Goal: Information Seeking & Learning: Compare options

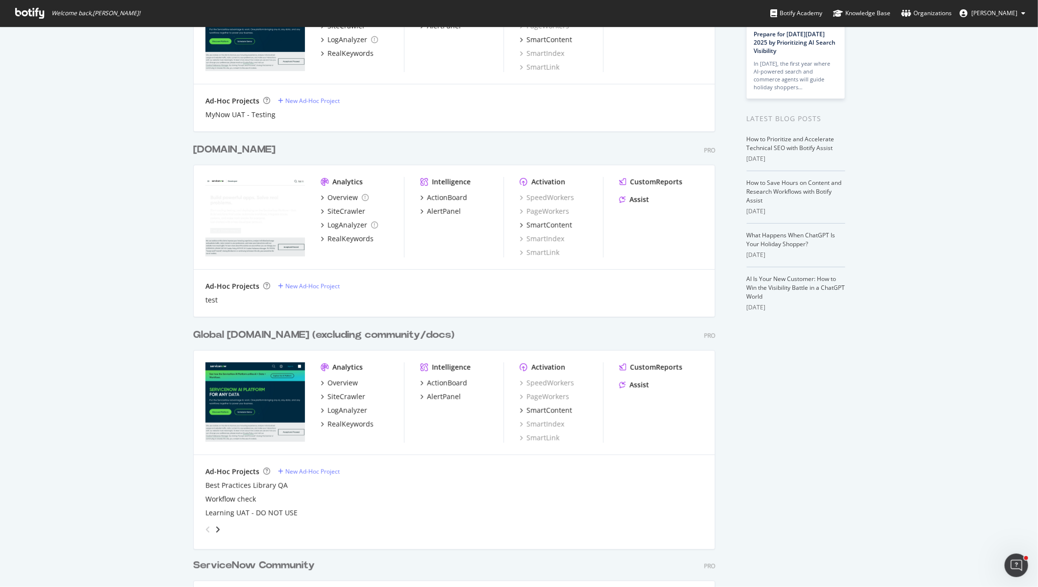
scroll to position [126, 0]
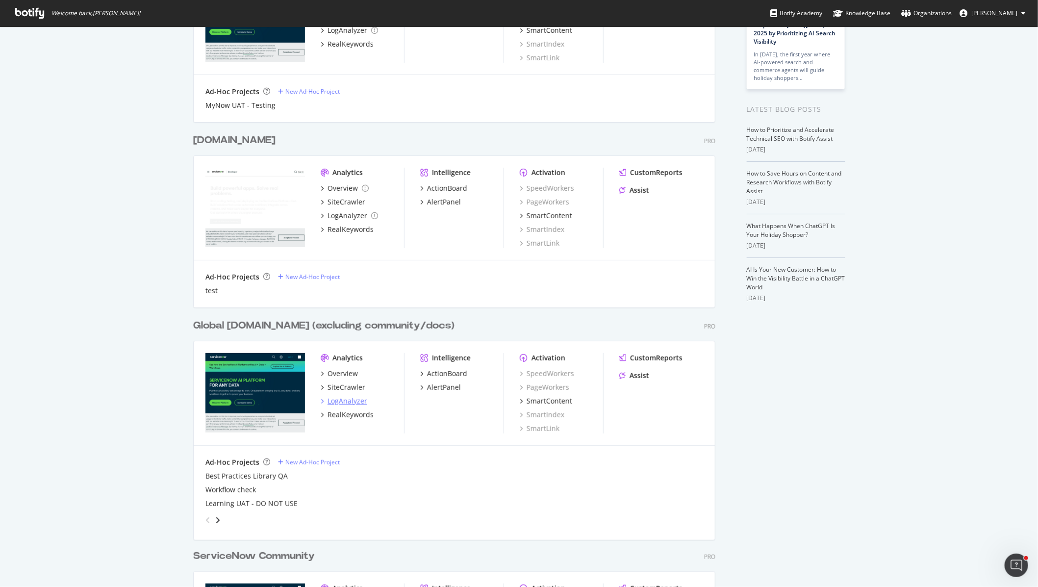
click at [347, 400] on div "LogAnalyzer" at bounding box center [348, 401] width 40 height 10
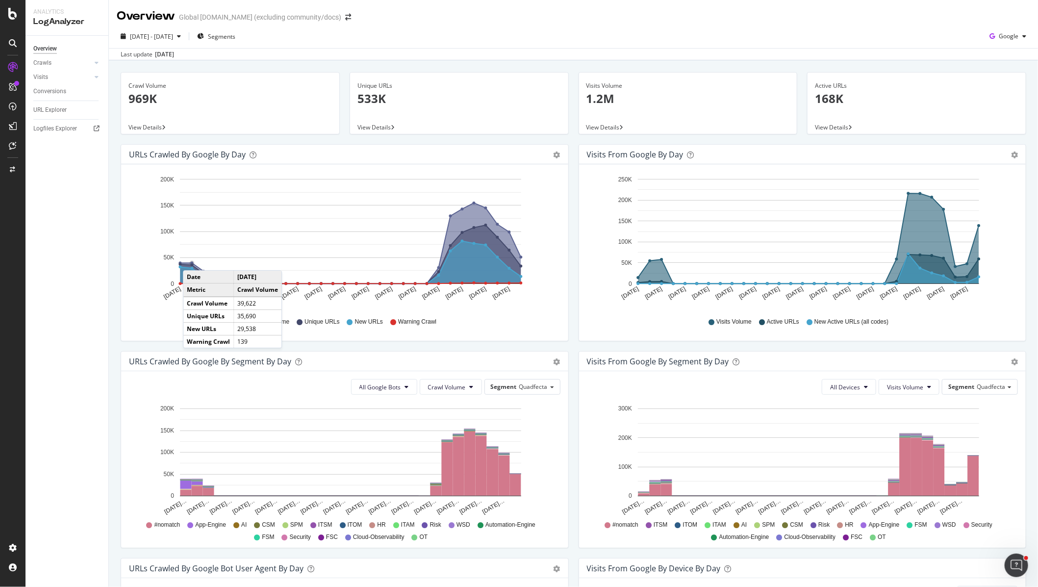
click at [193, 261] on circle "A chart." at bounding box center [191, 262] width 5 height 5
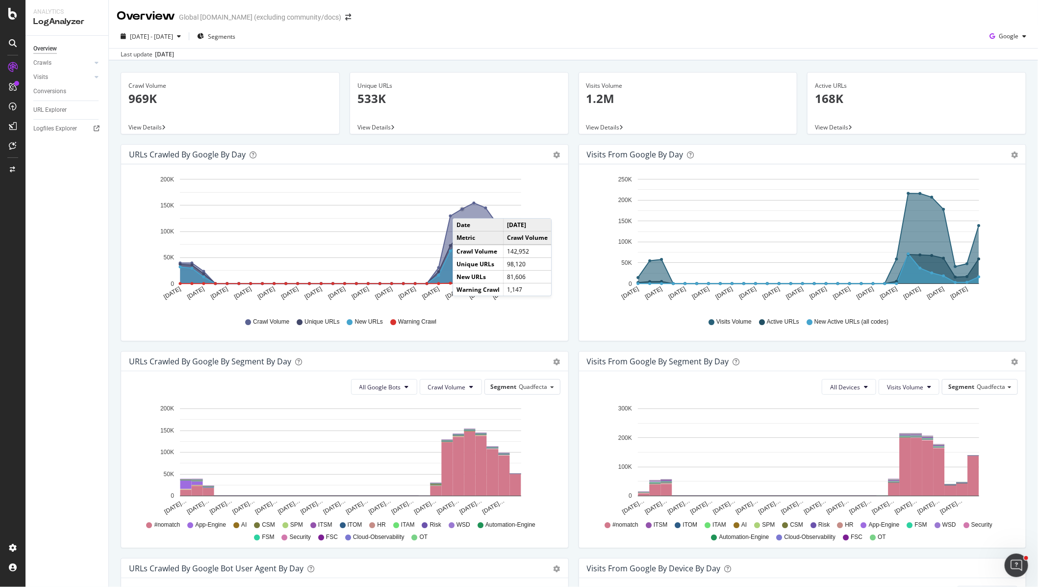
click at [462, 209] on circle "A chart." at bounding box center [462, 209] width 3 height 3
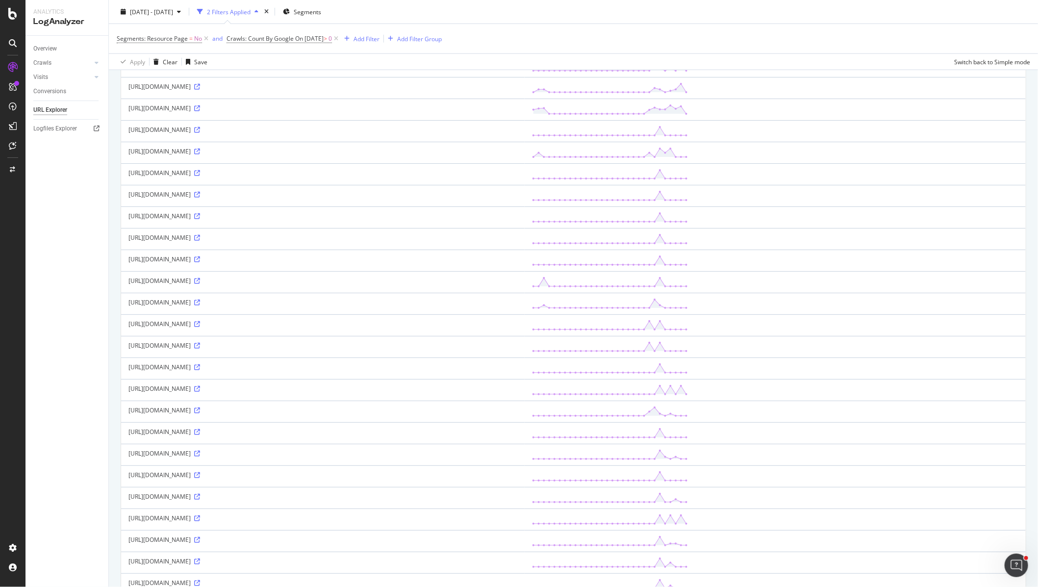
scroll to position [852, 0]
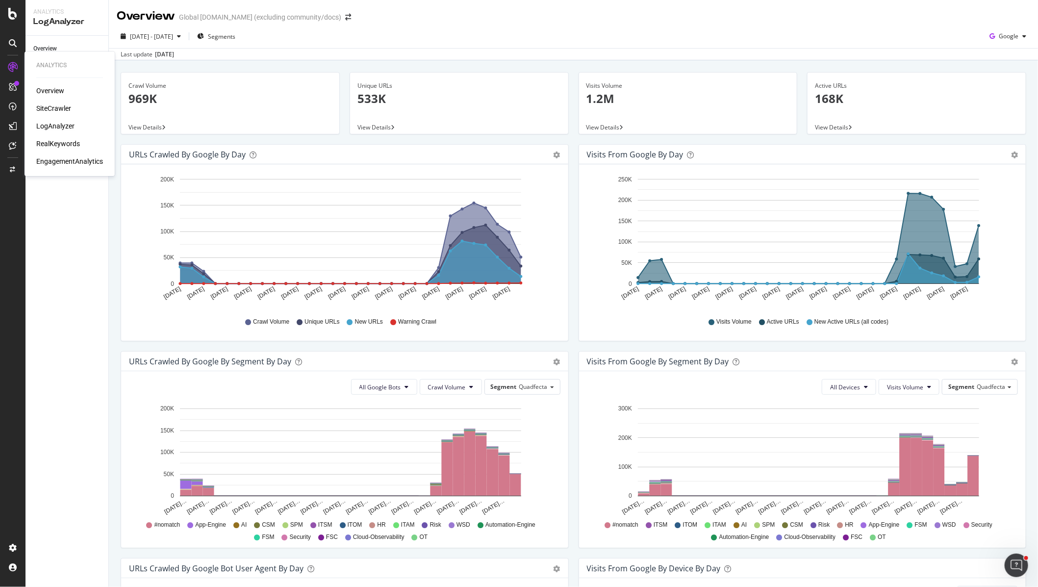
click at [58, 146] on div "RealKeywords" at bounding box center [58, 144] width 44 height 10
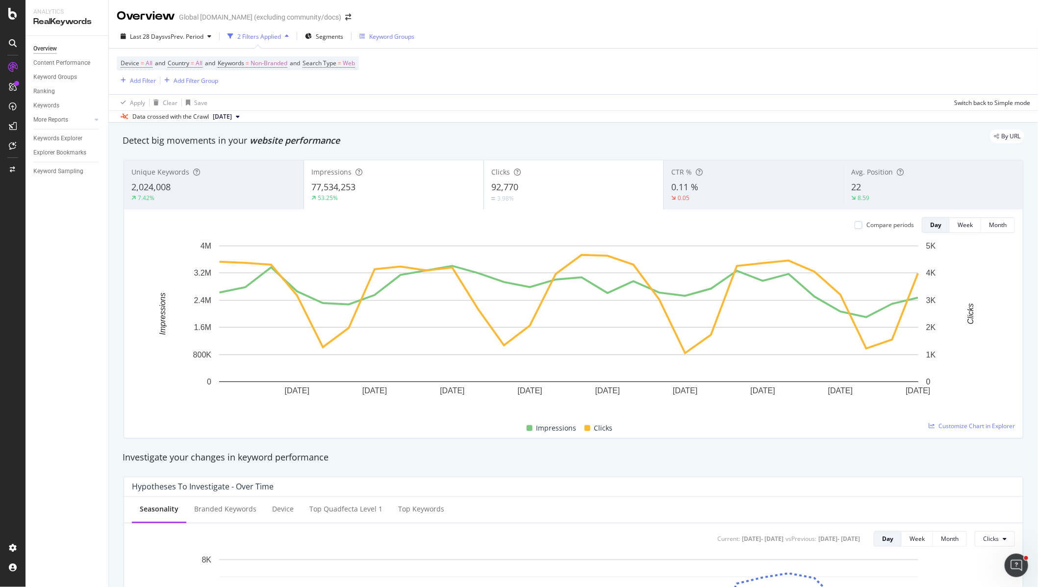
click at [392, 35] on div "Keyword Groups" at bounding box center [391, 36] width 45 height 8
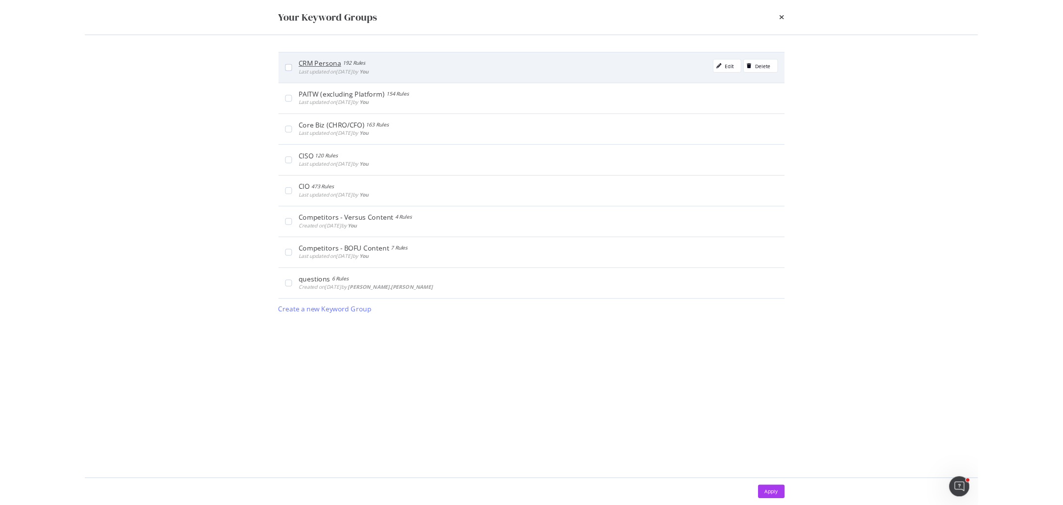
scroll to position [2, 0]
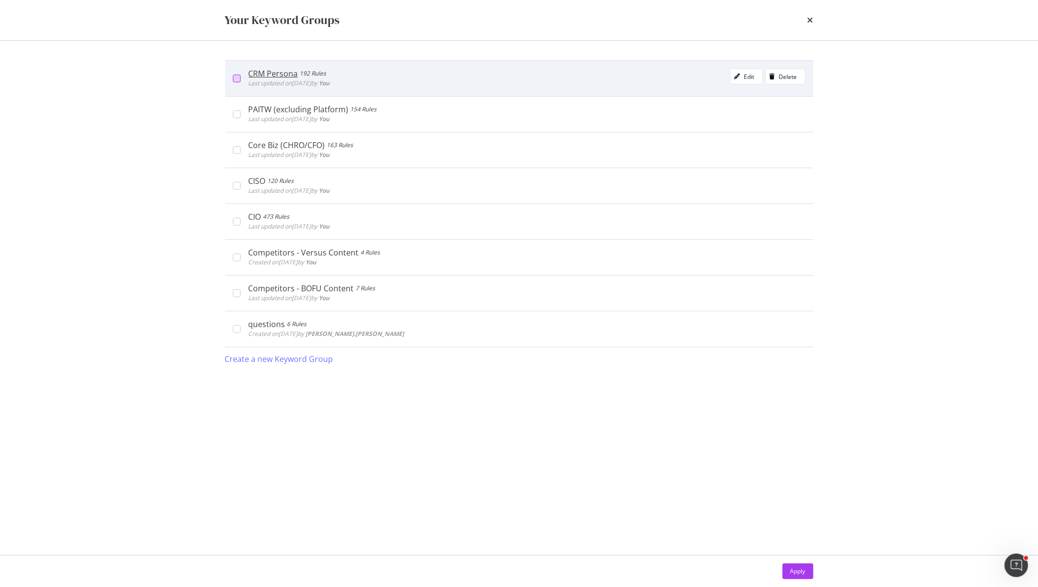
click at [234, 76] on div "modal" at bounding box center [237, 79] width 8 height 8
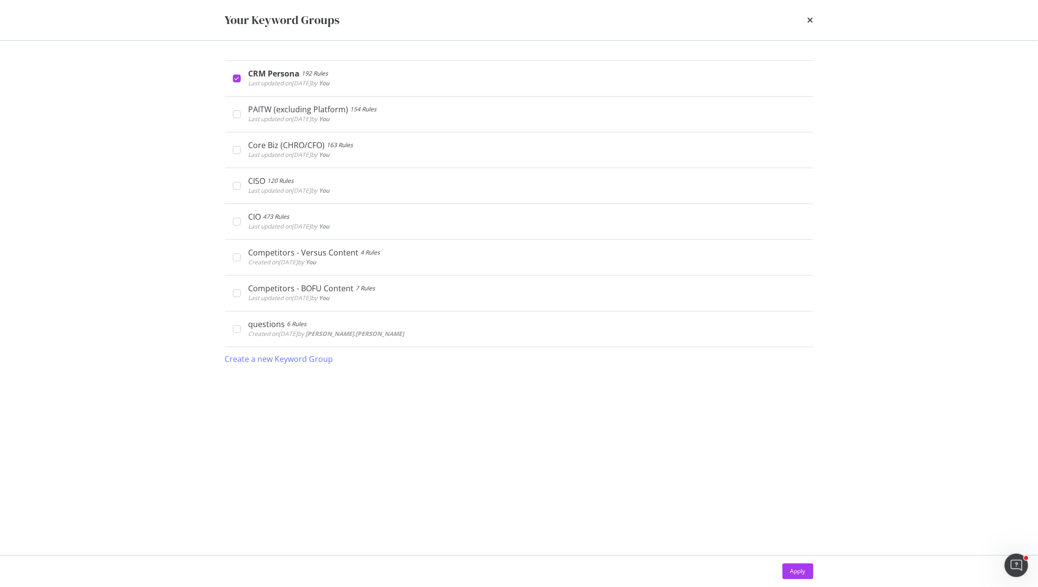
click at [803, 568] on div "Apply" at bounding box center [797, 571] width 15 height 8
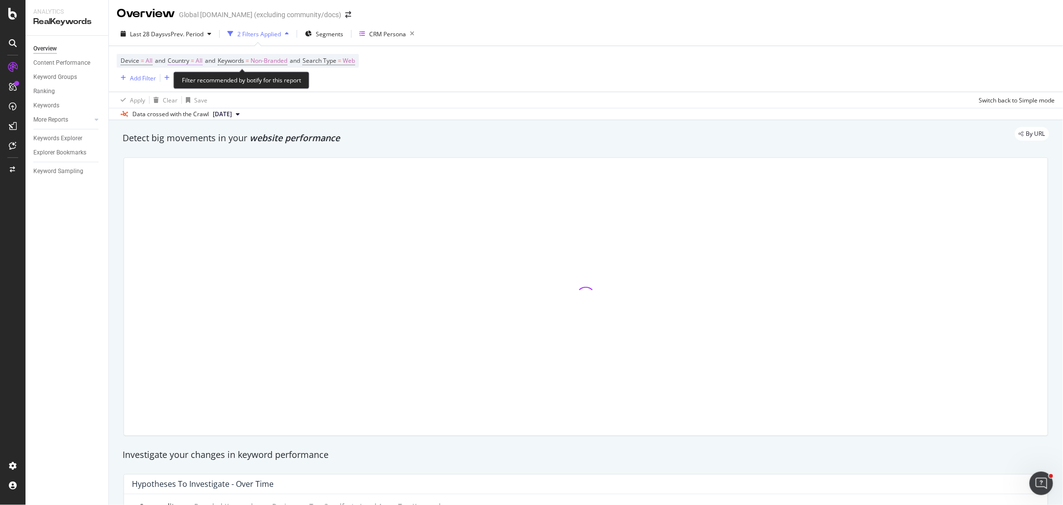
click at [183, 61] on span "Country" at bounding box center [179, 60] width 22 height 8
click at [187, 85] on icon at bounding box center [189, 84] width 7 height 6
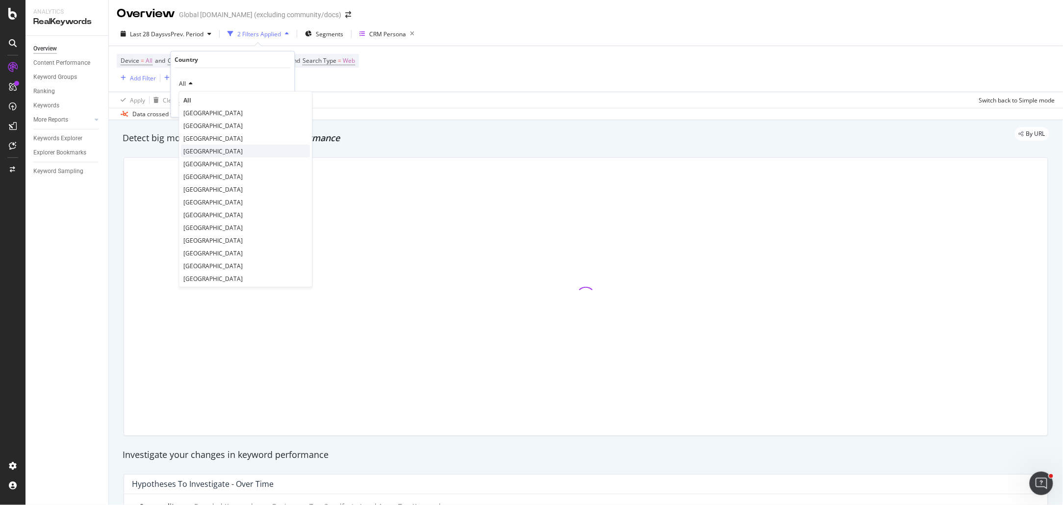
scroll to position [5, 0]
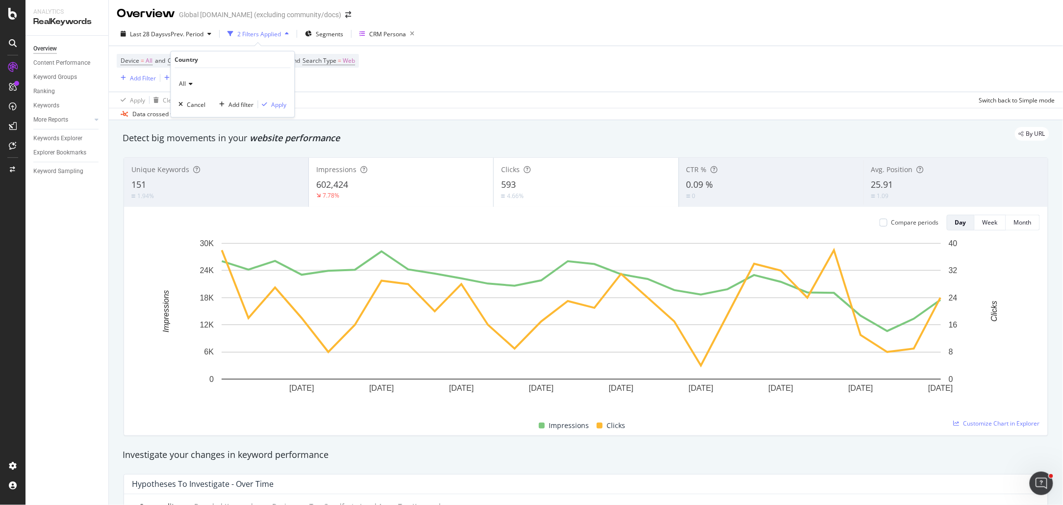
click at [190, 84] on icon at bounding box center [189, 84] width 7 height 6
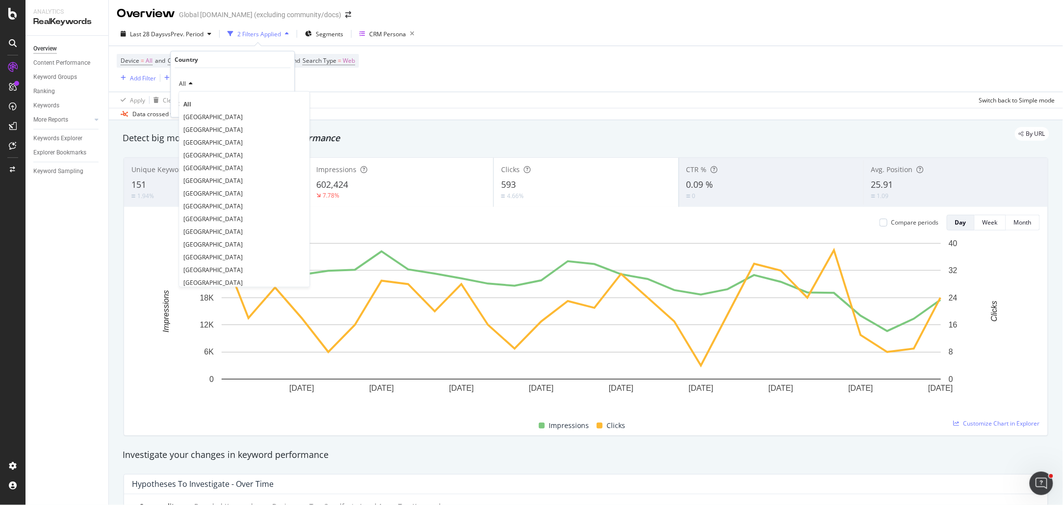
click at [340, 100] on div "Apply Clear Save Switch back to Simple mode" at bounding box center [586, 100] width 954 height 16
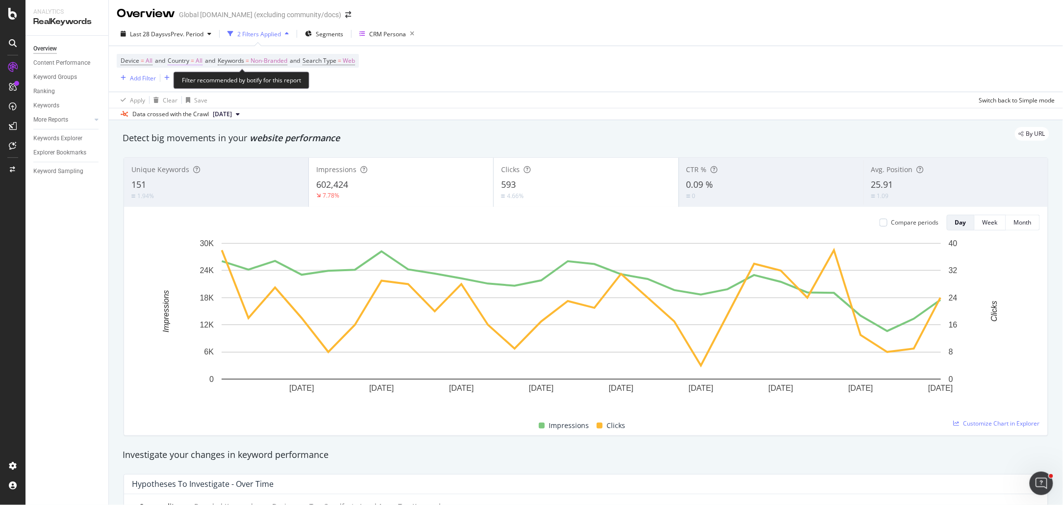
click at [187, 61] on span "Country" at bounding box center [179, 60] width 22 height 8
click at [188, 85] on icon at bounding box center [189, 84] width 7 height 6
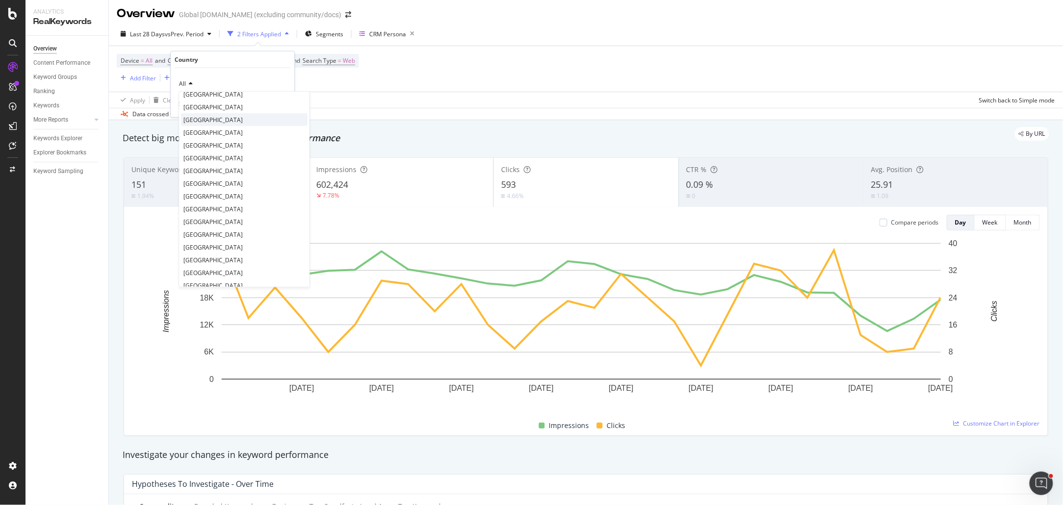
scroll to position [50, 0]
click at [218, 141] on span "[GEOGRAPHIC_DATA]" at bounding box center [213, 142] width 59 height 8
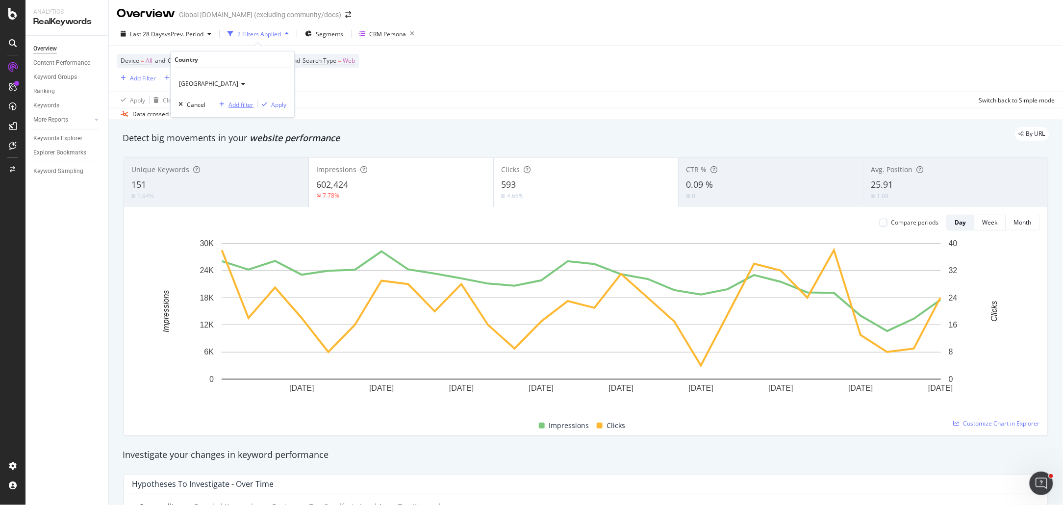
click at [239, 101] on div "Add filter" at bounding box center [241, 104] width 25 height 8
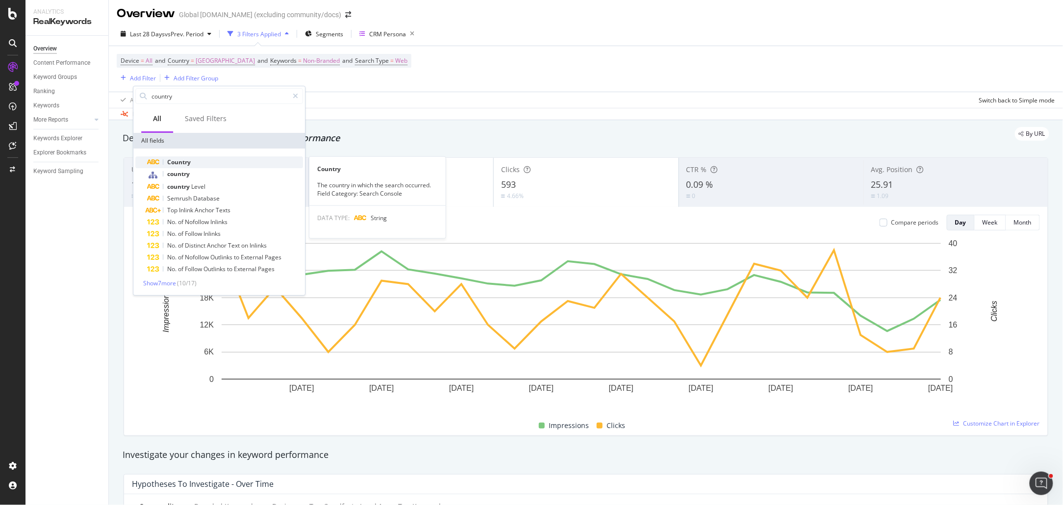
type input "country"
click at [183, 161] on span "Country" at bounding box center [179, 162] width 24 height 8
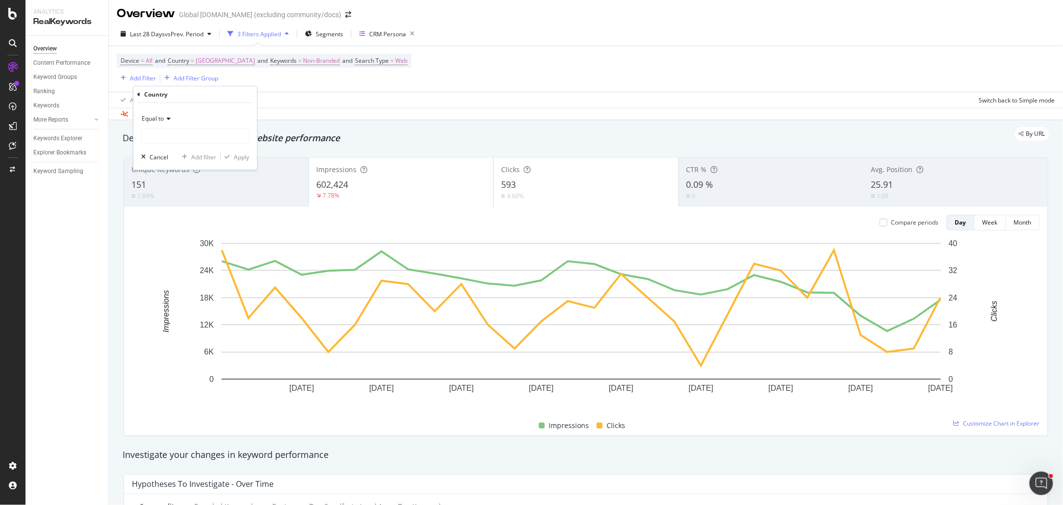
click at [159, 115] on span "Equal to" at bounding box center [153, 118] width 22 height 8
click at [233, 72] on div "Device = All and Country = [GEOGRAPHIC_DATA] and Keywords = Non-Branded and Sea…" at bounding box center [264, 69] width 295 height 30
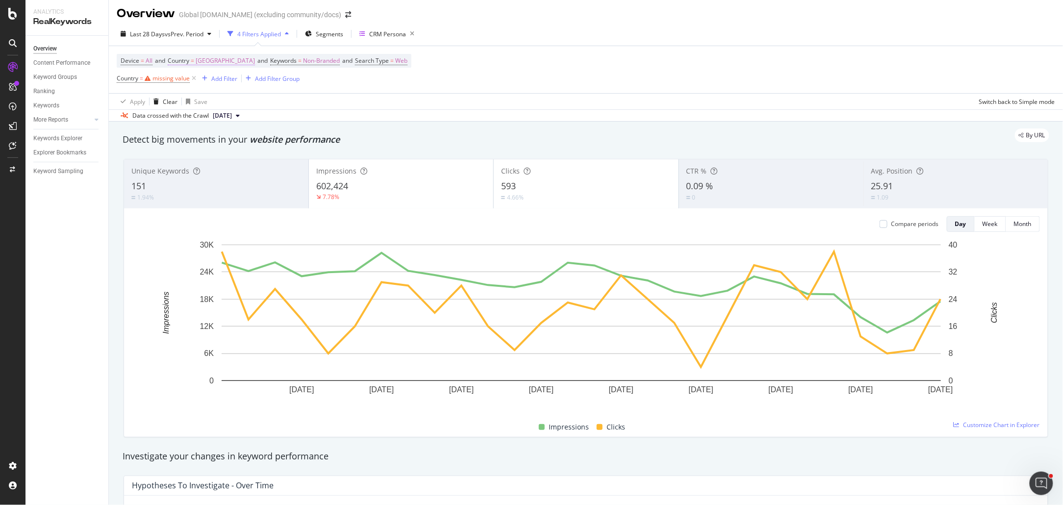
click at [220, 59] on span "[GEOGRAPHIC_DATA]" at bounding box center [225, 61] width 59 height 14
click at [218, 83] on span "[GEOGRAPHIC_DATA]" at bounding box center [208, 83] width 59 height 8
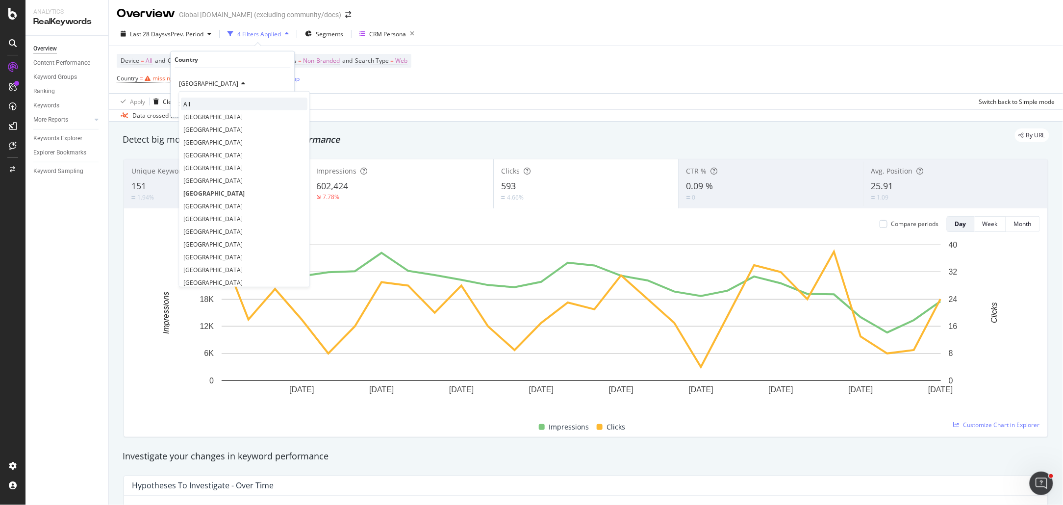
click at [198, 107] on div "All" at bounding box center [244, 104] width 126 height 13
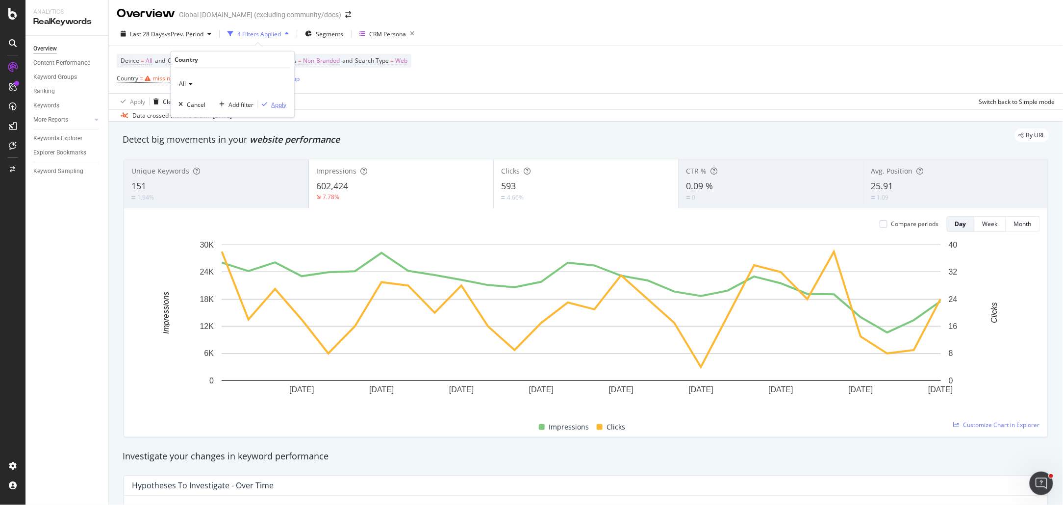
click at [265, 105] on icon "button" at bounding box center [264, 104] width 5 height 6
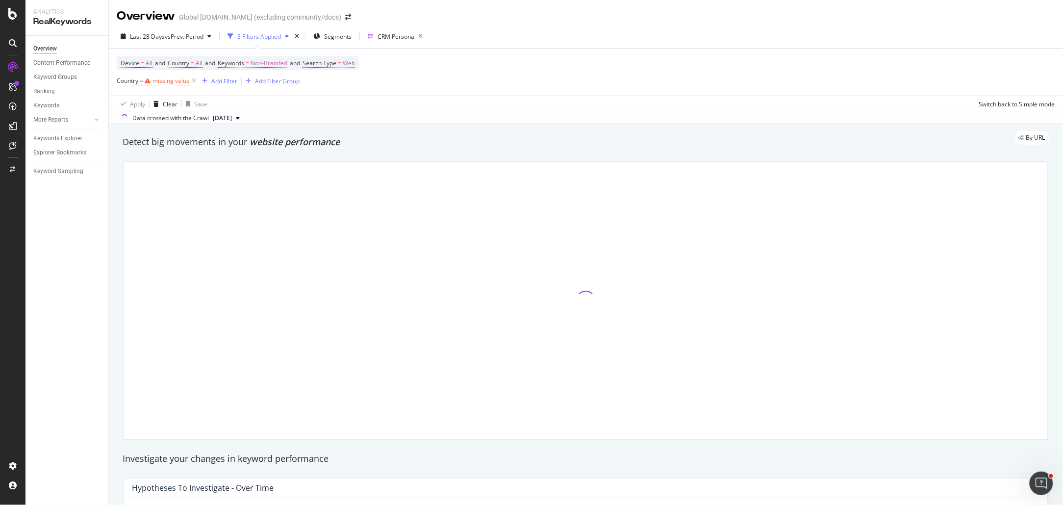
click at [146, 80] on icon at bounding box center [148, 81] width 6 height 6
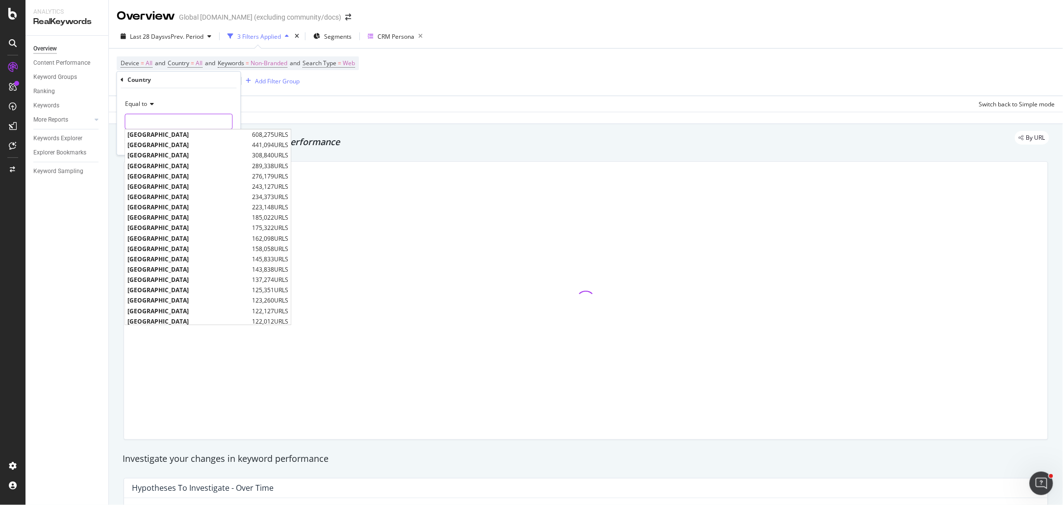
click at [166, 118] on input "text" at bounding box center [179, 122] width 107 height 16
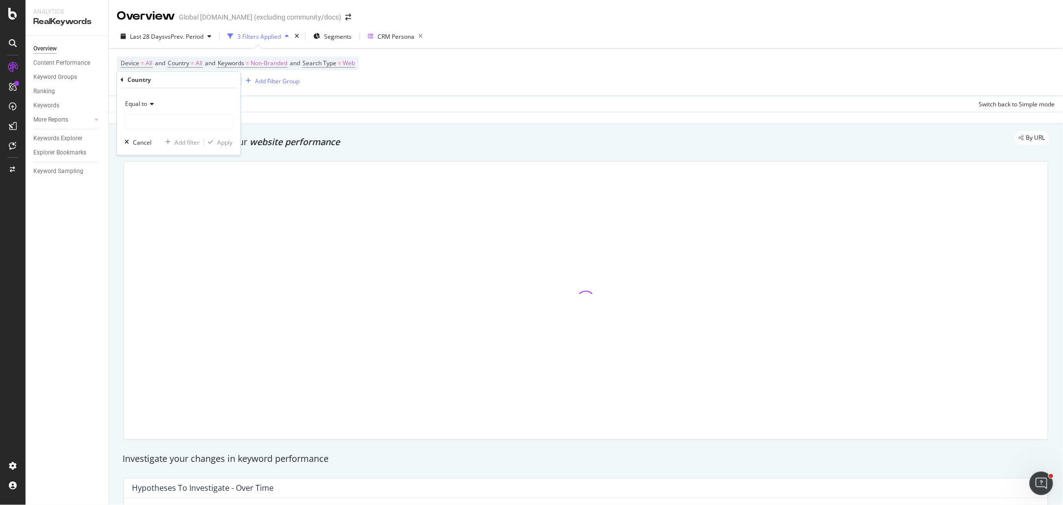
click at [144, 103] on span "Equal to" at bounding box center [137, 104] width 22 height 8
click at [168, 226] on span "Matches regex" at bounding box center [150, 226] width 41 height 8
click at [162, 124] on input "text" at bounding box center [179, 122] width 107 height 16
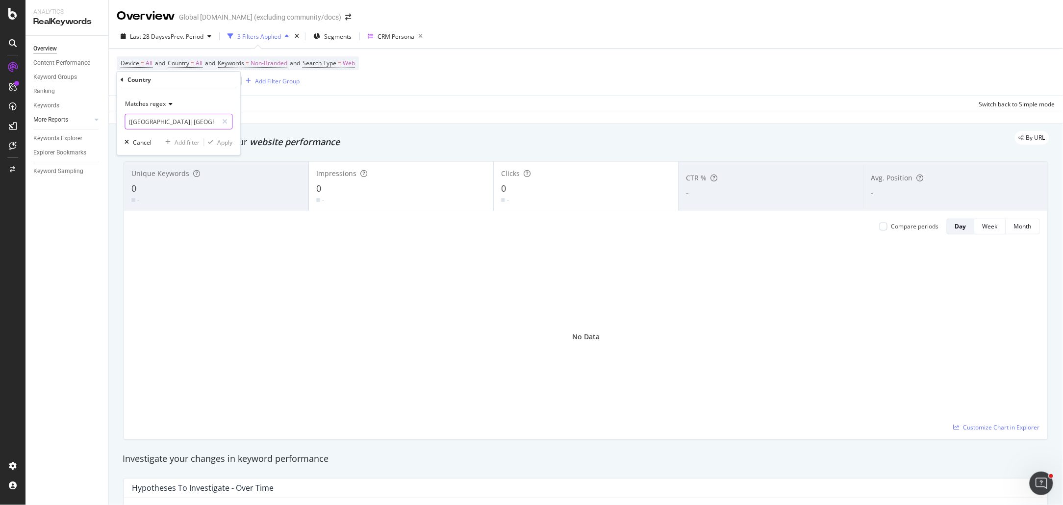
drag, startPoint x: 177, startPoint y: 121, endPoint x: 78, endPoint y: 120, distance: 98.5
click at [78, 120] on body "Analytics RealKeywords Overview Content Performance Keyword Groups Ranking Keyw…" at bounding box center [531, 252] width 1063 height 505
drag, startPoint x: 184, startPoint y: 121, endPoint x: 198, endPoint y: 122, distance: 13.8
click at [211, 121] on input "([GEOGRAPHIC_DATA]|[GEOGRAPHIC_DATA]|[GEOGRAPHIC_DATA]|[GEOGRAPHIC_DATA]|[GEOGR…" at bounding box center [172, 122] width 93 height 16
click at [175, 121] on input "([GEOGRAPHIC_DATA]|[GEOGRAPHIC_DATA]|[GEOGRAPHIC_DATA]|[GEOGRAPHIC_DATA]|[GEOGR…" at bounding box center [172, 122] width 93 height 16
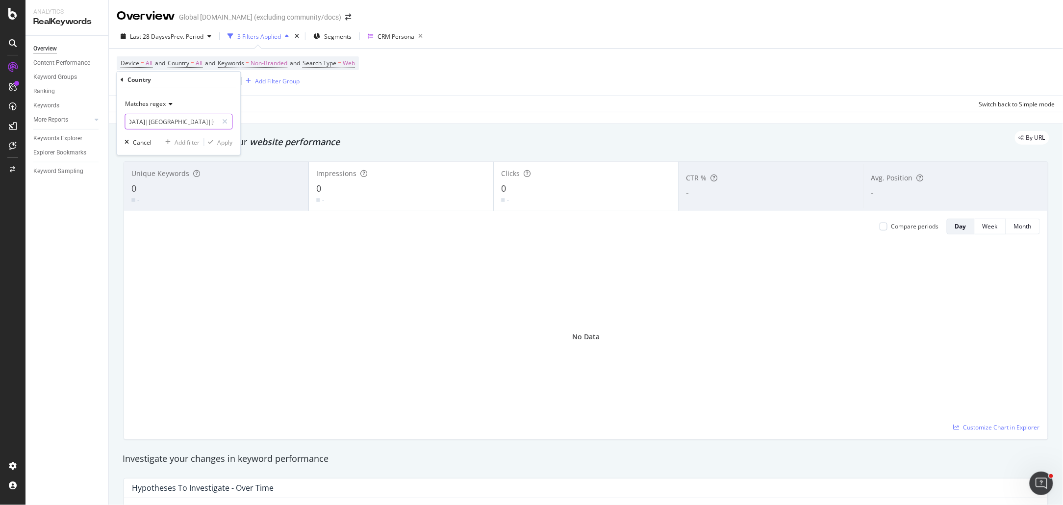
scroll to position [0, 37]
drag, startPoint x: 144, startPoint y: 123, endPoint x: 133, endPoint y: 123, distance: 10.8
click at [129, 123] on input "([GEOGRAPHIC_DATA]|[GEOGRAPHIC_DATA]|[GEOGRAPHIC_DATA]|[GEOGRAPHIC_DATA]|[GEOGR…" at bounding box center [172, 122] width 93 height 16
click at [170, 122] on input "([GEOGRAPHIC_DATA]|[GEOGRAPHIC_DATA]|[GEOGRAPHIC_DATA]|[GEOGRAPHIC_DATA]|[GEOGR…" at bounding box center [172, 122] width 93 height 16
click at [192, 122] on input "([GEOGRAPHIC_DATA]|[GEOGRAPHIC_DATA]|[GEOGRAPHIC_DATA]|[GEOGRAPHIC_DATA]|[GEOGR…" at bounding box center [172, 122] width 93 height 16
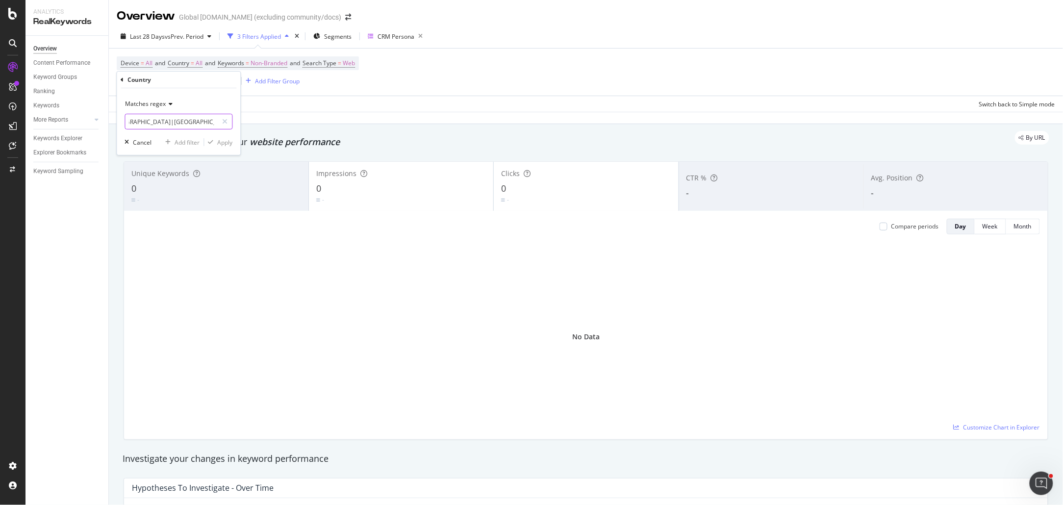
scroll to position [0, 148]
drag, startPoint x: 179, startPoint y: 120, endPoint x: 241, endPoint y: 120, distance: 61.8
click at [241, 120] on body "Analytics RealKeywords Overview Content Performance Keyword Groups Ranking Keyw…" at bounding box center [531, 252] width 1063 height 505
click at [213, 120] on input "([GEOGRAPHIC_DATA]|[GEOGRAPHIC_DATA]|[GEOGRAPHIC_DATA]|[GEOGRAPHIC_DATA]|[GEOGR…" at bounding box center [172, 122] width 93 height 16
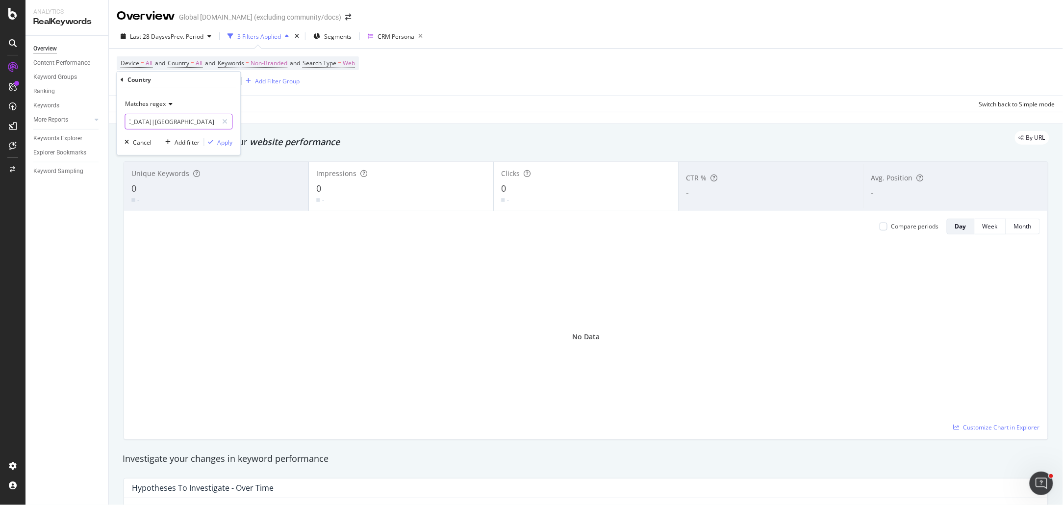
type input "([GEOGRAPHIC_DATA]|[GEOGRAPHIC_DATA]|[GEOGRAPHIC_DATA]|[GEOGRAPHIC_DATA]|[GEOGR…"
click at [221, 139] on div "Apply" at bounding box center [225, 142] width 15 height 8
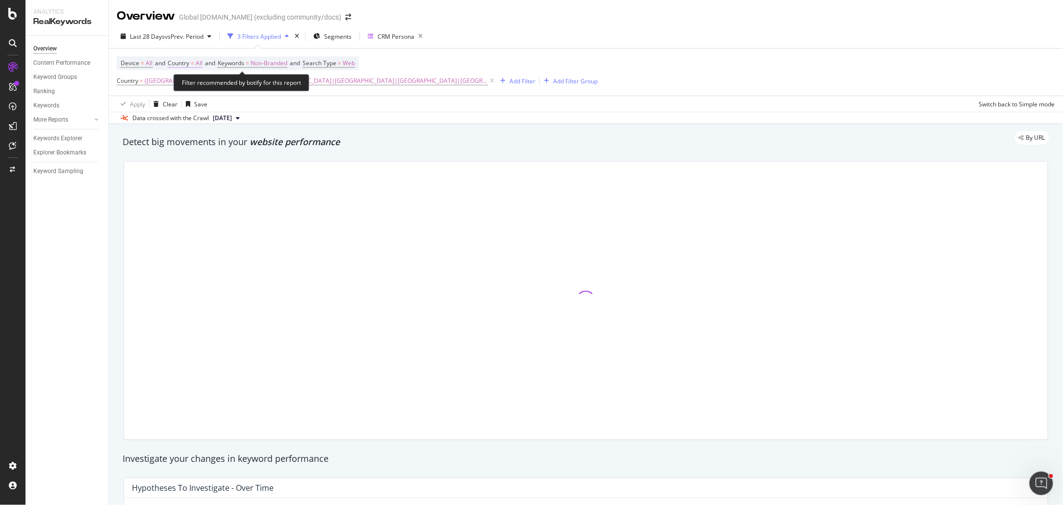
click at [192, 63] on span "Country = All" at bounding box center [185, 63] width 35 height 9
click at [477, 59] on div "Device = All and Country = All and Keywords = Non-Branded and Search Type = Web…" at bounding box center [357, 71] width 481 height 31
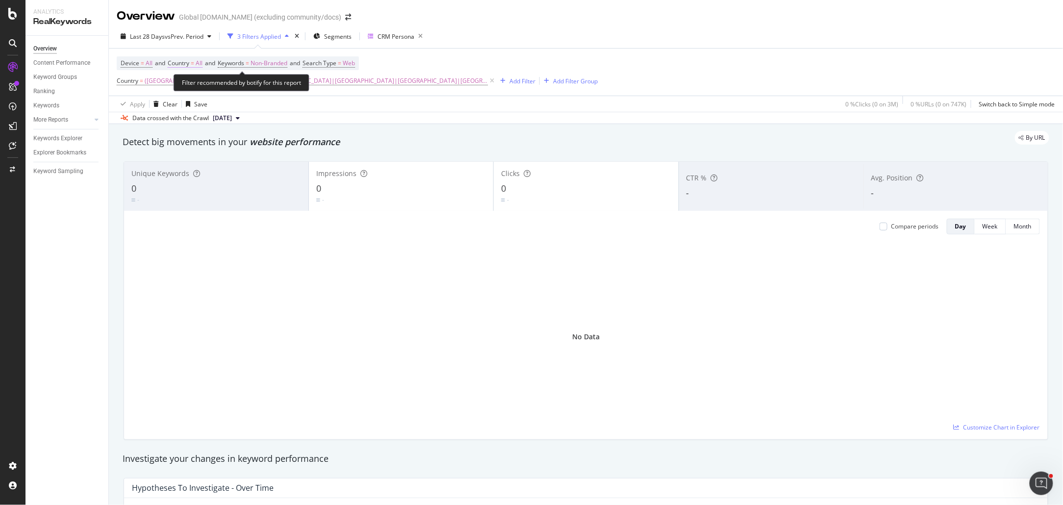
click at [189, 65] on span "Country" at bounding box center [179, 63] width 22 height 8
click at [191, 87] on icon at bounding box center [189, 86] width 7 height 6
click at [188, 81] on div "All" at bounding box center [233, 86] width 108 height 16
click at [186, 87] on icon at bounding box center [189, 86] width 7 height 6
click at [200, 109] on div "All" at bounding box center [233, 106] width 105 height 13
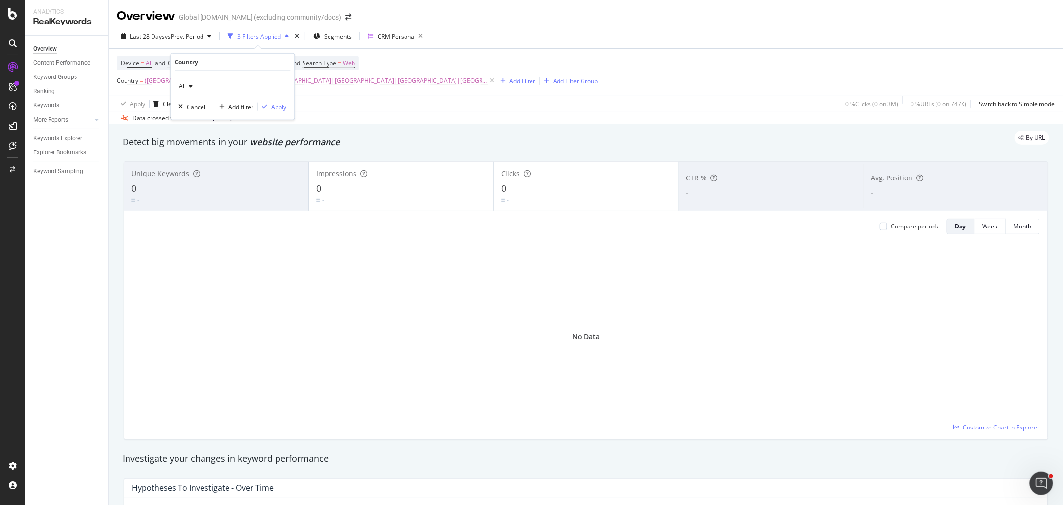
click at [406, 118] on div "Data crossed with the Crawl [DATE]" at bounding box center [586, 118] width 954 height 12
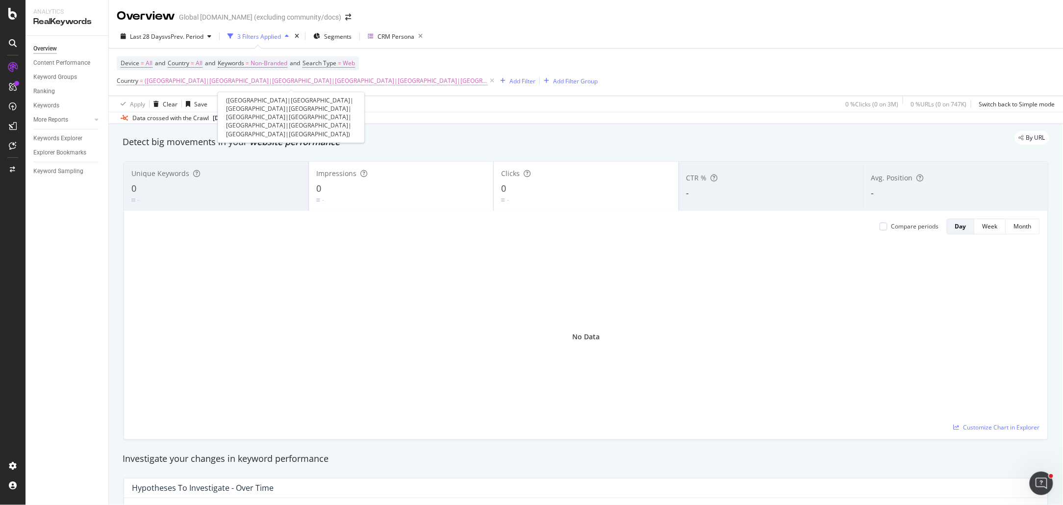
click at [415, 83] on span "([GEOGRAPHIC_DATA]|[GEOGRAPHIC_DATA]|[GEOGRAPHIC_DATA]|[GEOGRAPHIC_DATA]|[GEOGR…" at bounding box center [316, 81] width 343 height 14
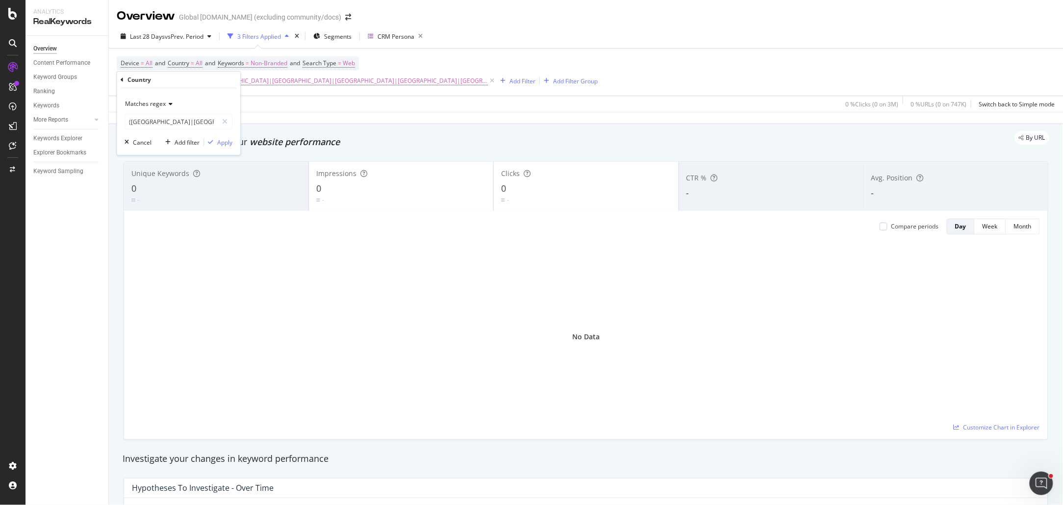
click at [432, 119] on div "Data crossed with the Crawl [DATE]" at bounding box center [586, 118] width 954 height 12
click at [299, 35] on icon "times" at bounding box center [297, 36] width 4 height 6
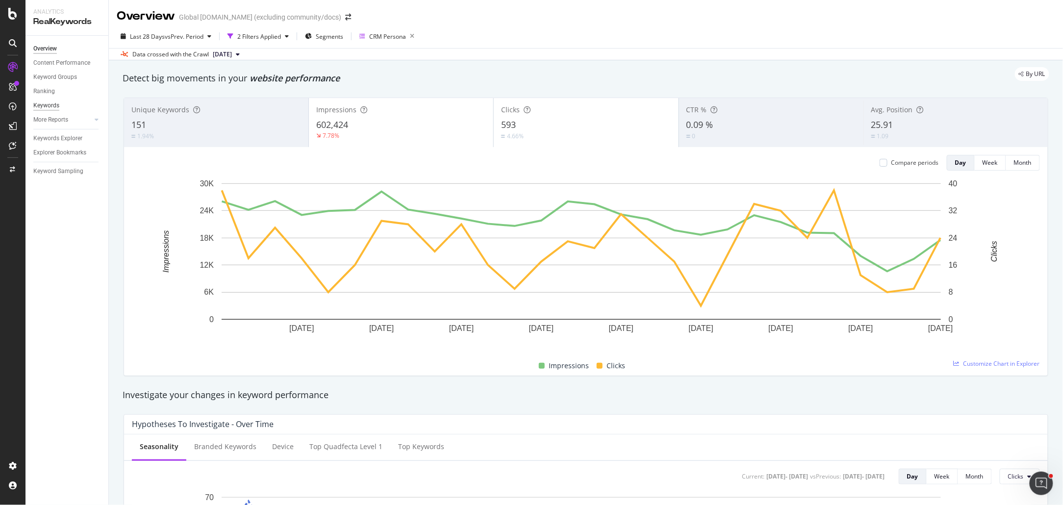
click at [49, 105] on div "Keywords" at bounding box center [46, 106] width 26 height 10
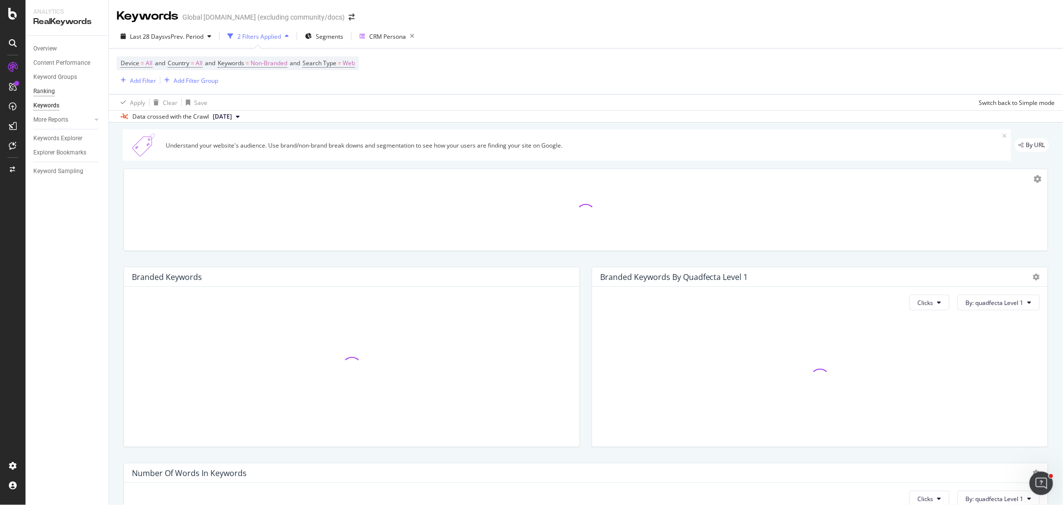
click at [42, 91] on div "Ranking" at bounding box center [44, 91] width 22 height 10
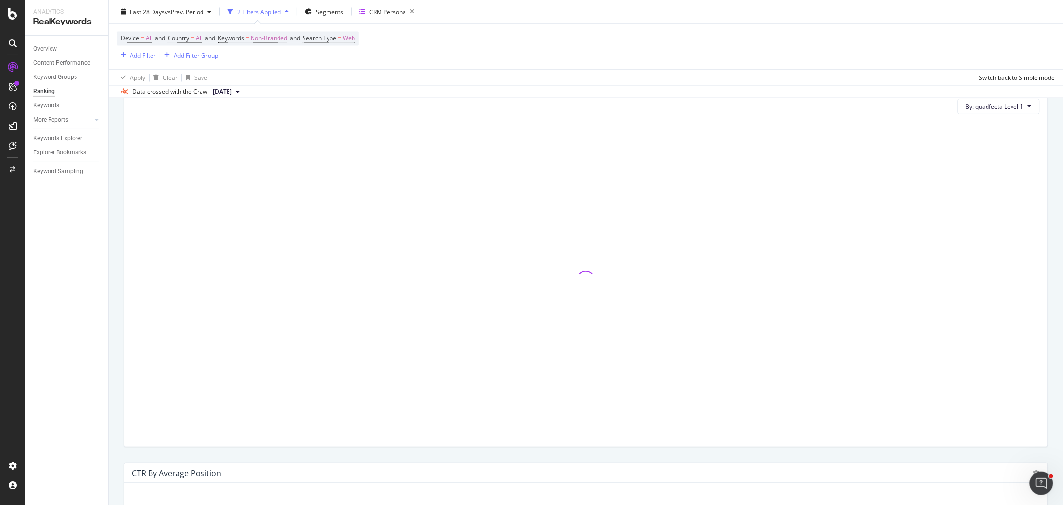
scroll to position [867, 0]
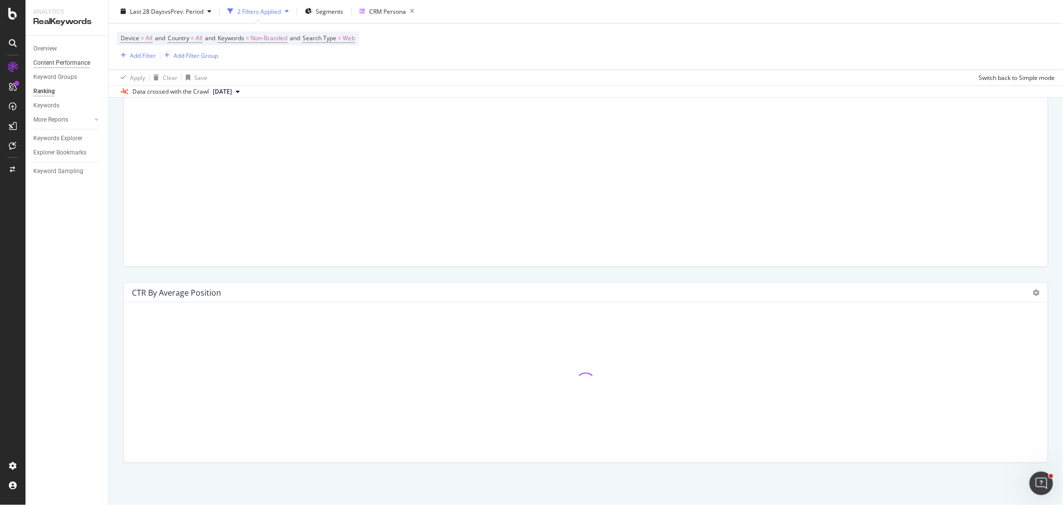
click at [65, 58] on div "Content Performance" at bounding box center [61, 63] width 57 height 10
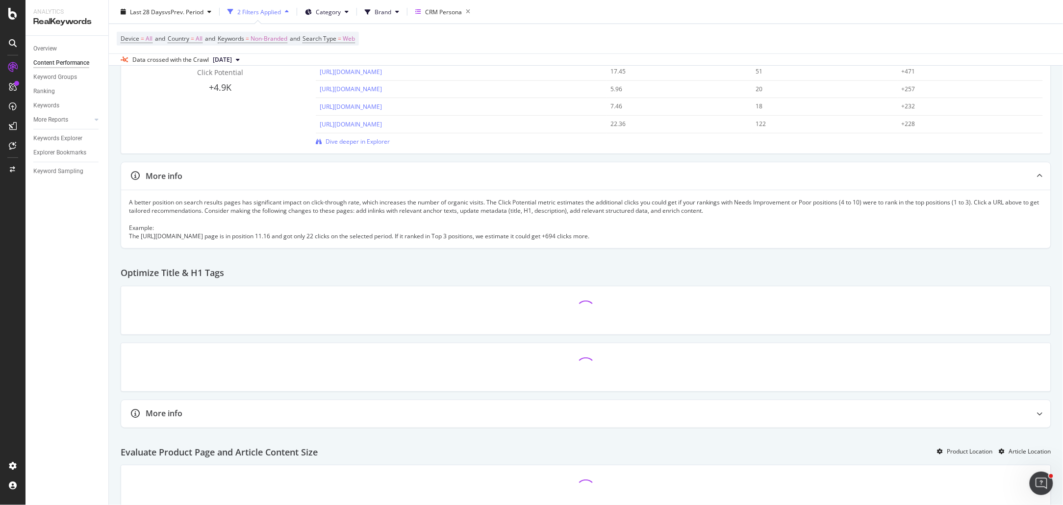
scroll to position [178, 0]
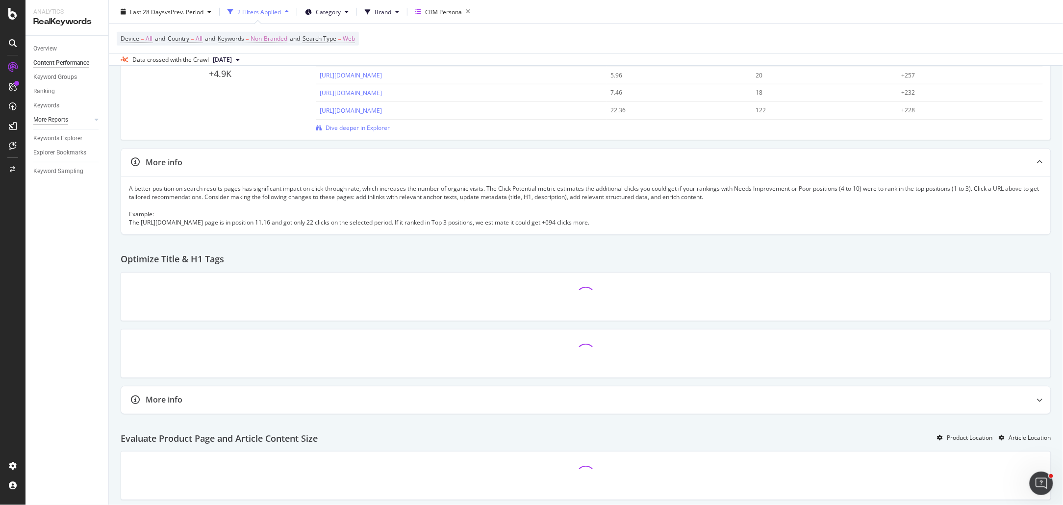
click at [53, 121] on div "More Reports" at bounding box center [50, 120] width 35 height 10
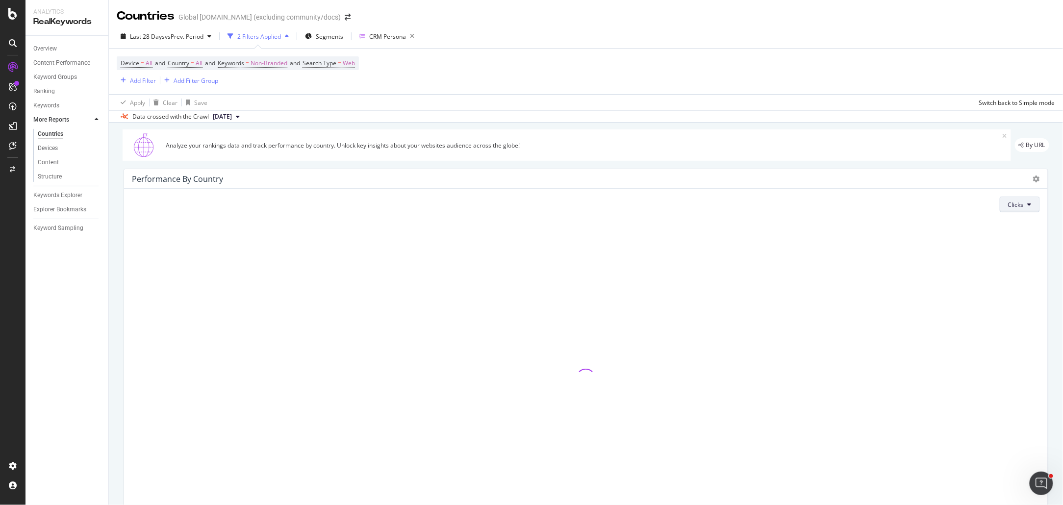
click at [1000, 202] on button "Clicks" at bounding box center [1020, 205] width 40 height 16
click at [1014, 259] on span "Impressions" at bounding box center [1017, 260] width 37 height 9
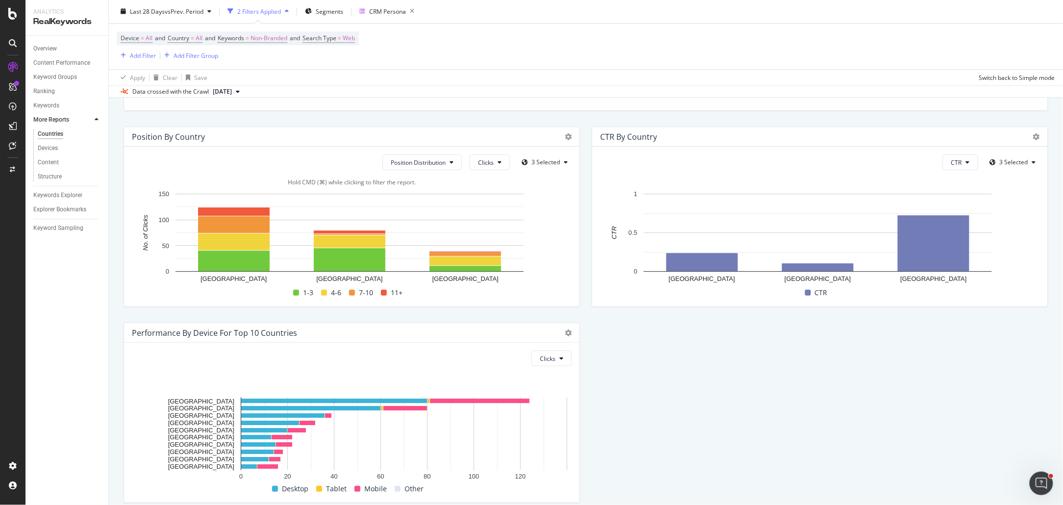
scroll to position [924, 0]
click at [536, 163] on span "3 Selected" at bounding box center [545, 162] width 28 height 8
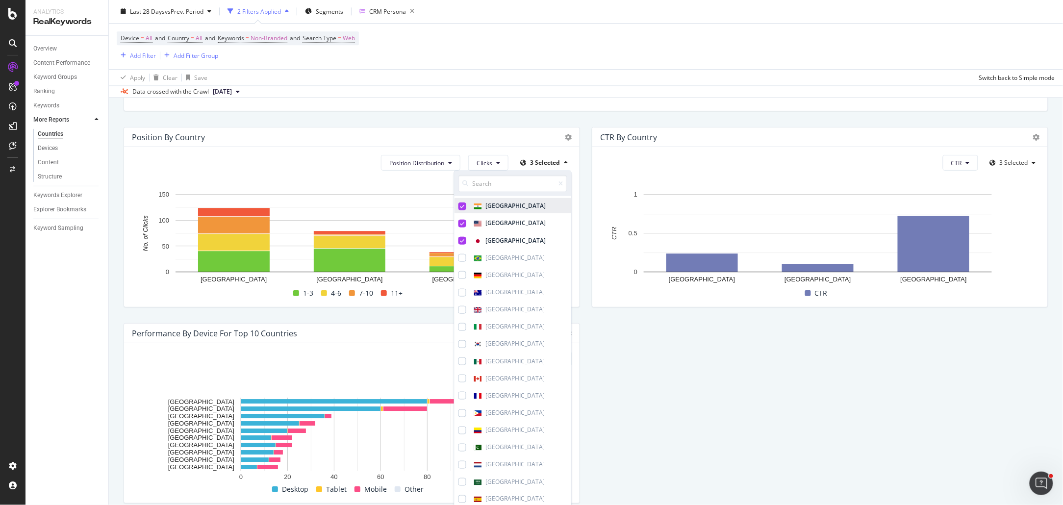
click at [460, 204] on icon at bounding box center [462, 205] width 4 height 5
click at [460, 223] on icon at bounding box center [462, 223] width 4 height 5
click at [458, 237] on div at bounding box center [462, 241] width 8 height 8
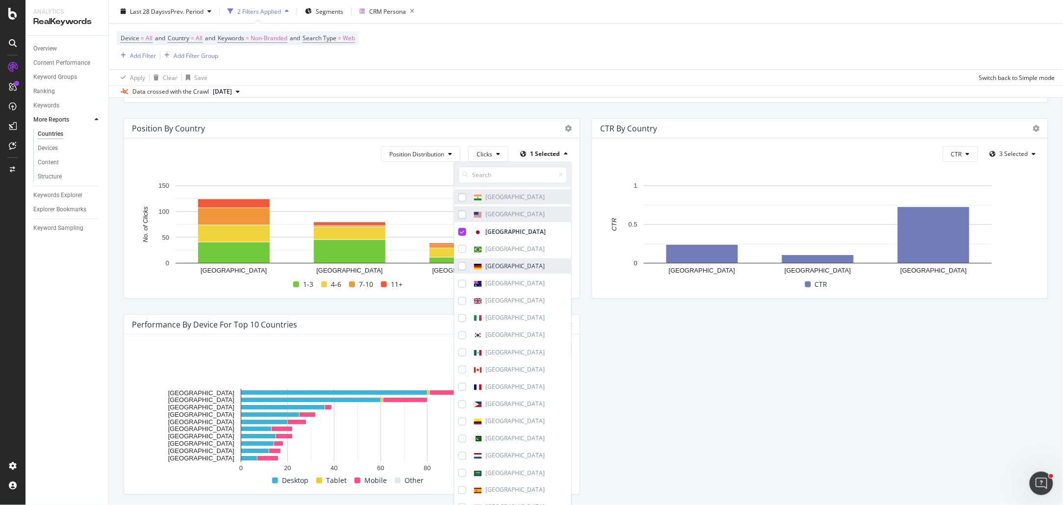
scroll to position [934, 0]
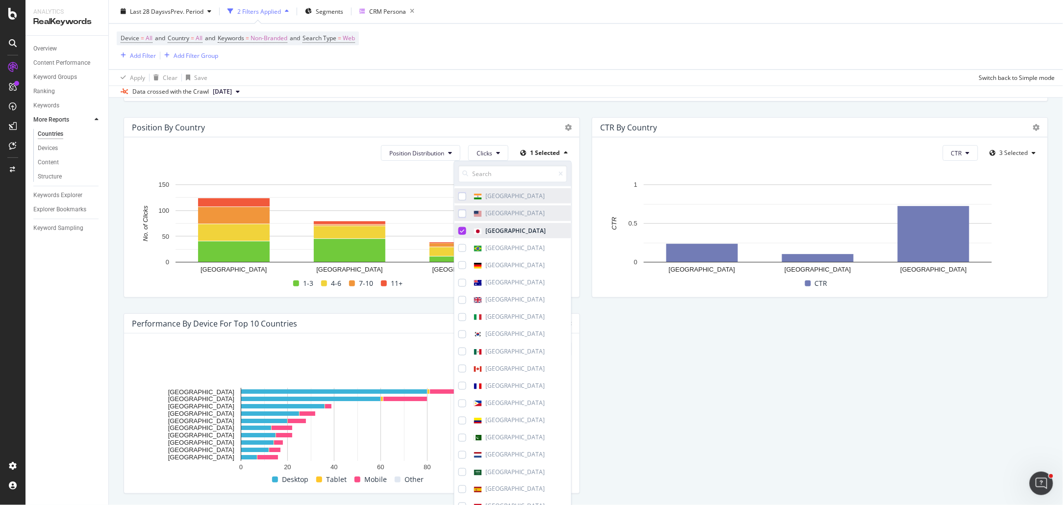
click at [462, 232] on span at bounding box center [471, 231] width 27 height 8
click at [459, 266] on div at bounding box center [462, 265] width 8 height 8
click at [460, 230] on icon at bounding box center [462, 230] width 4 height 5
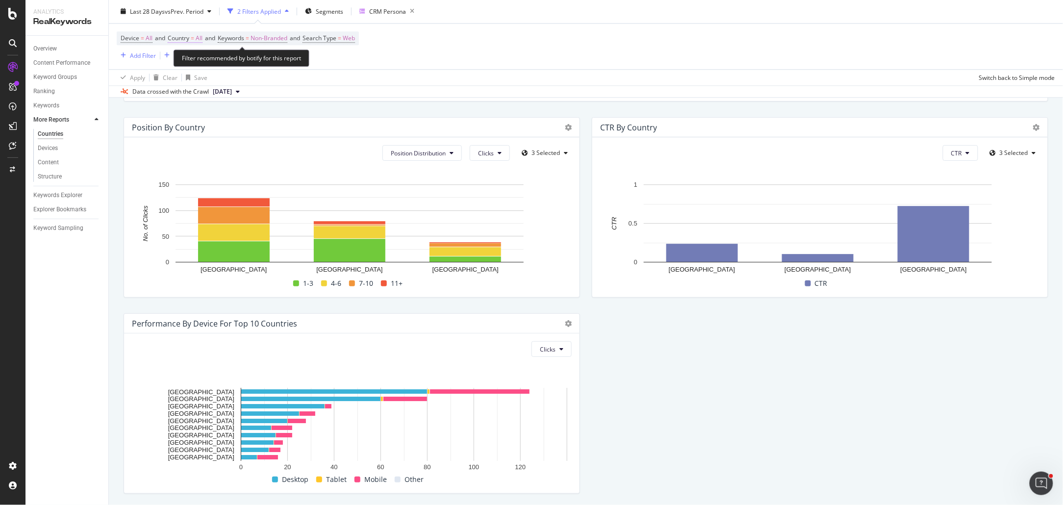
click at [201, 45] on span "All" at bounding box center [199, 39] width 7 height 14
click at [191, 36] on div "Country" at bounding box center [187, 37] width 24 height 8
click at [178, 25] on div "Device = All and Country = All and Keywords = Non-Branded and Search Type = Web…" at bounding box center [586, 47] width 938 height 46
click at [183, 36] on span "Country" at bounding box center [179, 38] width 22 height 8
click at [190, 60] on icon at bounding box center [189, 62] width 7 height 6
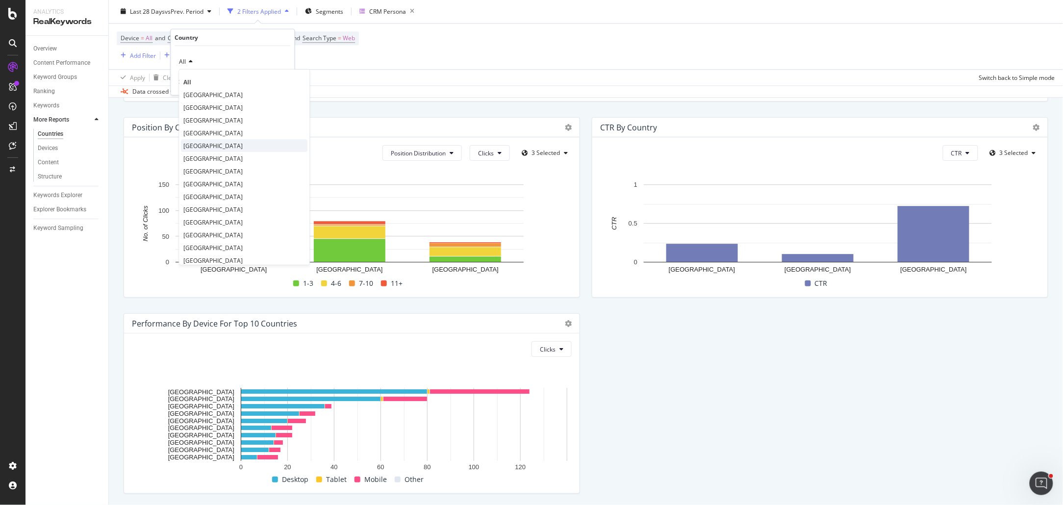
click at [227, 146] on div "[GEOGRAPHIC_DATA]" at bounding box center [244, 145] width 126 height 13
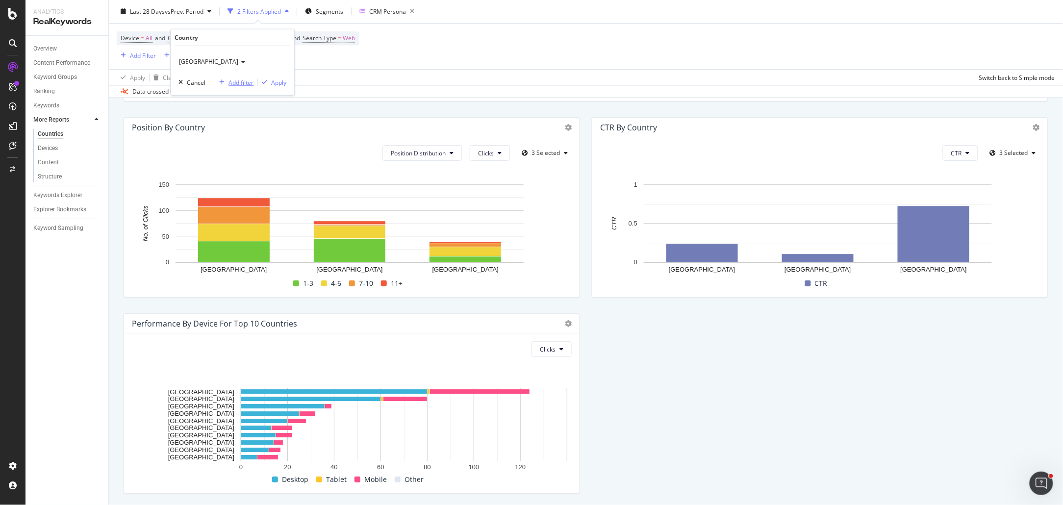
click at [237, 83] on div "Add filter" at bounding box center [241, 82] width 25 height 8
click at [338, 60] on div "Device = All and Country = [GEOGRAPHIC_DATA] and Keywords = Non-Branded and Sea…" at bounding box center [264, 47] width 295 height 30
click at [214, 39] on span "[GEOGRAPHIC_DATA]" at bounding box center [225, 39] width 59 height 14
click at [194, 84] on div "Cancel" at bounding box center [196, 82] width 19 height 8
click at [43, 50] on div "Overview" at bounding box center [45, 49] width 24 height 10
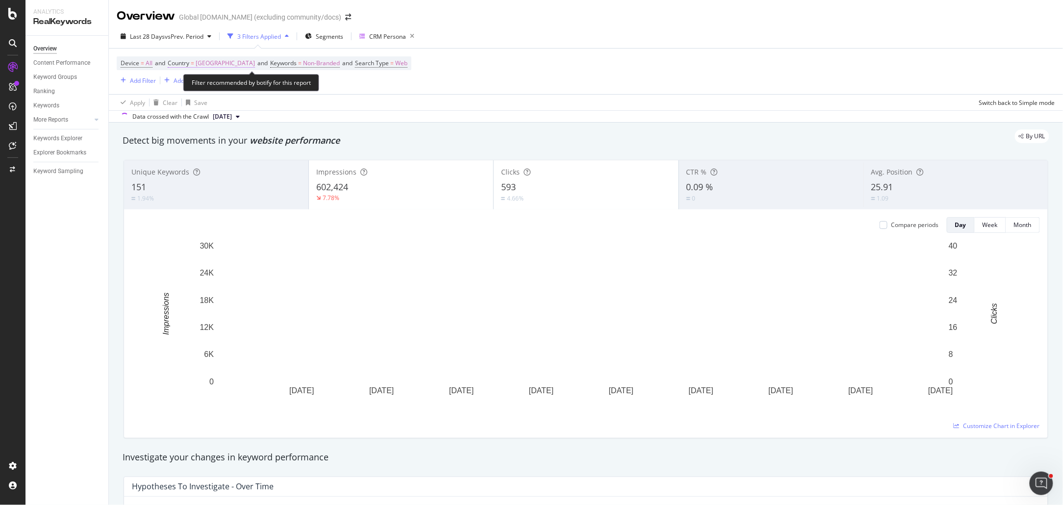
click at [211, 64] on span "[GEOGRAPHIC_DATA]" at bounding box center [225, 63] width 59 height 14
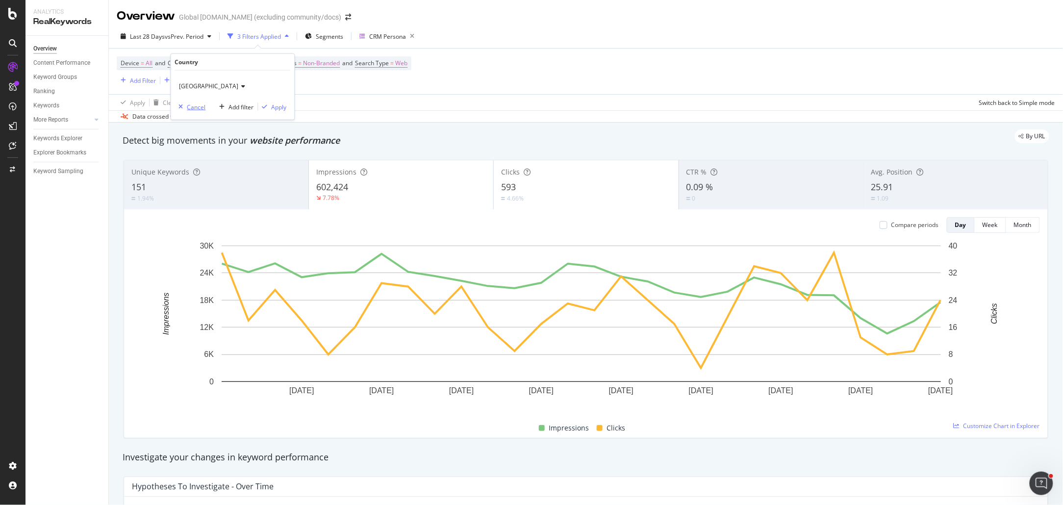
click at [191, 106] on div "Cancel" at bounding box center [196, 106] width 19 height 8
click at [215, 65] on span "[GEOGRAPHIC_DATA]" at bounding box center [225, 63] width 59 height 14
click at [402, 110] on div "Data crossed with the Crawl [DATE]" at bounding box center [586, 116] width 954 height 12
click at [223, 67] on span "[GEOGRAPHIC_DATA]" at bounding box center [225, 63] width 59 height 14
click at [198, 109] on div "Cancel" at bounding box center [196, 106] width 19 height 8
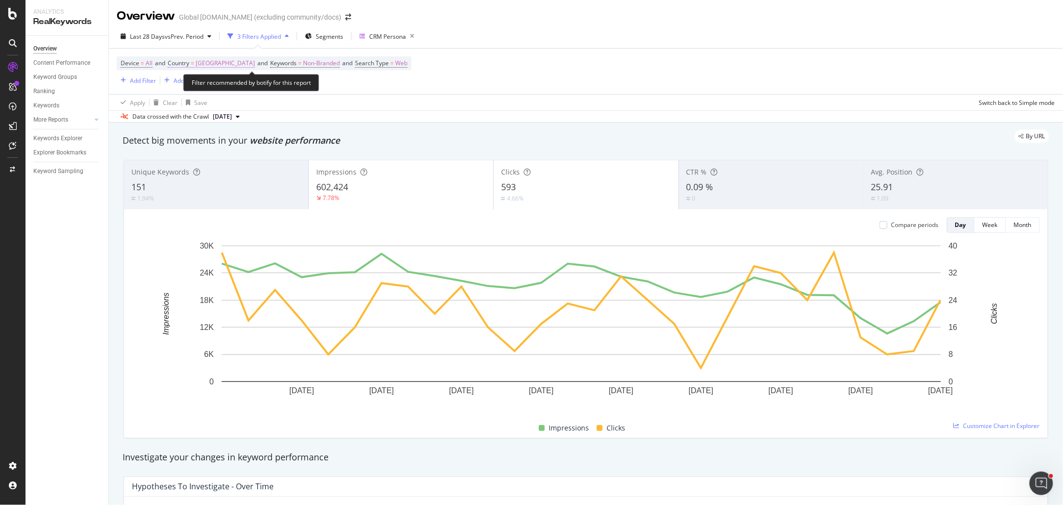
click at [204, 70] on span "[GEOGRAPHIC_DATA]" at bounding box center [225, 63] width 59 height 14
click at [204, 84] on span "[GEOGRAPHIC_DATA]" at bounding box center [208, 86] width 59 height 8
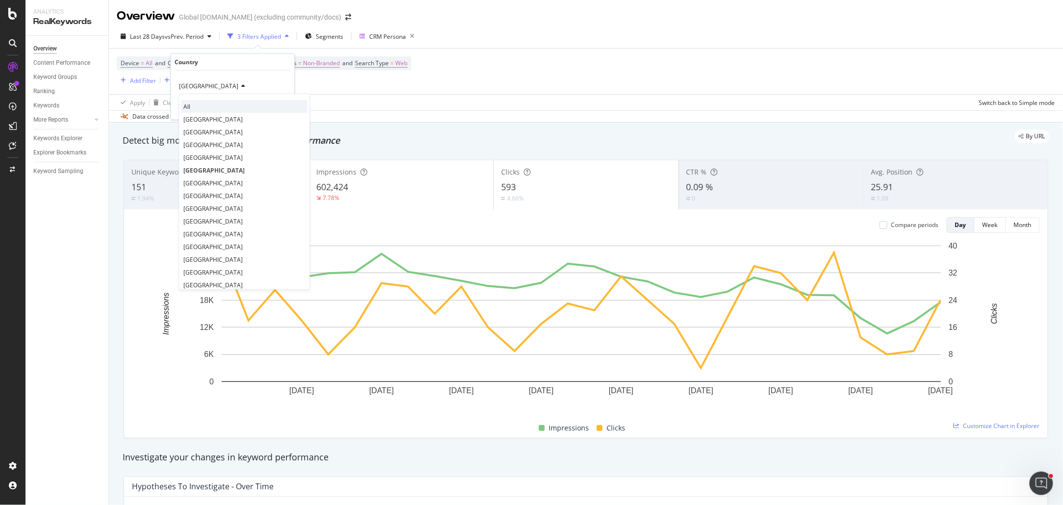
click at [222, 103] on div "All" at bounding box center [244, 106] width 126 height 13
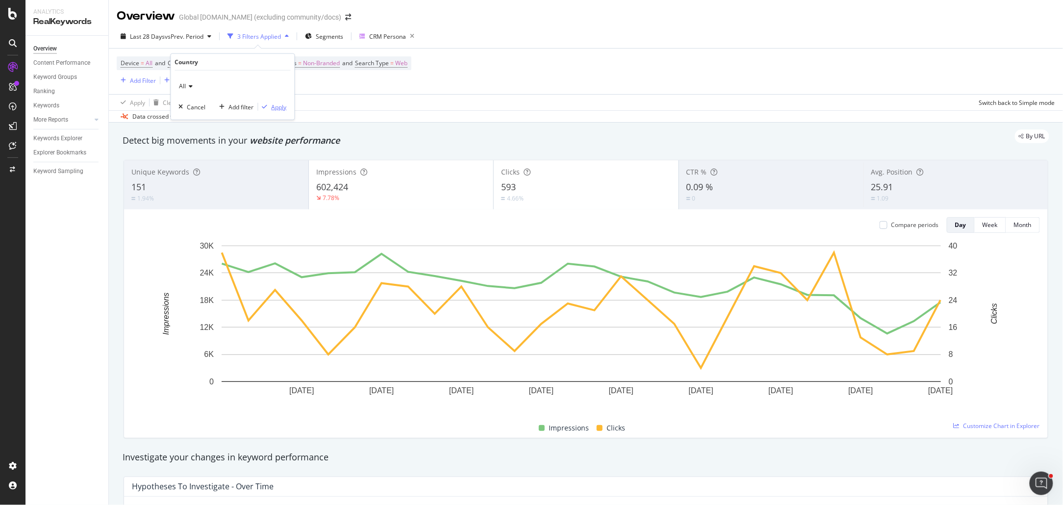
click at [268, 106] on div "button" at bounding box center [264, 107] width 13 height 6
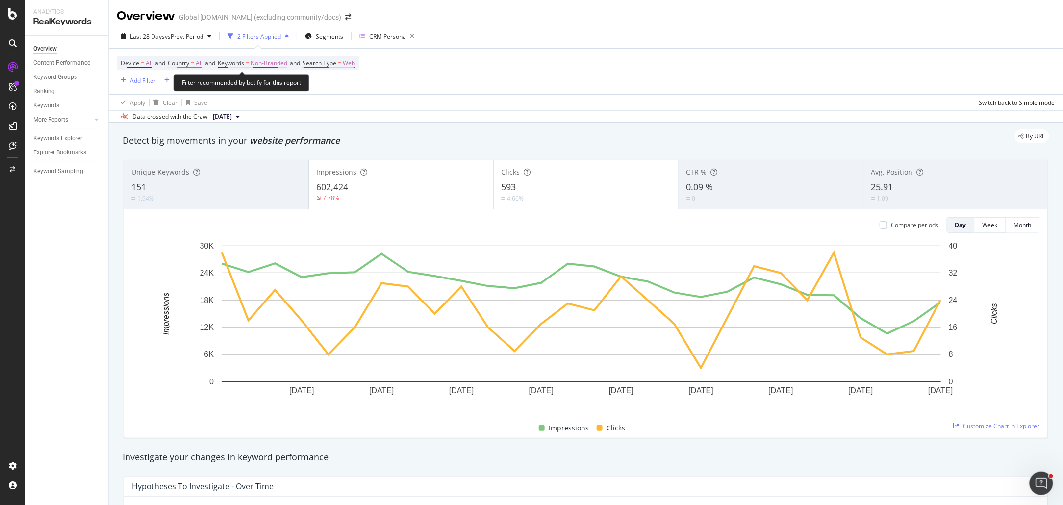
click at [194, 61] on span "=" at bounding box center [192, 63] width 3 height 8
click at [173, 48] on div "Device = All and Country = All and Keywords = Non-Branded and Search Type = Web…" at bounding box center [586, 79] width 954 height 62
click at [194, 49] on div "Device = All and Country = All and Keywords = Non-Branded and Search Type = Web…" at bounding box center [586, 72] width 938 height 46
click at [71, 116] on link "More Reports" at bounding box center [62, 120] width 58 height 10
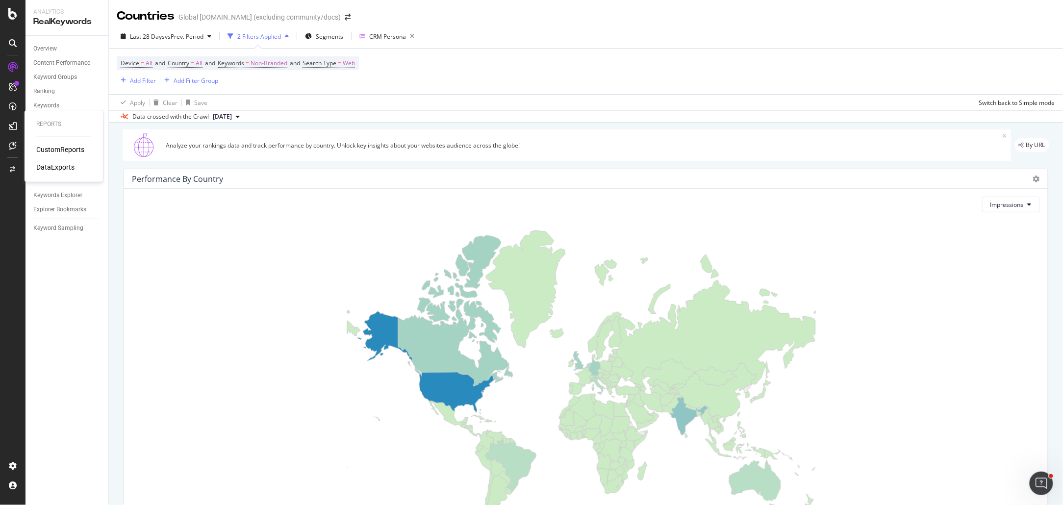
click at [54, 148] on div "CustomReports" at bounding box center [60, 150] width 48 height 10
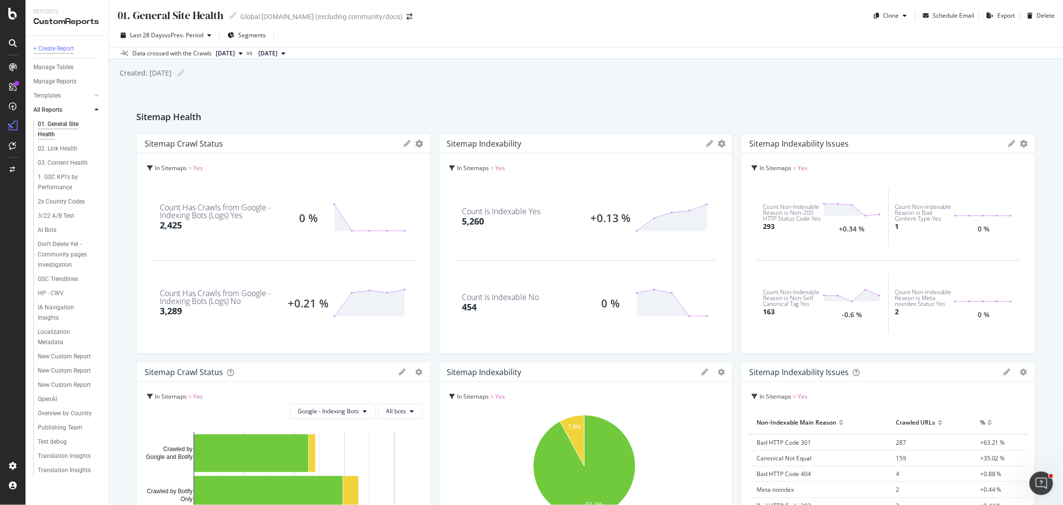
click at [62, 48] on div "+ Create Report" at bounding box center [53, 49] width 41 height 10
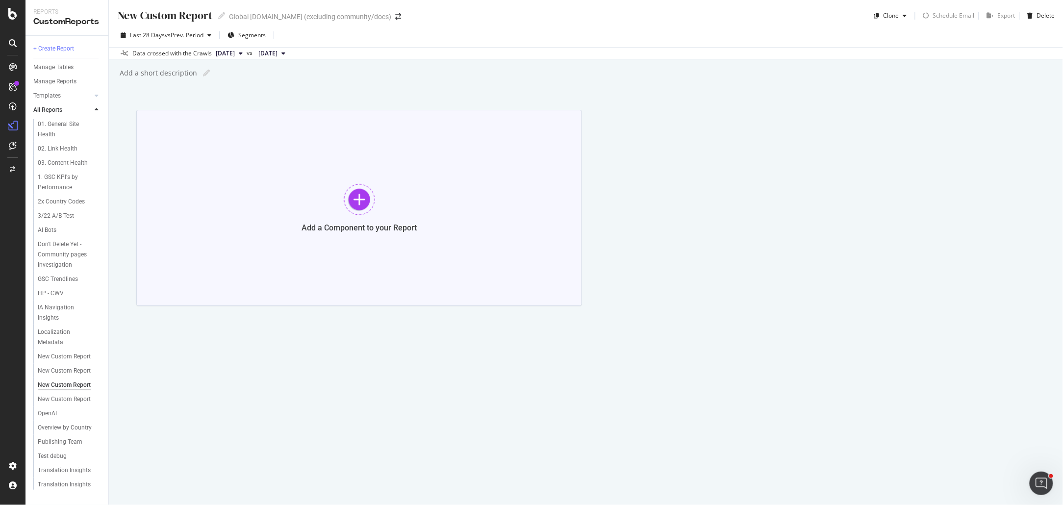
click at [345, 202] on div at bounding box center [359, 199] width 31 height 31
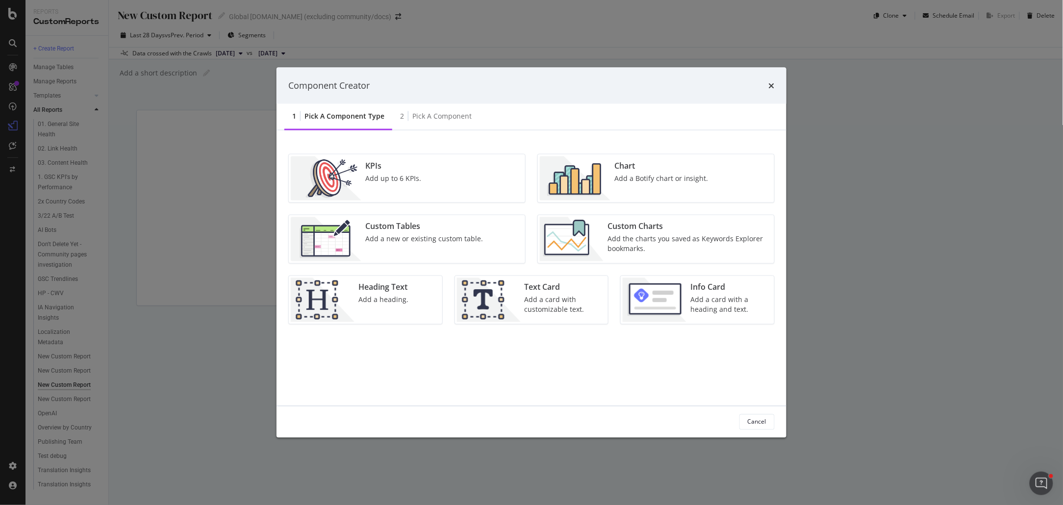
click at [397, 165] on div "KPIs" at bounding box center [393, 165] width 56 height 11
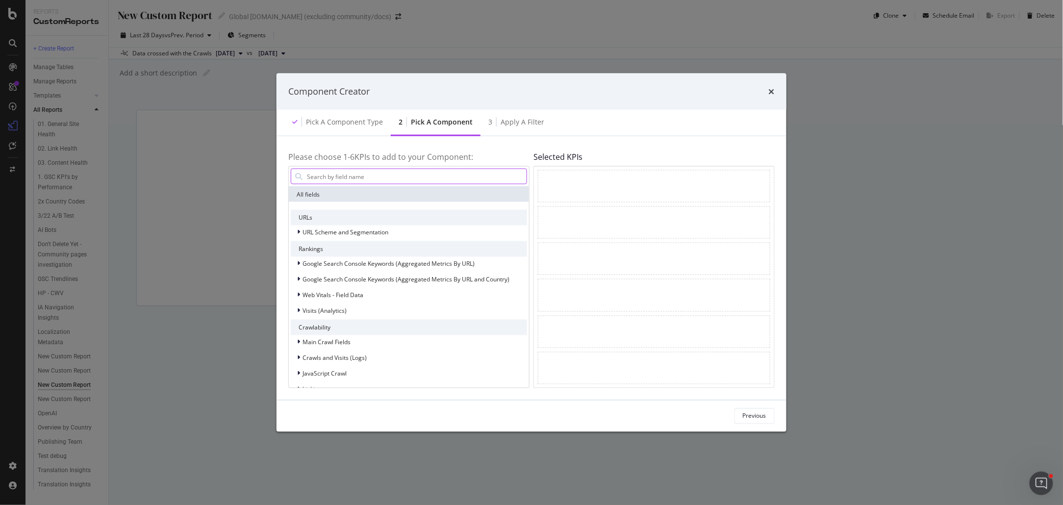
click at [379, 177] on input "modal" at bounding box center [416, 176] width 221 height 15
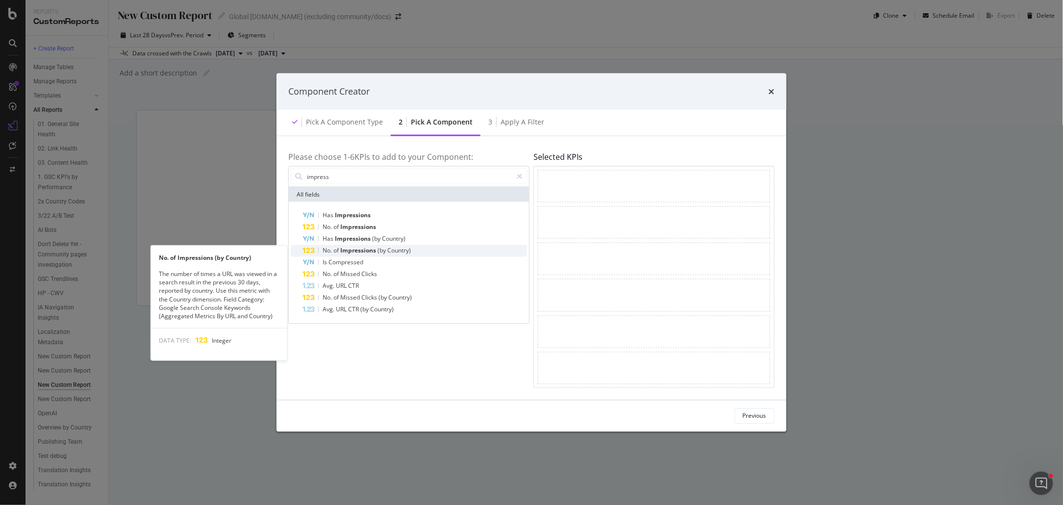
type input "impress"
click at [387, 252] on span "(by" at bounding box center [383, 251] width 10 height 8
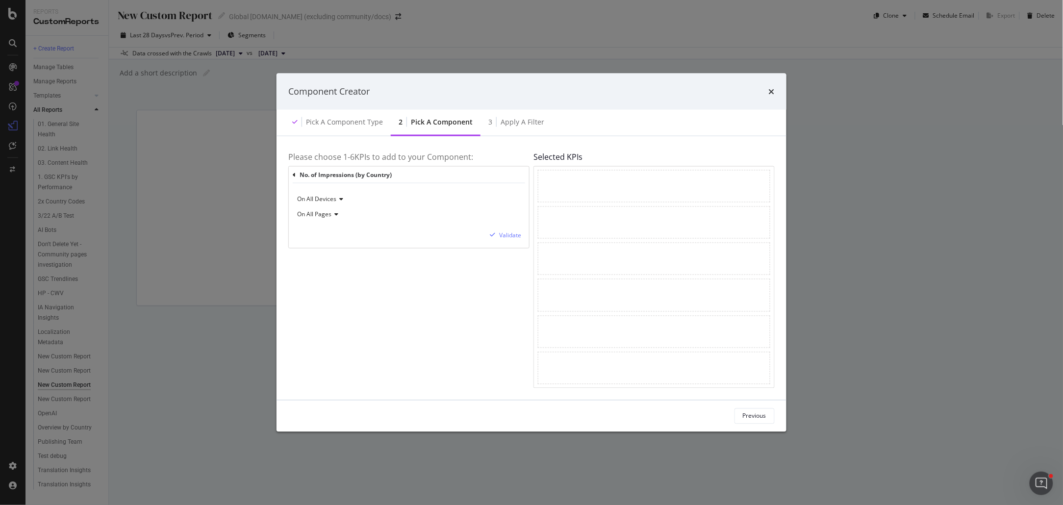
click at [331, 197] on span "On All Devices" at bounding box center [316, 199] width 39 height 8
click at [385, 197] on div "On All Devices" at bounding box center [409, 199] width 225 height 16
click at [332, 215] on icon "modal" at bounding box center [334, 215] width 7 height 6
click at [386, 205] on div "On All Devices" at bounding box center [409, 199] width 225 height 16
drag, startPoint x: 473, startPoint y: 209, endPoint x: 479, endPoint y: 212, distance: 7.5
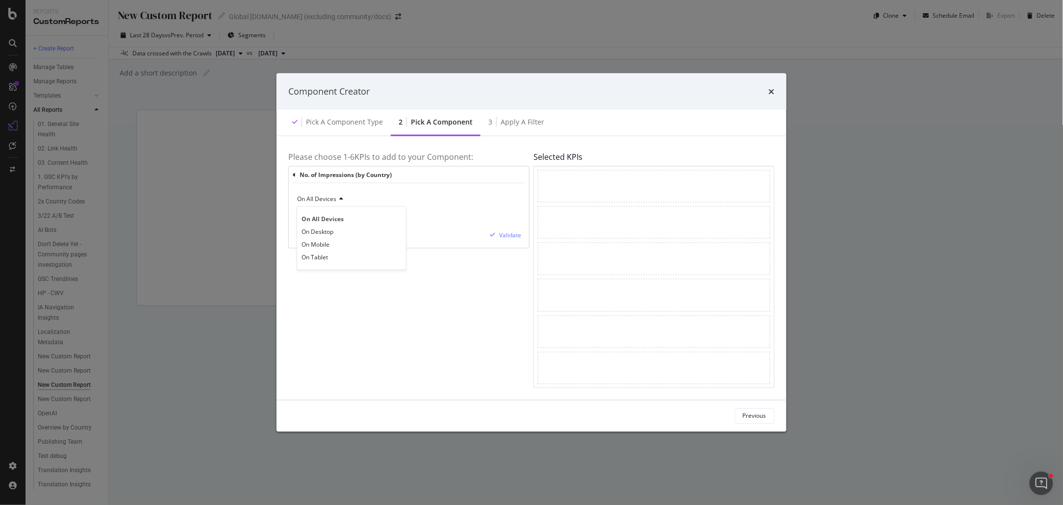
click at [474, 209] on div "On All Pages" at bounding box center [409, 215] width 225 height 16
click at [507, 235] on div "Validate" at bounding box center [510, 235] width 22 height 8
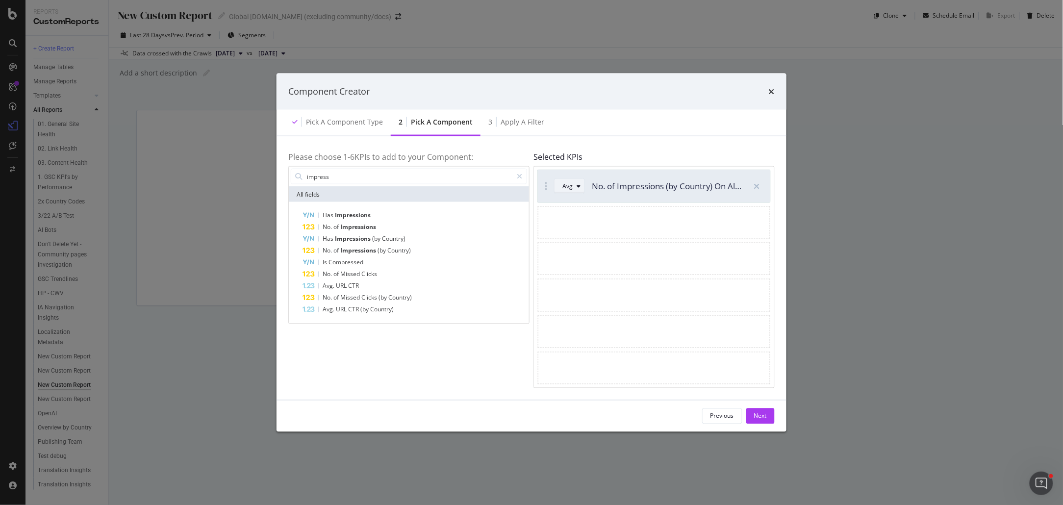
click at [572, 185] on div "Avg" at bounding box center [567, 186] width 10 height 6
click at [652, 151] on div "Selected KPIs Avg No. of Impressions (by Country) On All Devices excluding anon…" at bounding box center [653, 268] width 241 height 240
click at [394, 178] on input "impress" at bounding box center [409, 176] width 206 height 15
click at [765, 418] on div "Next" at bounding box center [760, 416] width 13 height 8
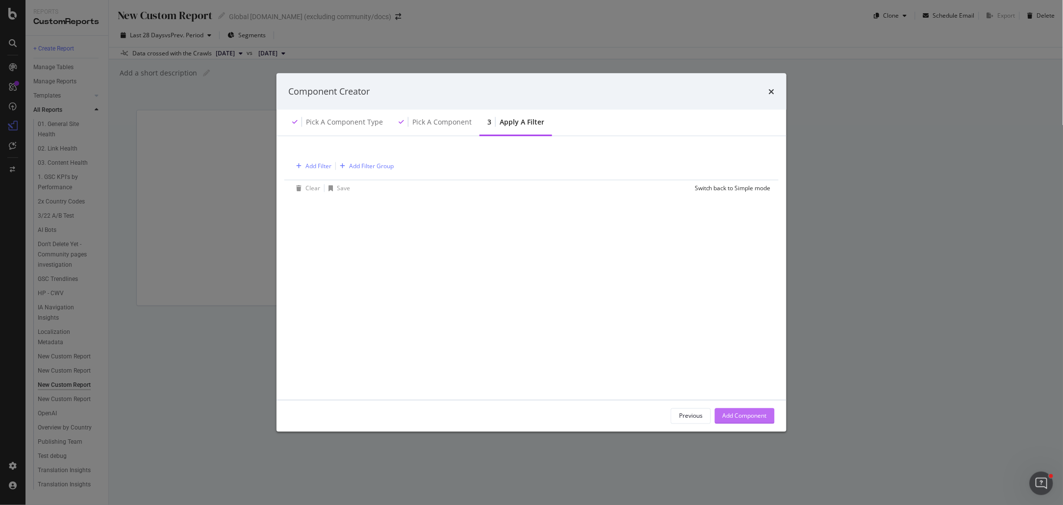
click at [762, 416] on div "Add Component" at bounding box center [745, 416] width 44 height 8
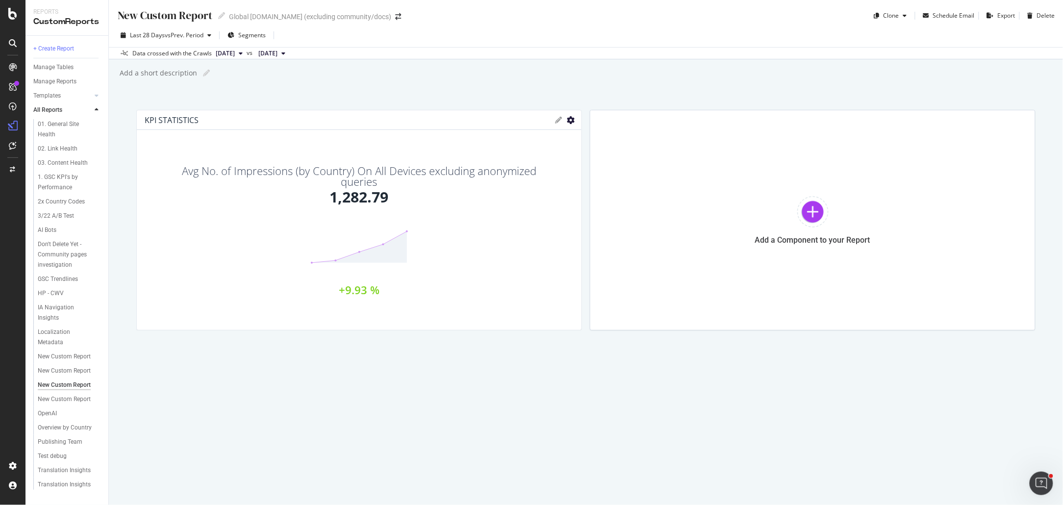
click at [571, 116] on icon "gear" at bounding box center [571, 120] width 8 height 8
click at [524, 225] on span "Delete" at bounding box center [530, 230] width 102 height 13
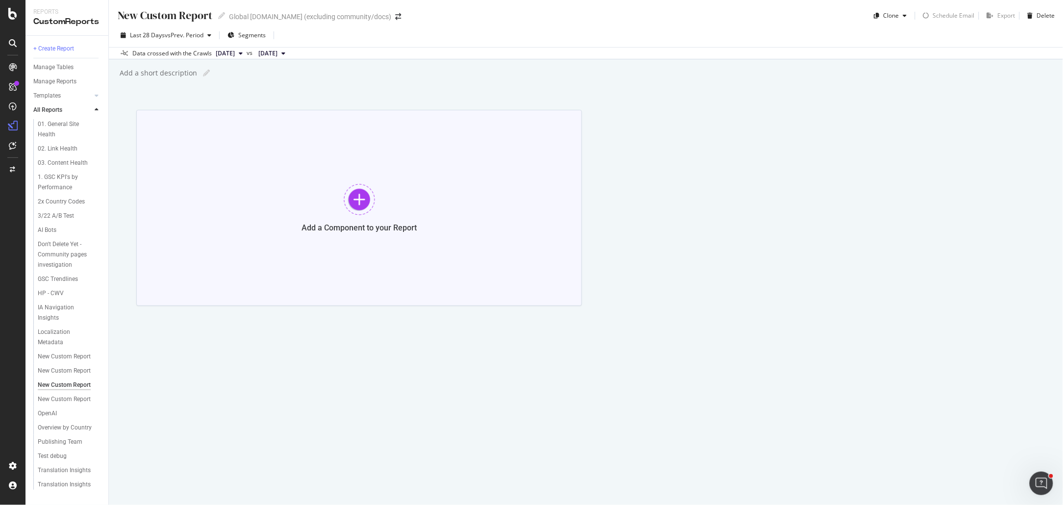
click at [357, 201] on div at bounding box center [359, 199] width 31 height 31
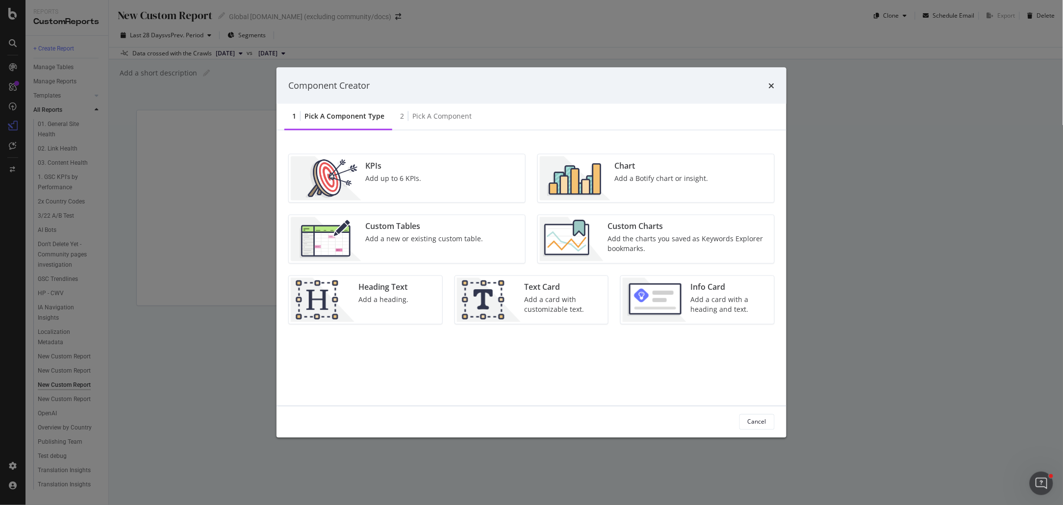
click at [619, 191] on div "Chart Add a Botify chart or insight." at bounding box center [661, 178] width 102 height 44
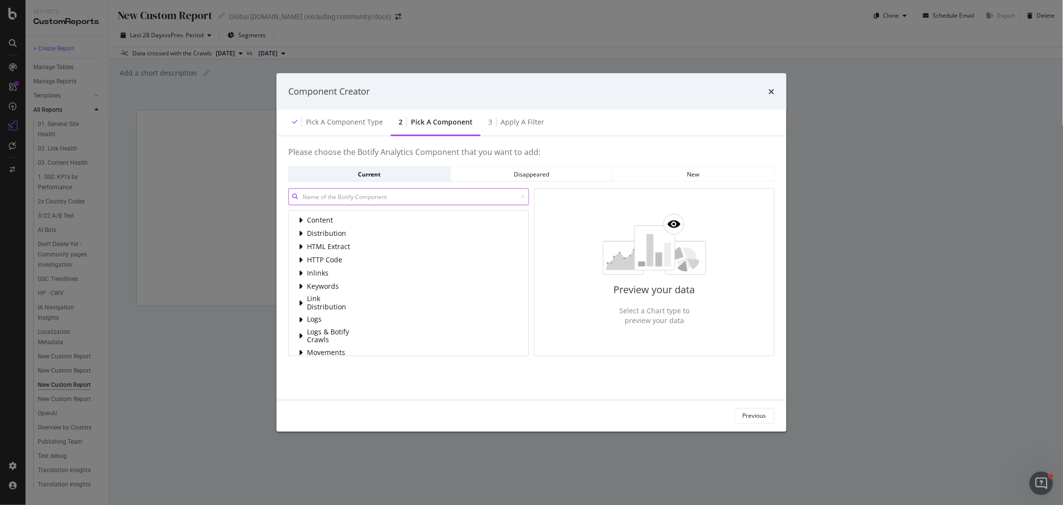
click at [354, 205] on input "modal" at bounding box center [408, 196] width 241 height 17
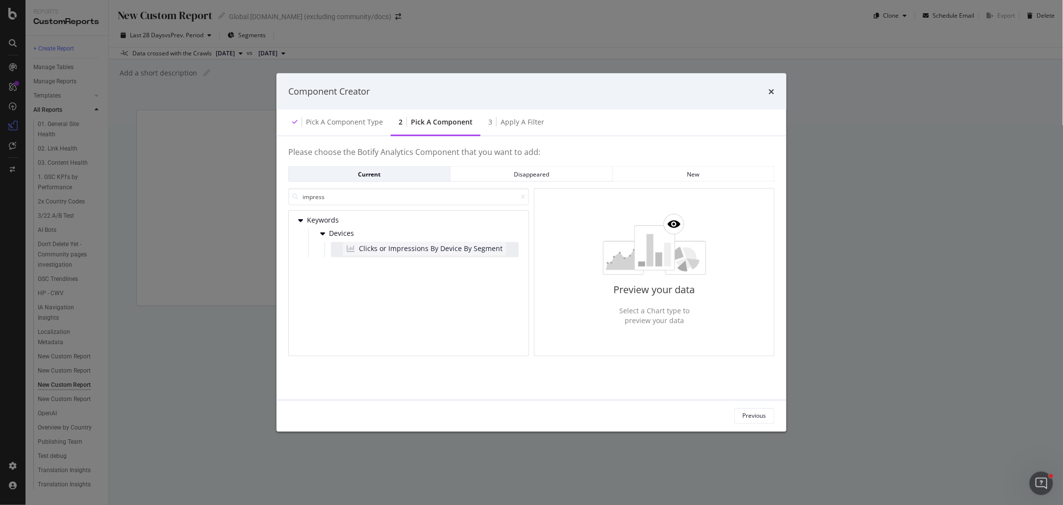
click at [431, 254] on div "Clicks or Impressions By Device By Segment" at bounding box center [425, 249] width 164 height 14
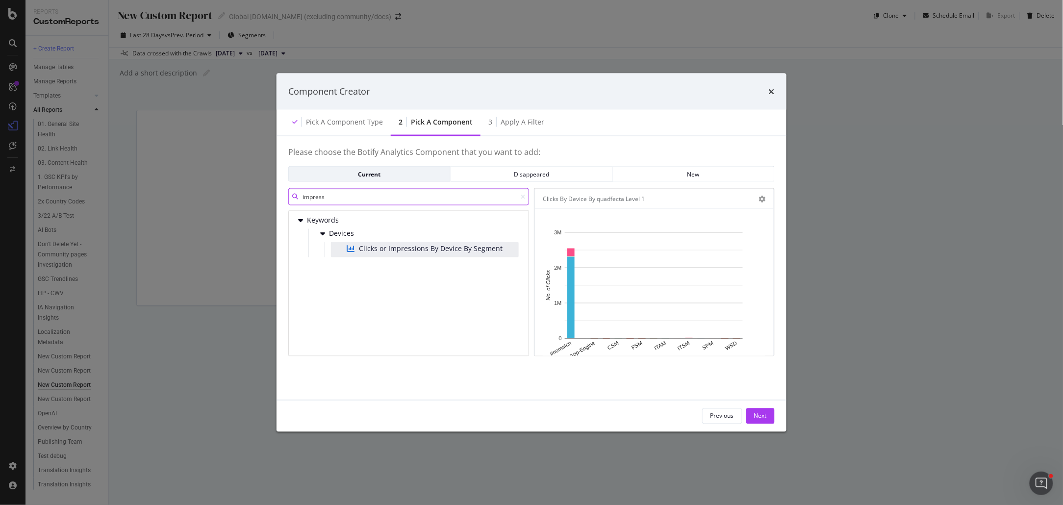
click at [403, 202] on input "impress" at bounding box center [408, 196] width 241 height 17
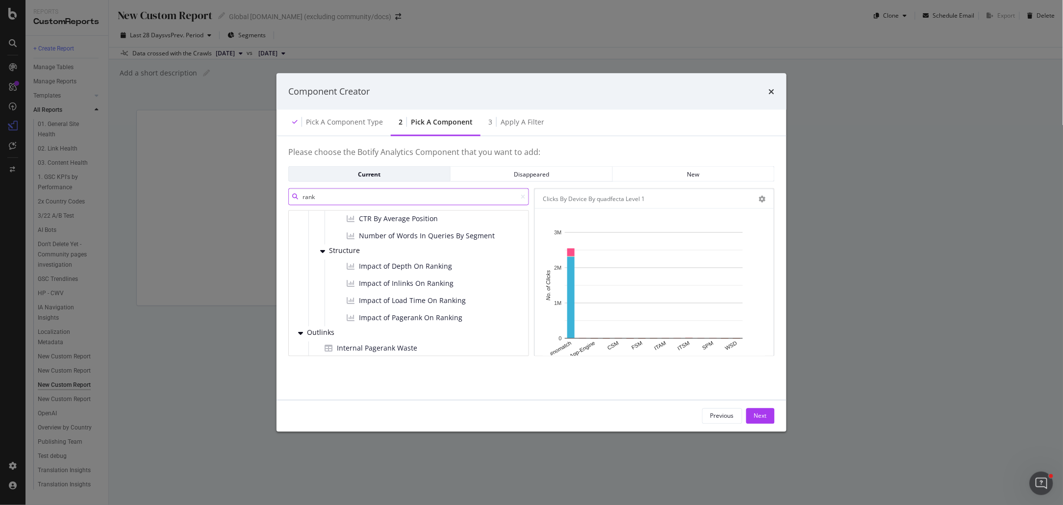
scroll to position [158, 0]
type input "rank"
click at [330, 121] on div "Pick a Component type" at bounding box center [344, 122] width 77 height 10
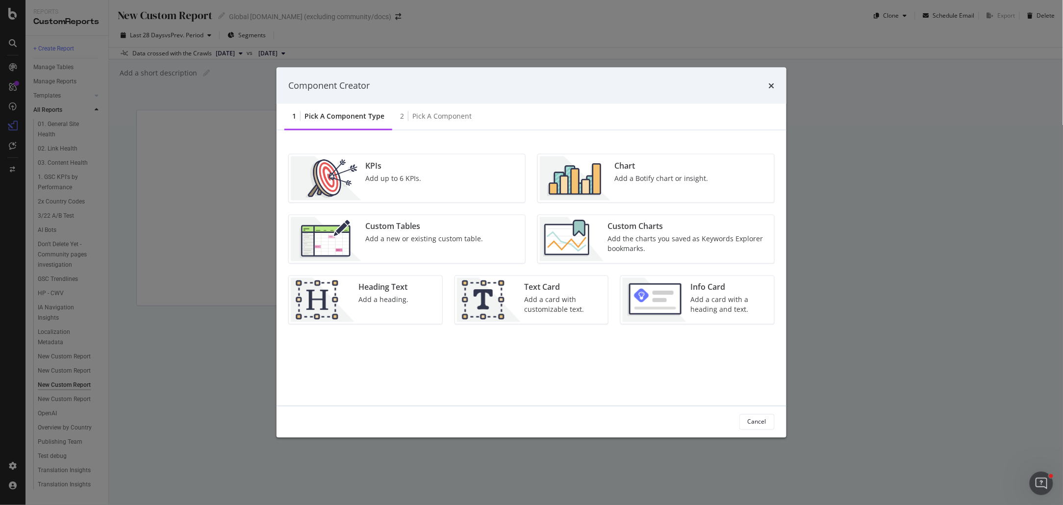
click at [381, 181] on div "Add up to 6 KPIs." at bounding box center [393, 178] width 56 height 10
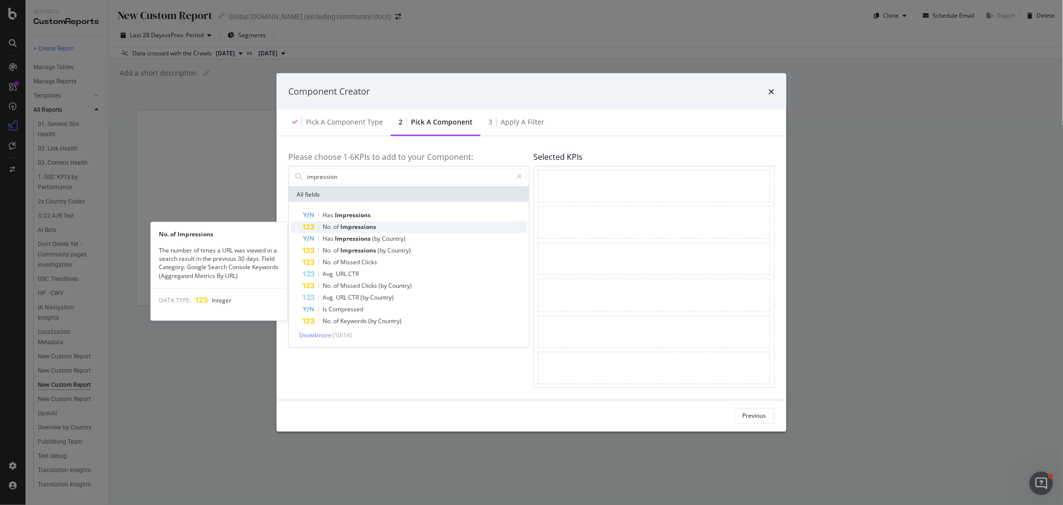
type input "impression"
click at [377, 226] on div "No. of Impressions" at bounding box center [415, 228] width 225 height 12
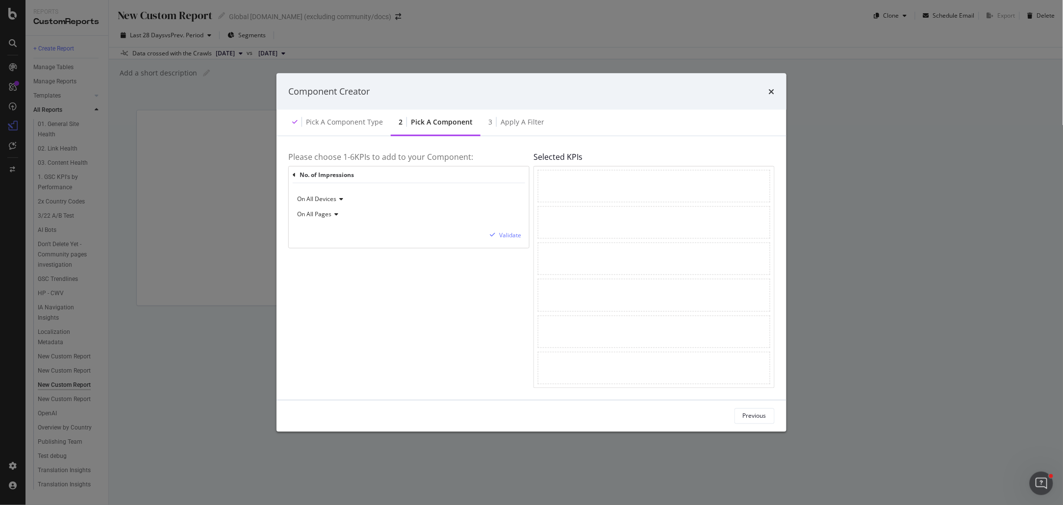
click at [329, 214] on span "On All Pages" at bounding box center [314, 214] width 34 height 8
click at [385, 209] on div "On All Pages" at bounding box center [409, 215] width 225 height 16
click at [514, 237] on div "Validate" at bounding box center [510, 235] width 22 height 8
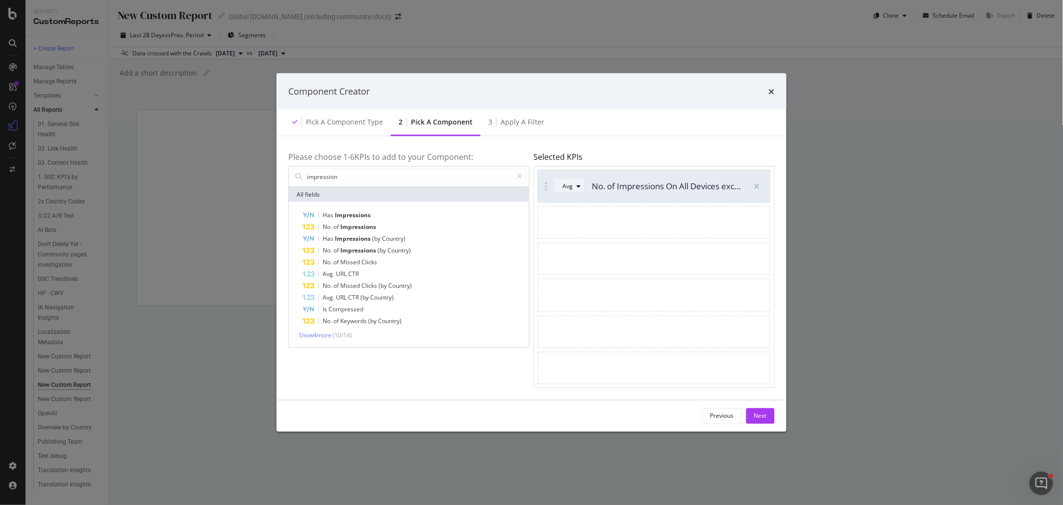
click at [571, 184] on div "Avg" at bounding box center [567, 186] width 10 height 6
click at [537, 150] on div "Selected KPIs Avg No. of Impressions On All Devices excluding anonymized queries" at bounding box center [653, 268] width 241 height 240
click at [573, 190] on div "Avg" at bounding box center [573, 186] width 22 height 14
drag, startPoint x: 573, startPoint y: 219, endPoint x: 636, endPoint y: 157, distance: 88.1
click at [574, 219] on div "Sum" at bounding box center [573, 219] width 12 height 8
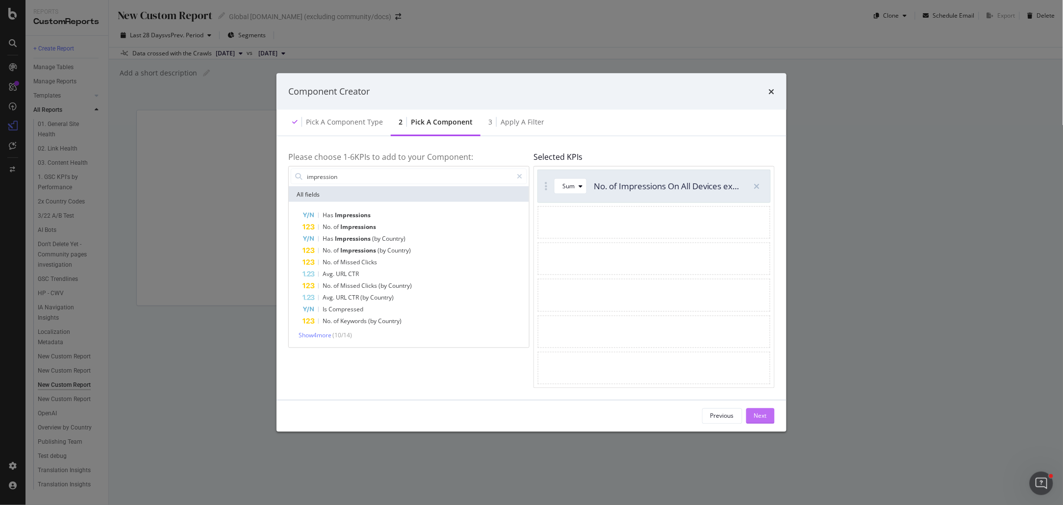
click at [763, 421] on div "Next" at bounding box center [760, 415] width 13 height 15
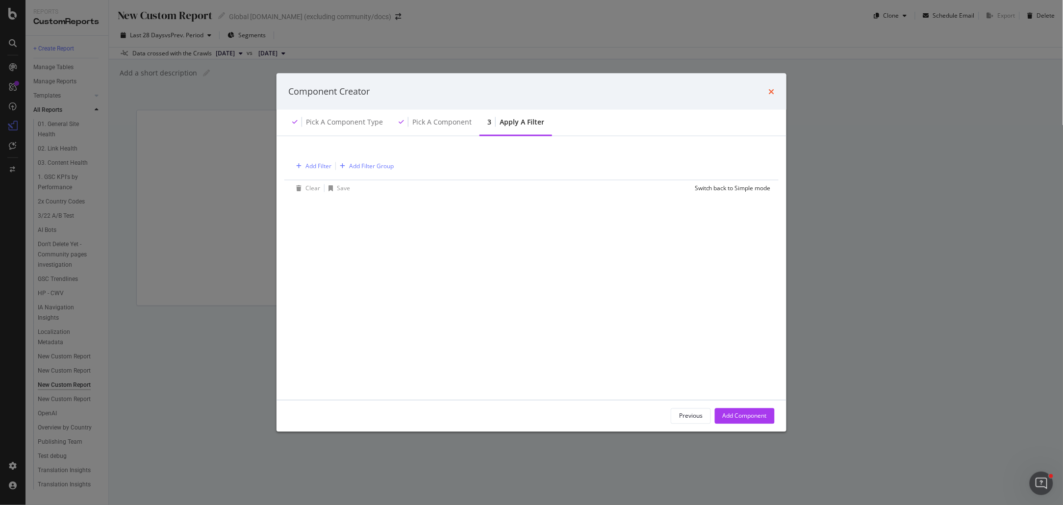
click at [770, 93] on icon "times" at bounding box center [772, 91] width 6 height 8
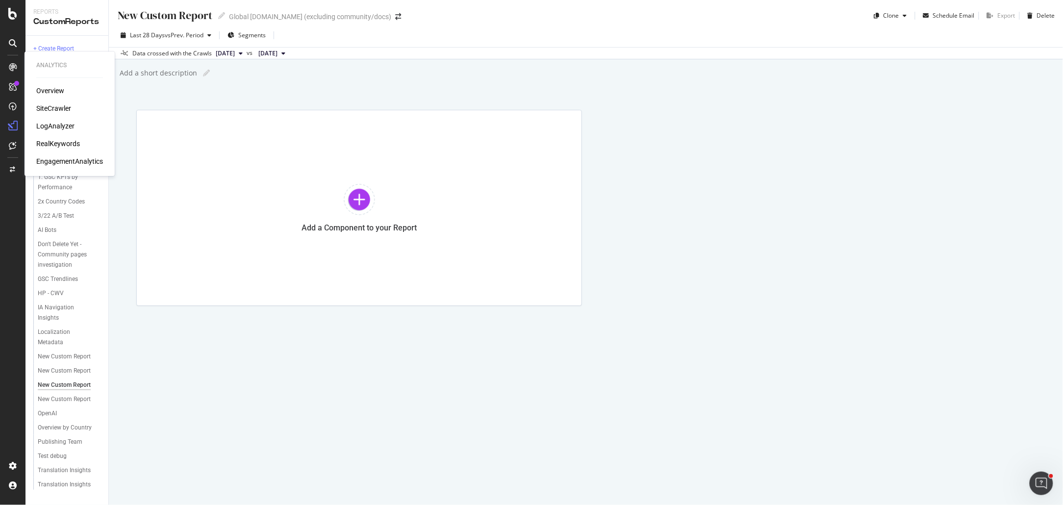
click at [55, 140] on div "RealKeywords" at bounding box center [58, 144] width 44 height 10
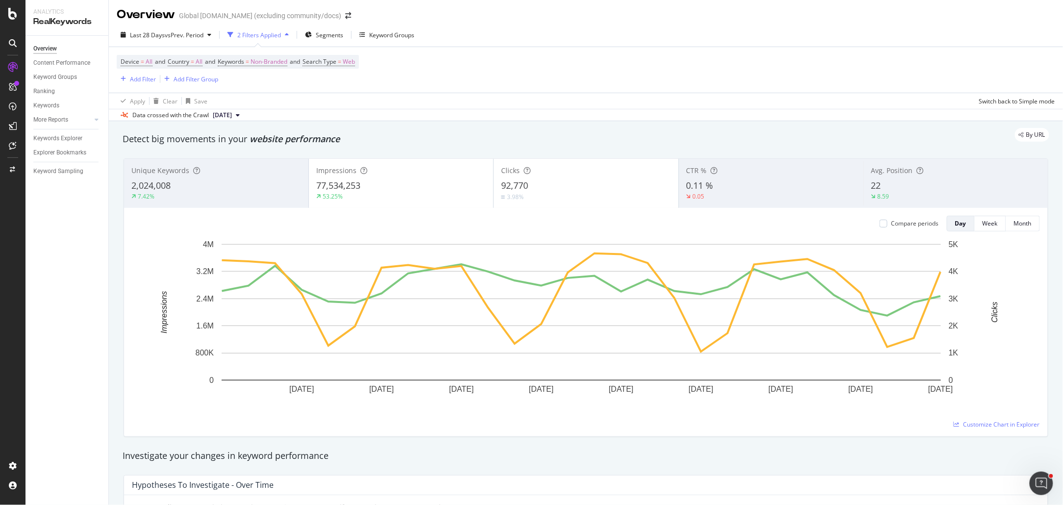
scroll to position [2, 0]
click at [53, 137] on div "Keywords Explorer" at bounding box center [57, 138] width 49 height 10
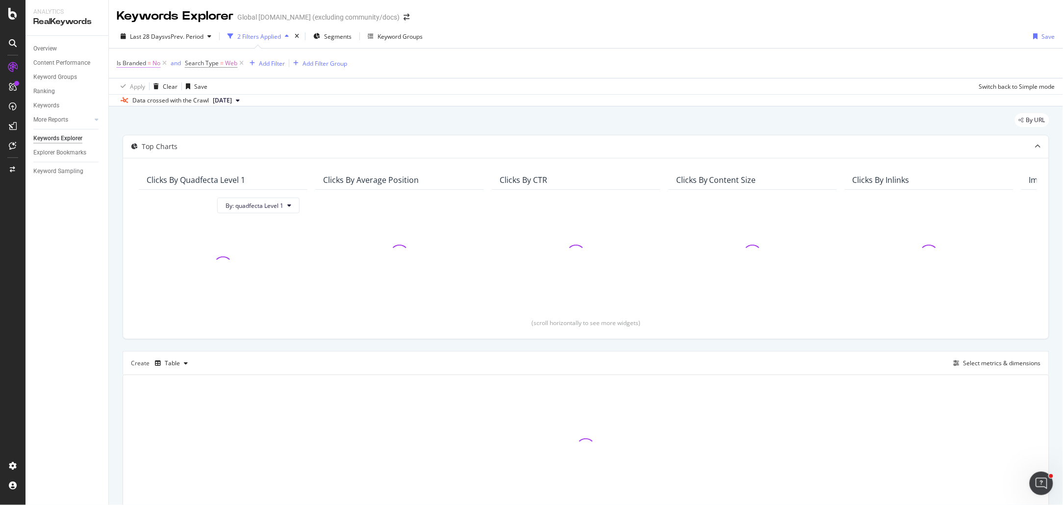
click at [148, 63] on span "=" at bounding box center [149, 63] width 3 height 8
click at [167, 50] on div "Is Branded = No and Search Type = Web Add Filter Add Filter Group" at bounding box center [586, 63] width 938 height 29
click at [271, 64] on div "Add Filter" at bounding box center [272, 63] width 26 height 8
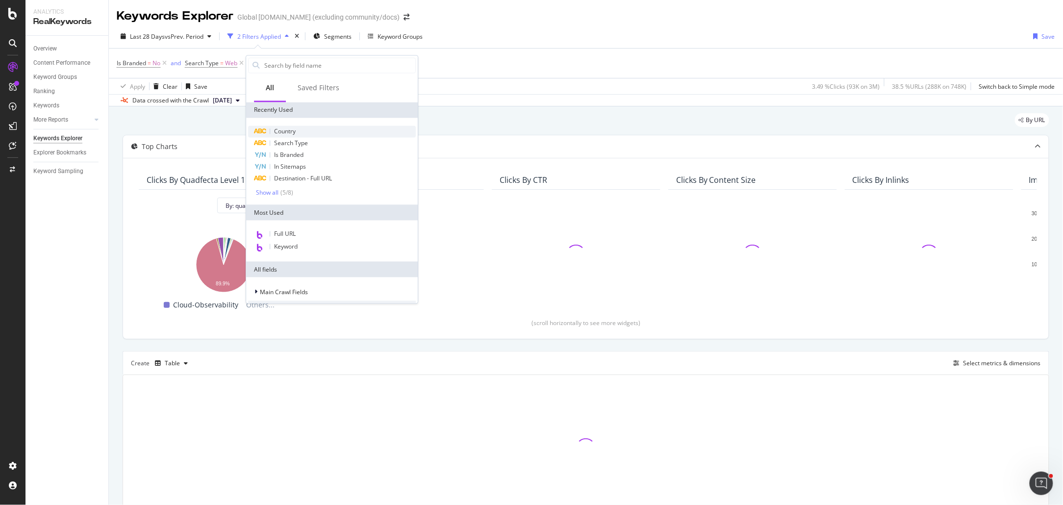
click at [287, 131] on span "Country" at bounding box center [285, 131] width 22 height 8
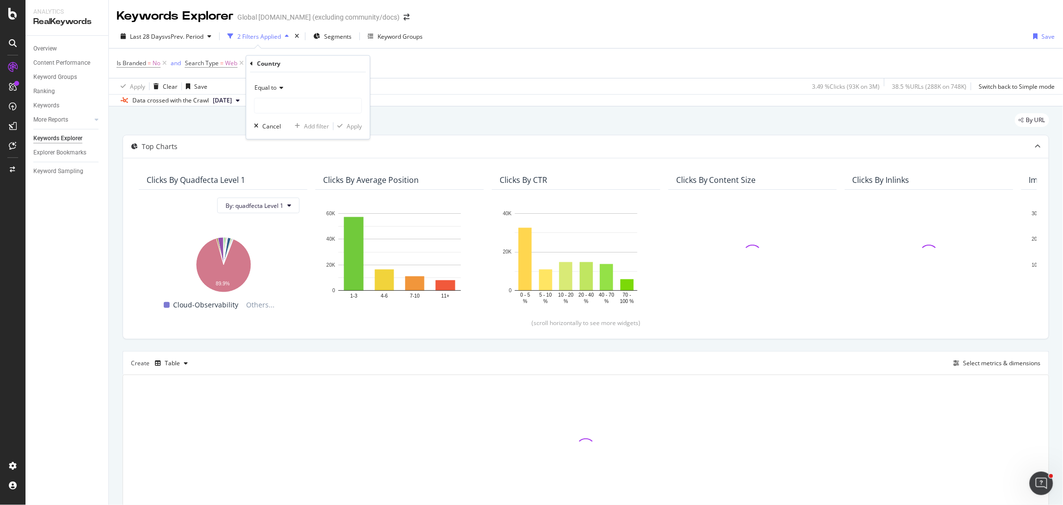
click at [271, 92] on div "Equal to" at bounding box center [308, 88] width 108 height 16
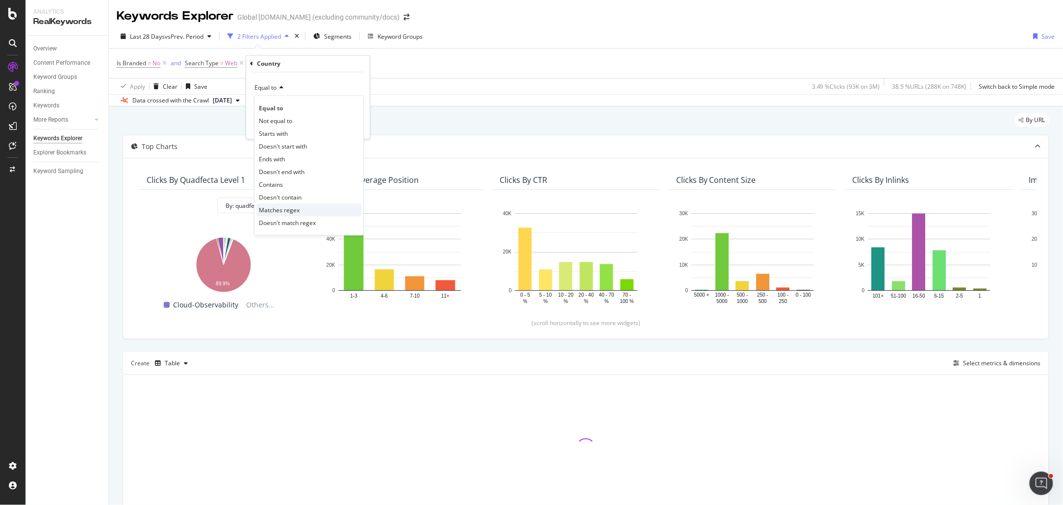
click at [295, 213] on span "Matches regex" at bounding box center [279, 210] width 41 height 8
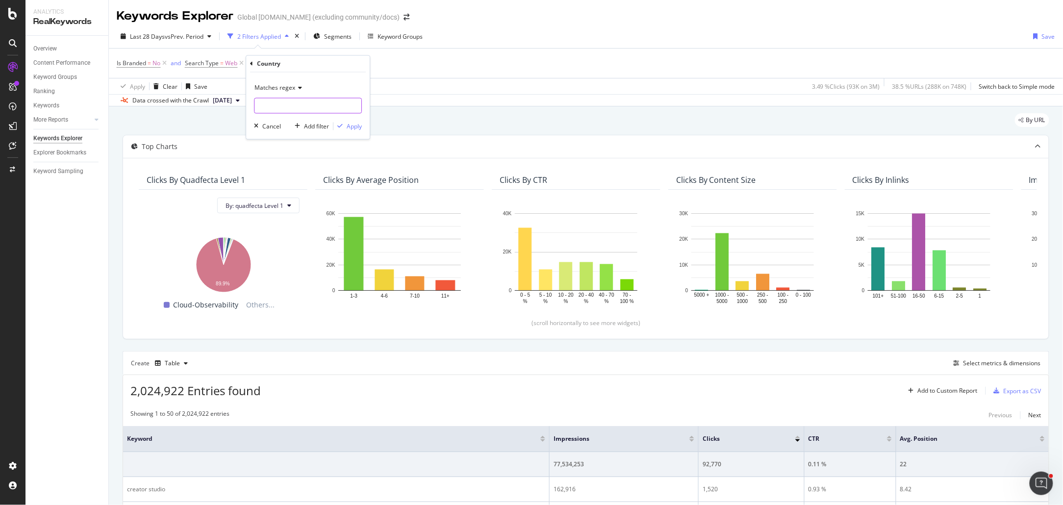
click at [299, 100] on input "text" at bounding box center [307, 106] width 107 height 16
click at [308, 103] on input "text" at bounding box center [307, 106] width 107 height 16
type input "("
click at [273, 103] on input "([GEOGRAPHIC_DATA], [GEOGRAPHIC_DATA]" at bounding box center [300, 106] width 93 height 16
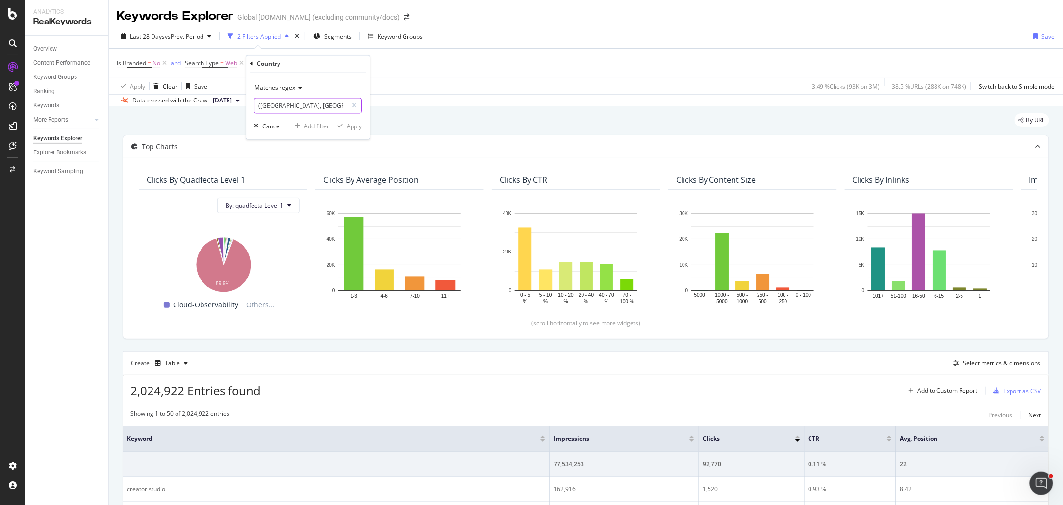
click at [273, 103] on input "([GEOGRAPHIC_DATA], [GEOGRAPHIC_DATA]" at bounding box center [300, 106] width 93 height 16
paste input "[GEOGRAPHIC_DATA]|[GEOGRAPHIC_DATA]|[GEOGRAPHIC_DATA]|[GEOGRAPHIC_DATA]|[GEOGRA…"
type input "([GEOGRAPHIC_DATA]|[GEOGRAPHIC_DATA]|[GEOGRAPHIC_DATA]|[GEOGRAPHIC_DATA]|[GEOGR…"
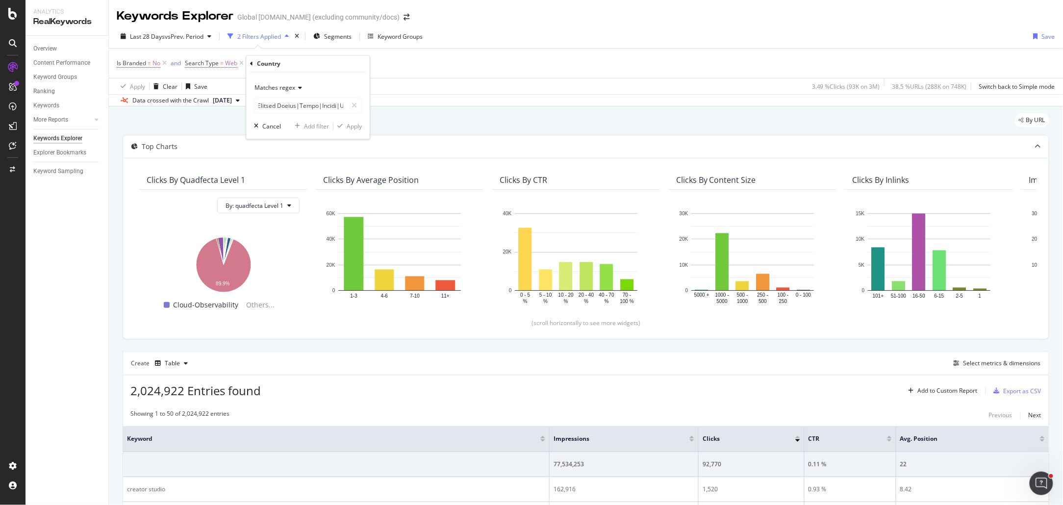
scroll to position [0, 0]
click at [308, 106] on input "text" at bounding box center [300, 106] width 93 height 16
click at [292, 106] on input "text" at bounding box center [300, 106] width 93 height 16
drag, startPoint x: 268, startPoint y: 106, endPoint x: 476, endPoint y: 108, distance: 207.4
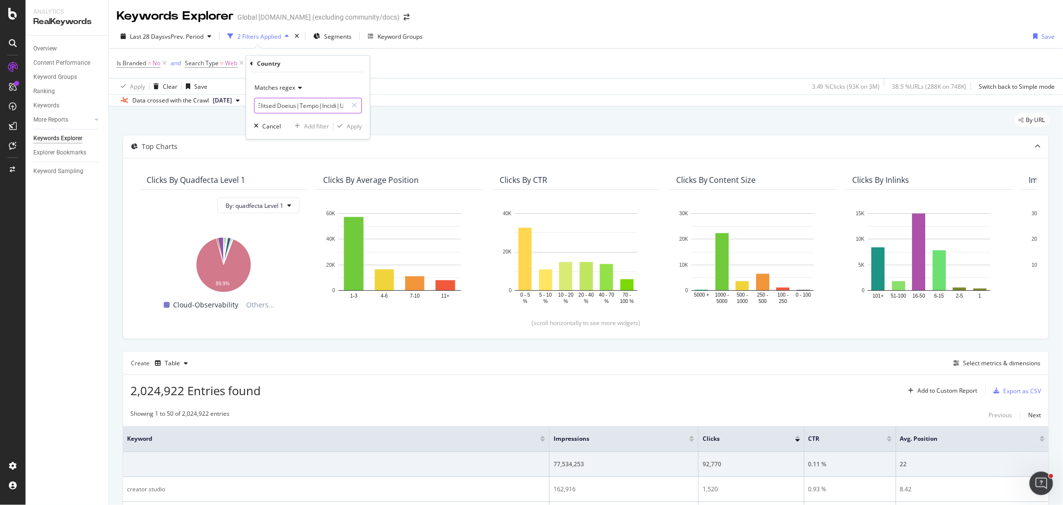
click at [476, 108] on body "Analytics RealKeywords Overview Content Performance Keyword Groups Ranking Keyw…" at bounding box center [531, 252] width 1063 height 505
click at [332, 104] on input "text" at bounding box center [300, 106] width 93 height 16
drag, startPoint x: 347, startPoint y: 104, endPoint x: 285, endPoint y: 109, distance: 62.5
click at [285, 109] on div at bounding box center [308, 106] width 108 height 16
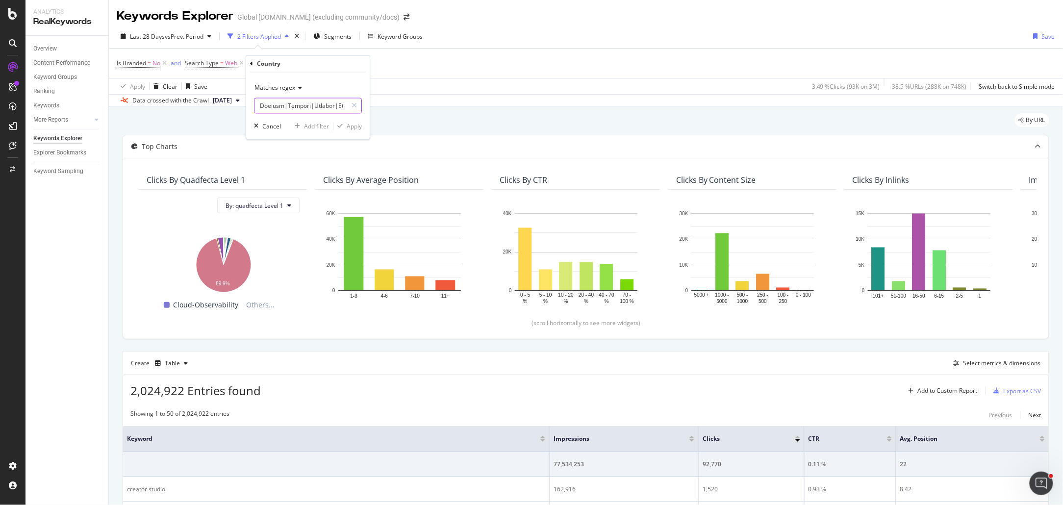
click at [281, 109] on input "text" at bounding box center [300, 106] width 93 height 16
click at [356, 106] on icon at bounding box center [354, 105] width 5 height 7
click at [284, 107] on input "text" at bounding box center [307, 106] width 107 height 16
paste input "([GEOGRAPHIC_DATA]|[GEOGRAPHIC_DATA]|[GEOGRAPHIC_DATA]|[GEOGRAPHIC_DATA]|[GEOGR…"
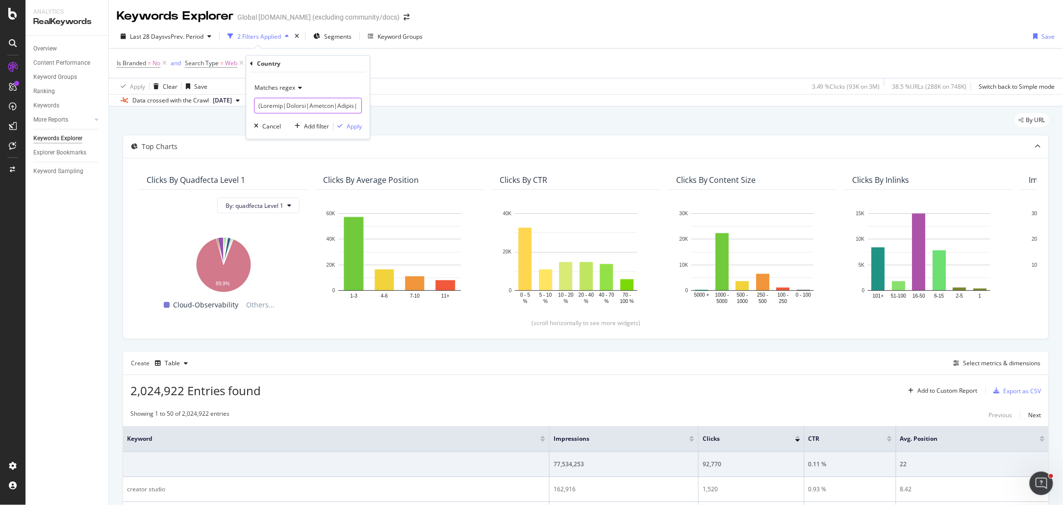
scroll to position [0, 3218]
type input "([GEOGRAPHIC_DATA]|[GEOGRAPHIC_DATA]|[GEOGRAPHIC_DATA]|[GEOGRAPHIC_DATA]|[GEOGR…"
click at [425, 131] on div "By URL" at bounding box center [586, 124] width 927 height 22
click at [303, 62] on div "missing value" at bounding box center [316, 63] width 37 height 8
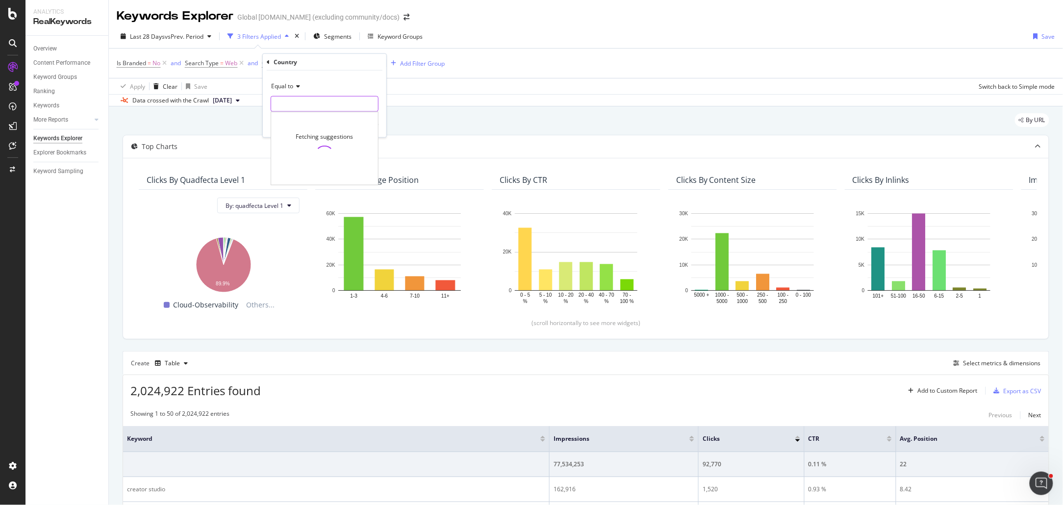
click at [314, 102] on input "text" at bounding box center [324, 104] width 107 height 16
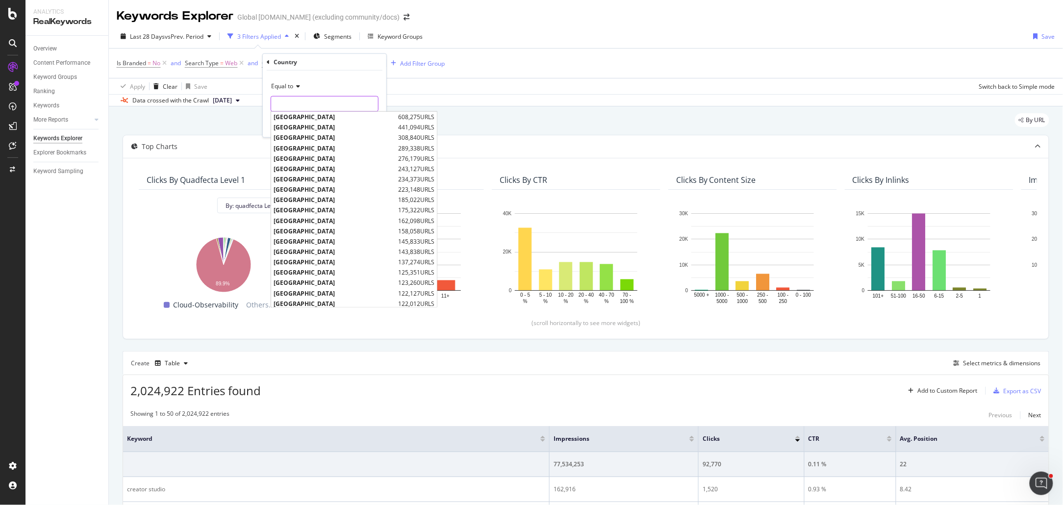
paste input "([GEOGRAPHIC_DATA]|[GEOGRAPHIC_DATA]|[GEOGRAPHIC_DATA]|[GEOGRAPHIC_DATA]|[GEOGR…"
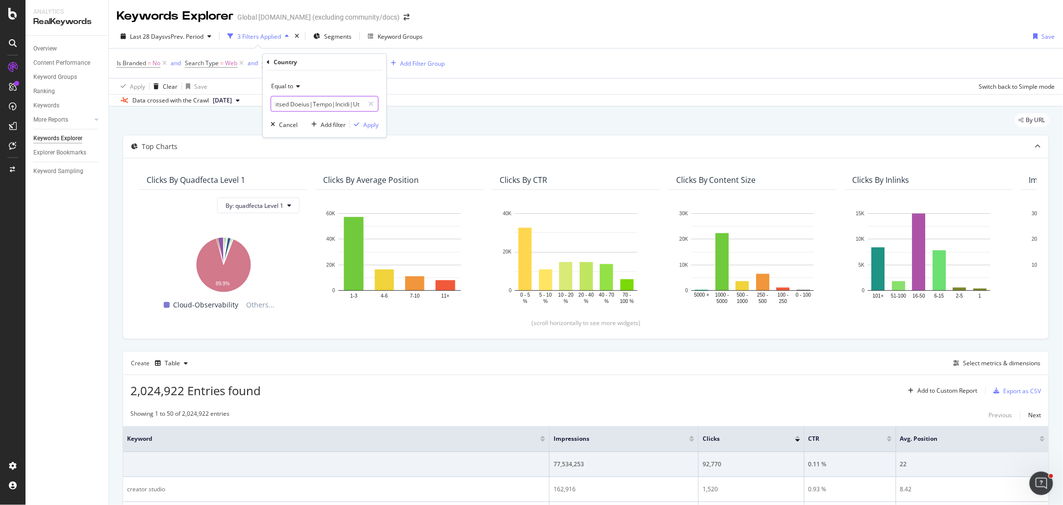
type input "([GEOGRAPHIC_DATA]|[GEOGRAPHIC_DATA]|[GEOGRAPHIC_DATA]|[GEOGRAPHIC_DATA]|[GEOGR…"
click at [292, 89] on span "Equal to" at bounding box center [282, 86] width 22 height 8
click at [320, 212] on div "Matches regex" at bounding box center [325, 208] width 105 height 13
click at [313, 101] on input "text" at bounding box center [324, 104] width 107 height 16
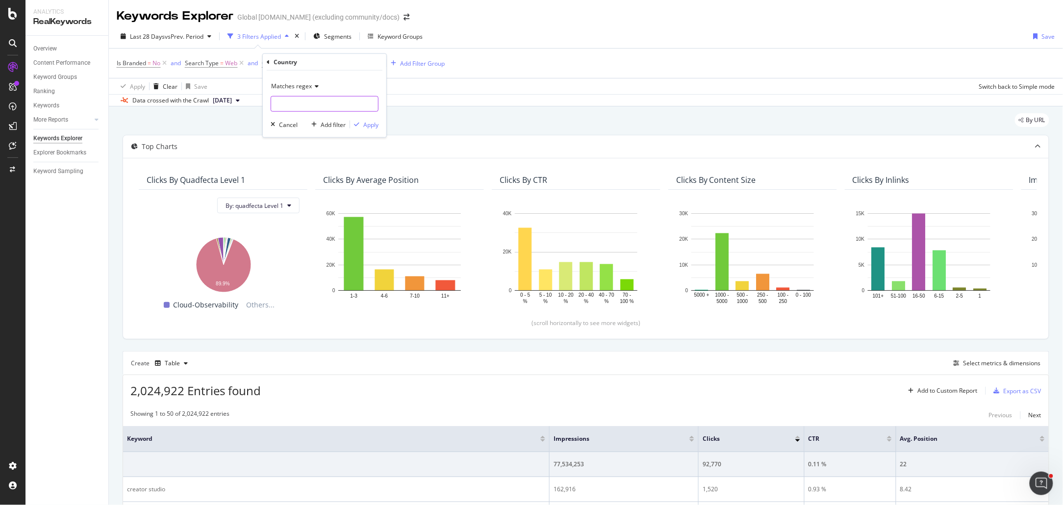
paste input "([GEOGRAPHIC_DATA]|[GEOGRAPHIC_DATA]|[GEOGRAPHIC_DATA]|[GEOGRAPHIC_DATA]|[GEOGR…"
drag, startPoint x: 345, startPoint y: 106, endPoint x: 193, endPoint y: 102, distance: 152.0
click at [193, 102] on body "Analytics RealKeywords Overview Content Performance Keyword Groups Ranking Keyw…" at bounding box center [531, 252] width 1063 height 505
click at [272, 107] on input "text" at bounding box center [317, 104] width 93 height 16
click at [311, 102] on input "text" at bounding box center [317, 104] width 93 height 16
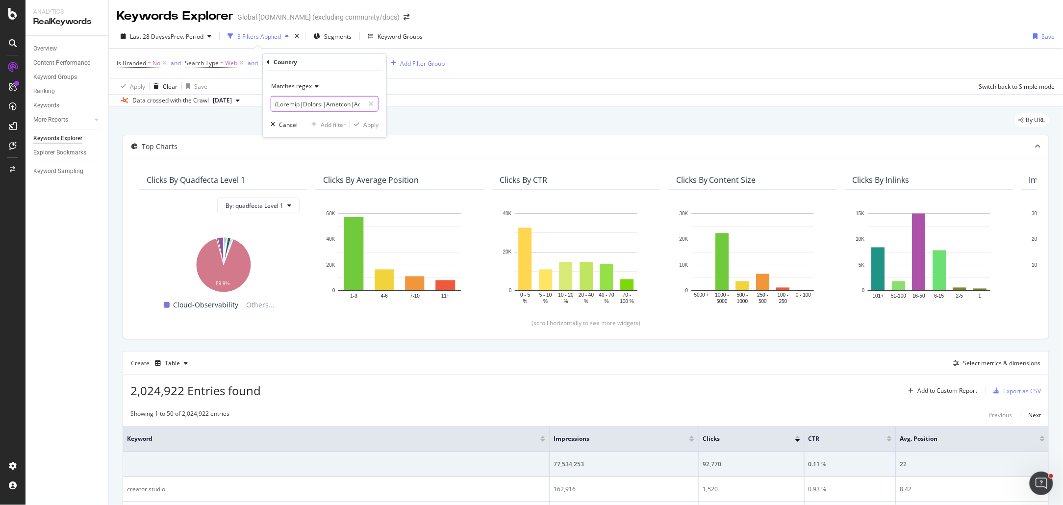
click at [311, 102] on input "text" at bounding box center [317, 104] width 93 height 16
paste input "oldova|[GEOGRAPHIC_DATA]|[GEOGRAPHIC_DATA]|[GEOGRAPHIC_DATA]|[GEOGRAPHIC_DATA]|…"
drag, startPoint x: 279, startPoint y: 103, endPoint x: 337, endPoint y: 107, distance: 58.5
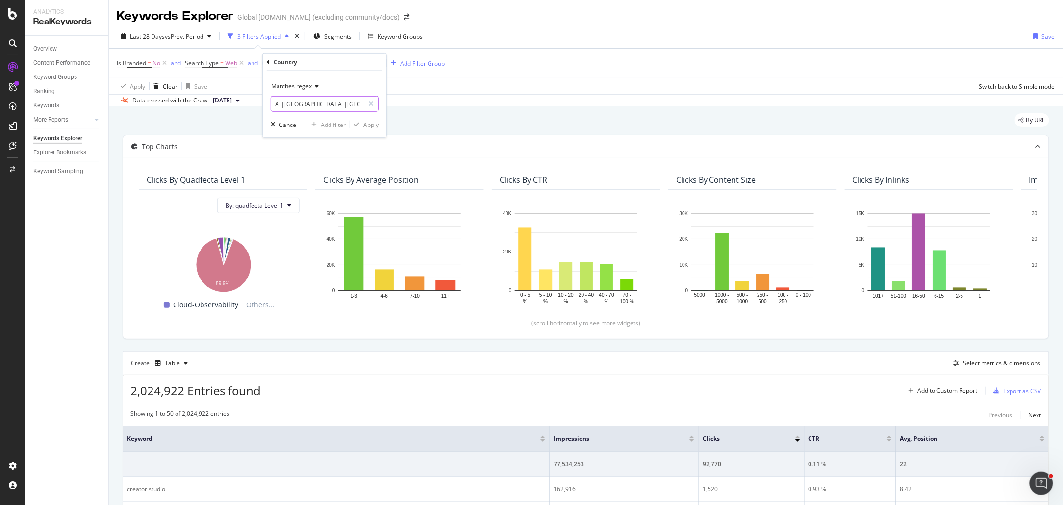
click at [337, 107] on input "([GEOGRAPHIC_DATA]|[GEOGRAPHIC_DATA]|[GEOGRAPHIC_DATA]|[GEOGRAPHIC_DATA]|[GEOGR…" at bounding box center [317, 104] width 93 height 16
drag, startPoint x: 277, startPoint y: 105, endPoint x: 318, endPoint y: 107, distance: 40.7
click at [318, 107] on input "[GEOGRAPHIC_DATA]|[GEOGRAPHIC_DATA]|[GEOGRAPHIC_DATA]|[GEOGRAPHIC_DATA]|[GEOGRA…" at bounding box center [317, 104] width 93 height 16
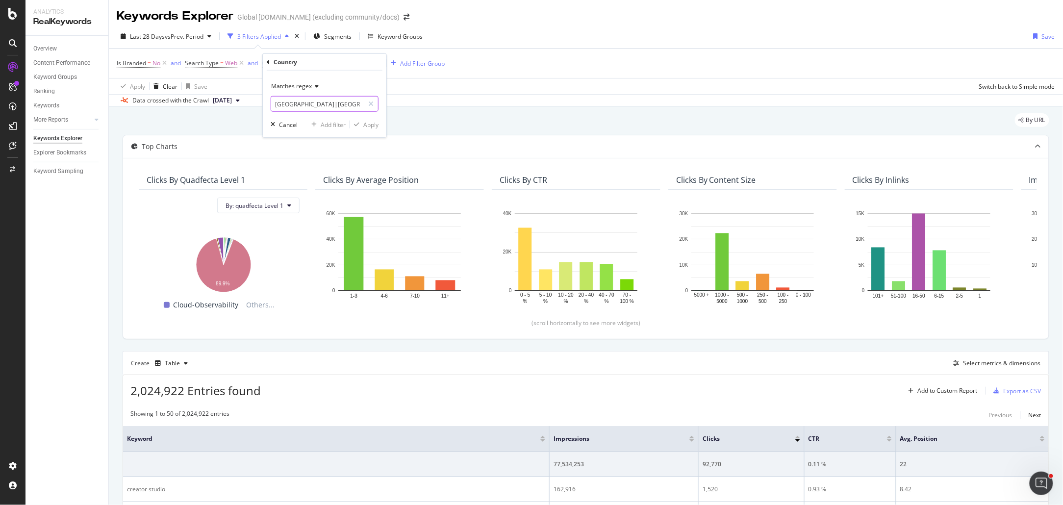
type input "[GEOGRAPHIC_DATA]|[GEOGRAPHIC_DATA]|[GEOGRAPHIC_DATA]|[GEOGRAPHIC_DATA]|[US_STA…"
drag, startPoint x: 277, startPoint y: 105, endPoint x: 310, endPoint y: 108, distance: 32.5
click at [310, 108] on input "[GEOGRAPHIC_DATA]|[GEOGRAPHIC_DATA]|[GEOGRAPHIC_DATA]|[GEOGRAPHIC_DATA]|[US_STA…" at bounding box center [317, 104] width 93 height 16
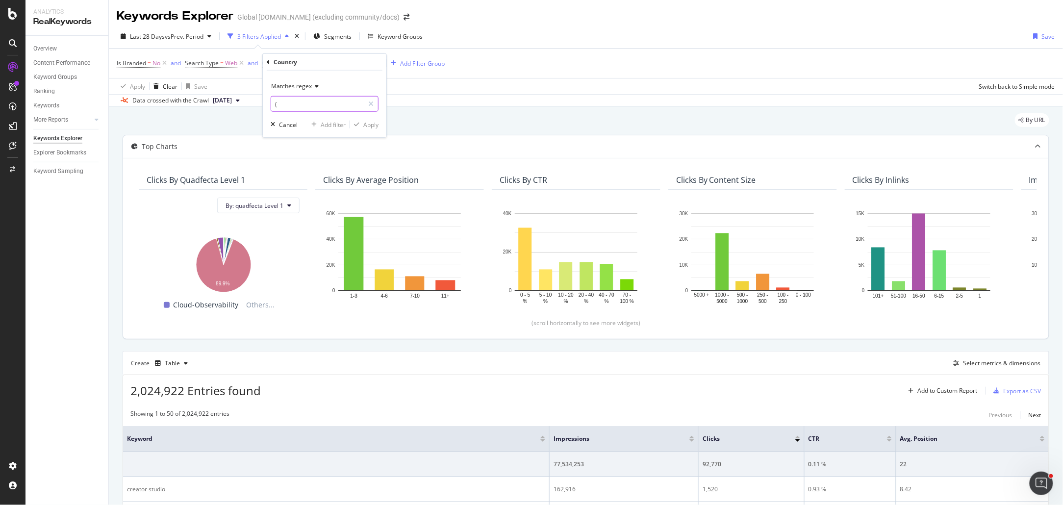
paste input "[GEOGRAPHIC_DATA]|[GEOGRAPHIC_DATA]|[GEOGRAPHIC_DATA]|[GEOGRAPHIC_DATA]|[GEOGRA…"
type input "([GEOGRAPHIC_DATA]|[GEOGRAPHIC_DATA]|[GEOGRAPHIC_DATA]|[GEOGRAPHIC_DATA]|[GEOGR…"
click at [487, 128] on div "By URL" at bounding box center [586, 124] width 927 height 22
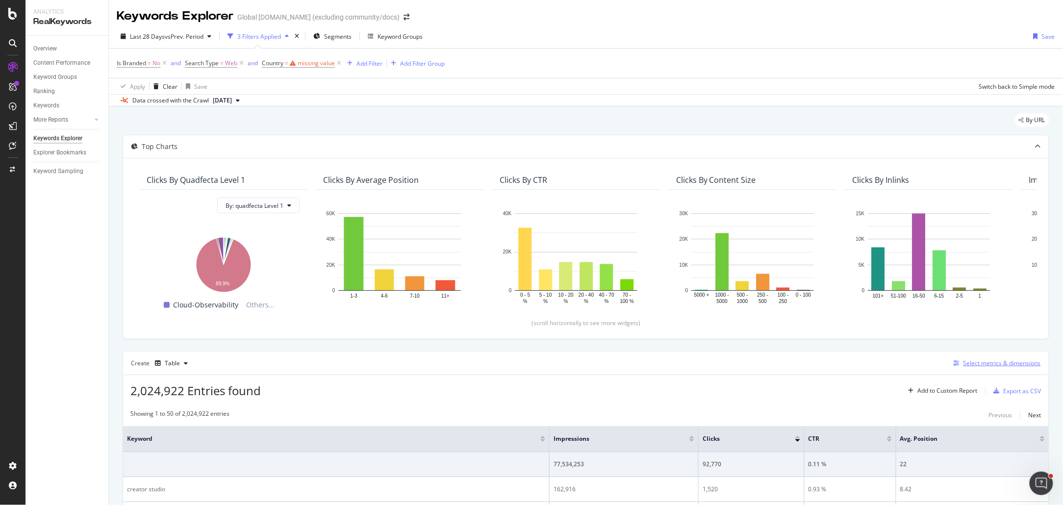
click at [973, 360] on div "Select metrics & dimensions" at bounding box center [1001, 363] width 77 height 8
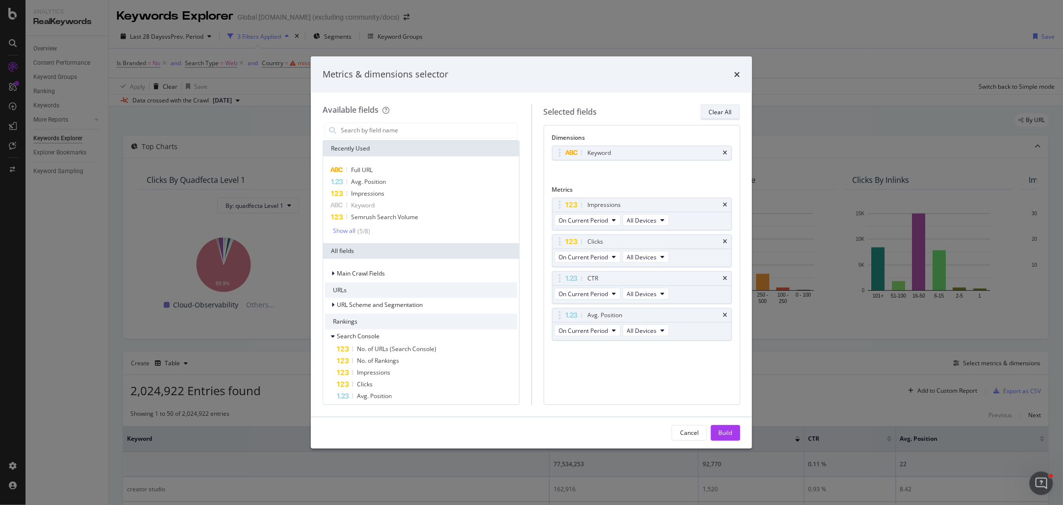
click at [723, 108] on div "Clear All" at bounding box center [720, 112] width 23 height 8
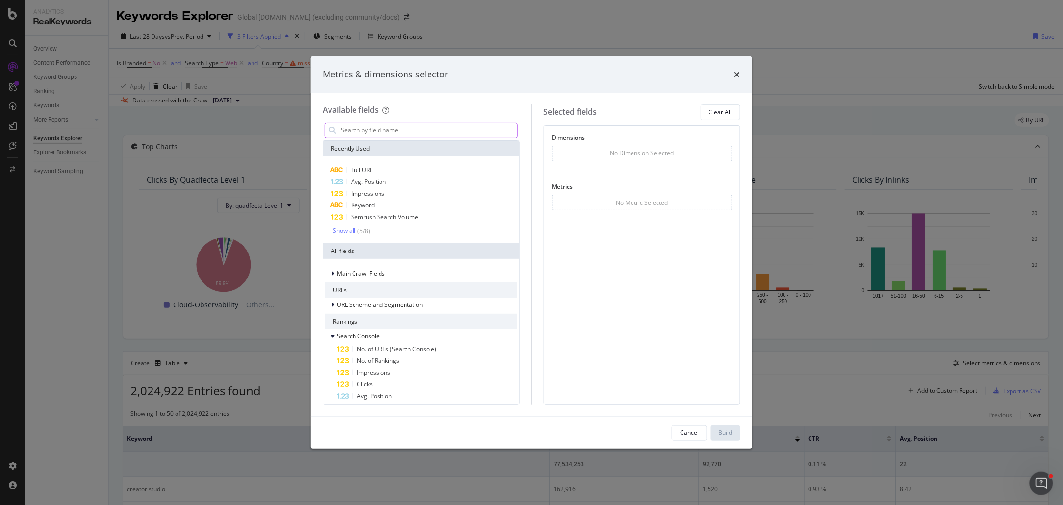
click at [409, 133] on input "modal" at bounding box center [428, 130] width 177 height 15
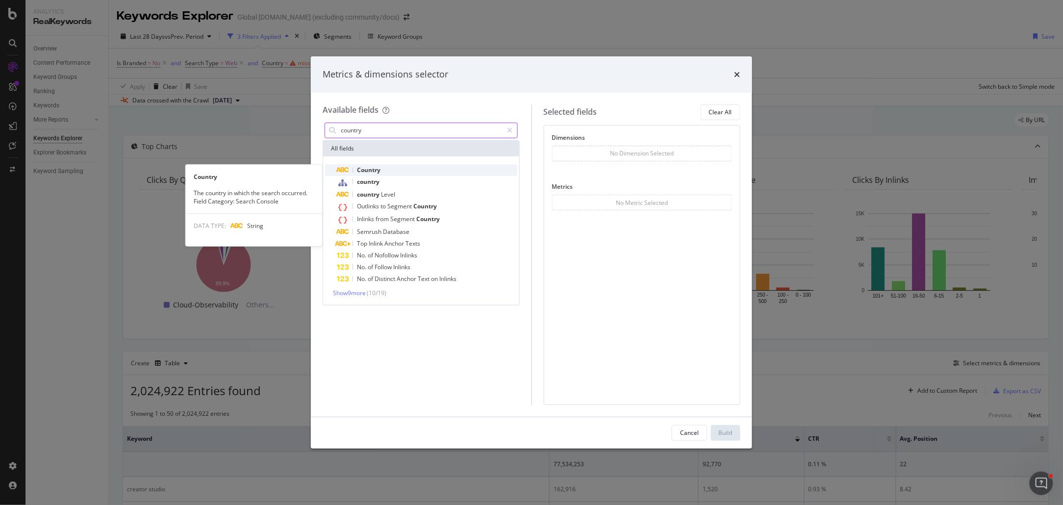
type input "country"
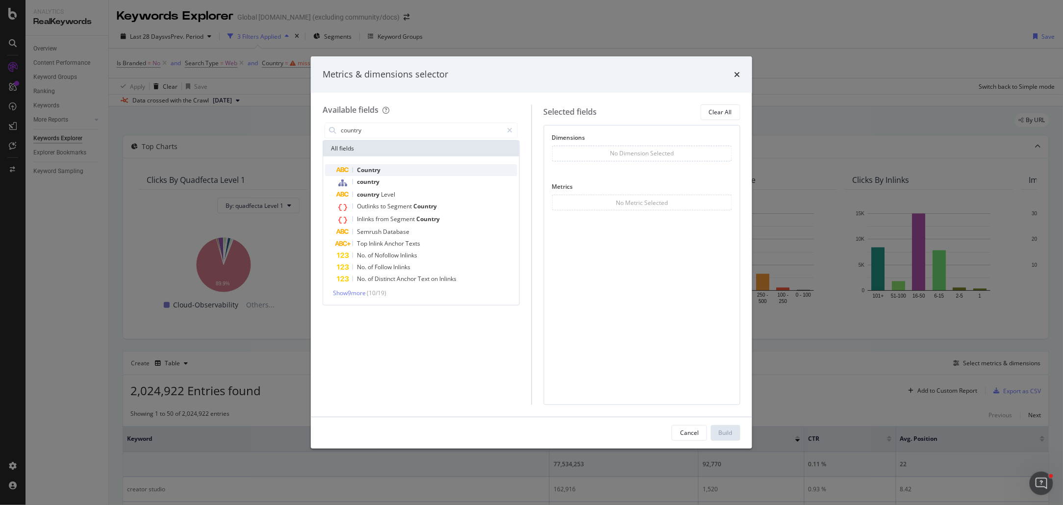
click at [390, 168] on div "Country" at bounding box center [427, 170] width 180 height 12
click at [720, 431] on div "Build" at bounding box center [726, 433] width 14 height 8
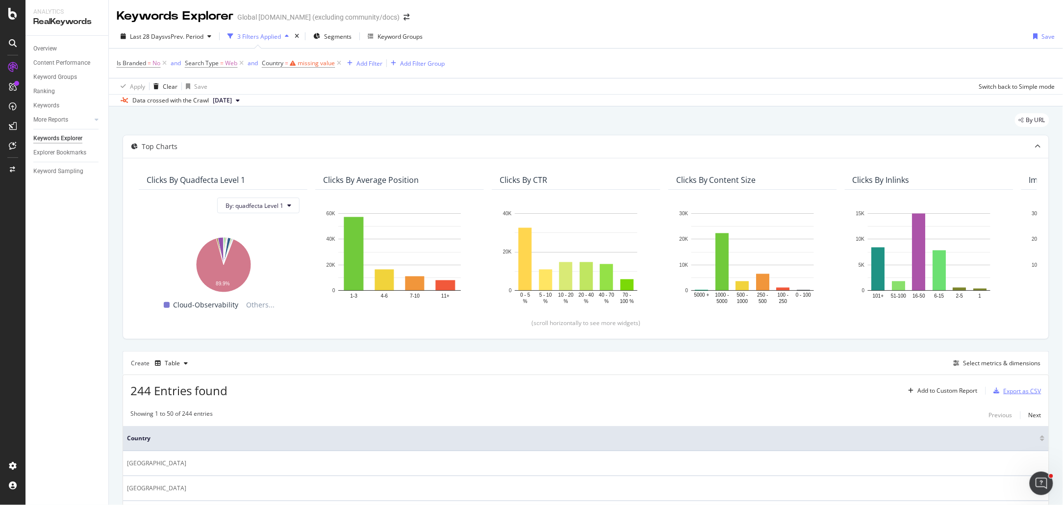
click at [1014, 386] on div "Export as CSV" at bounding box center [1015, 390] width 51 height 15
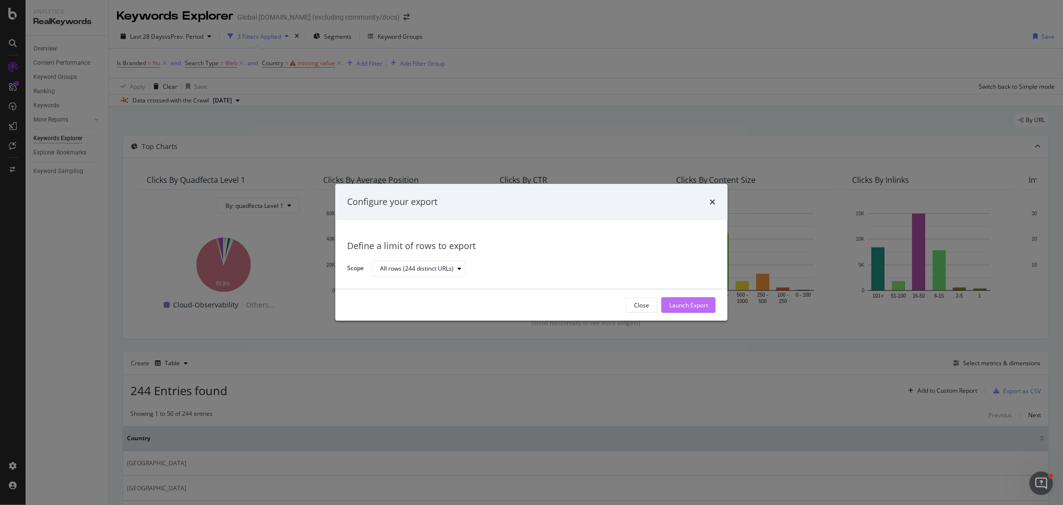
click at [699, 303] on div "Launch Export" at bounding box center [688, 305] width 39 height 8
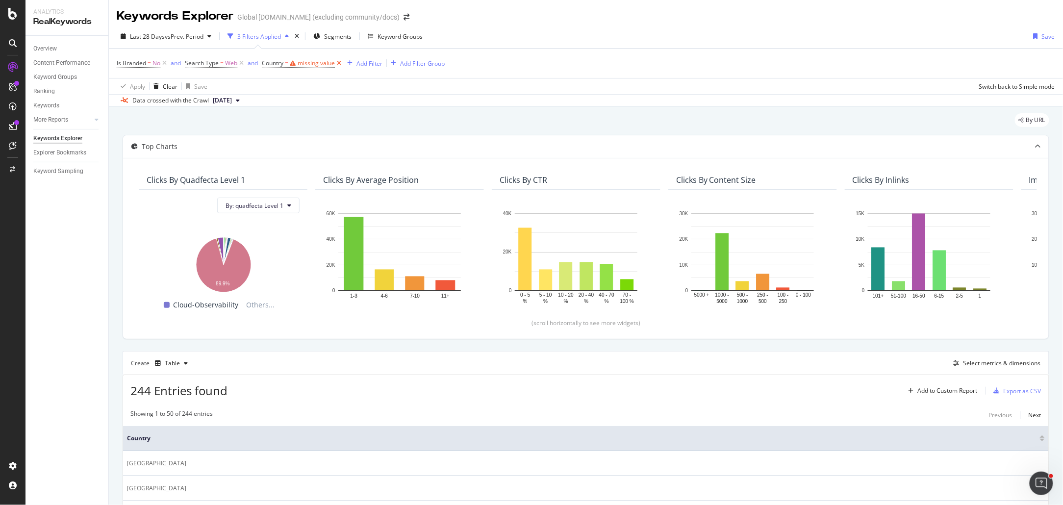
click at [339, 64] on icon at bounding box center [339, 63] width 8 height 10
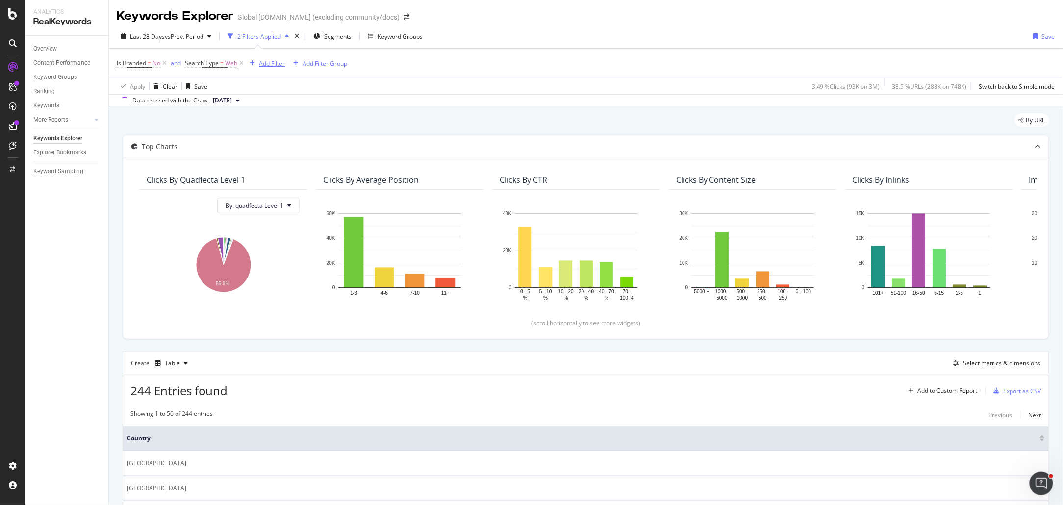
click at [269, 64] on div "Add Filter" at bounding box center [272, 63] width 26 height 8
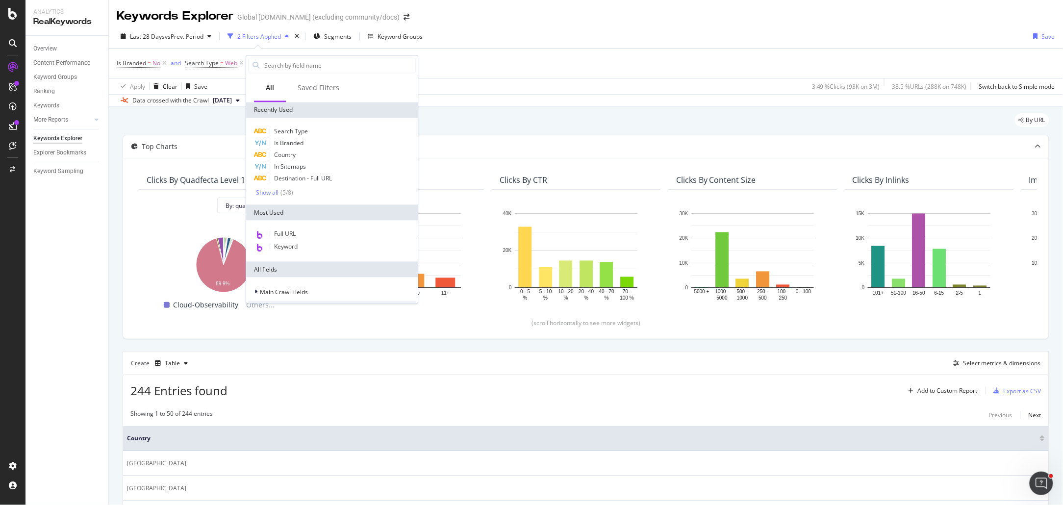
click at [523, 94] on div "Data crossed with the Crawl [DATE]" at bounding box center [586, 100] width 954 height 12
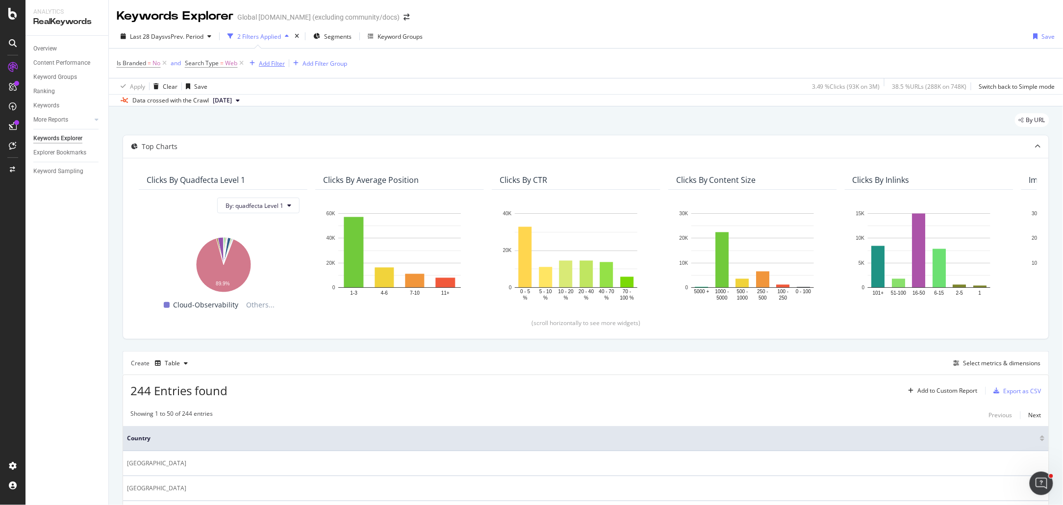
click at [262, 59] on div "Add Filter" at bounding box center [272, 63] width 26 height 8
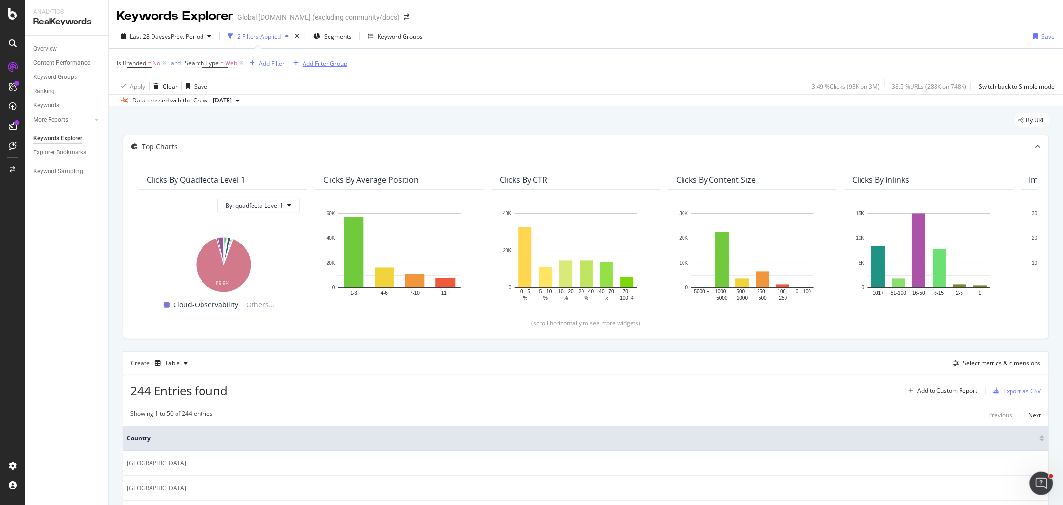
click at [313, 61] on div "Add Filter Group" at bounding box center [325, 63] width 45 height 8
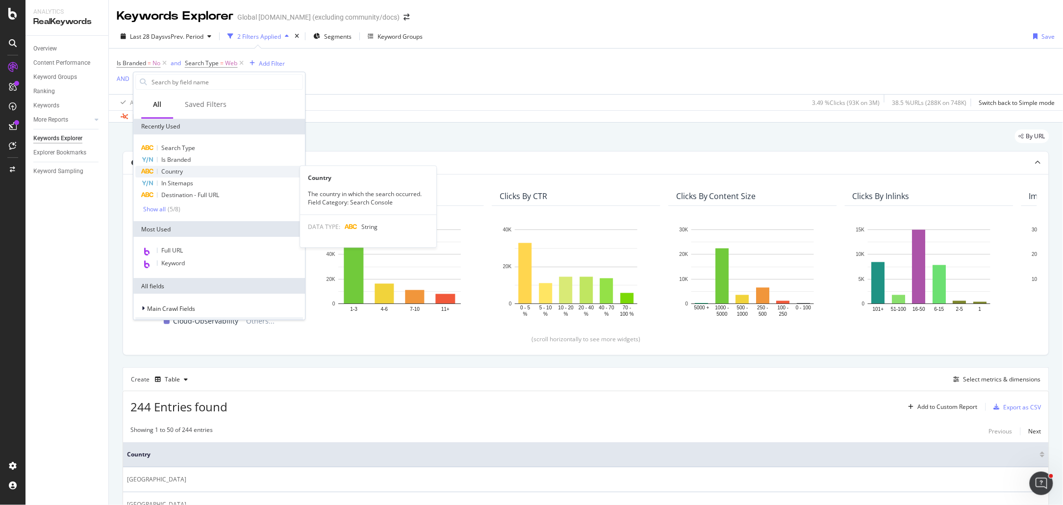
click at [194, 168] on div "Country" at bounding box center [219, 172] width 168 height 12
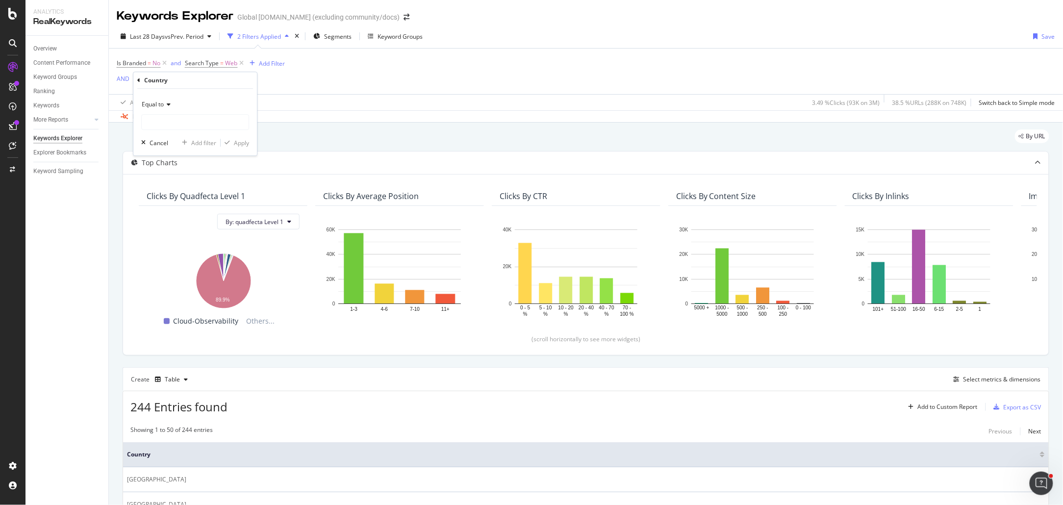
click at [161, 102] on span "Equal to" at bounding box center [153, 104] width 22 height 8
click at [223, 102] on div "Equal to" at bounding box center [195, 105] width 108 height 16
click at [186, 121] on input "text" at bounding box center [195, 122] width 107 height 16
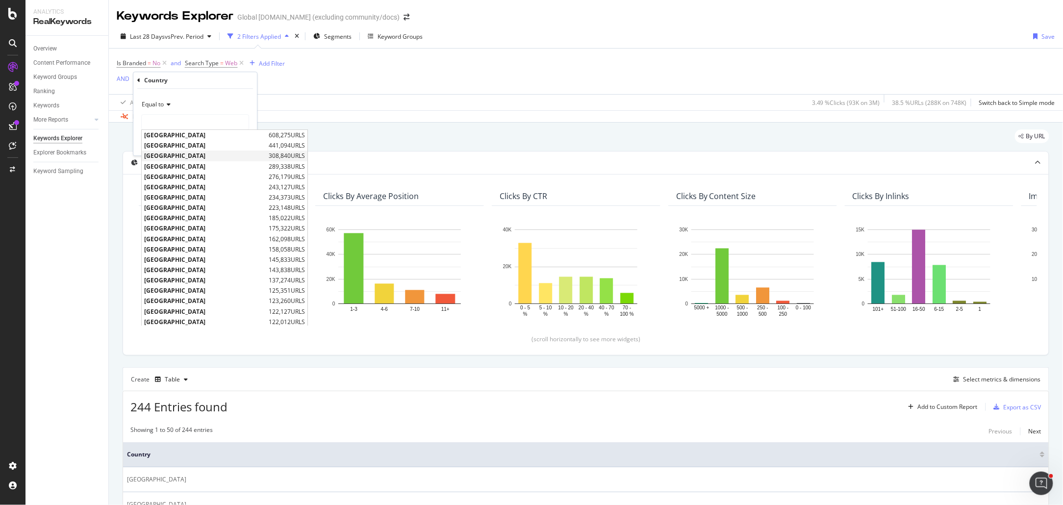
click at [189, 157] on span "[GEOGRAPHIC_DATA]" at bounding box center [205, 156] width 122 height 8
type input "[GEOGRAPHIC_DATA]"
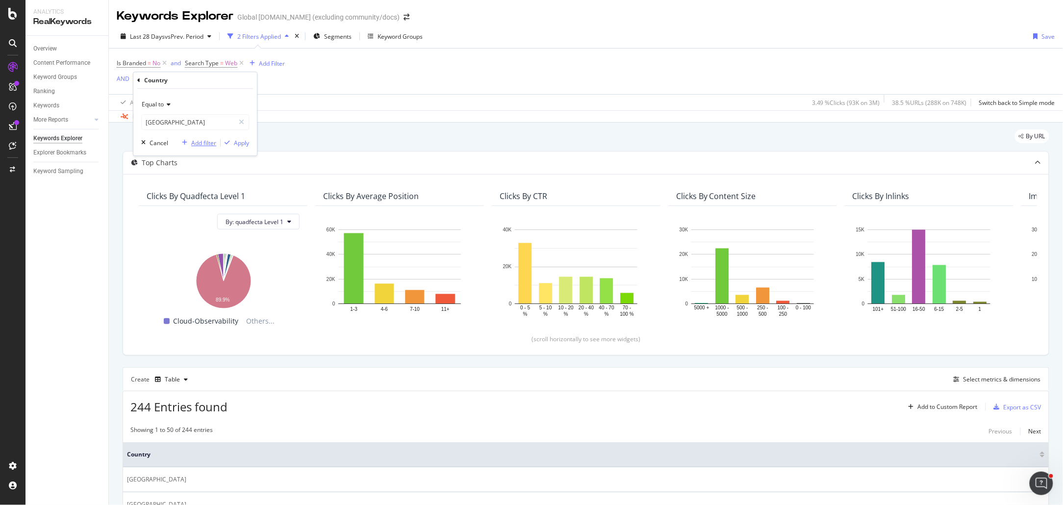
click at [202, 142] on div "Add filter" at bounding box center [203, 143] width 25 height 8
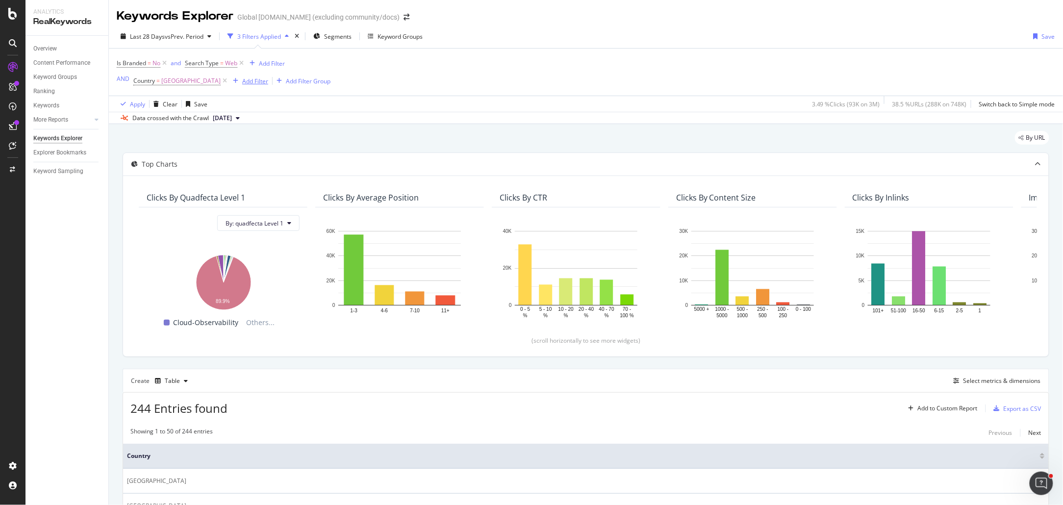
click at [242, 77] on div "Add Filter" at bounding box center [255, 81] width 26 height 8
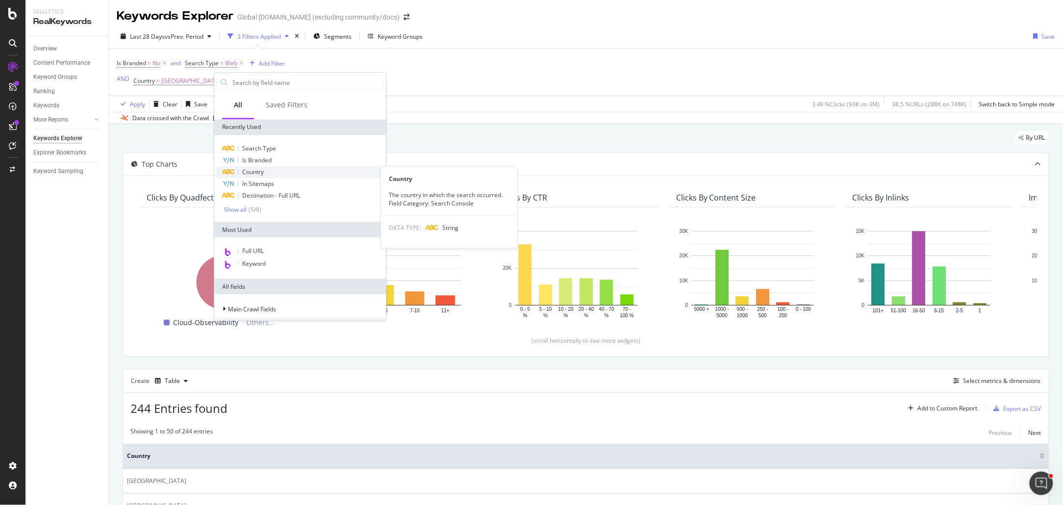
click at [273, 173] on div "Country" at bounding box center [300, 173] width 168 height 12
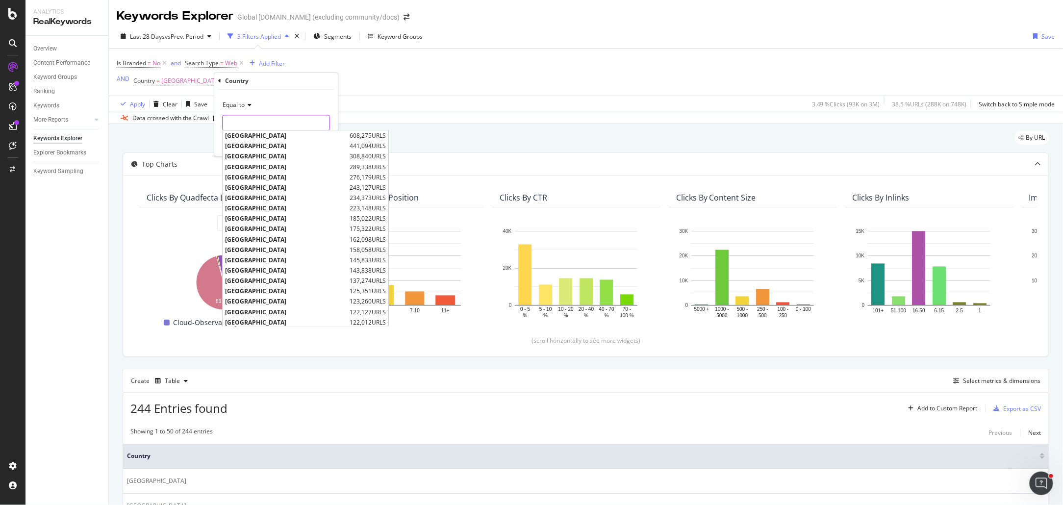
click at [241, 126] on input "text" at bounding box center [276, 123] width 107 height 16
click at [277, 186] on span "[GEOGRAPHIC_DATA]" at bounding box center [286, 187] width 122 height 8
type input "[GEOGRAPHIC_DATA]"
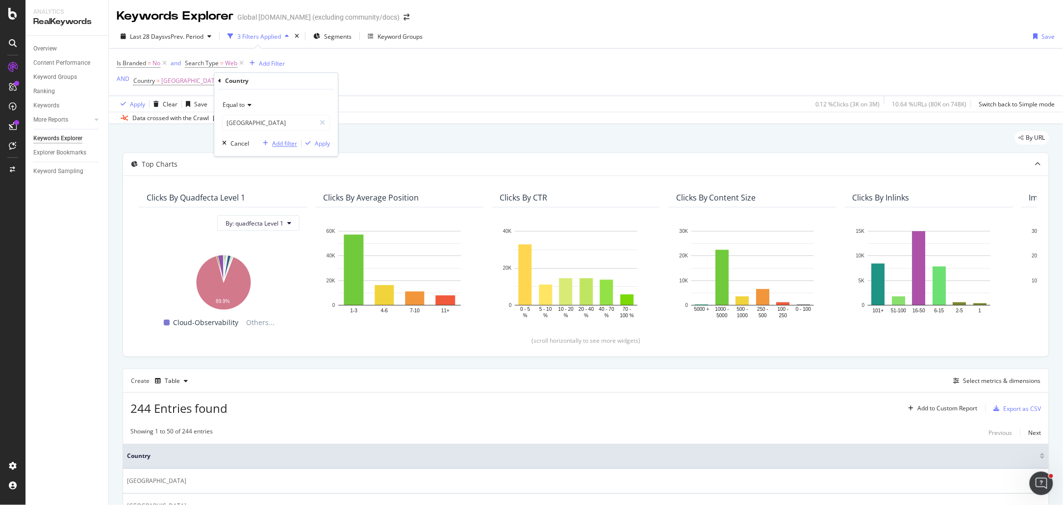
click at [282, 146] on div "Add filter" at bounding box center [284, 143] width 25 height 8
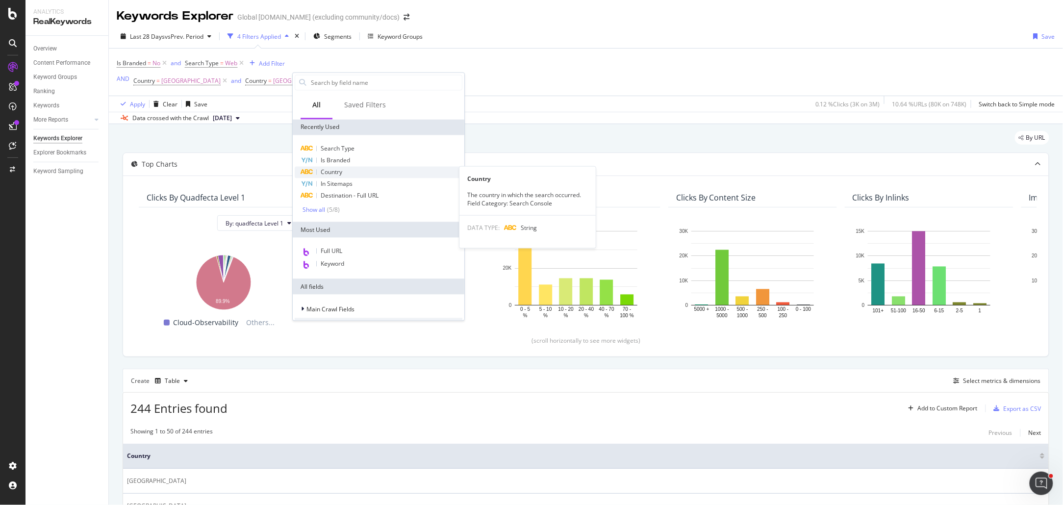
click at [352, 172] on div "Country" at bounding box center [379, 173] width 168 height 12
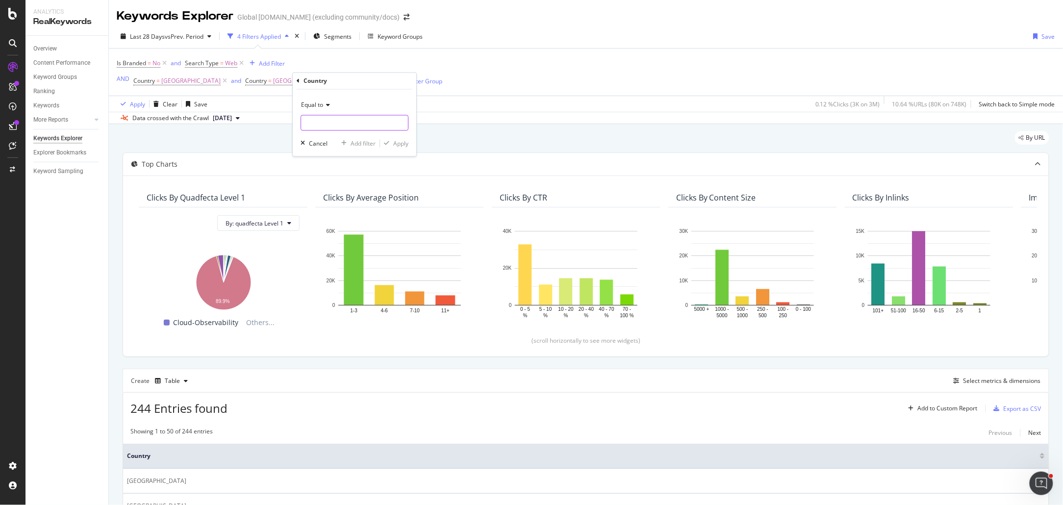
click at [327, 123] on input "text" at bounding box center [354, 123] width 107 height 16
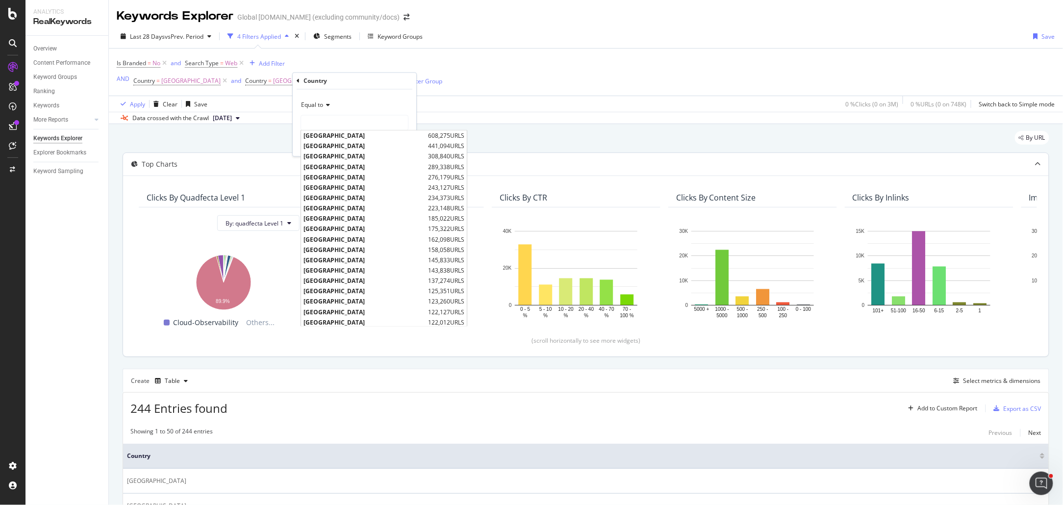
click at [342, 227] on span "[GEOGRAPHIC_DATA]" at bounding box center [364, 229] width 122 height 8
type input "[GEOGRAPHIC_DATA]"
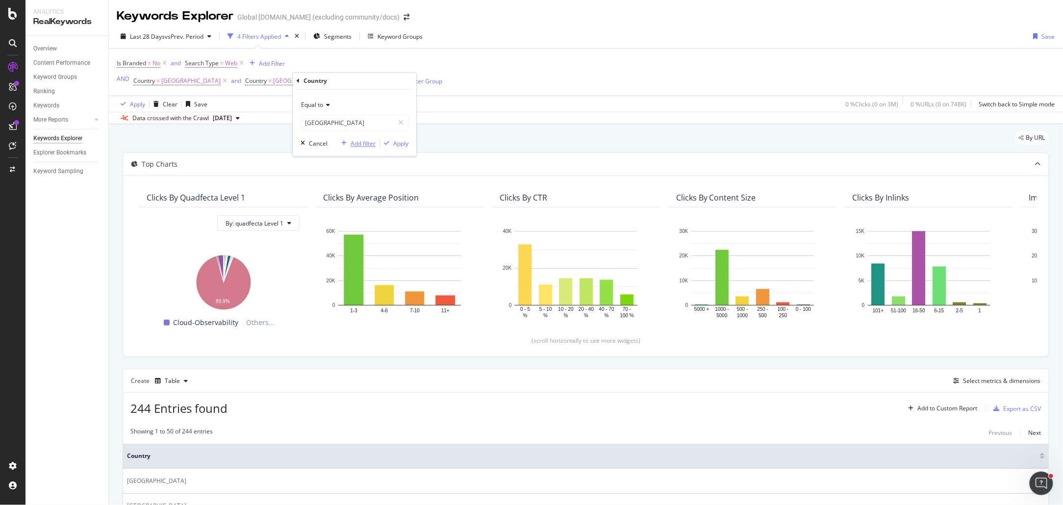
click at [360, 142] on div "Add filter" at bounding box center [363, 143] width 25 height 8
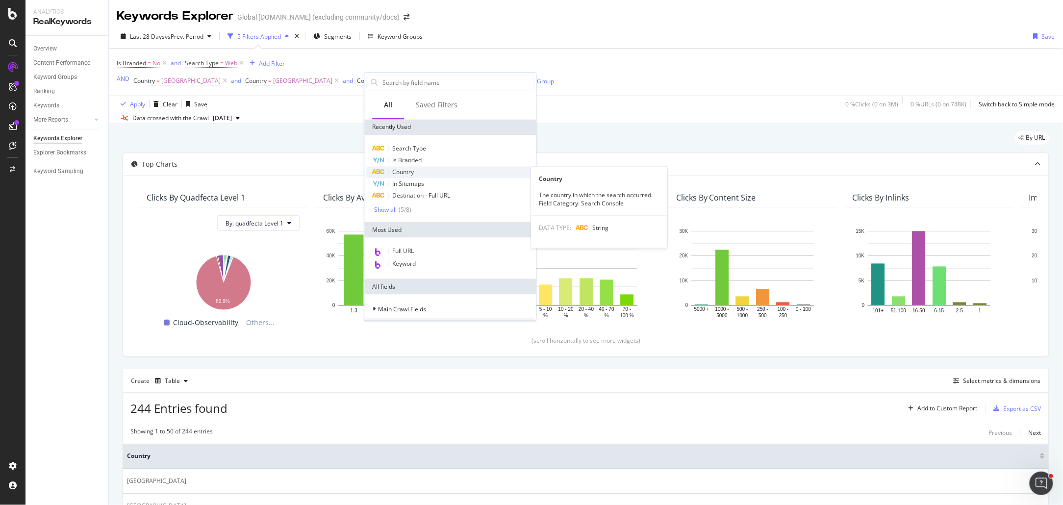
click at [427, 172] on div "Country" at bounding box center [451, 173] width 168 height 12
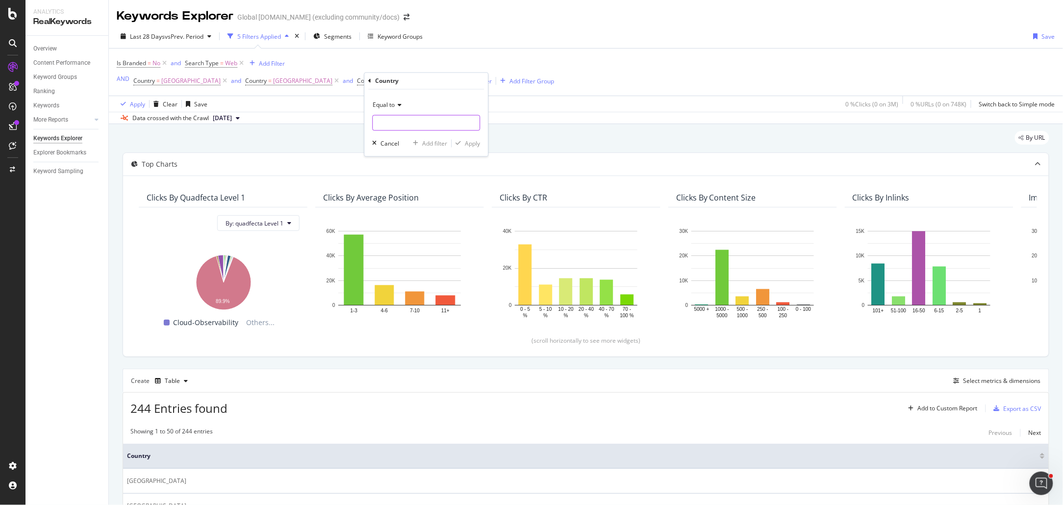
click at [390, 117] on input "text" at bounding box center [426, 123] width 107 height 16
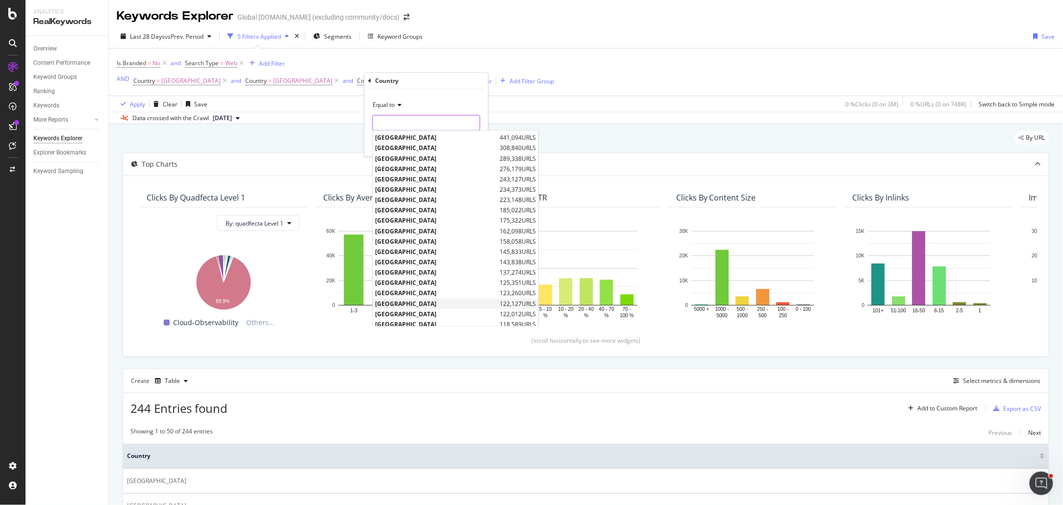
scroll to position [12, 0]
click at [413, 302] on span "[GEOGRAPHIC_DATA]" at bounding box center [437, 300] width 122 height 8
type input "[GEOGRAPHIC_DATA]"
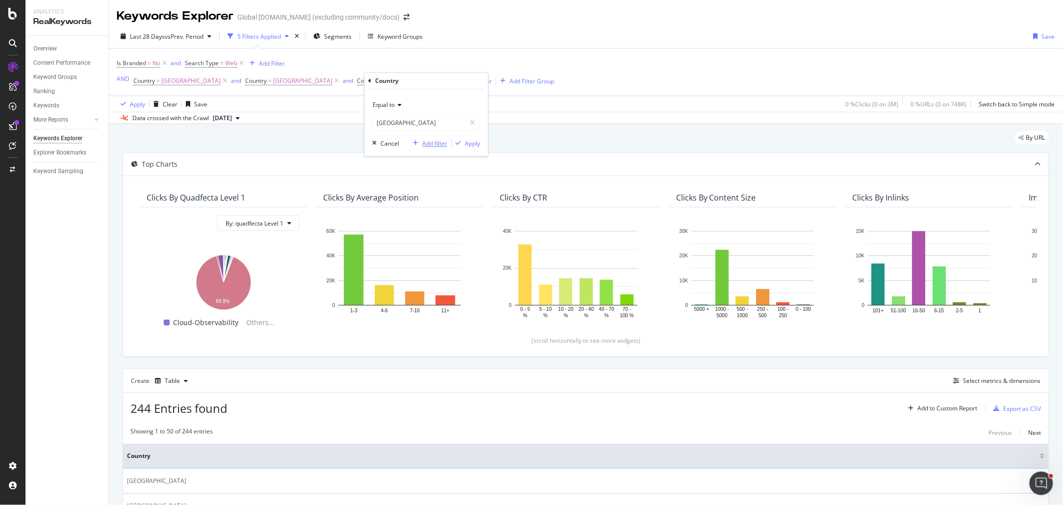
click at [436, 142] on div "Add filter" at bounding box center [435, 143] width 25 height 8
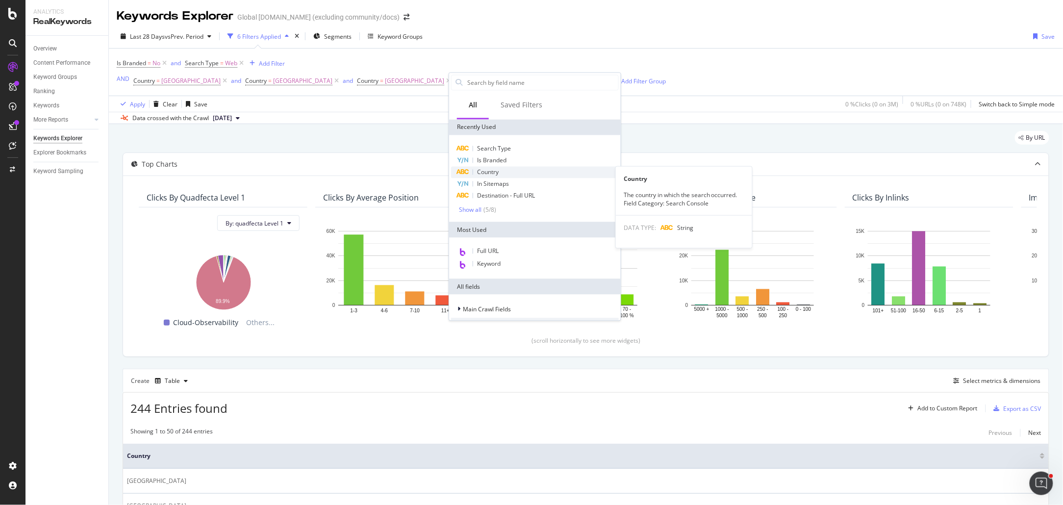
click at [502, 168] on div "Country" at bounding box center [535, 173] width 168 height 12
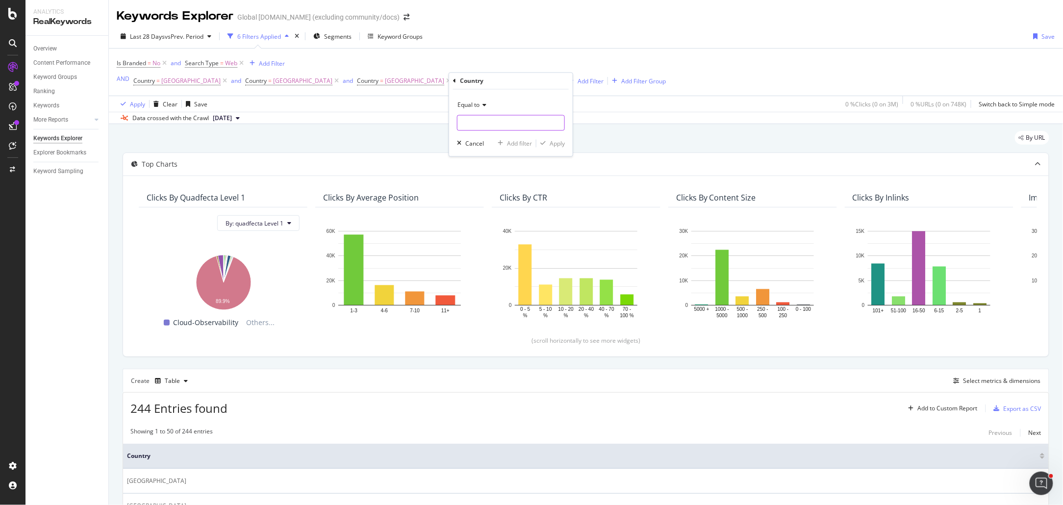
click at [491, 123] on input "text" at bounding box center [510, 123] width 107 height 16
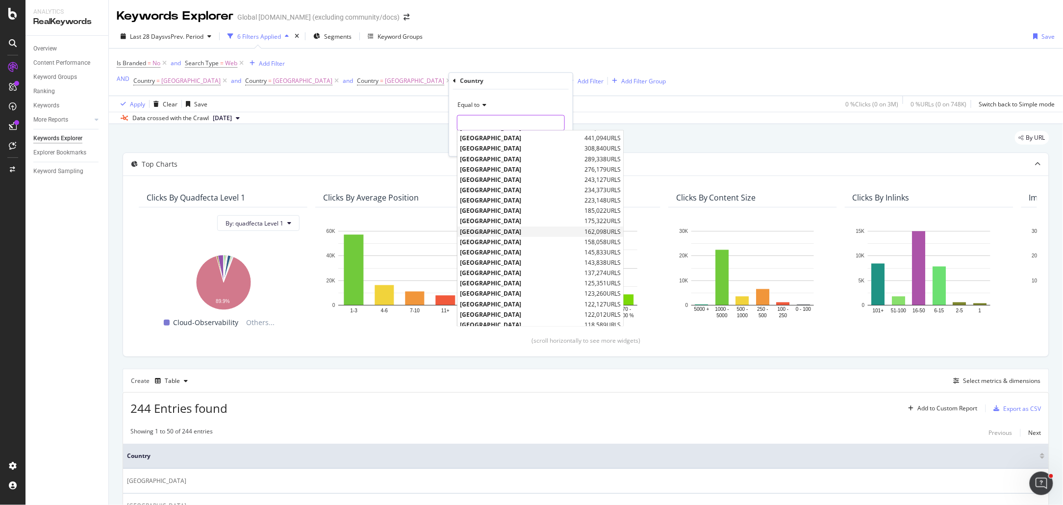
scroll to position [30, 0]
click at [495, 303] on span "[GEOGRAPHIC_DATA]" at bounding box center [521, 302] width 122 height 8
type input "[GEOGRAPHIC_DATA]"
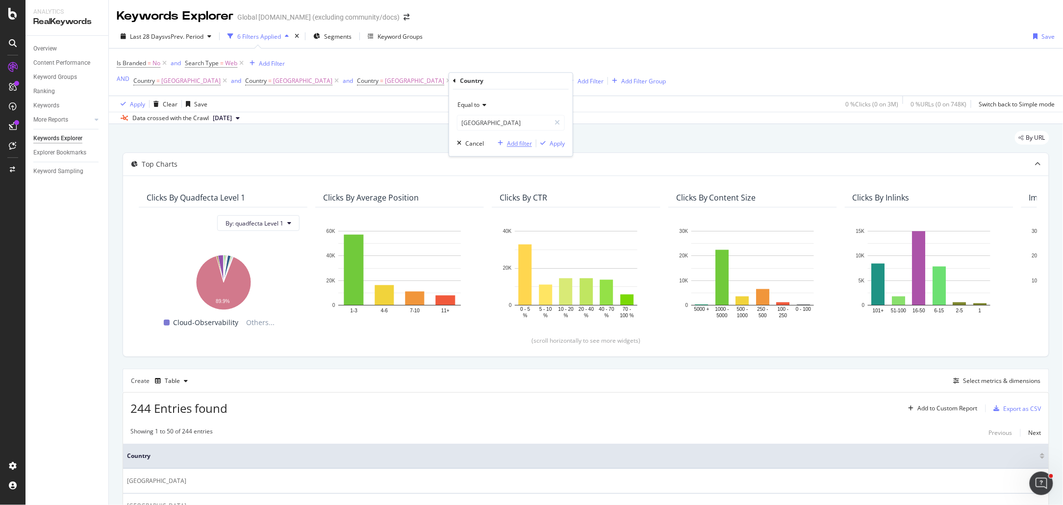
click at [512, 144] on div "Add filter" at bounding box center [519, 143] width 25 height 8
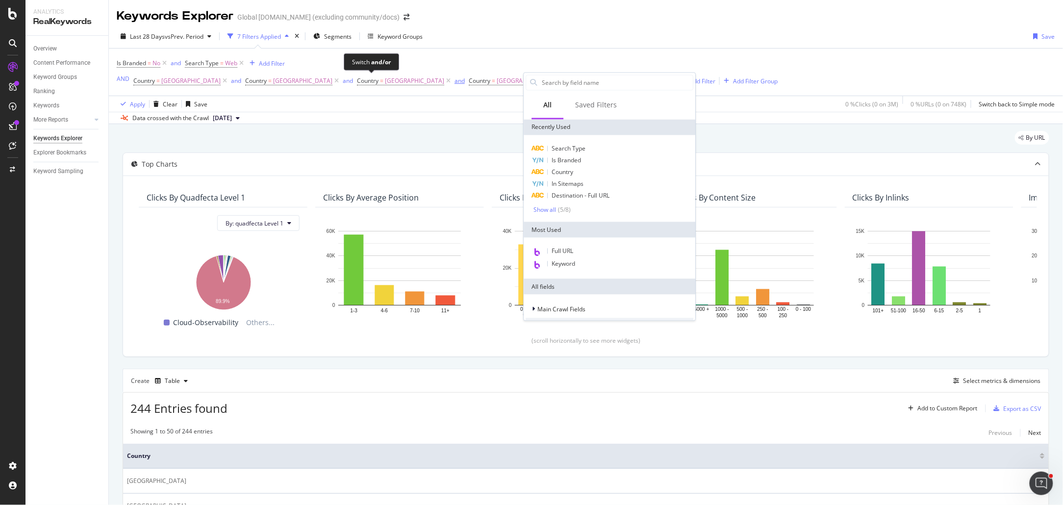
click at [454, 82] on div "and" at bounding box center [459, 80] width 10 height 8
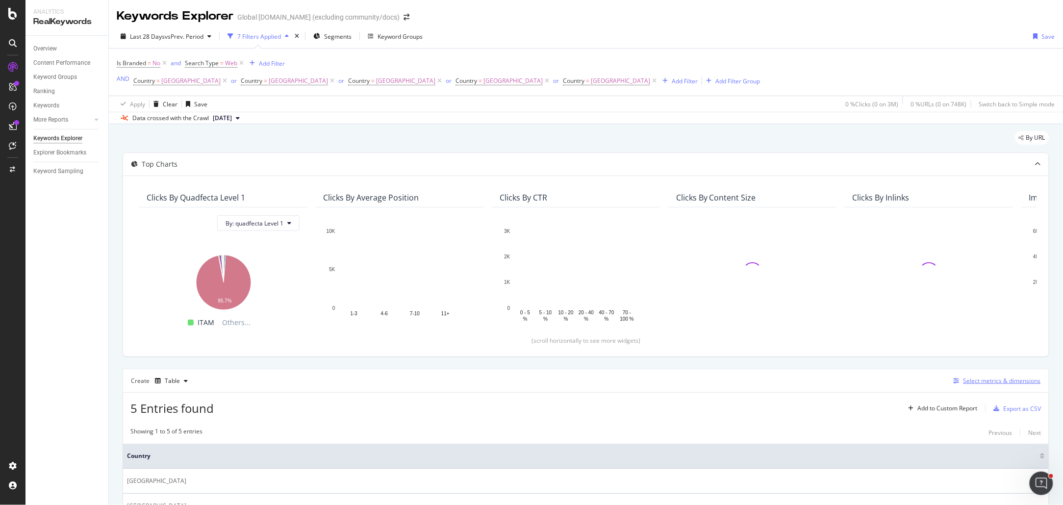
click at [974, 377] on div "Select metrics & dimensions" at bounding box center [1001, 381] width 77 height 8
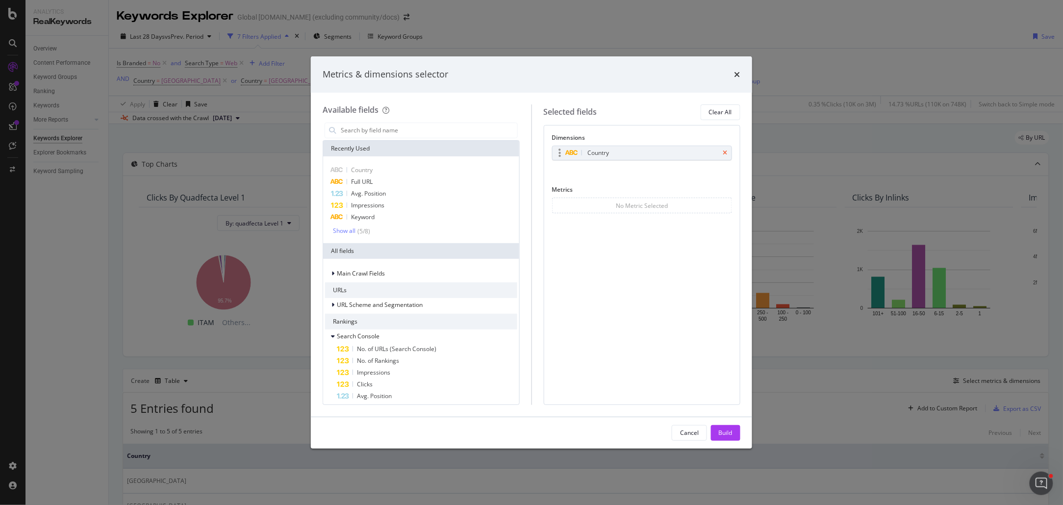
click at [723, 153] on icon "times" at bounding box center [725, 153] width 4 height 6
click at [403, 134] on input "modal" at bounding box center [428, 130] width 177 height 15
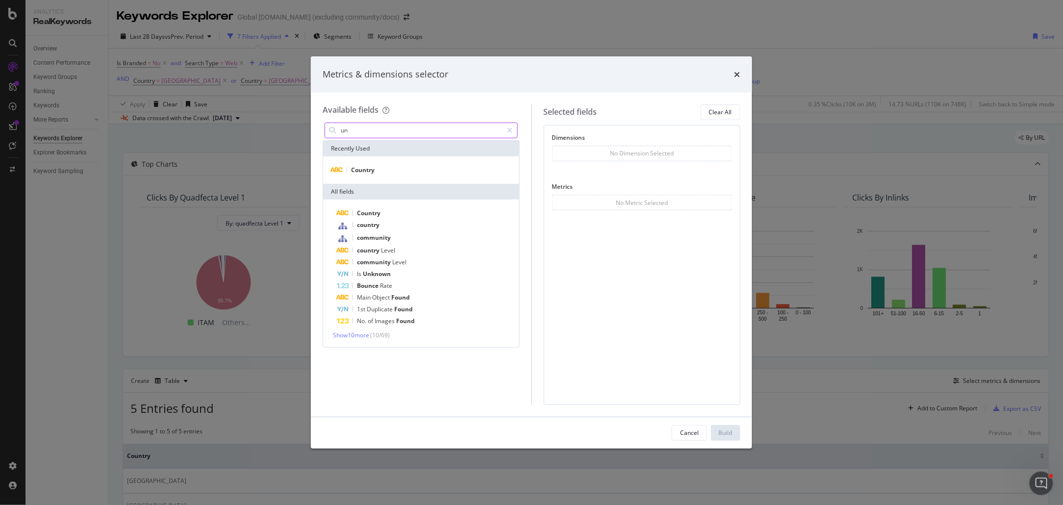
type input "u"
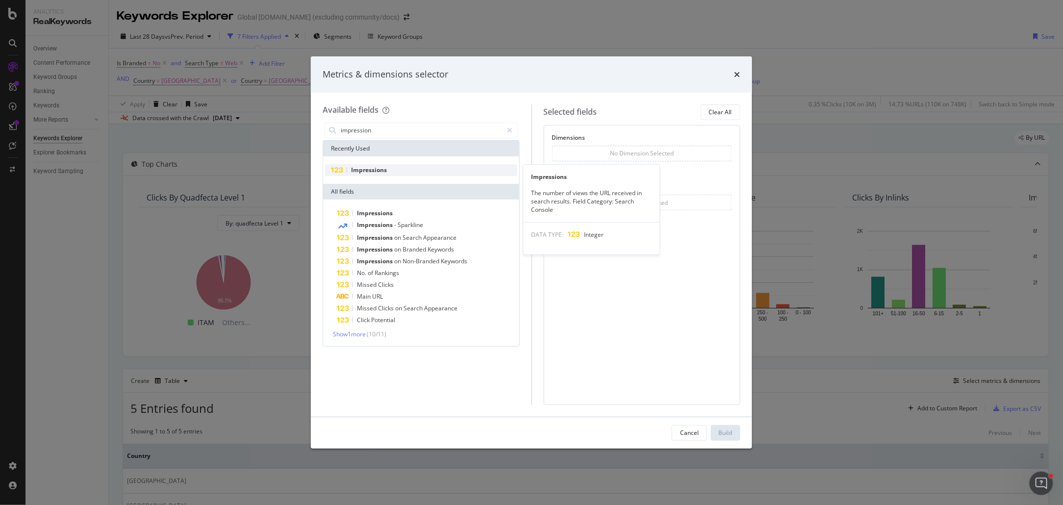
click at [389, 167] on div "Impressions" at bounding box center [421, 170] width 192 height 12
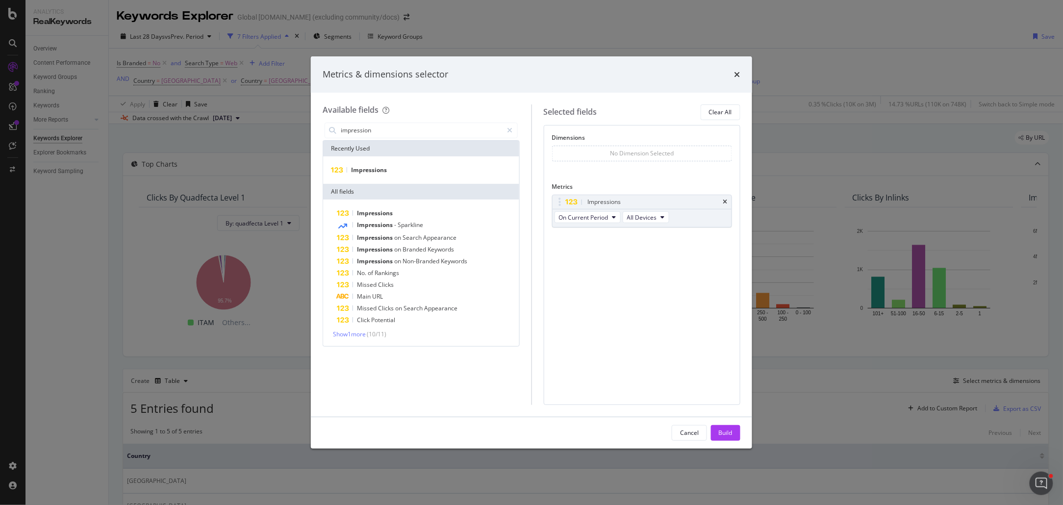
drag, startPoint x: 720, startPoint y: 435, endPoint x: 569, endPoint y: 268, distance: 224.9
click at [629, 363] on div "Metrics & dimensions selector Available fields impression Recently Used Impress…" at bounding box center [531, 252] width 441 height 392
click at [404, 138] on div "impression" at bounding box center [421, 131] width 197 height 20
click at [403, 134] on input "impression" at bounding box center [421, 130] width 163 height 15
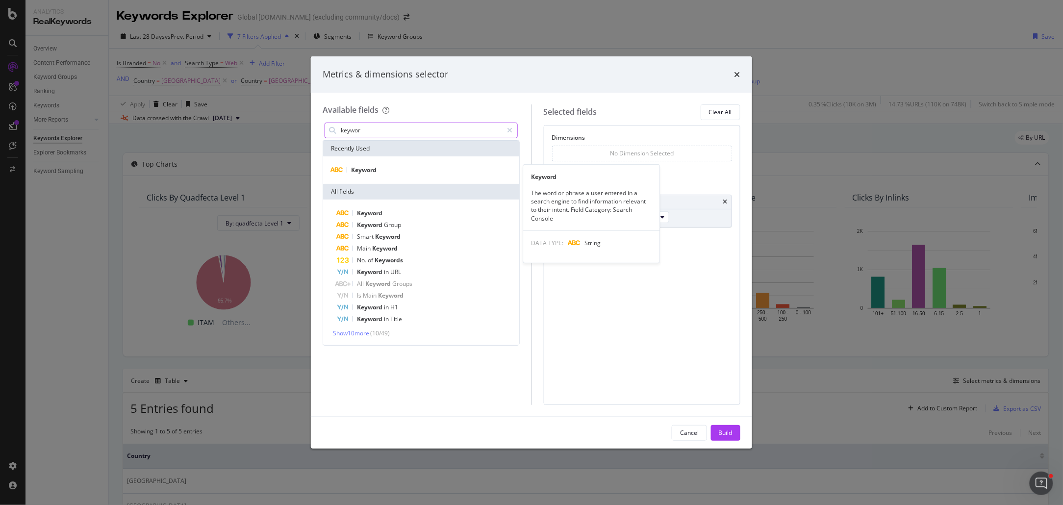
type input "keywor"
click at [396, 177] on div "Keyword" at bounding box center [421, 169] width 196 height 27
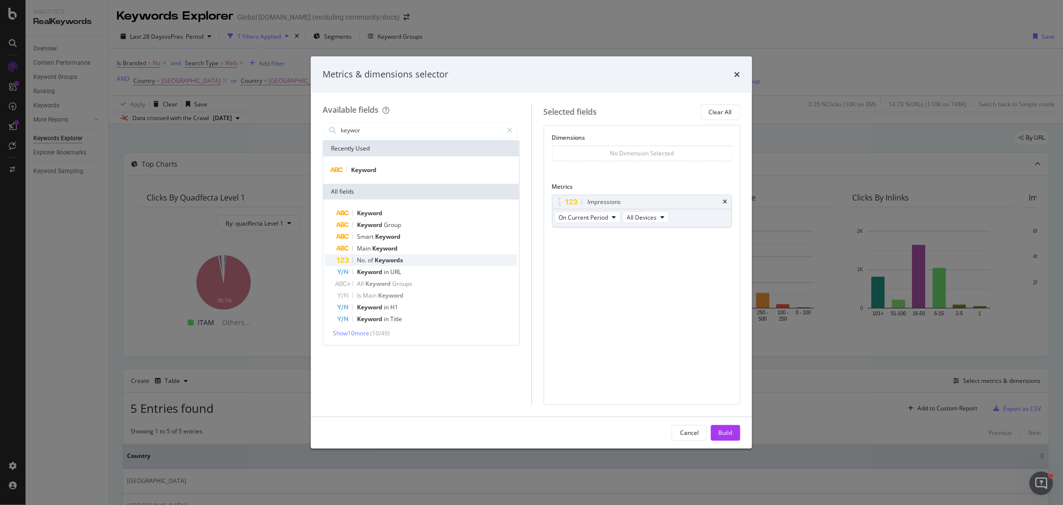
click at [400, 257] on span "Keywords" at bounding box center [389, 260] width 28 height 8
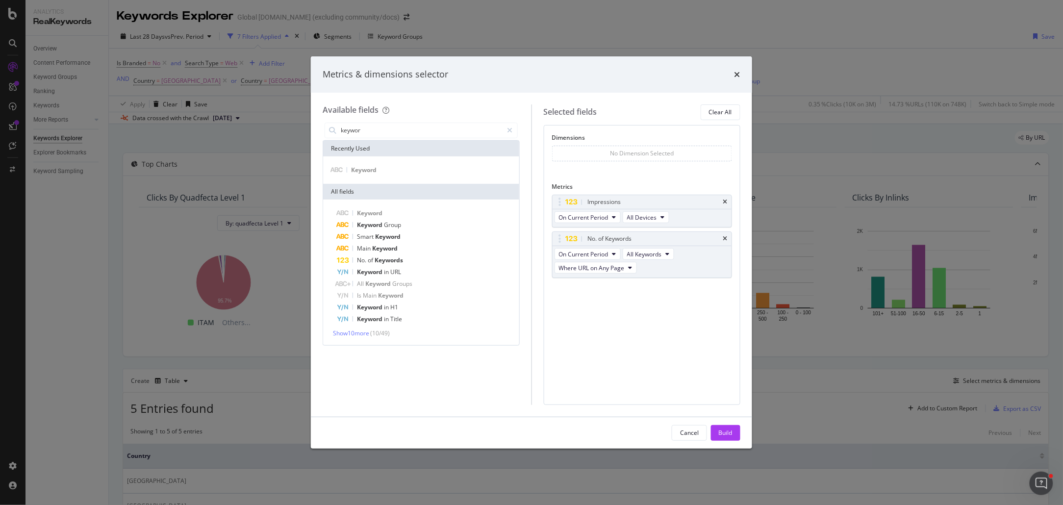
click at [729, 420] on div "Cancel Build" at bounding box center [531, 432] width 441 height 31
drag, startPoint x: 728, startPoint y: 427, endPoint x: 827, endPoint y: 417, distance: 100.0
click at [728, 427] on div "Build" at bounding box center [726, 433] width 14 height 15
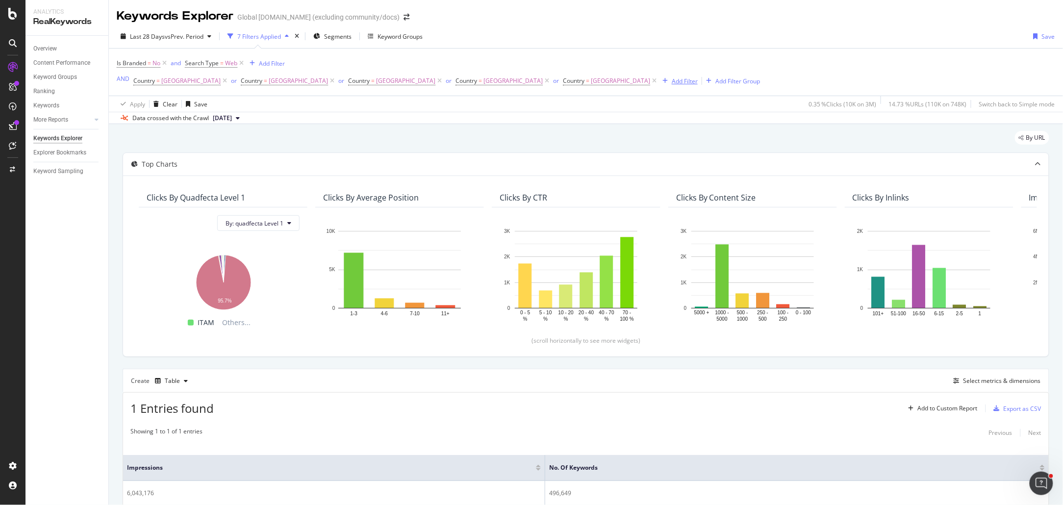
click at [672, 81] on div "Add Filter" at bounding box center [685, 81] width 26 height 8
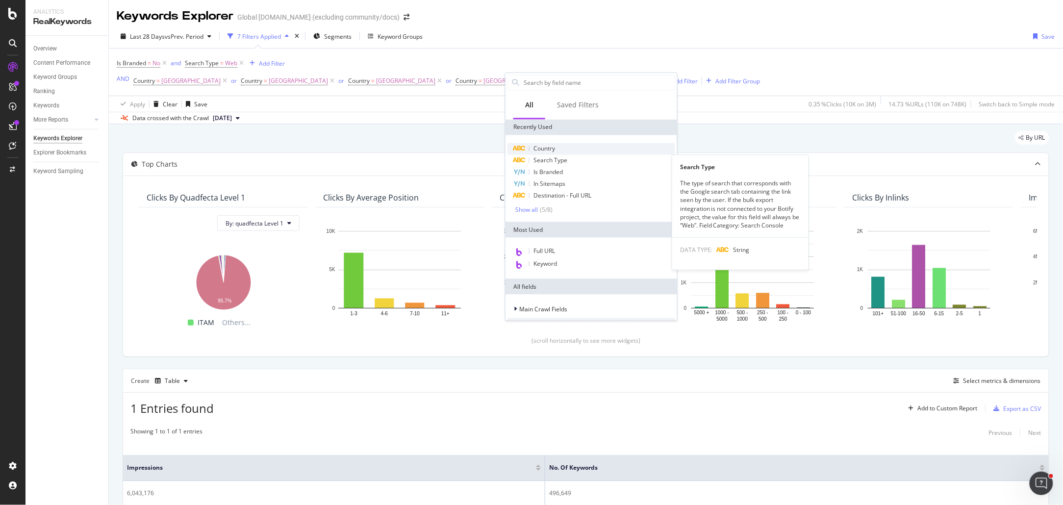
click at [546, 151] on span "Country" at bounding box center [544, 149] width 22 height 8
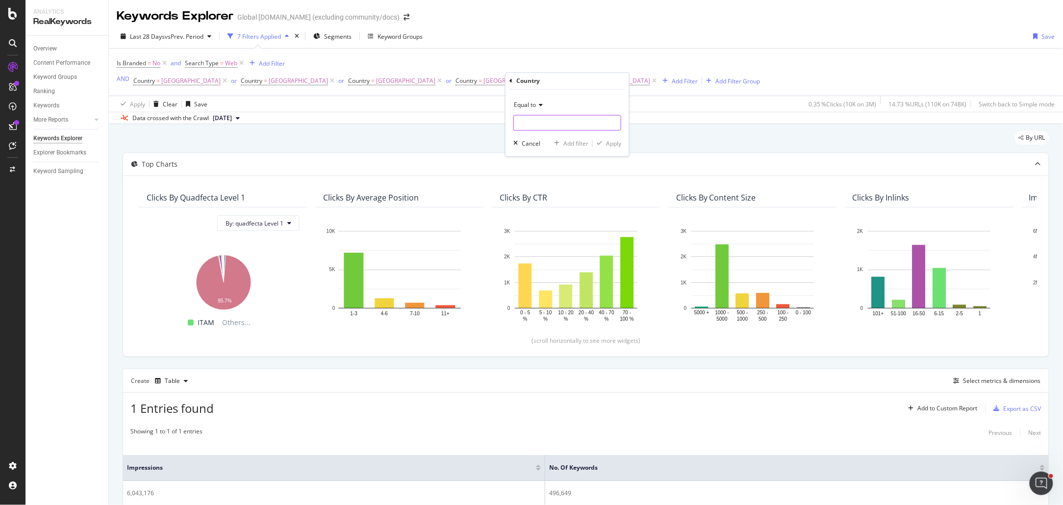
click at [545, 123] on input "text" at bounding box center [567, 123] width 107 height 16
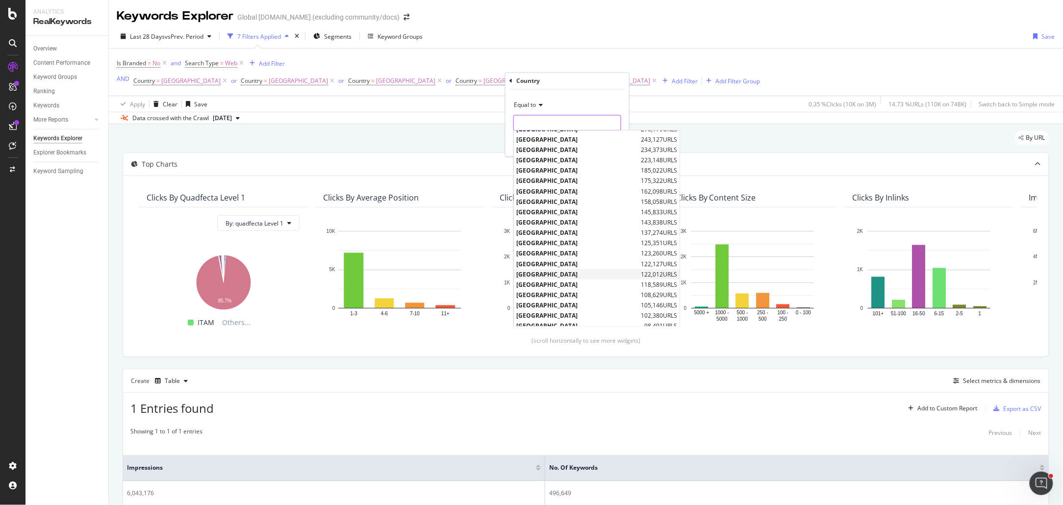
scroll to position [50, 0]
click at [559, 191] on span "[GEOGRAPHIC_DATA]" at bounding box center [577, 190] width 122 height 8
type input "[GEOGRAPHIC_DATA]"
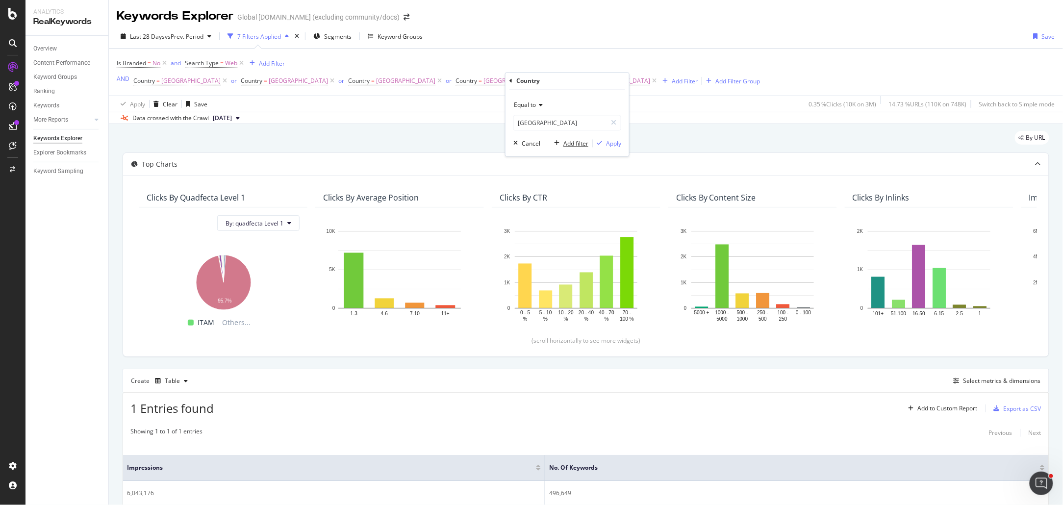
click at [573, 142] on div "Add filter" at bounding box center [575, 143] width 25 height 8
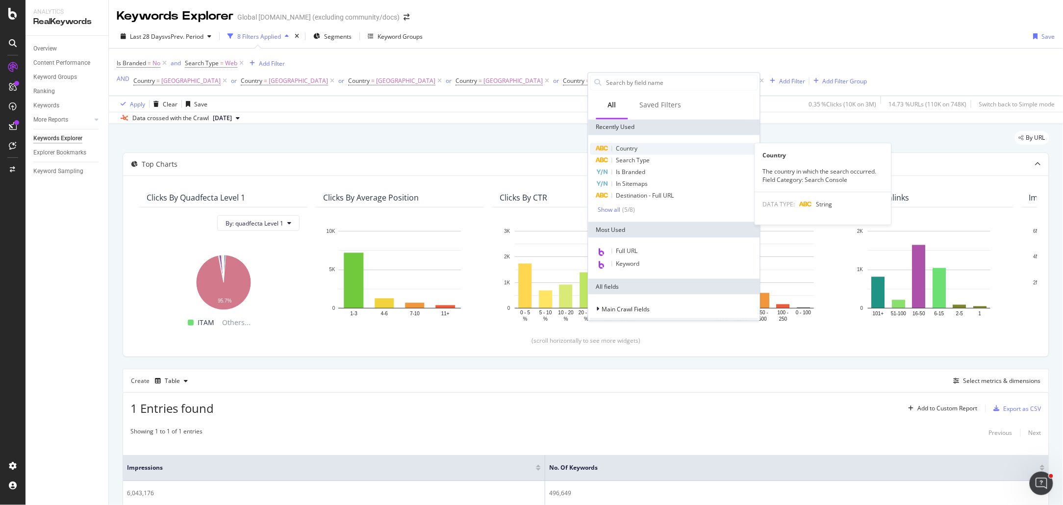
click at [646, 149] on div "Country" at bounding box center [674, 149] width 168 height 12
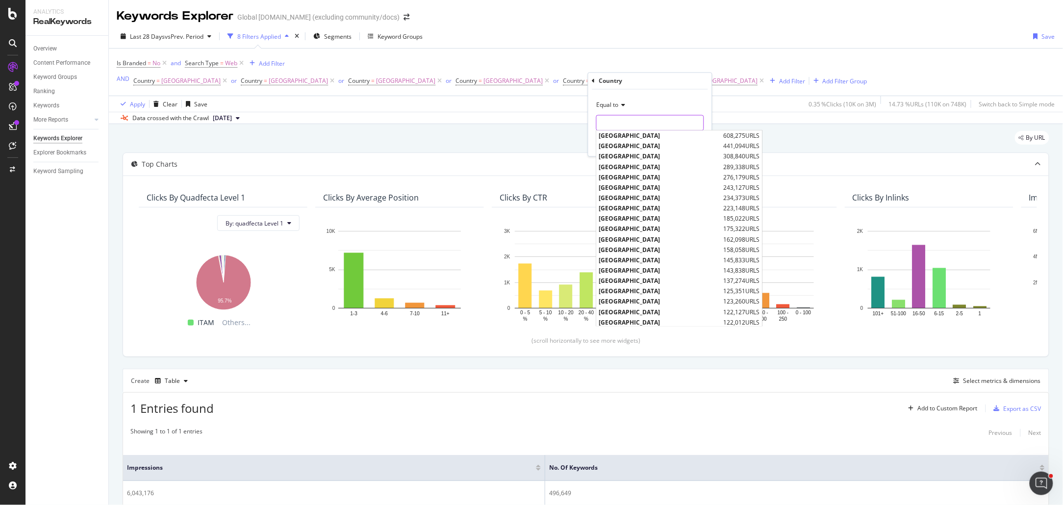
click at [630, 123] on input "text" at bounding box center [650, 123] width 107 height 16
click at [628, 162] on span "[GEOGRAPHIC_DATA]" at bounding box center [660, 165] width 122 height 8
type input "[GEOGRAPHIC_DATA]"
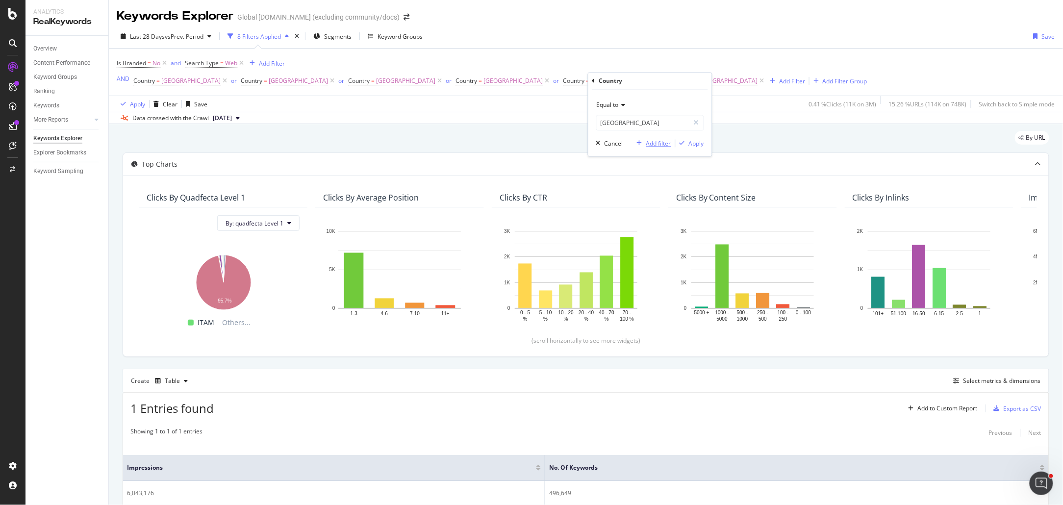
click at [663, 147] on div "Add filter" at bounding box center [658, 143] width 25 height 8
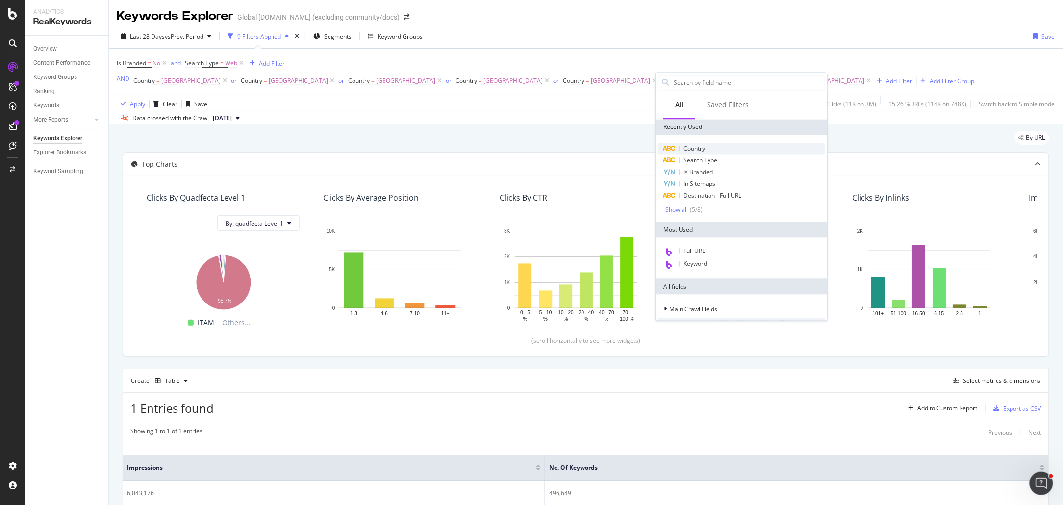
click at [705, 150] on span "Country" at bounding box center [694, 149] width 22 height 8
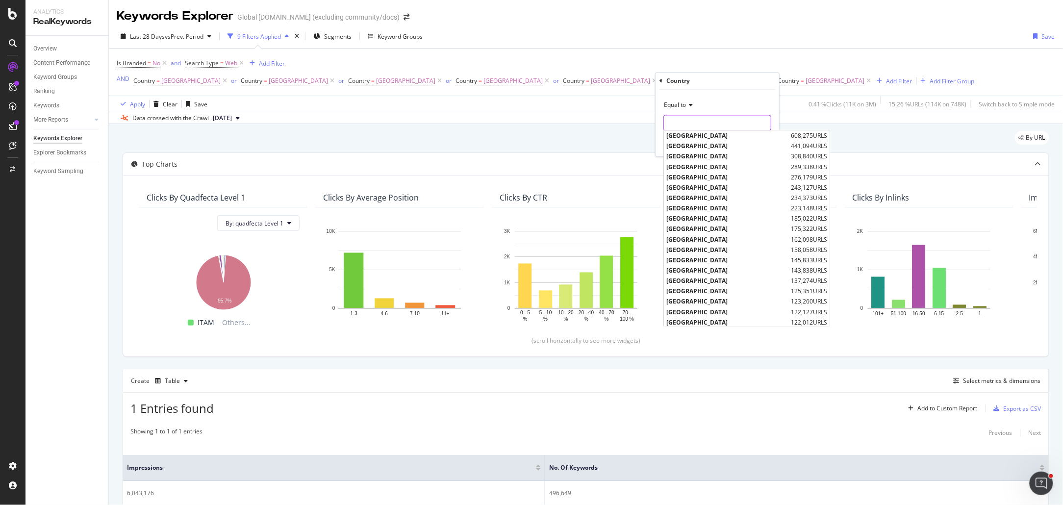
click at [682, 125] on input "text" at bounding box center [717, 123] width 107 height 16
click at [701, 185] on span "[GEOGRAPHIC_DATA]" at bounding box center [727, 188] width 122 height 8
type input "[GEOGRAPHIC_DATA]"
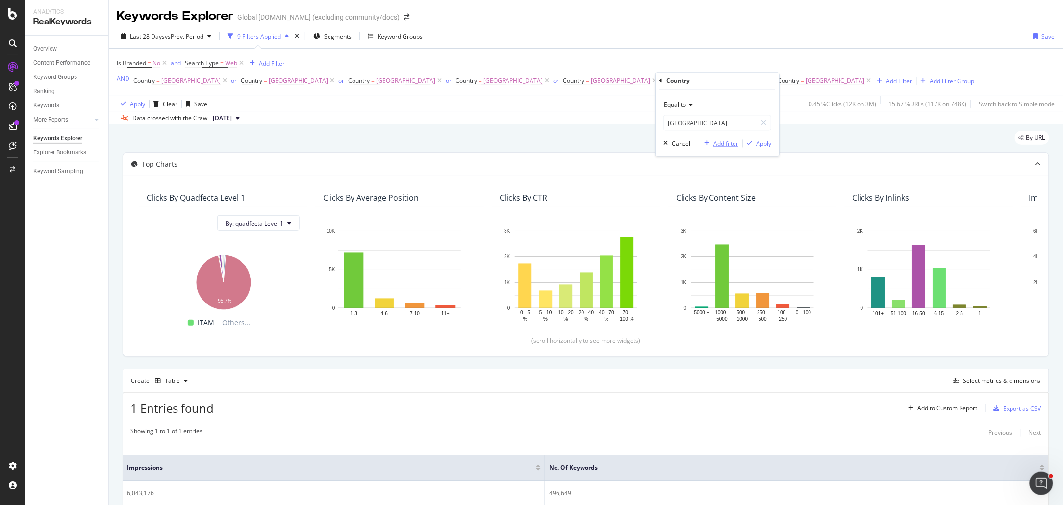
click at [728, 142] on div "Add filter" at bounding box center [725, 143] width 25 height 8
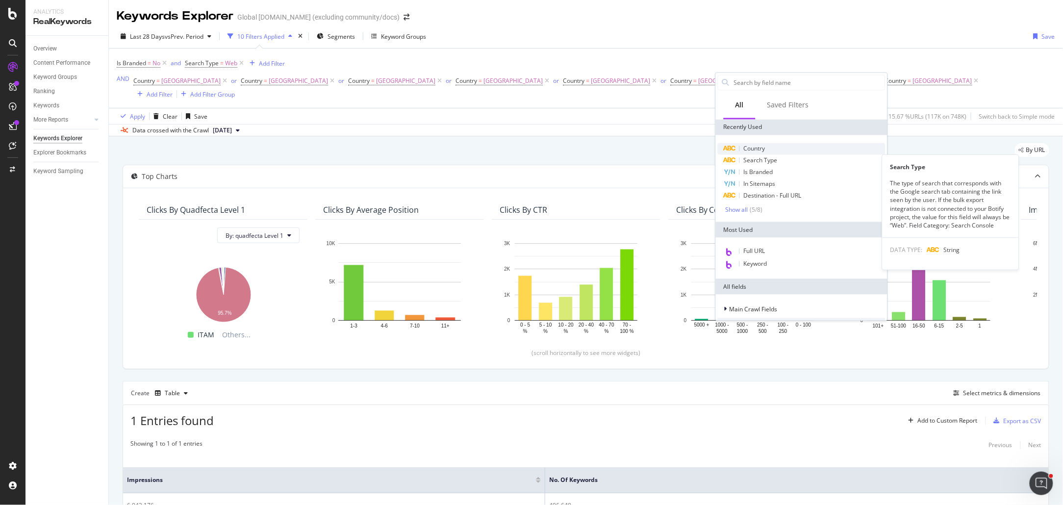
click at [769, 148] on div "Country" at bounding box center [802, 149] width 168 height 12
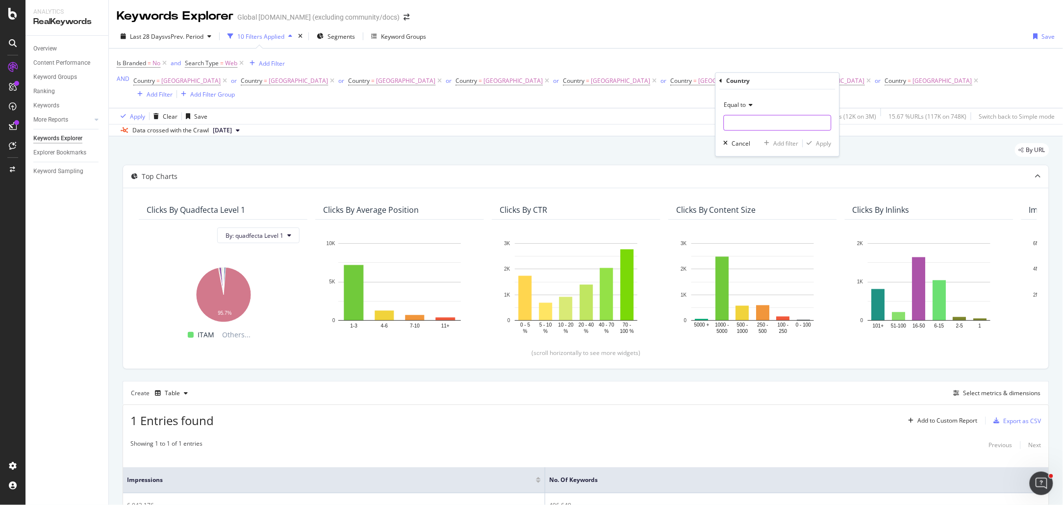
click at [758, 123] on input "text" at bounding box center [777, 123] width 107 height 16
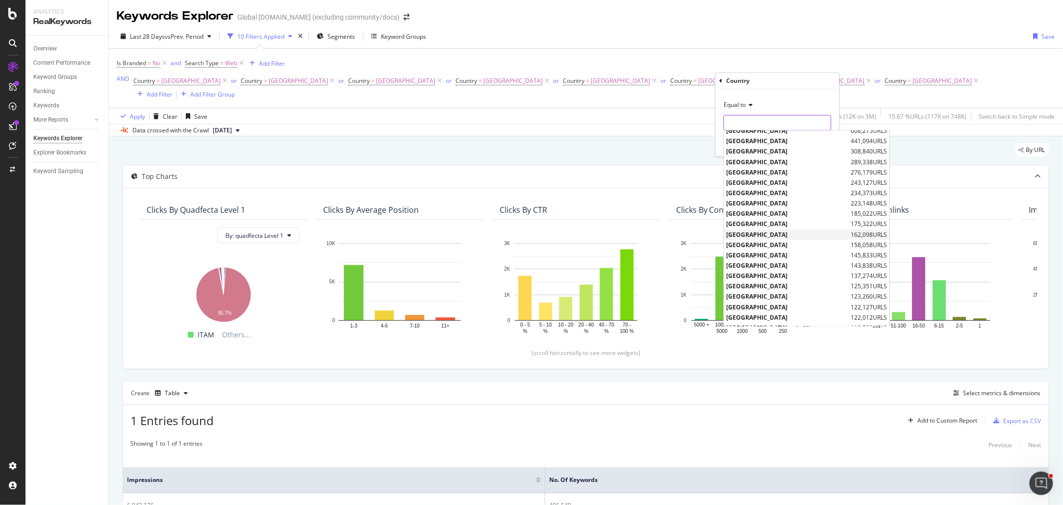
scroll to position [7, 0]
click at [752, 284] on span "[GEOGRAPHIC_DATA]" at bounding box center [788, 284] width 122 height 8
type input "[GEOGRAPHIC_DATA]"
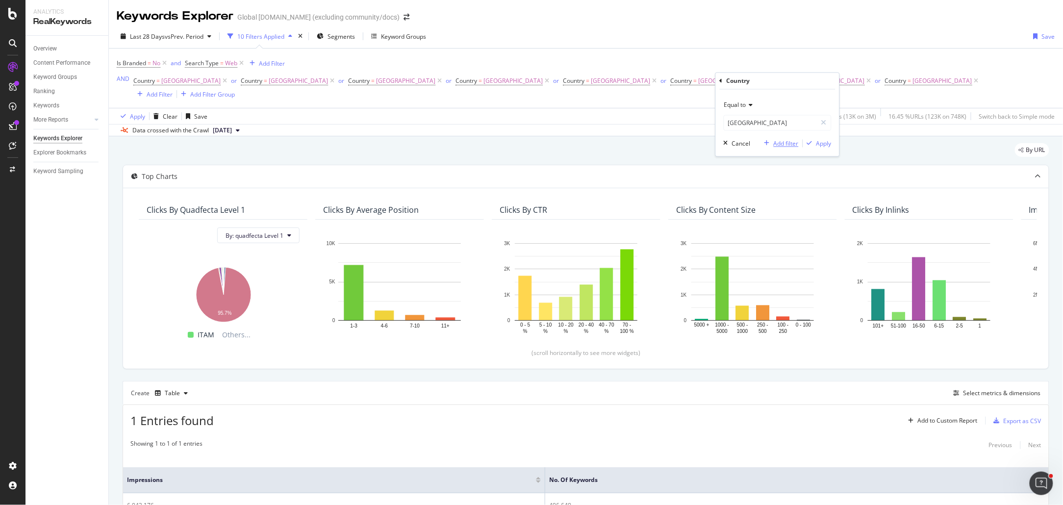
click at [784, 144] on div "Add filter" at bounding box center [786, 143] width 25 height 8
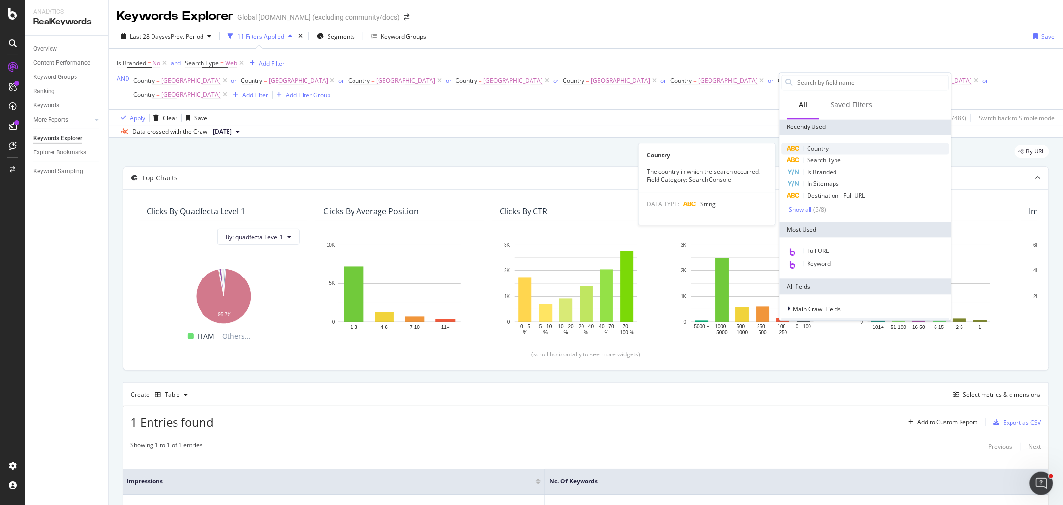
click at [833, 150] on div "Country" at bounding box center [866, 149] width 168 height 12
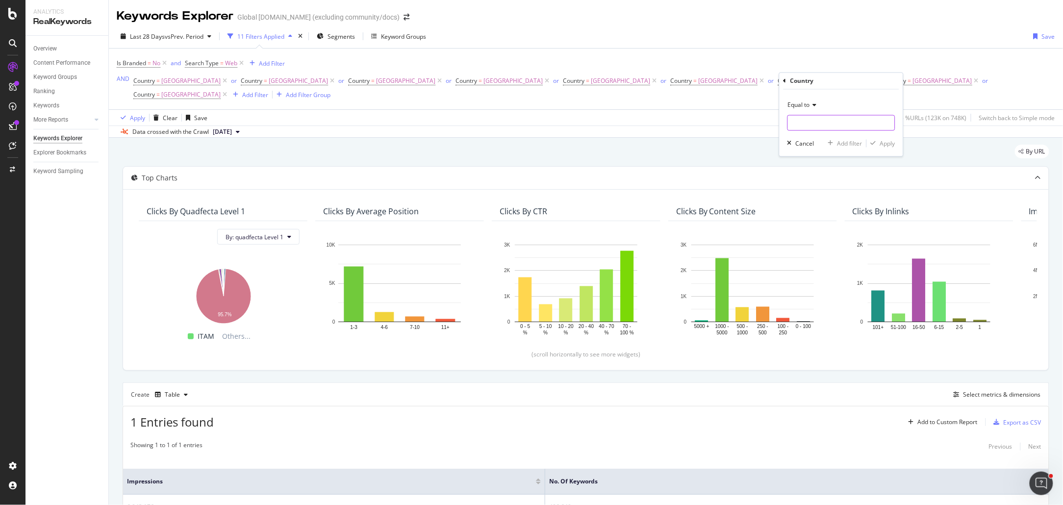
click at [831, 124] on input "text" at bounding box center [841, 123] width 107 height 16
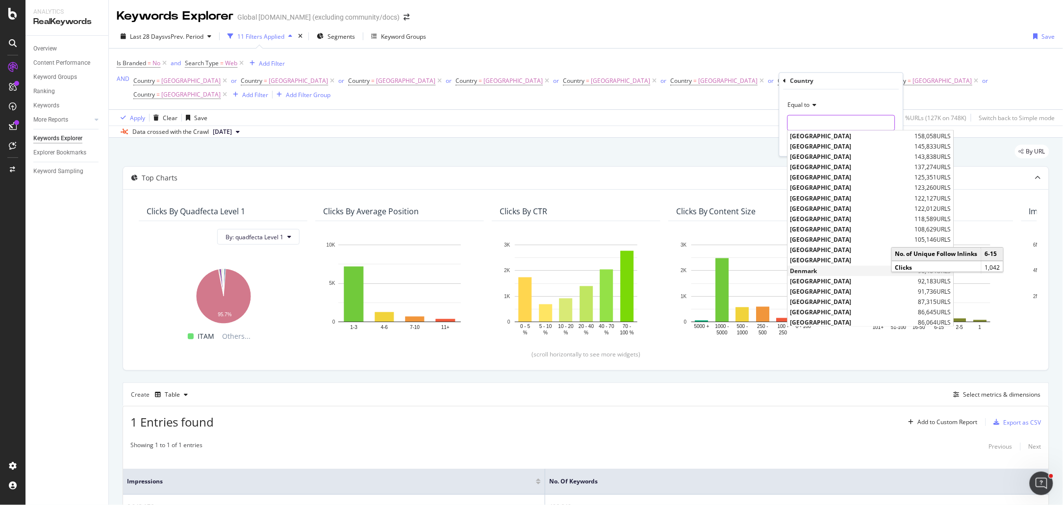
scroll to position [116, 0]
click at [820, 258] on span "[GEOGRAPHIC_DATA]" at bounding box center [853, 258] width 126 height 8
type input "[GEOGRAPHIC_DATA]"
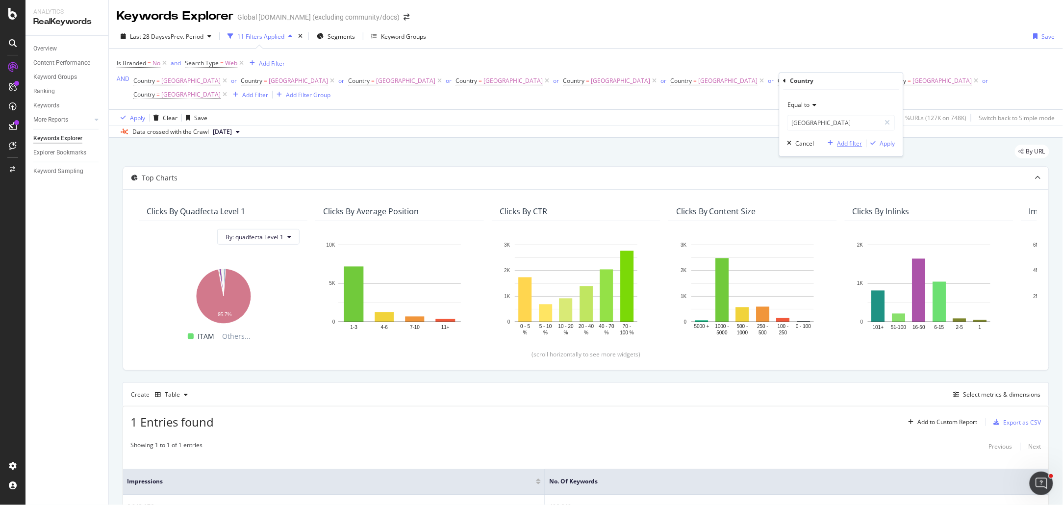
click at [841, 144] on div "Add filter" at bounding box center [849, 143] width 25 height 8
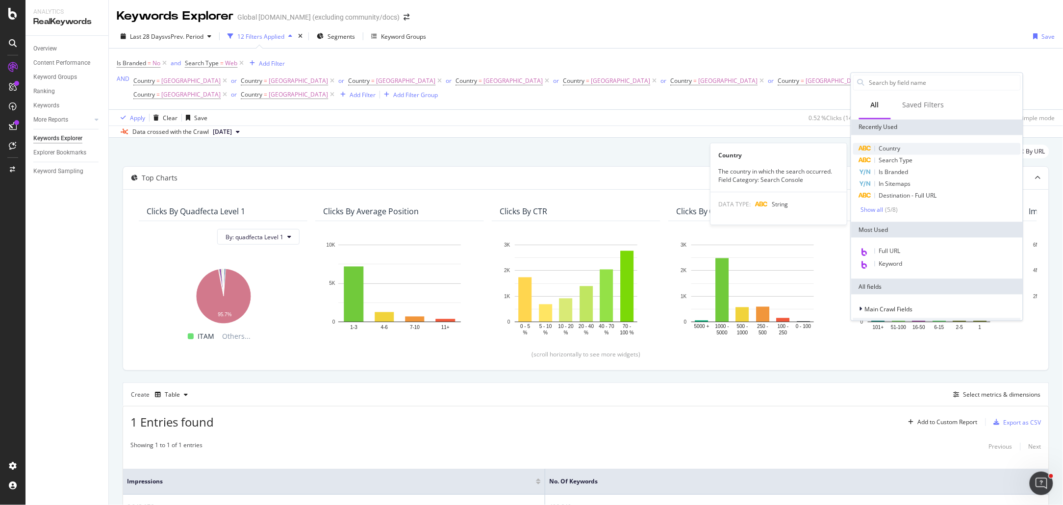
click at [899, 146] on span "Country" at bounding box center [890, 149] width 22 height 8
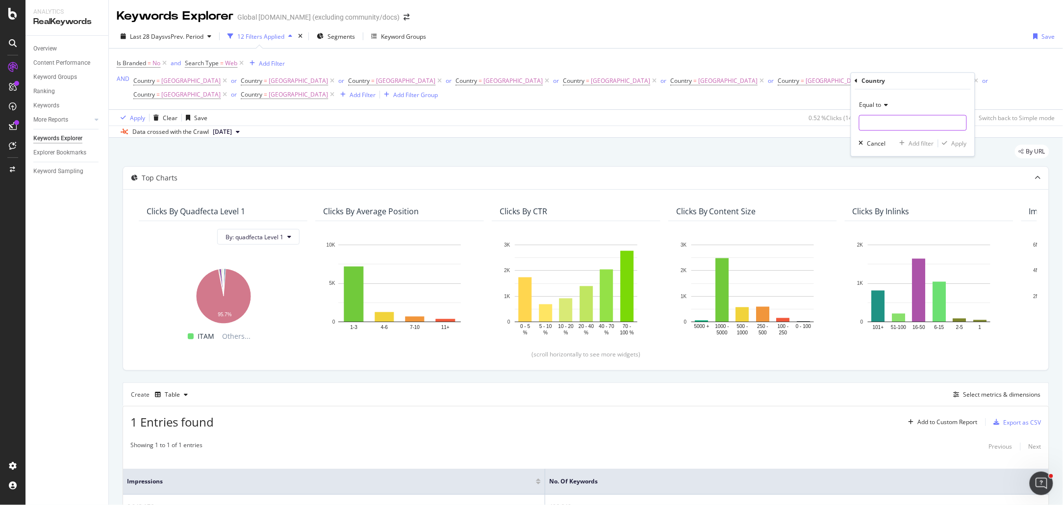
click at [907, 120] on input "text" at bounding box center [912, 123] width 107 height 16
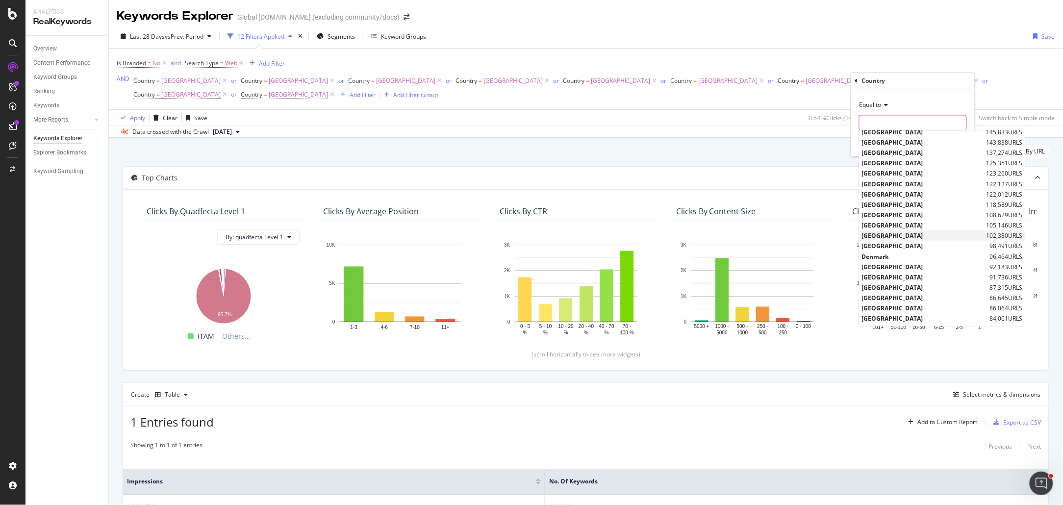
scroll to position [132, 0]
click at [907, 253] on span "Denmark" at bounding box center [925, 252] width 126 height 8
type input "Denmark"
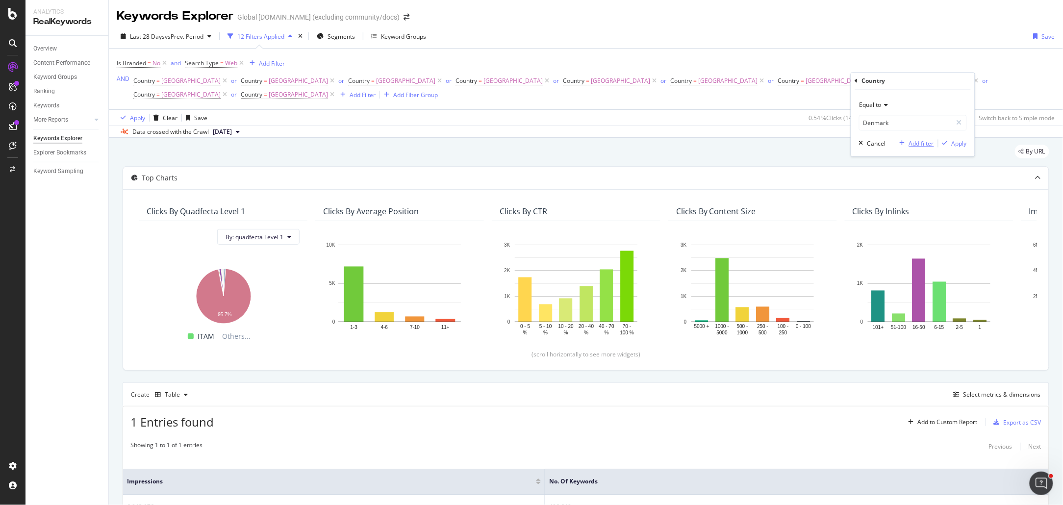
click at [918, 142] on div "Add filter" at bounding box center [921, 143] width 25 height 8
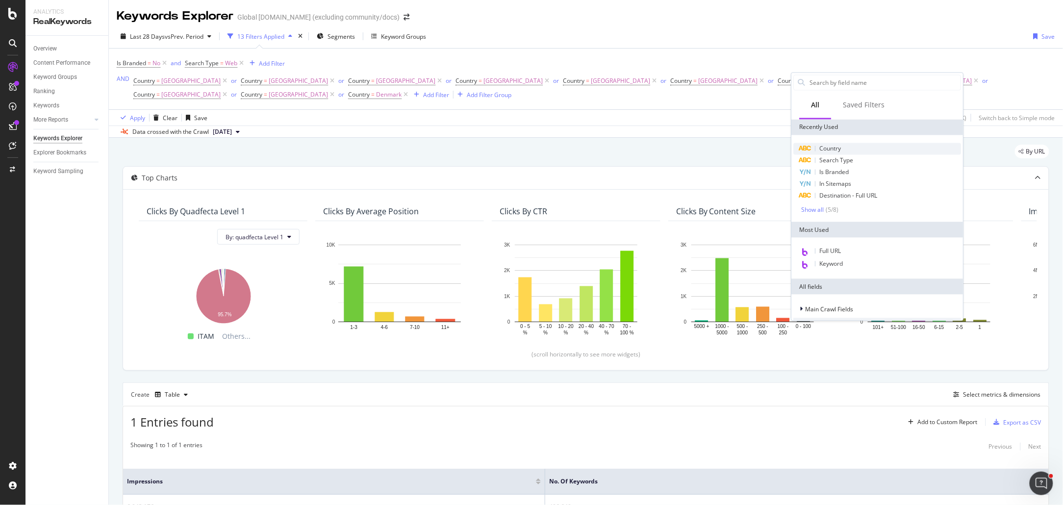
click at [913, 146] on div "Country" at bounding box center [878, 149] width 168 height 12
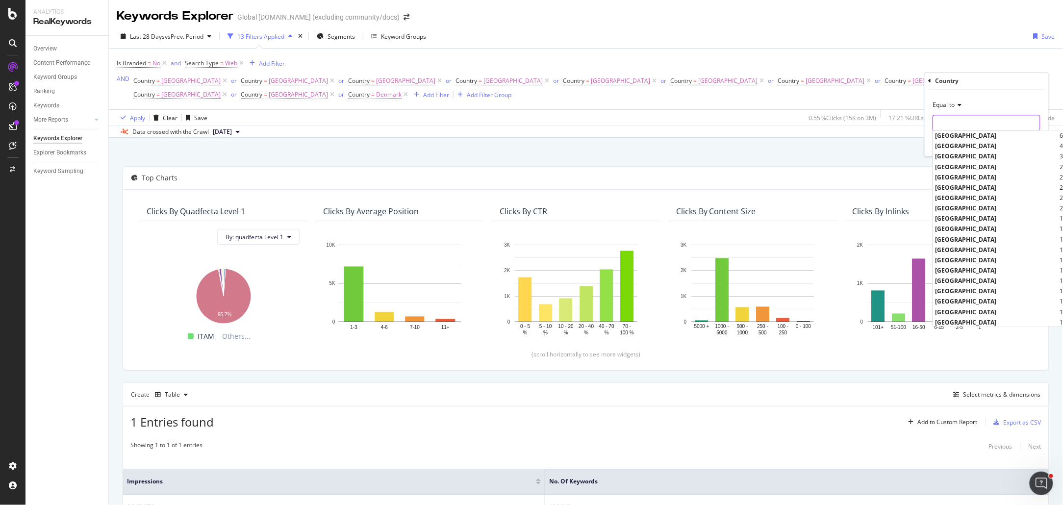
click at [978, 120] on input "text" at bounding box center [986, 123] width 107 height 16
click at [998, 217] on span "[GEOGRAPHIC_DATA]" at bounding box center [996, 218] width 122 height 8
type input "[GEOGRAPHIC_DATA]"
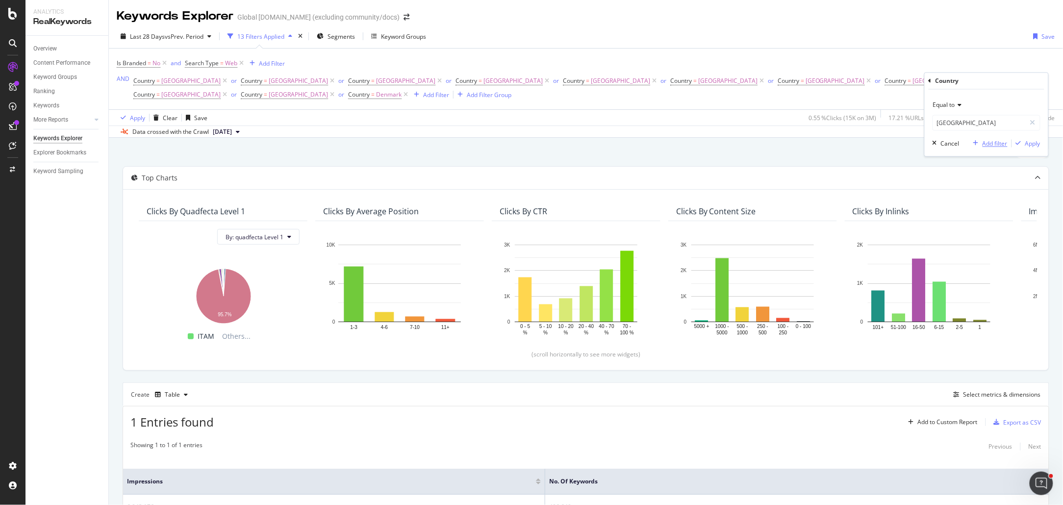
click at [997, 144] on div "Add filter" at bounding box center [995, 143] width 25 height 8
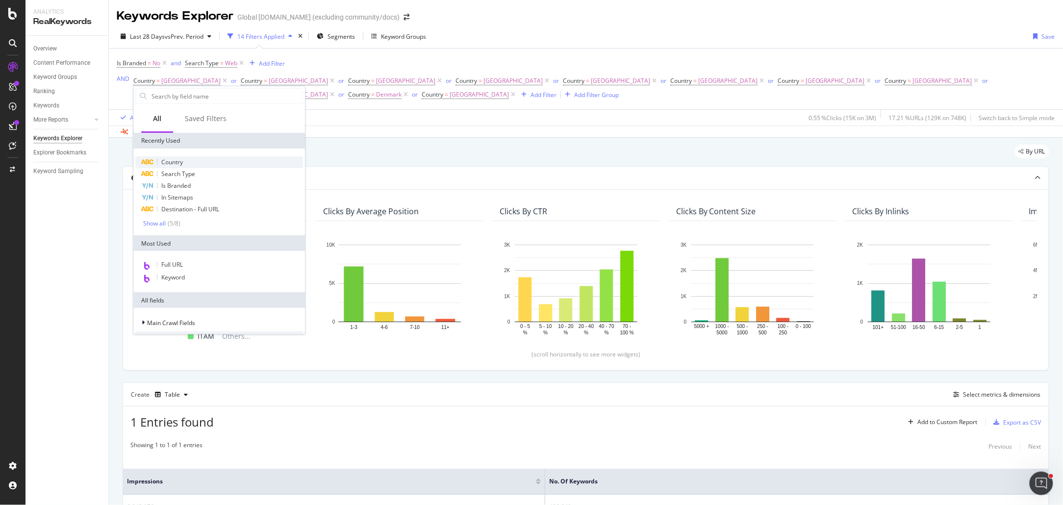
click at [189, 158] on div "Country" at bounding box center [219, 162] width 168 height 12
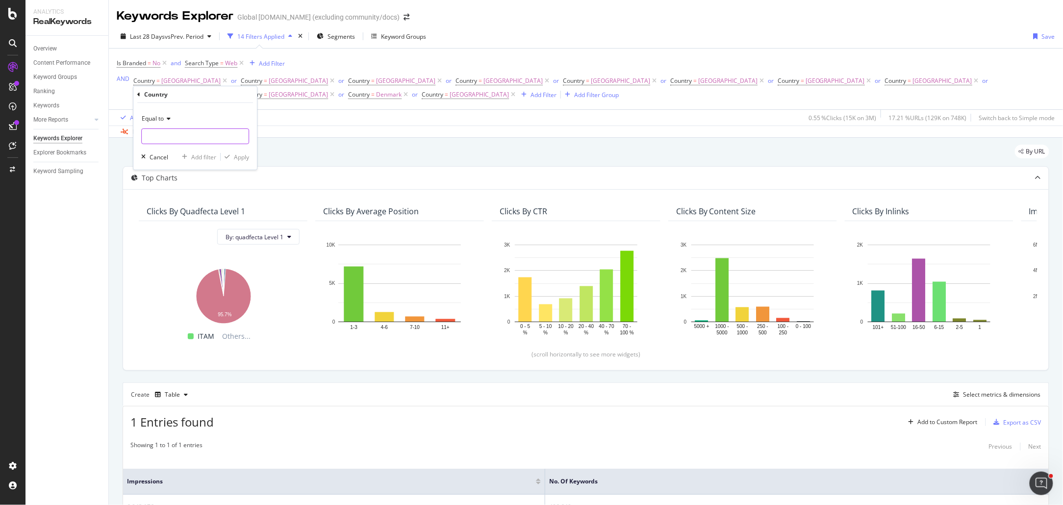
click at [200, 133] on input "text" at bounding box center [195, 136] width 107 height 16
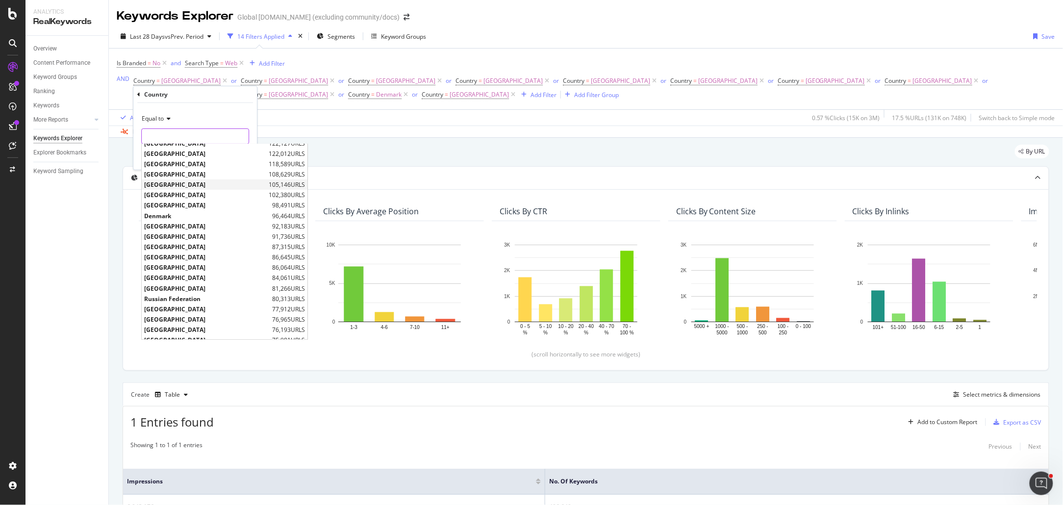
scroll to position [191, 0]
click at [193, 216] on span "[GEOGRAPHIC_DATA]" at bounding box center [207, 217] width 126 height 8
type input "[GEOGRAPHIC_DATA]"
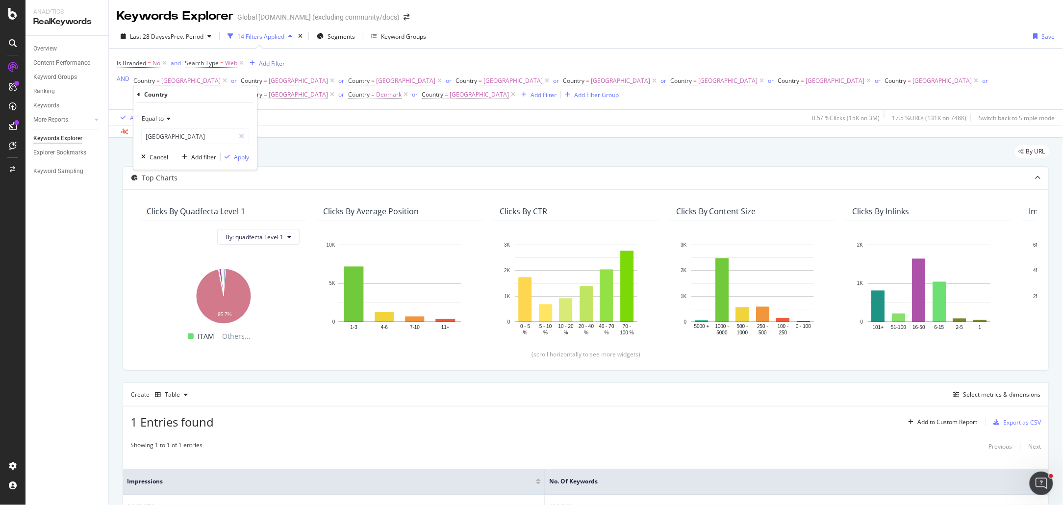
click at [204, 163] on div "Equal to [GEOGRAPHIC_DATA] sau Cancel Add filter Apply" at bounding box center [195, 136] width 124 height 67
click at [204, 157] on div "Add filter" at bounding box center [203, 157] width 25 height 8
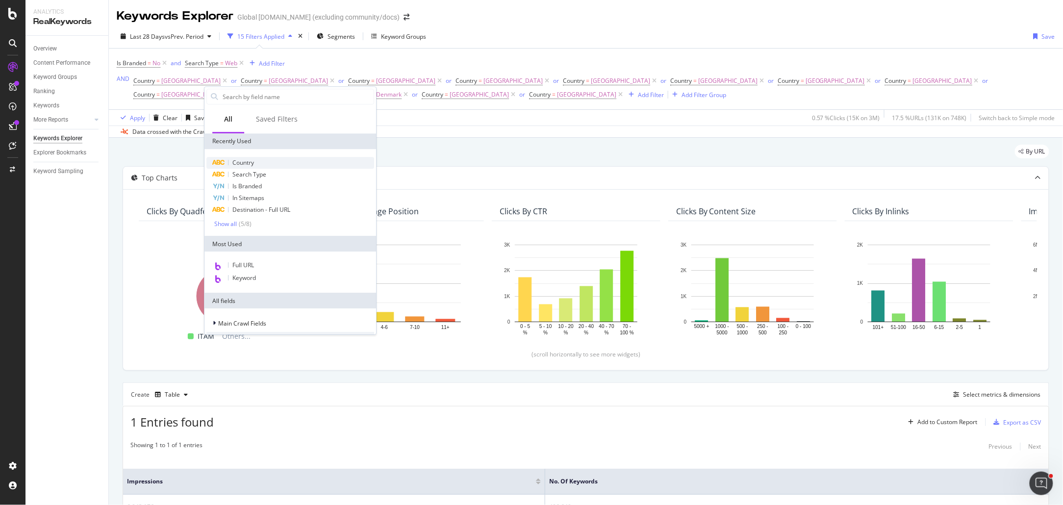
click at [269, 163] on div "Country" at bounding box center [290, 163] width 168 height 12
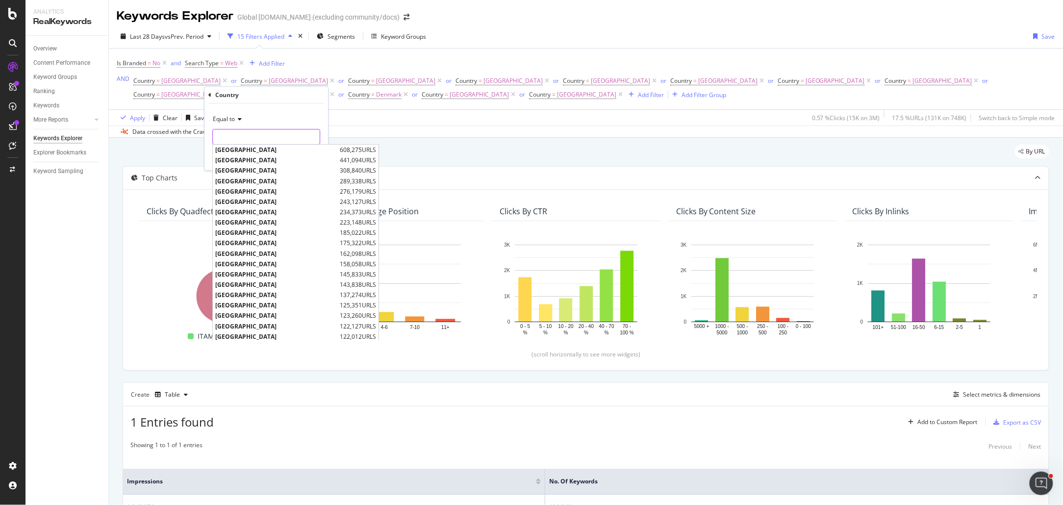
click at [262, 138] on input "text" at bounding box center [266, 137] width 107 height 16
click at [244, 203] on span "[GEOGRAPHIC_DATA]" at bounding box center [276, 203] width 122 height 8
type input "[GEOGRAPHIC_DATA]"
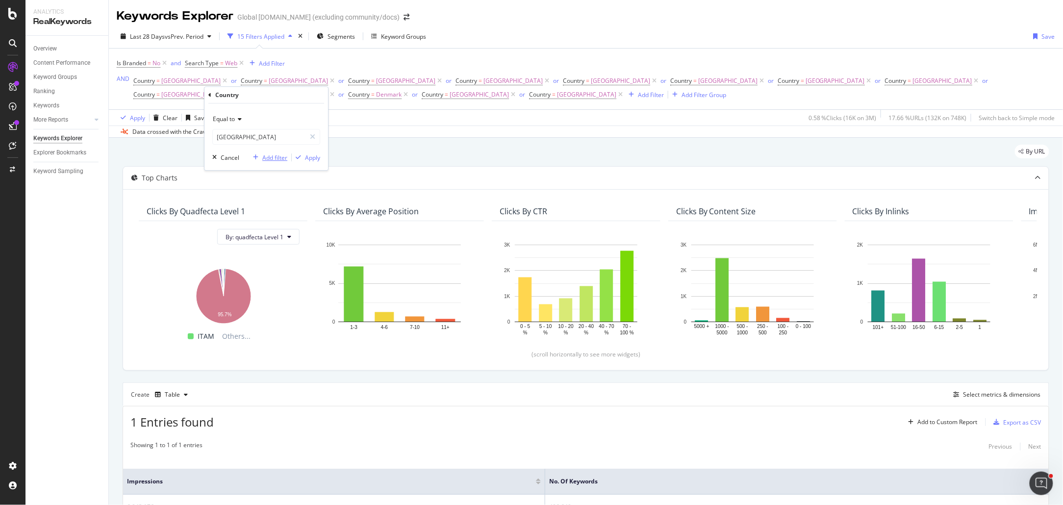
click at [274, 158] on div "Add filter" at bounding box center [274, 157] width 25 height 8
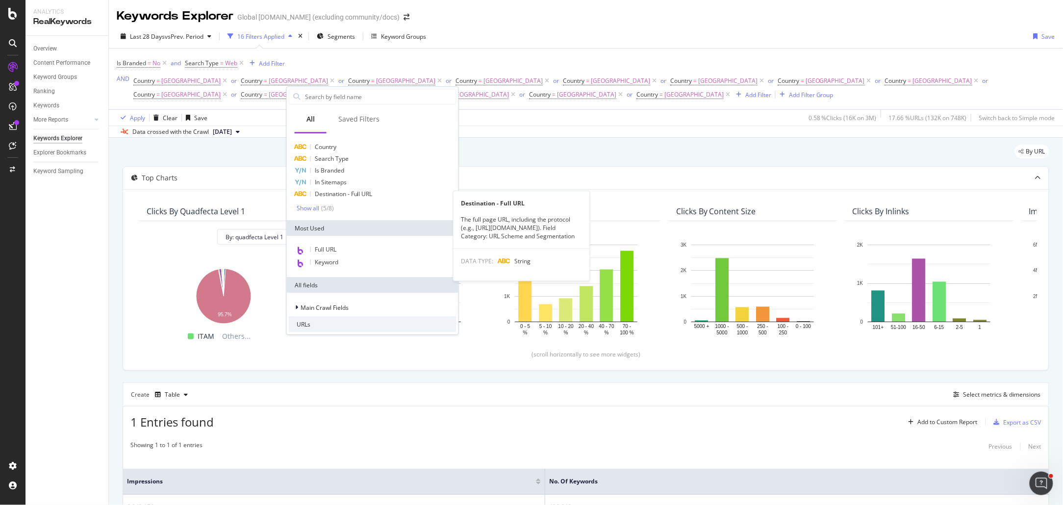
scroll to position [21, 0]
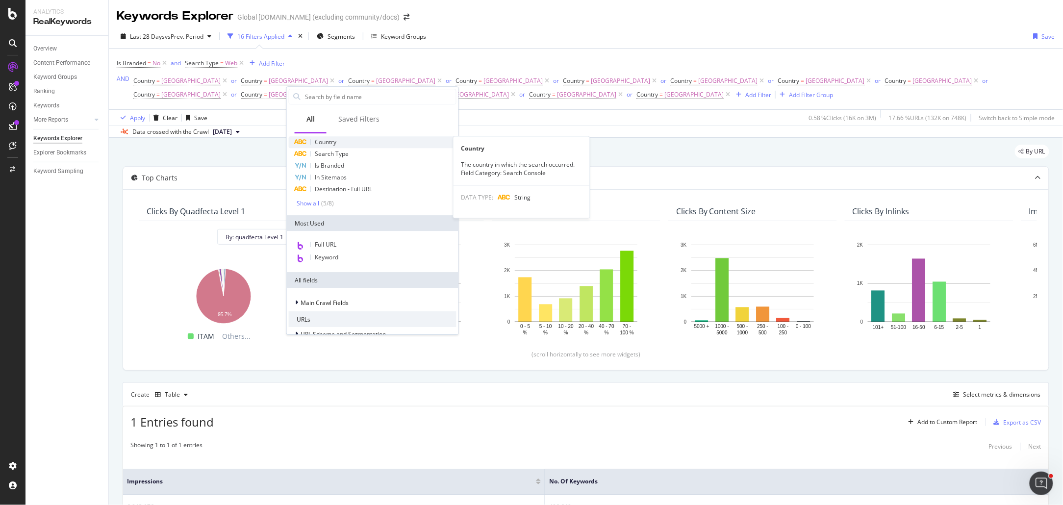
click at [337, 140] on div "Country" at bounding box center [373, 142] width 168 height 12
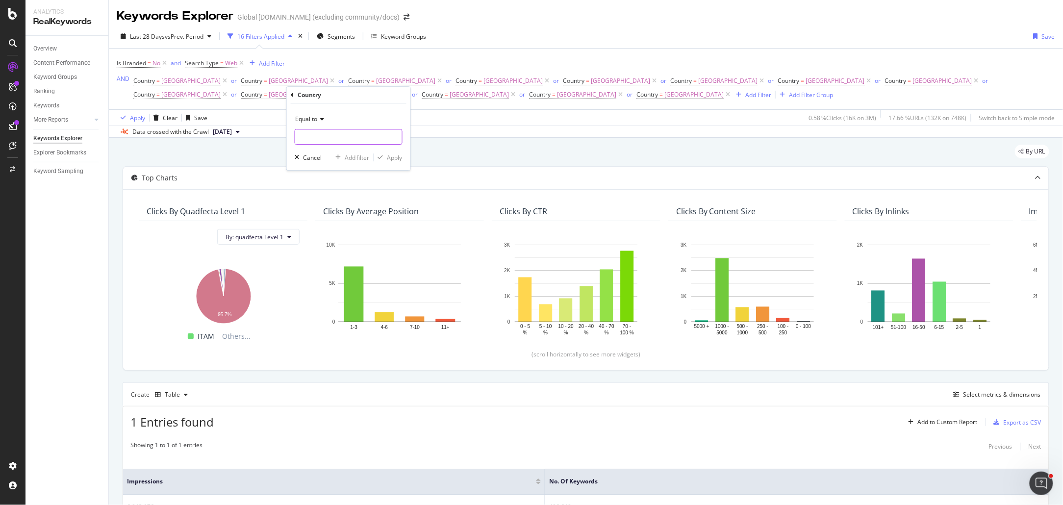
click at [329, 139] on input "text" at bounding box center [348, 137] width 107 height 16
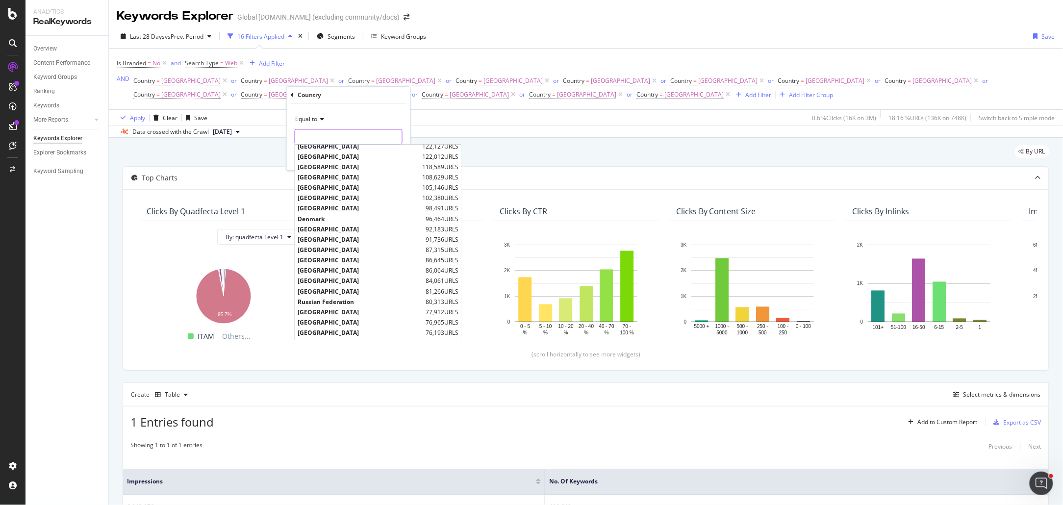
scroll to position [182, 0]
click at [329, 248] on span "[GEOGRAPHIC_DATA]" at bounding box center [361, 248] width 126 height 8
type input "[GEOGRAPHIC_DATA]"
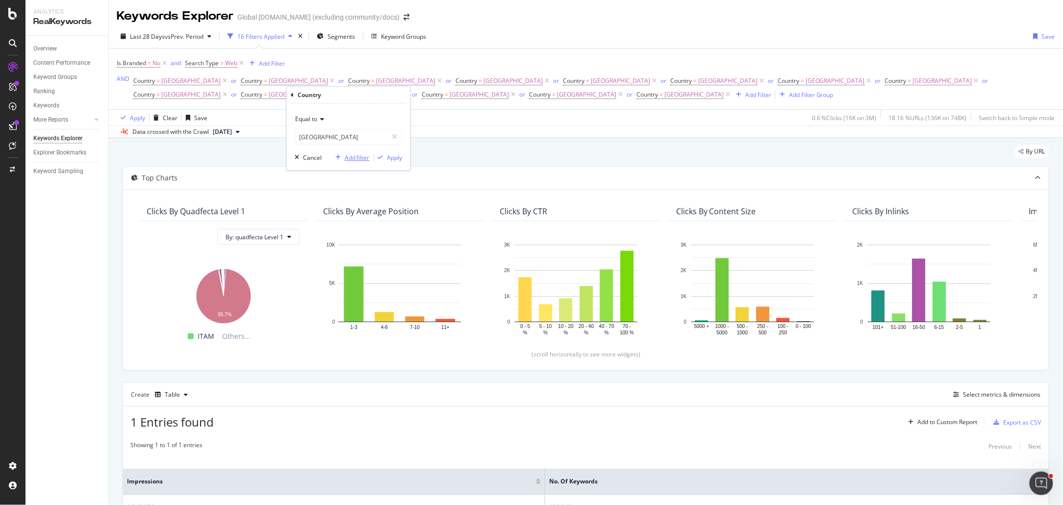
click at [360, 153] on div "Add filter" at bounding box center [357, 157] width 25 height 8
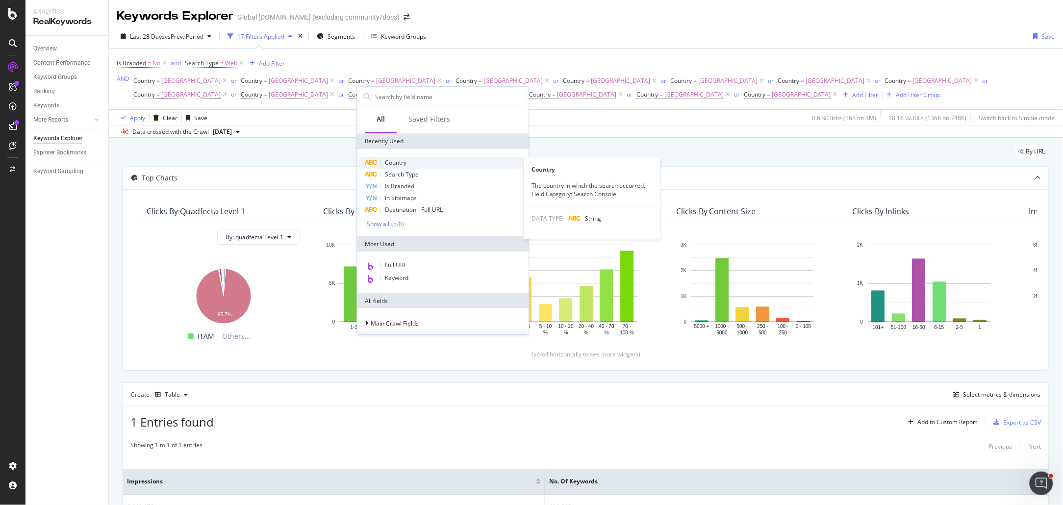
click at [401, 161] on span "Country" at bounding box center [396, 162] width 22 height 8
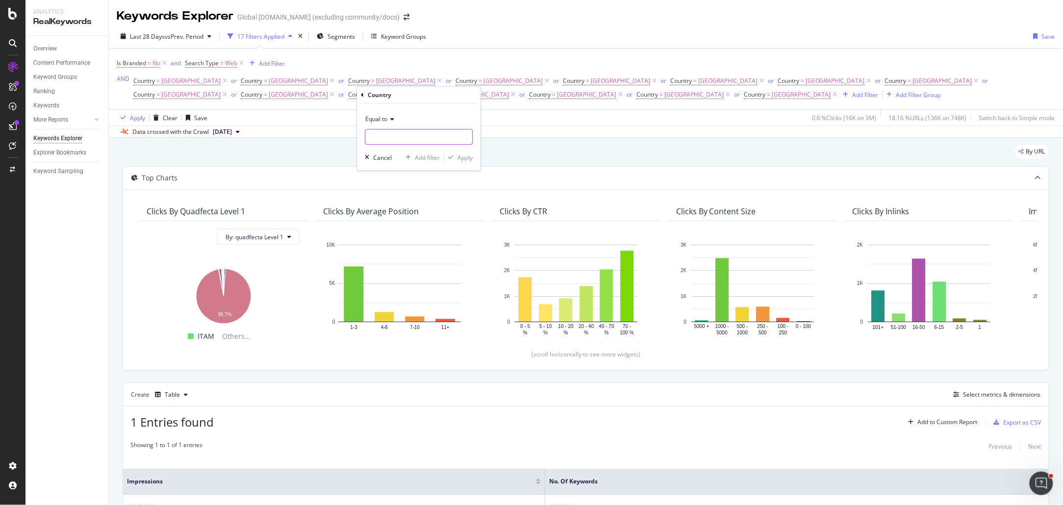
click at [411, 140] on input "text" at bounding box center [419, 137] width 107 height 16
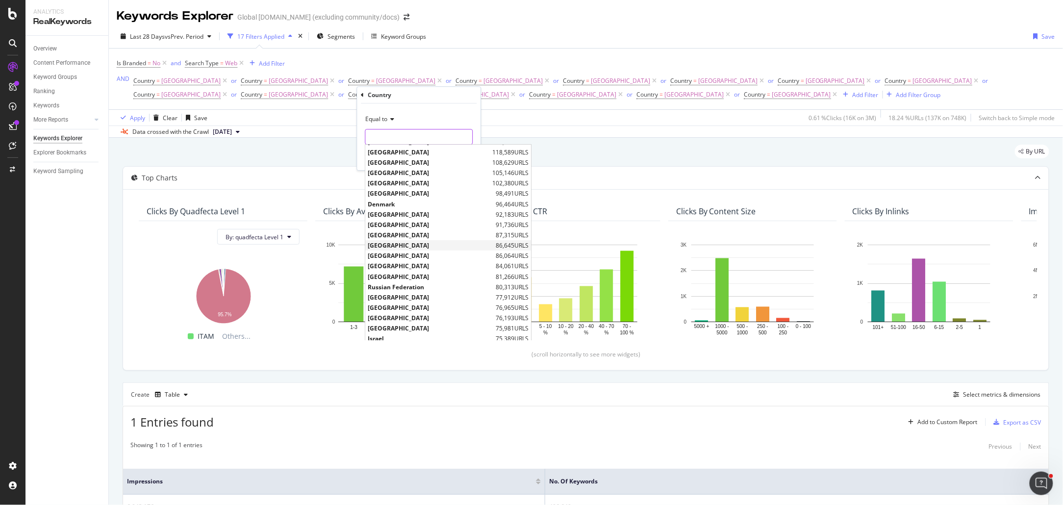
scroll to position [195, 0]
click at [405, 255] on span "[GEOGRAPHIC_DATA]" at bounding box center [431, 255] width 126 height 8
type input "[GEOGRAPHIC_DATA]"
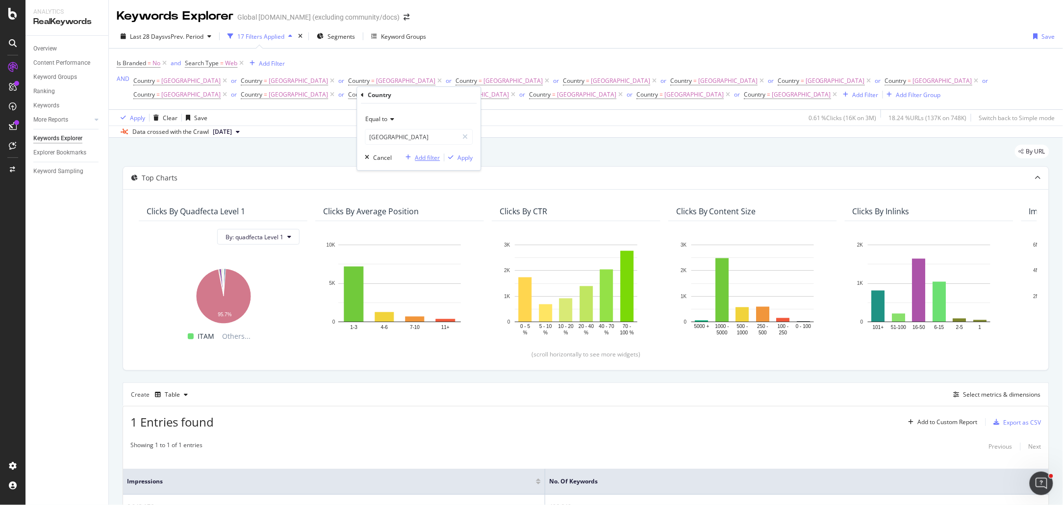
click at [427, 157] on div "Add filter" at bounding box center [427, 157] width 25 height 8
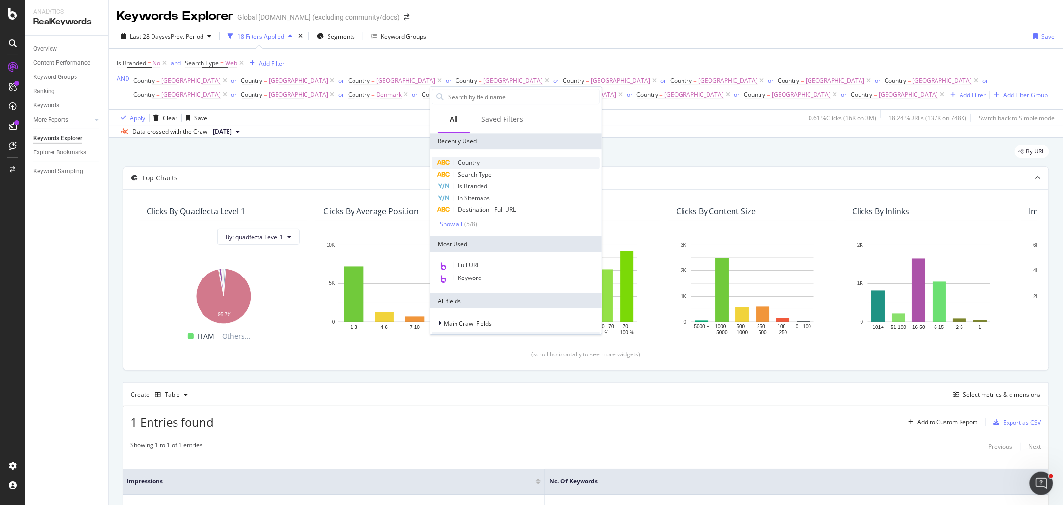
click at [468, 164] on span "Country" at bounding box center [469, 162] width 22 height 8
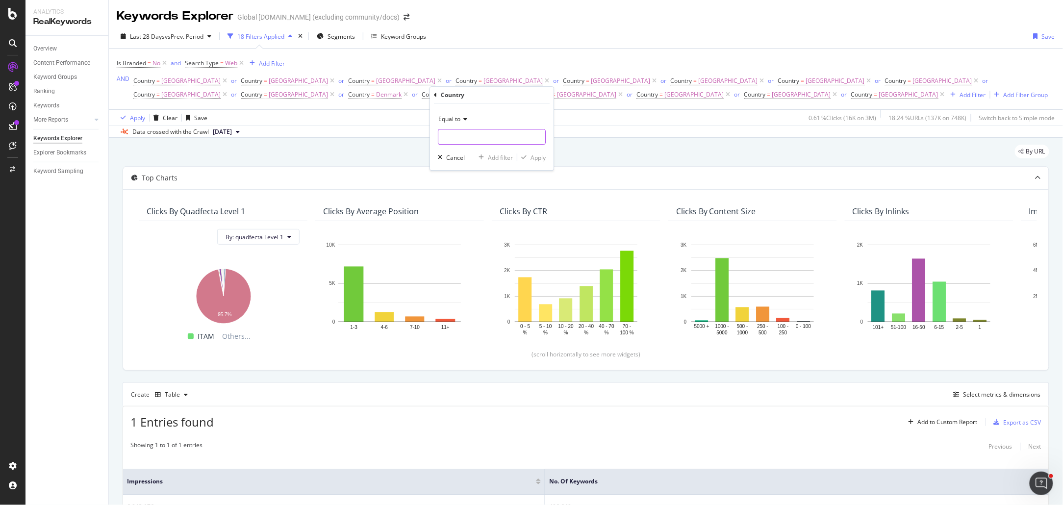
click at [475, 134] on input "text" at bounding box center [491, 137] width 107 height 16
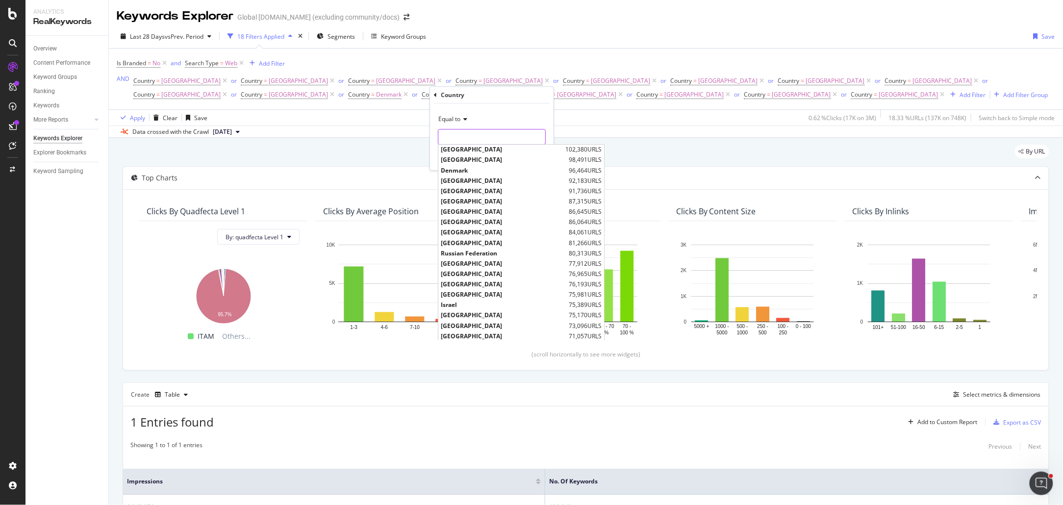
scroll to position [231, 0]
click at [481, 241] on span "[GEOGRAPHIC_DATA]" at bounding box center [504, 240] width 126 height 8
type input "[GEOGRAPHIC_DATA]"
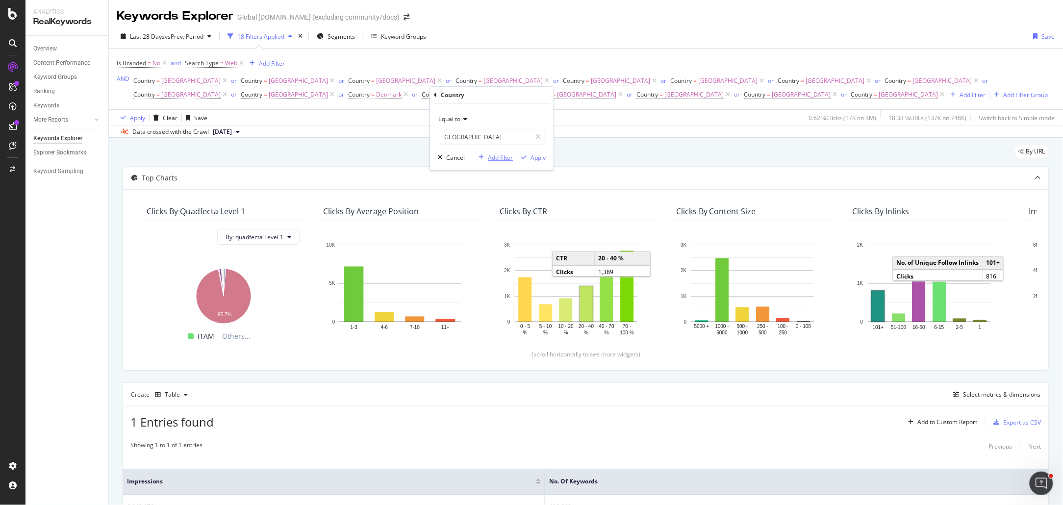
click at [499, 158] on div "Add filter" at bounding box center [500, 157] width 25 height 8
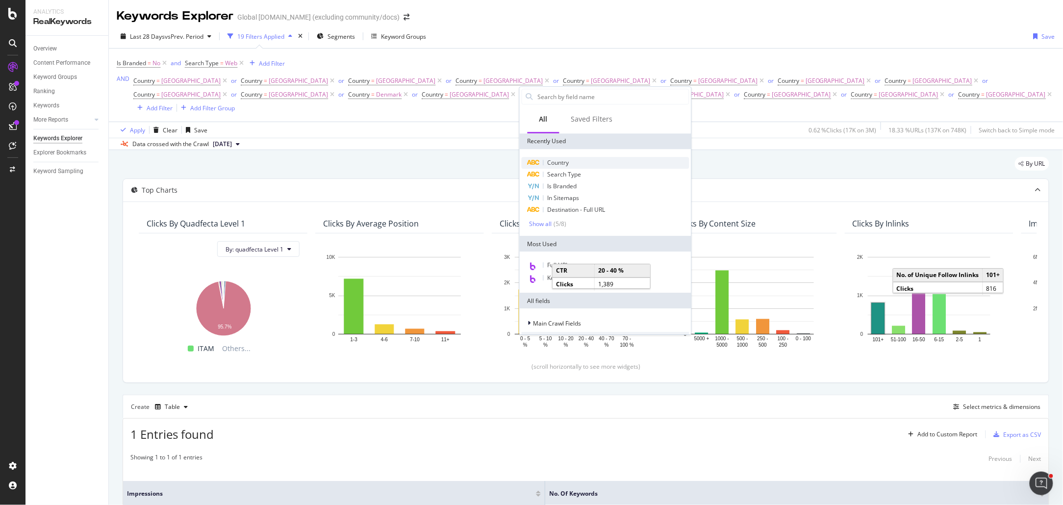
click at [563, 161] on span "Country" at bounding box center [559, 162] width 22 height 8
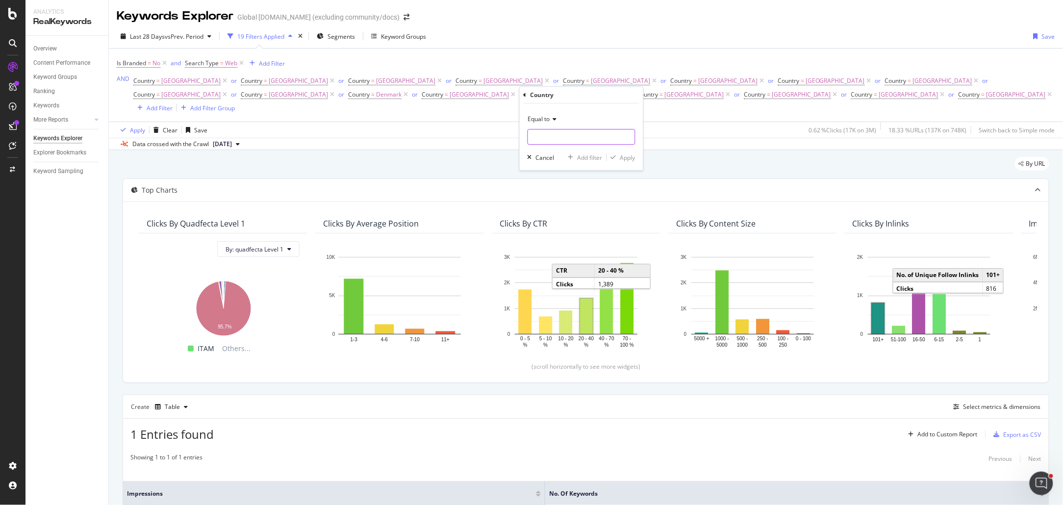
click at [575, 135] on input "text" at bounding box center [581, 137] width 107 height 16
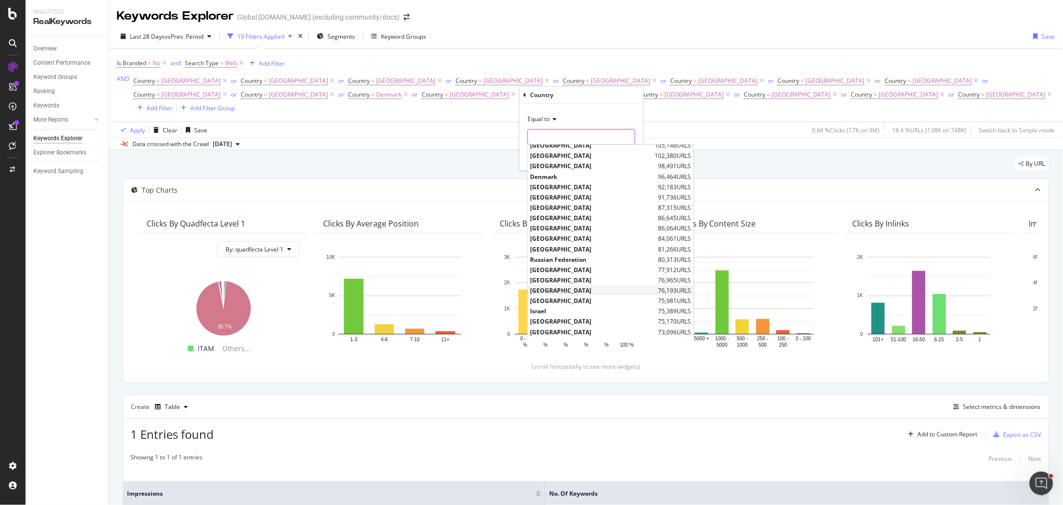
scroll to position [225, 0]
click at [571, 286] on span "[GEOGRAPHIC_DATA]" at bounding box center [593, 288] width 126 height 8
type input "[GEOGRAPHIC_DATA]"
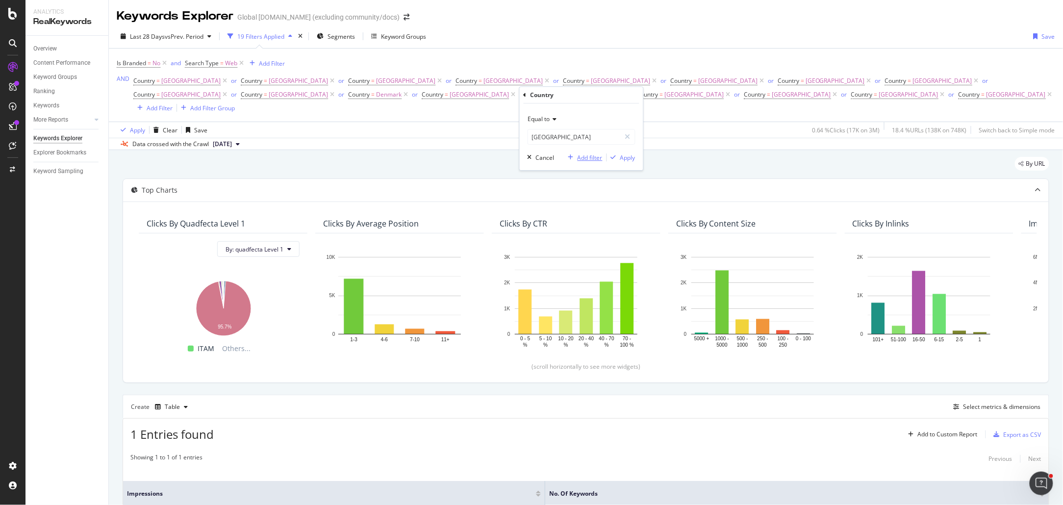
click at [582, 157] on div "Add filter" at bounding box center [590, 157] width 25 height 8
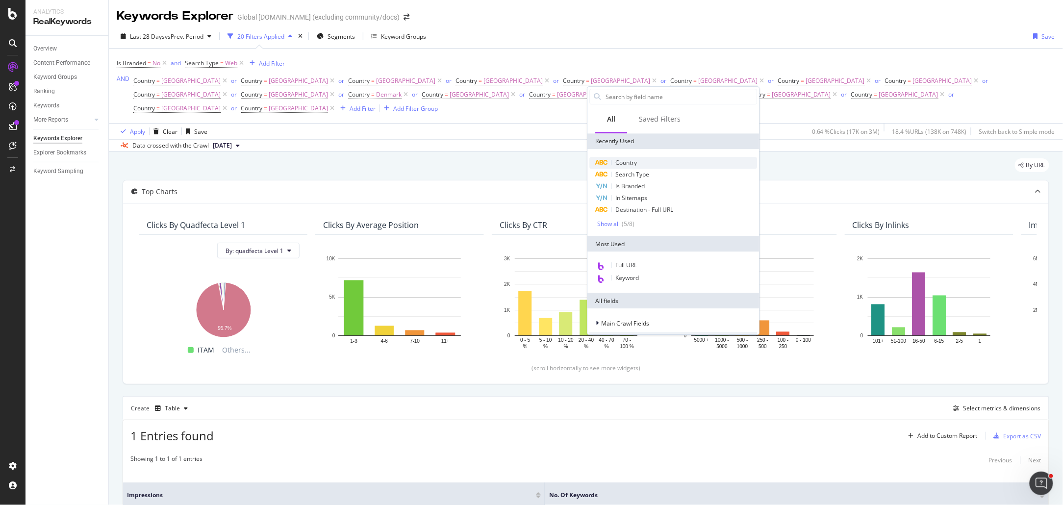
click at [635, 158] on span "Country" at bounding box center [627, 162] width 22 height 8
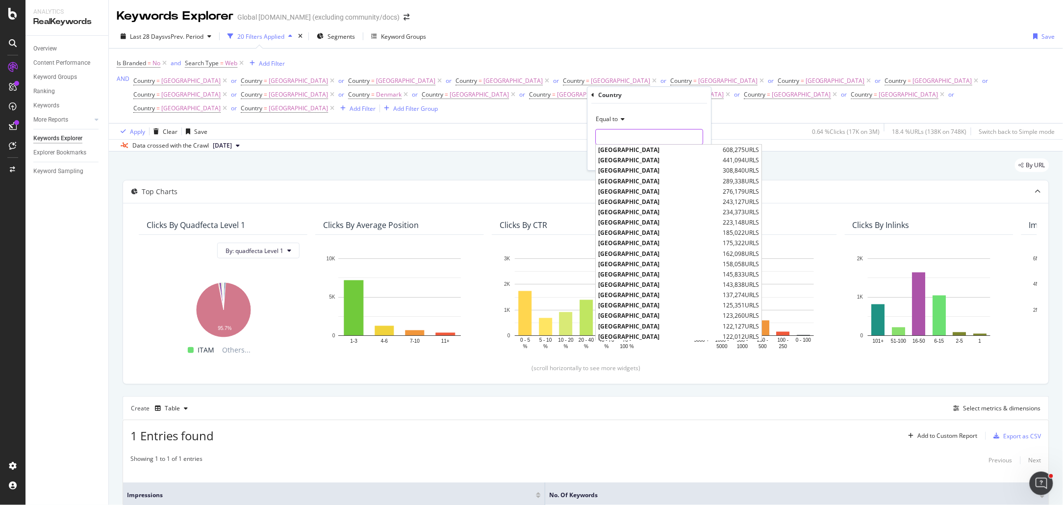
click at [626, 136] on input "text" at bounding box center [649, 137] width 107 height 16
click at [622, 231] on span "Israel" at bounding box center [662, 232] width 126 height 8
type input "Israel"
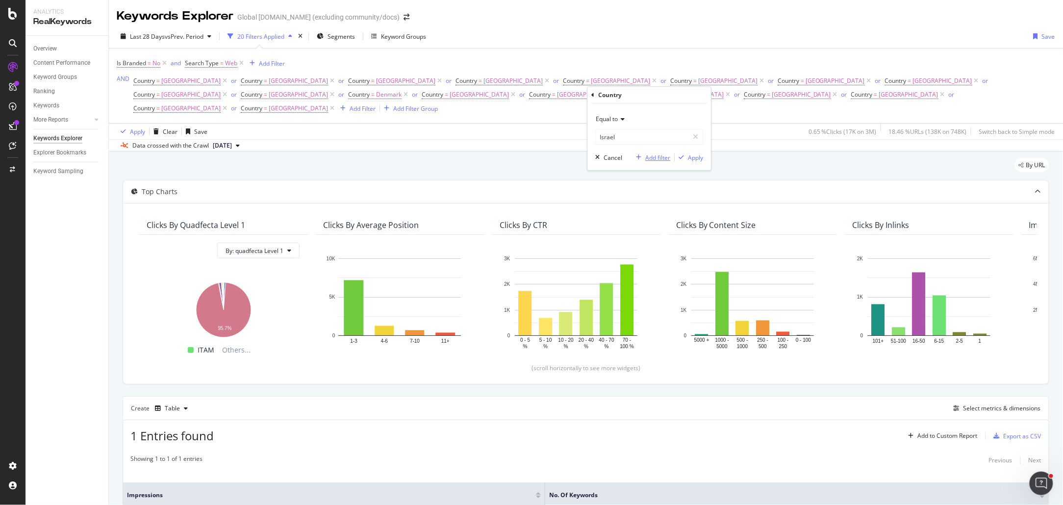
click at [649, 157] on div "Add filter" at bounding box center [658, 157] width 25 height 8
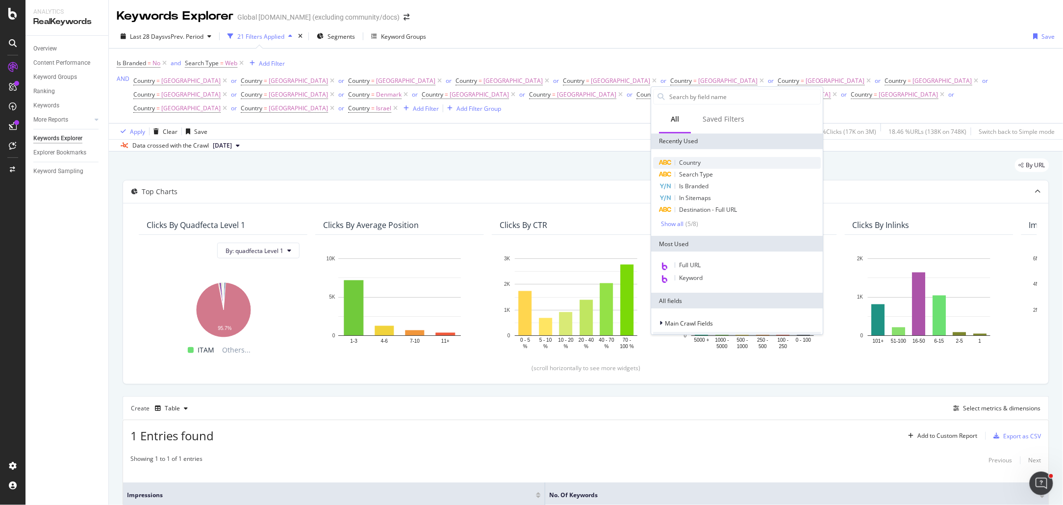
click at [703, 159] on div "Country" at bounding box center [738, 163] width 168 height 12
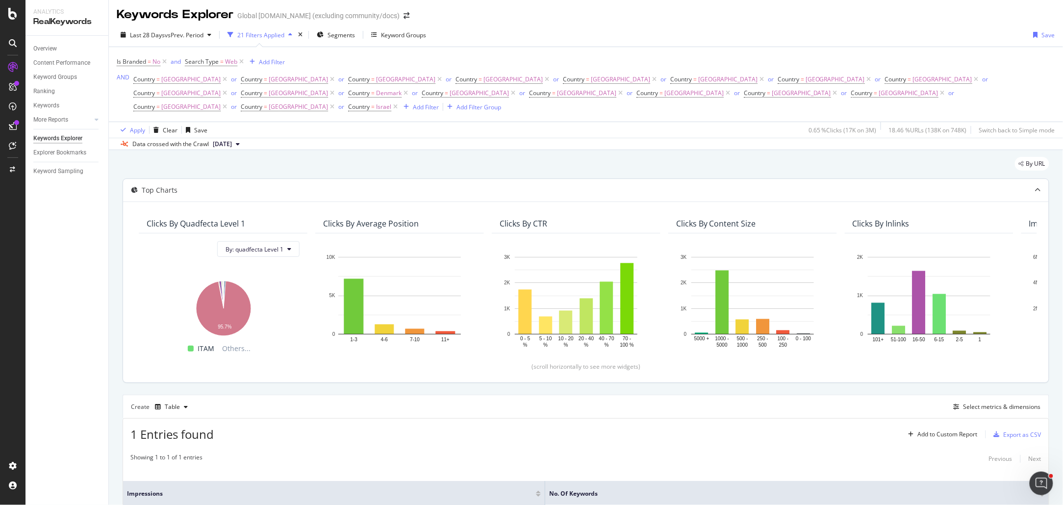
scroll to position [2, 0]
click at [439, 102] on div "Add Filter" at bounding box center [426, 106] width 26 height 8
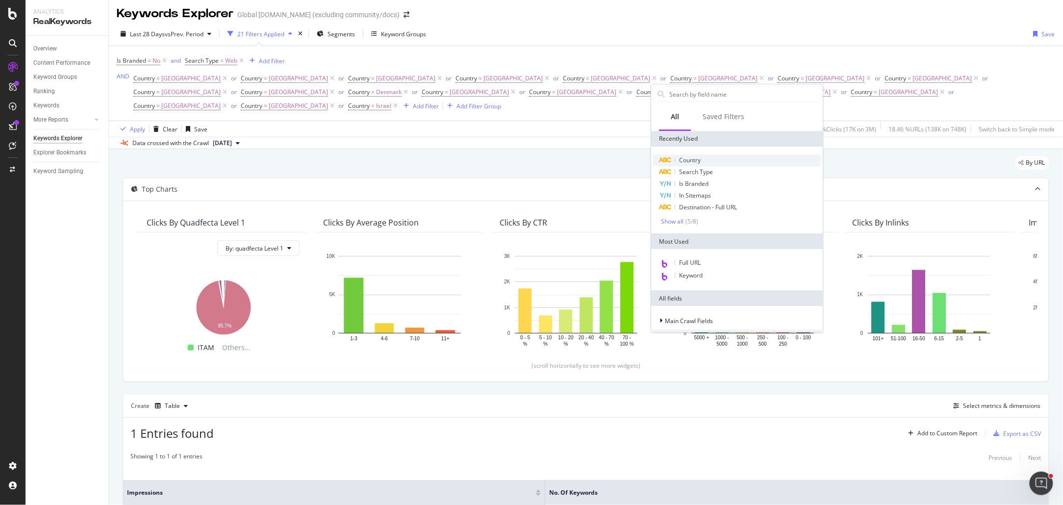
click at [696, 158] on span "Country" at bounding box center [691, 160] width 22 height 8
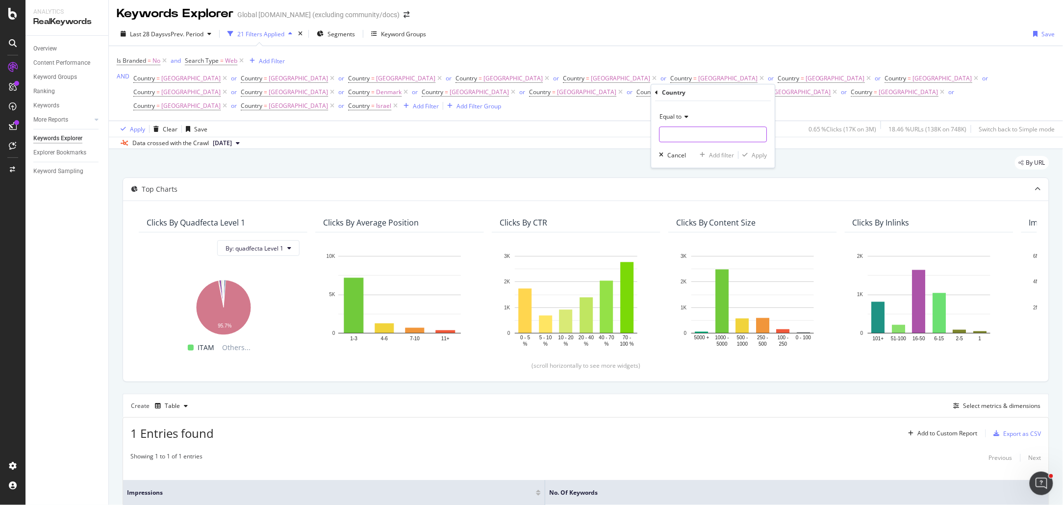
click at [689, 128] on input "text" at bounding box center [713, 134] width 107 height 16
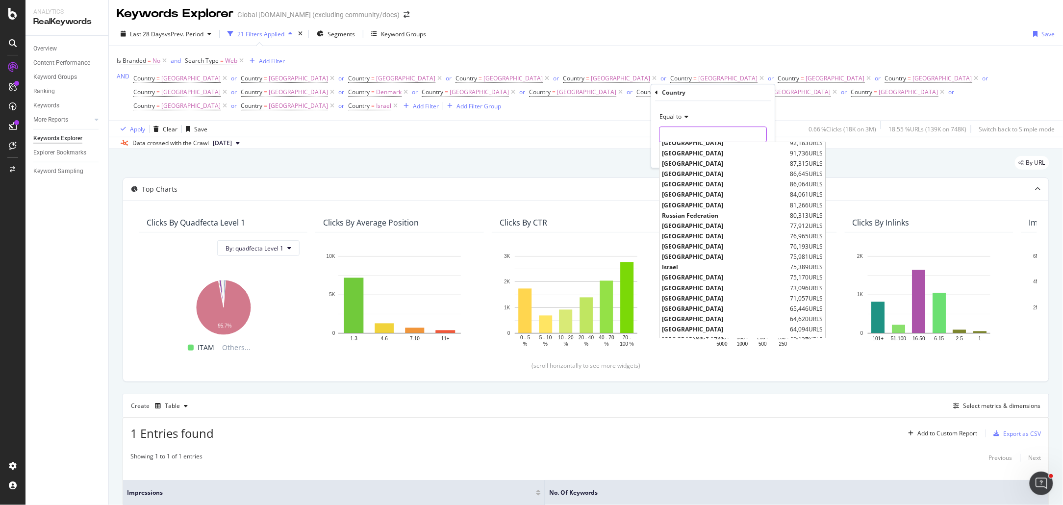
scroll to position [266, 0]
click at [685, 274] on span "[GEOGRAPHIC_DATA]" at bounding box center [725, 275] width 126 height 8
type input "[GEOGRAPHIC_DATA]"
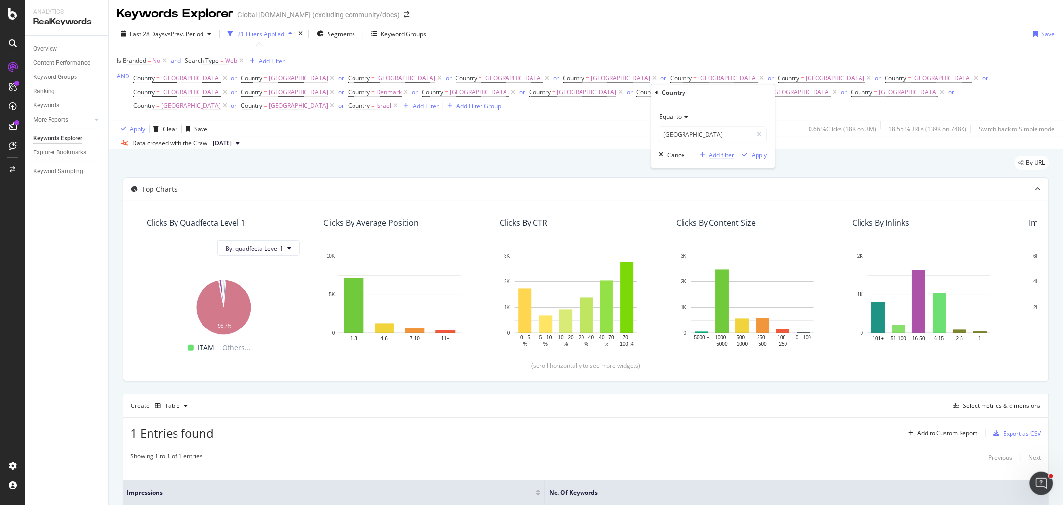
click at [718, 153] on div "Add filter" at bounding box center [721, 155] width 25 height 8
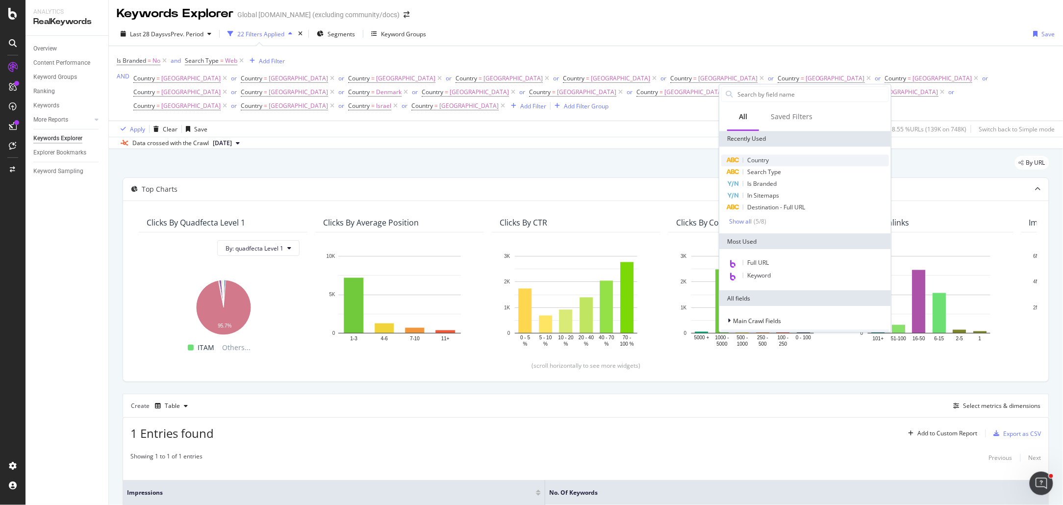
click at [750, 160] on span "Country" at bounding box center [758, 160] width 22 height 8
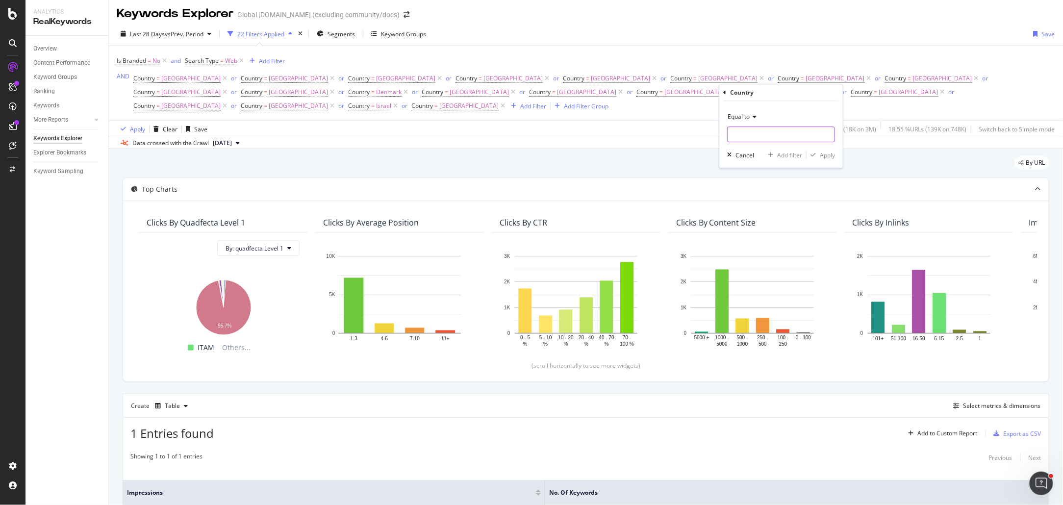
click at [760, 135] on input "text" at bounding box center [781, 134] width 107 height 16
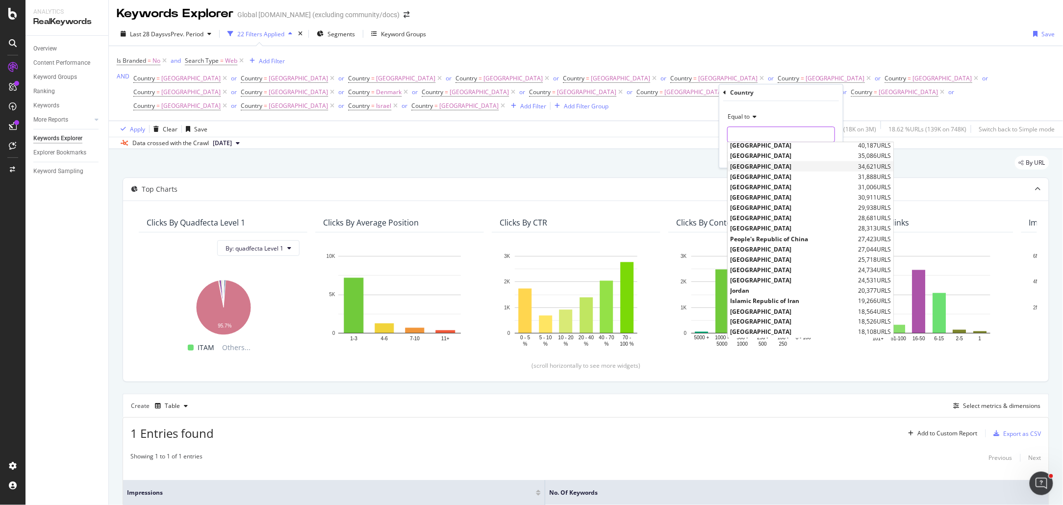
scroll to position [538, 0]
click at [776, 271] on span "[GEOGRAPHIC_DATA]" at bounding box center [793, 273] width 126 height 8
type input "[GEOGRAPHIC_DATA]"
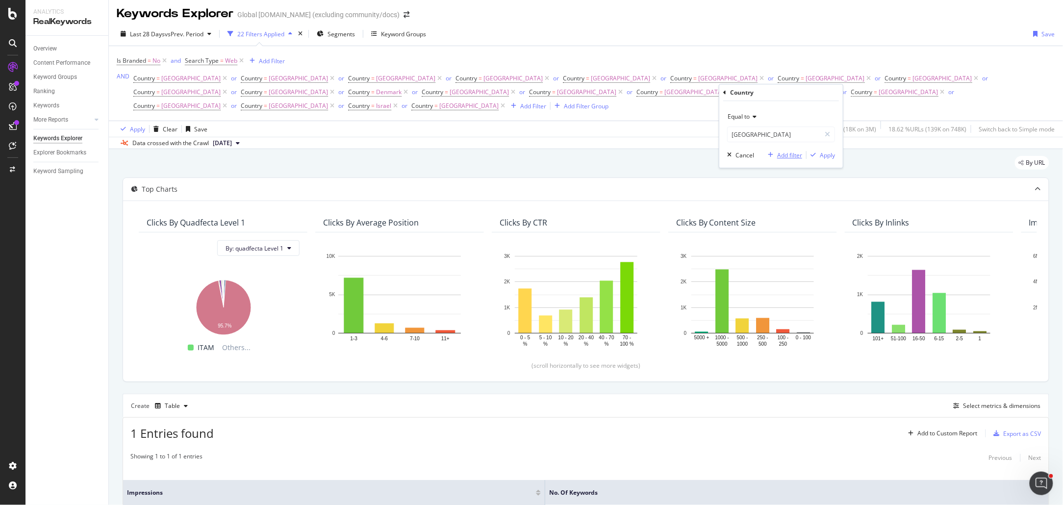
click at [783, 154] on div "Add filter" at bounding box center [789, 155] width 25 height 8
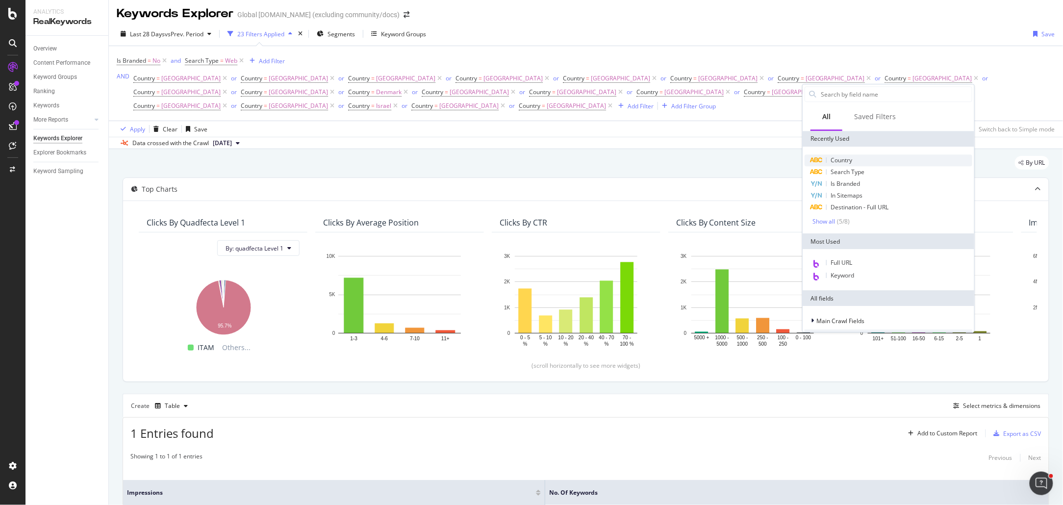
click at [841, 160] on span "Country" at bounding box center [842, 160] width 22 height 8
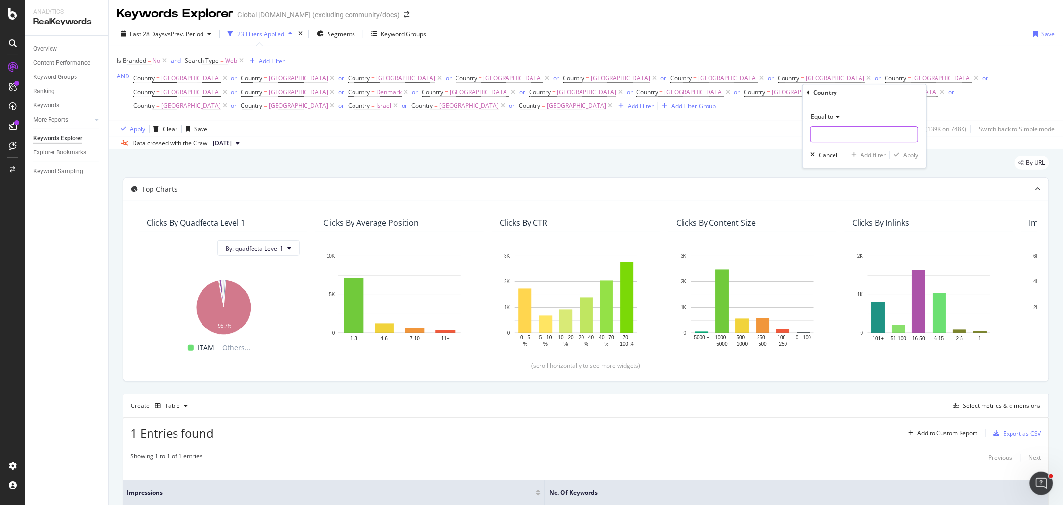
click at [830, 139] on input "text" at bounding box center [864, 134] width 107 height 16
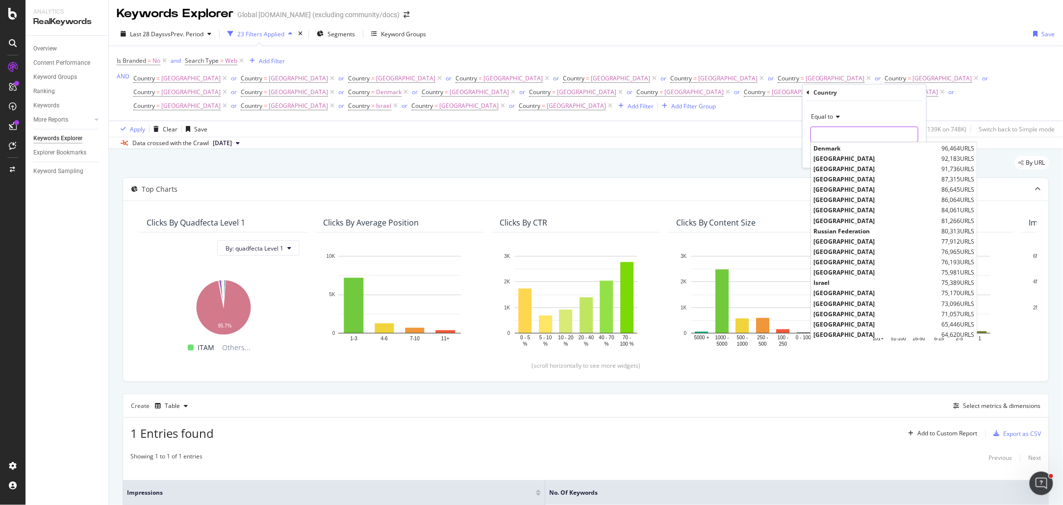
scroll to position [616, 0]
click at [846, 234] on span "[GEOGRAPHIC_DATA]" at bounding box center [876, 236] width 126 height 8
type input "[GEOGRAPHIC_DATA]"
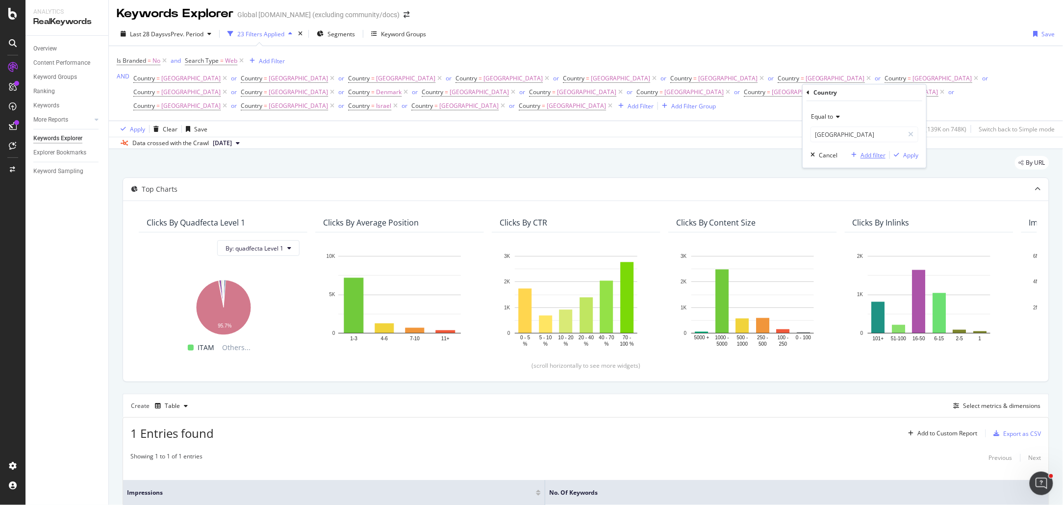
click at [869, 156] on div "Add filter" at bounding box center [872, 155] width 25 height 8
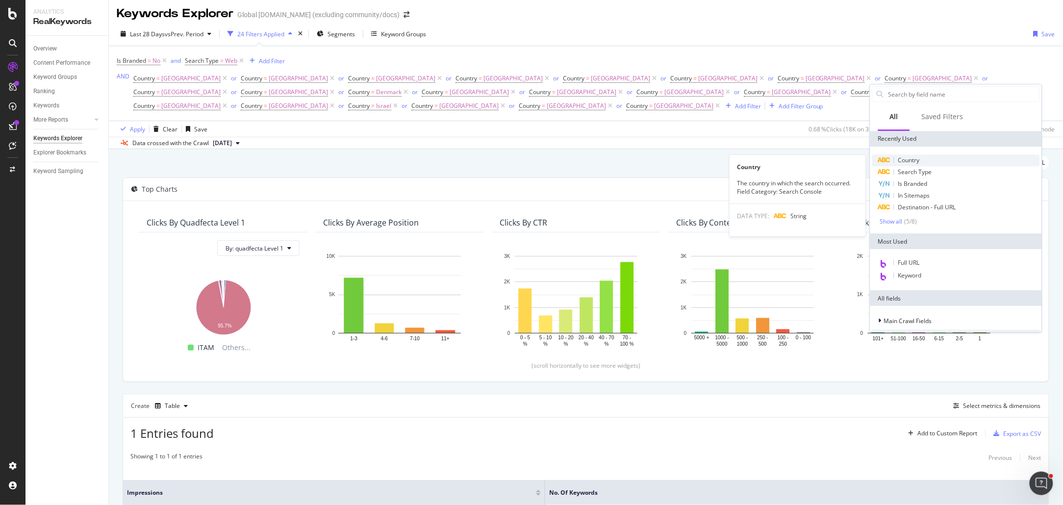
click at [908, 159] on span "Country" at bounding box center [909, 160] width 22 height 8
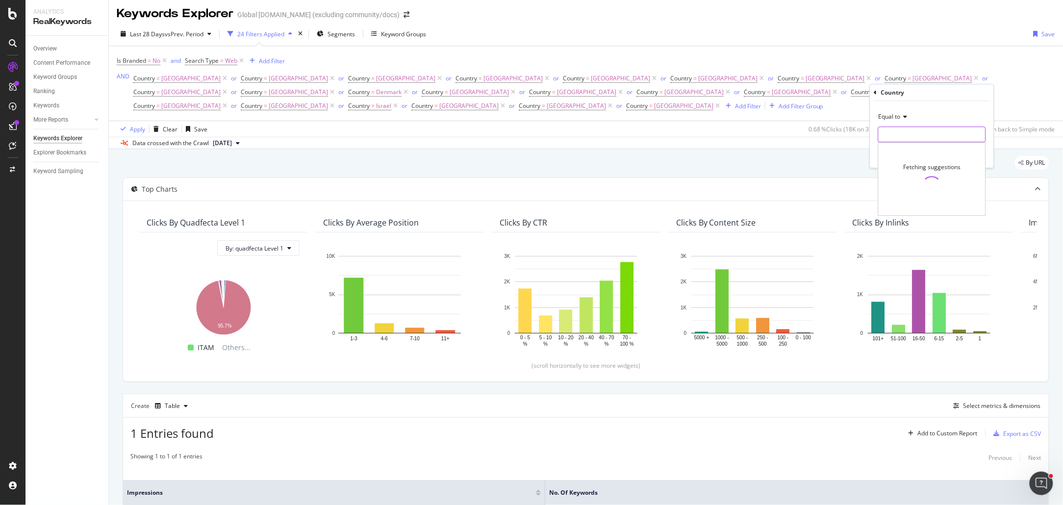
click at [915, 133] on input "text" at bounding box center [932, 134] width 107 height 16
click at [934, 149] on span "[GEOGRAPHIC_DATA]" at bounding box center [915, 147] width 69 height 8
type input "[GEOGRAPHIC_DATA]"
click at [978, 157] on div "Apply" at bounding box center [978, 155] width 15 height 8
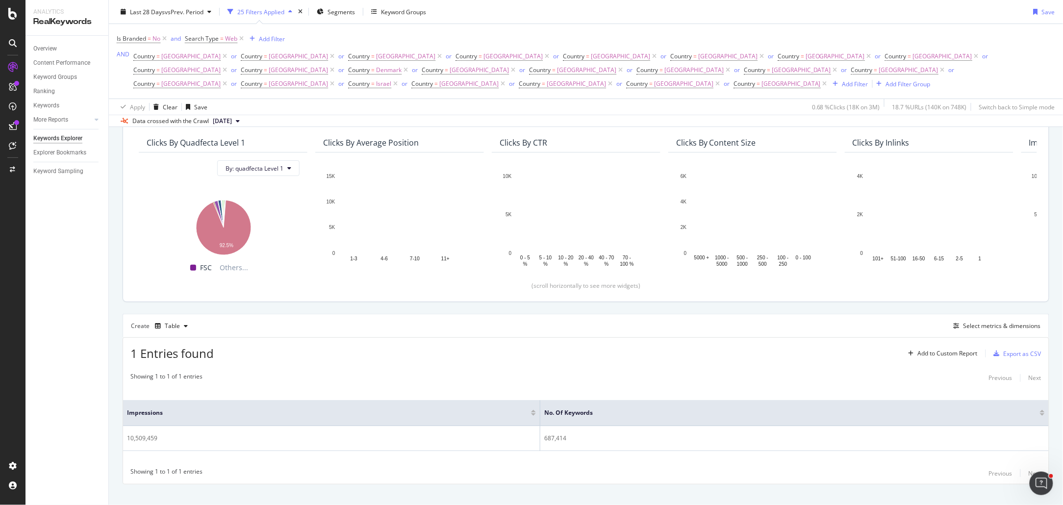
scroll to position [83, 0]
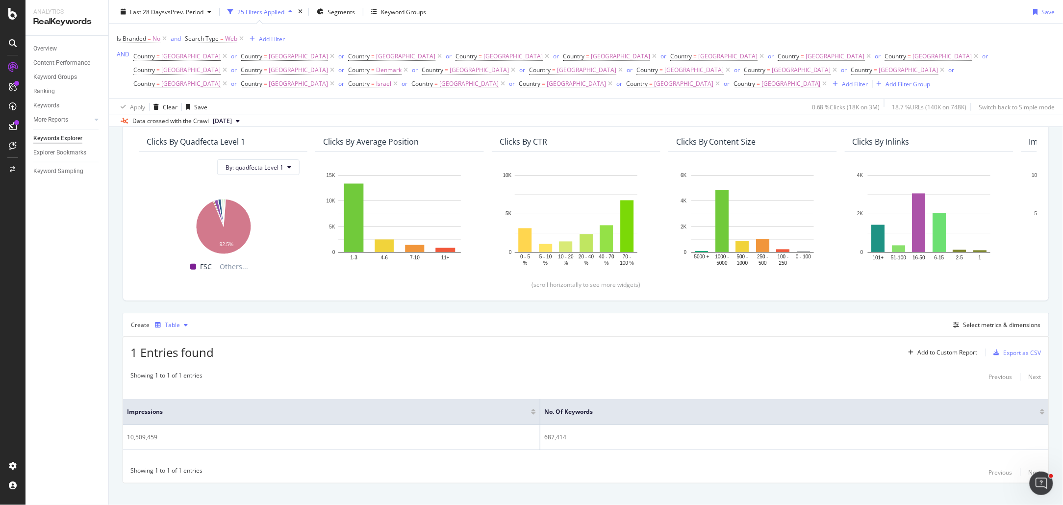
click at [164, 318] on div "Table" at bounding box center [171, 325] width 41 height 15
click at [183, 342] on div "Trend" at bounding box center [183, 345] width 16 height 8
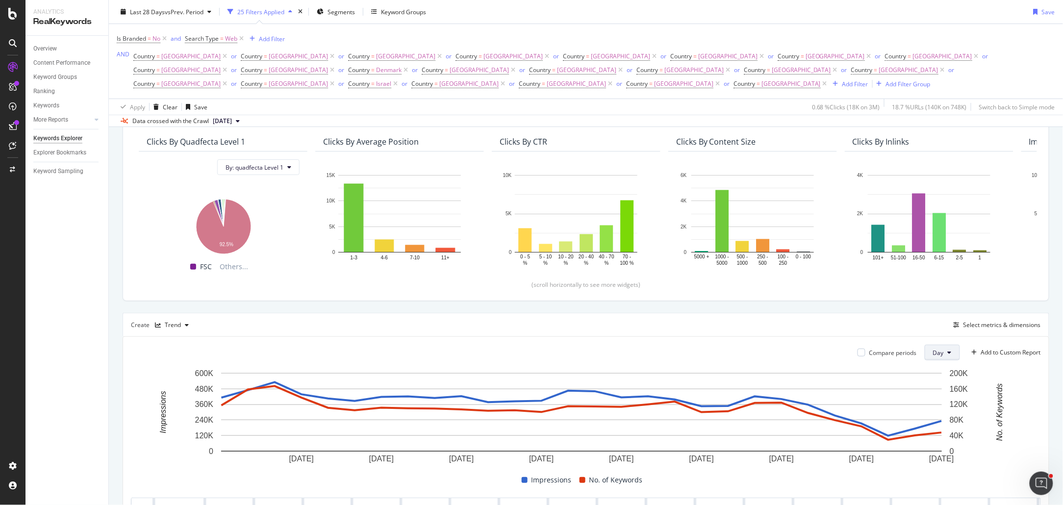
click at [935, 345] on button "Day" at bounding box center [942, 353] width 35 height 16
click at [795, 318] on div "Create Trend Select metrics & dimensions" at bounding box center [586, 325] width 927 height 24
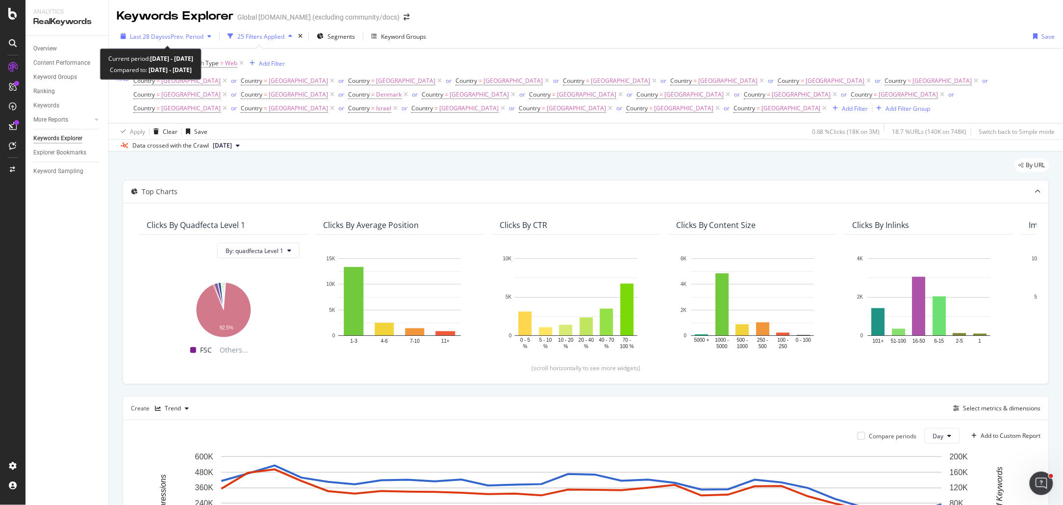
click at [182, 39] on span "vs Prev. Period" at bounding box center [184, 36] width 39 height 8
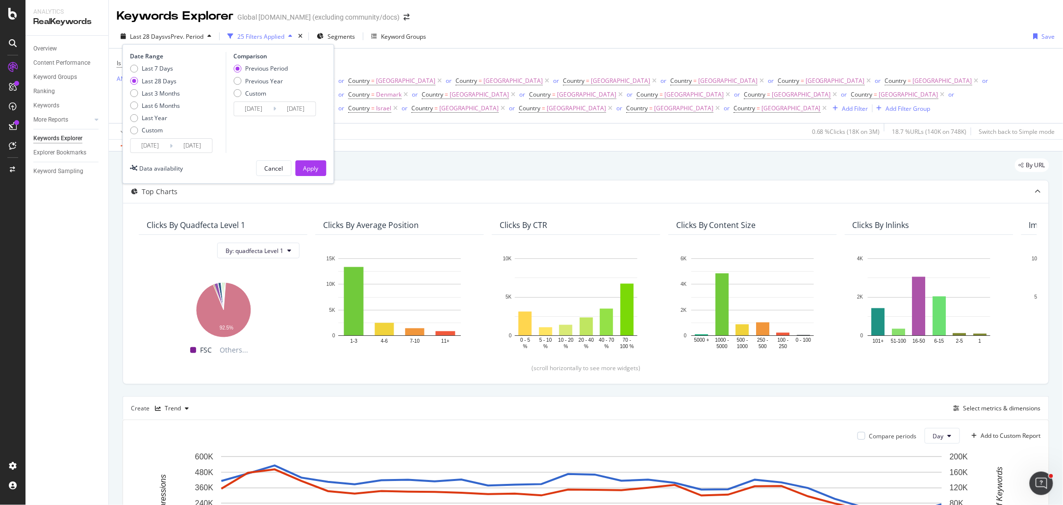
click at [156, 150] on input "[DATE]" at bounding box center [150, 146] width 39 height 14
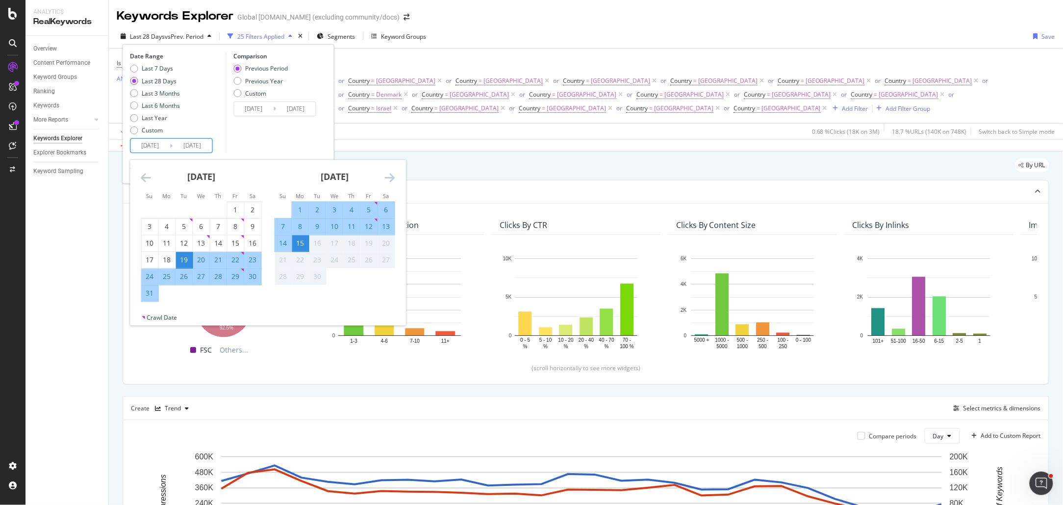
click at [143, 179] on icon "Move backward to switch to the previous month." at bounding box center [146, 178] width 10 height 12
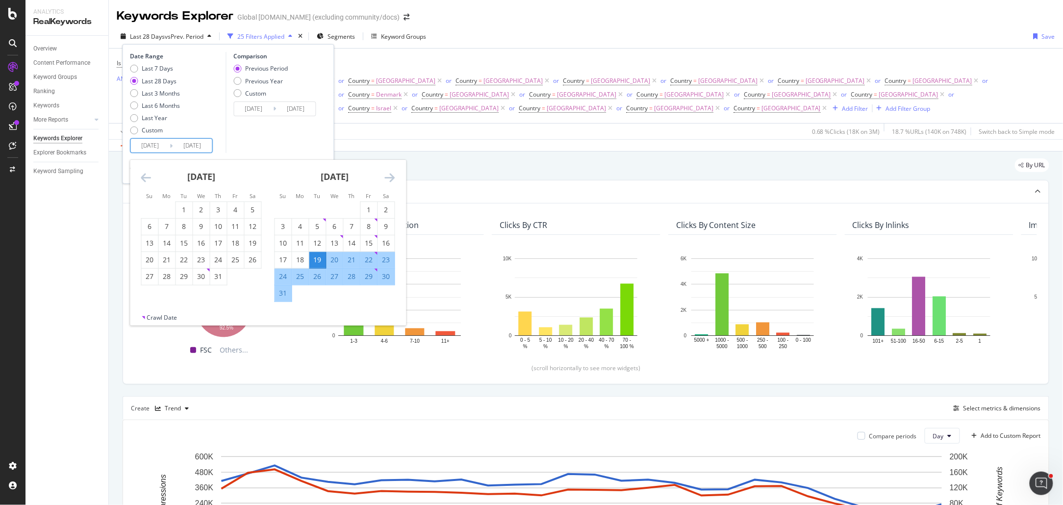
click at [143, 179] on icon "Move backward to switch to the previous month." at bounding box center [146, 178] width 10 height 12
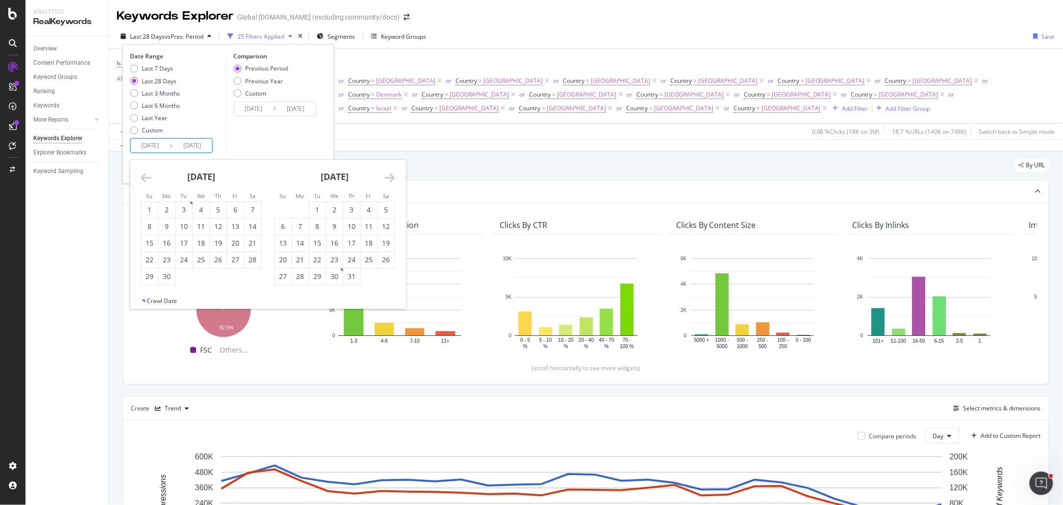
click at [143, 179] on icon "Move backward to switch to the previous month." at bounding box center [146, 178] width 10 height 12
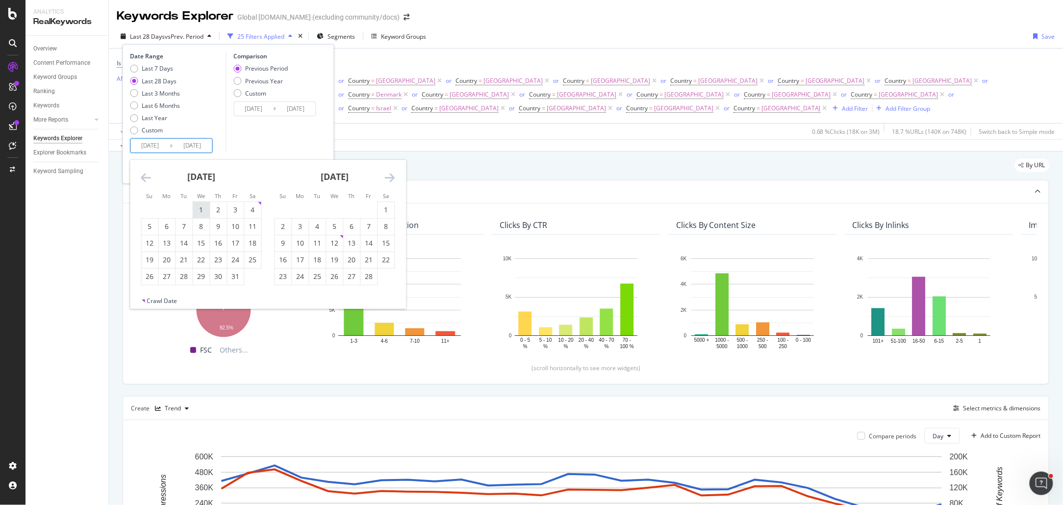
click at [200, 206] on div "1" at bounding box center [201, 210] width 17 height 10
type input "[DATE]"
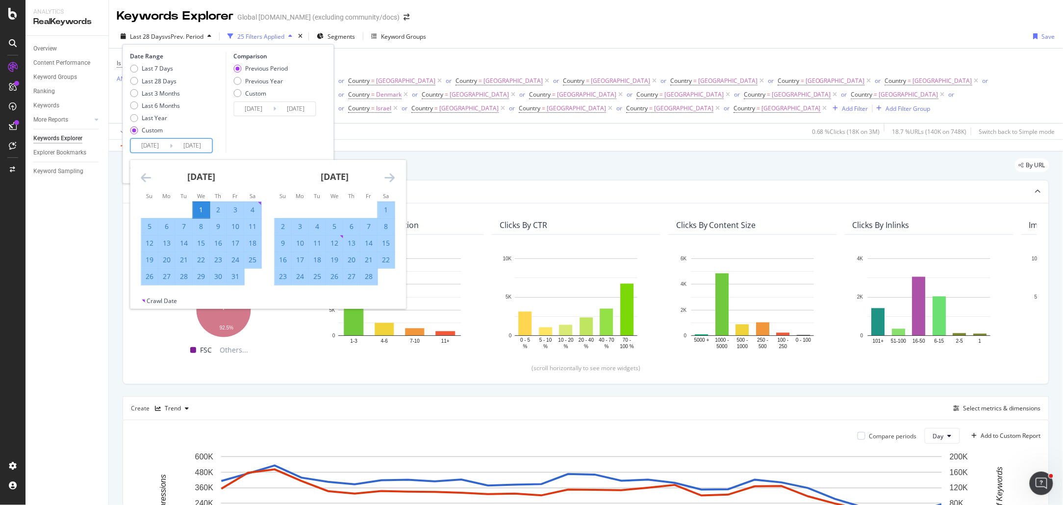
click at [386, 175] on icon "Move forward to switch to the next month." at bounding box center [390, 178] width 10 height 12
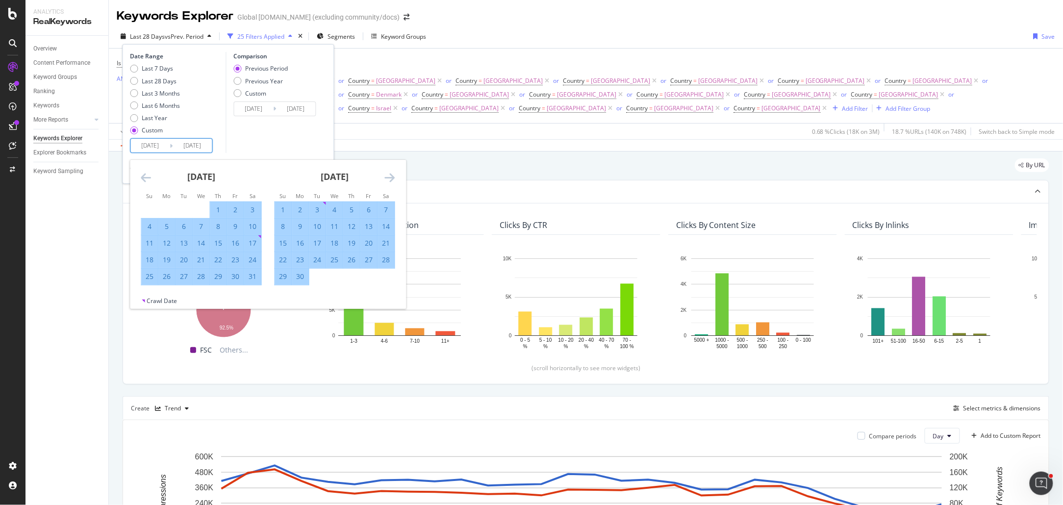
click at [386, 175] on icon "Move forward to switch to the next month." at bounding box center [390, 178] width 10 height 12
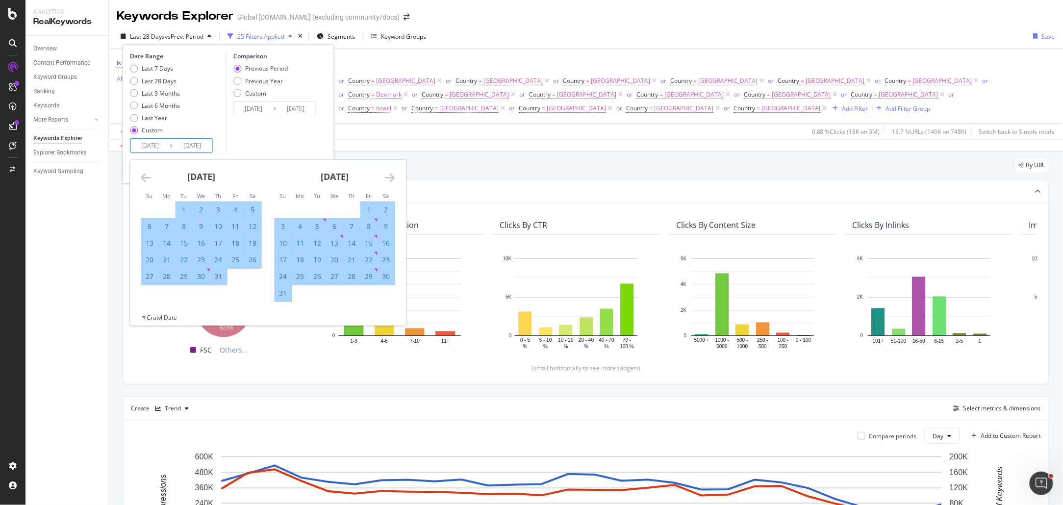
click at [386, 175] on icon "Move forward to switch to the next month." at bounding box center [390, 178] width 10 height 12
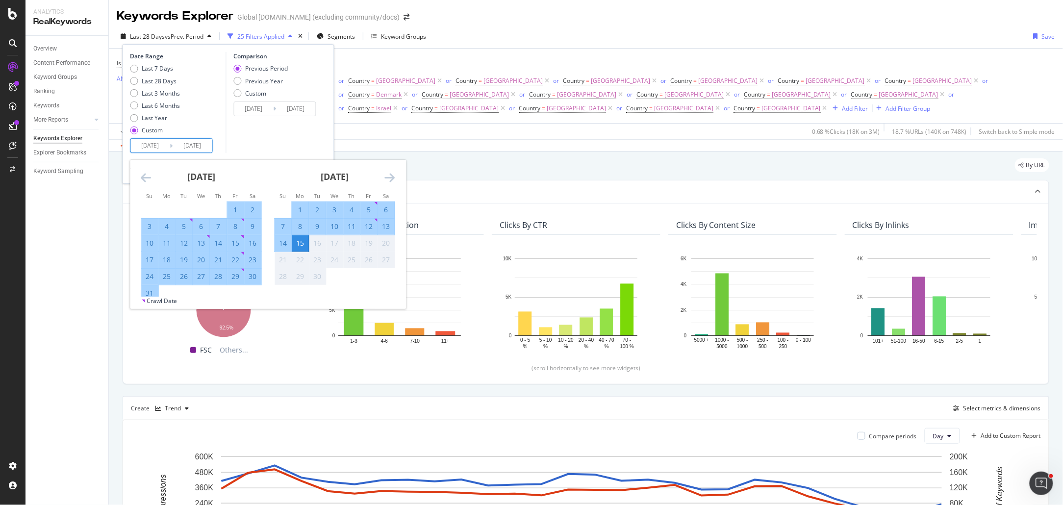
click at [153, 291] on div "31" at bounding box center [150, 293] width 17 height 10
type input "[DATE]"
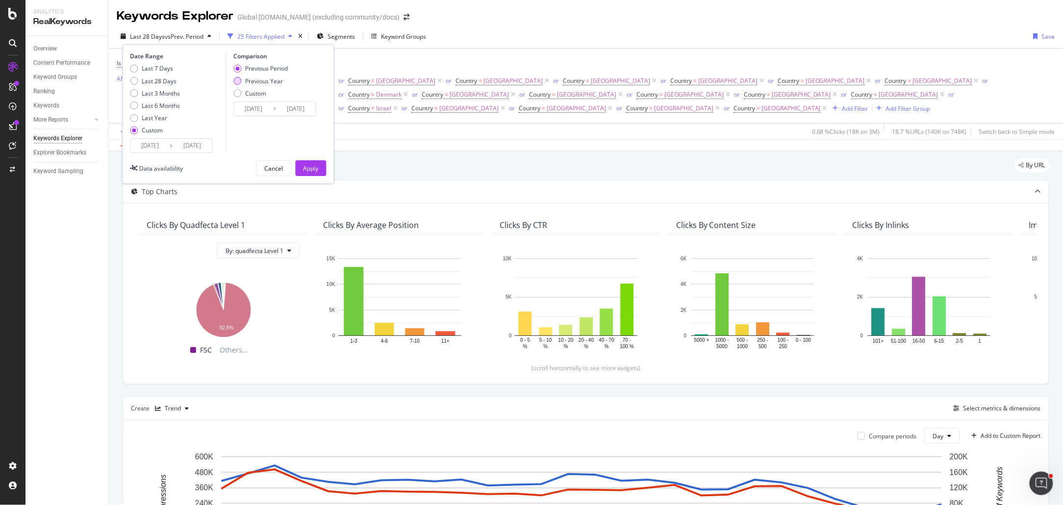
click at [275, 82] on div "Previous Year" at bounding box center [264, 81] width 38 height 8
type input "[DATE]"
click at [308, 165] on div "Apply" at bounding box center [310, 168] width 15 height 8
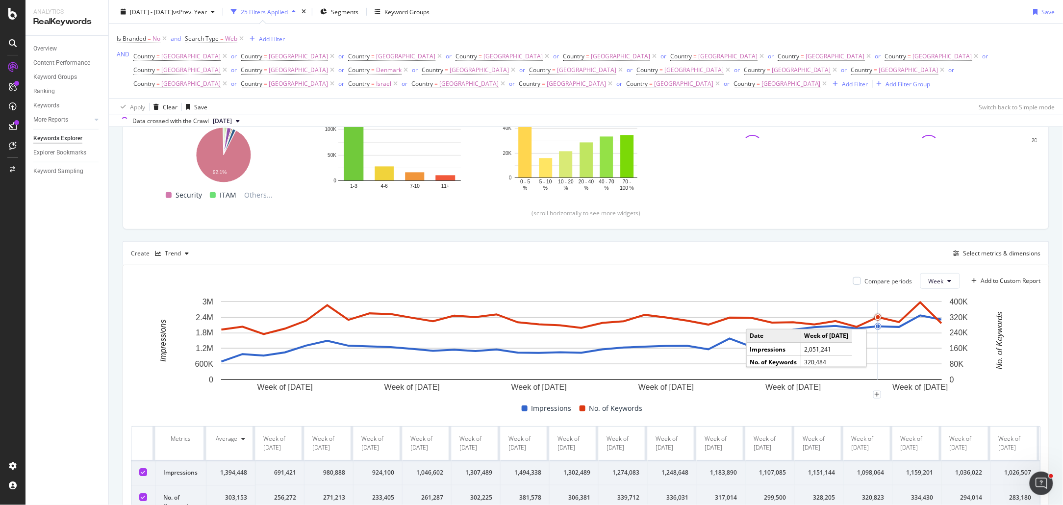
scroll to position [155, 0]
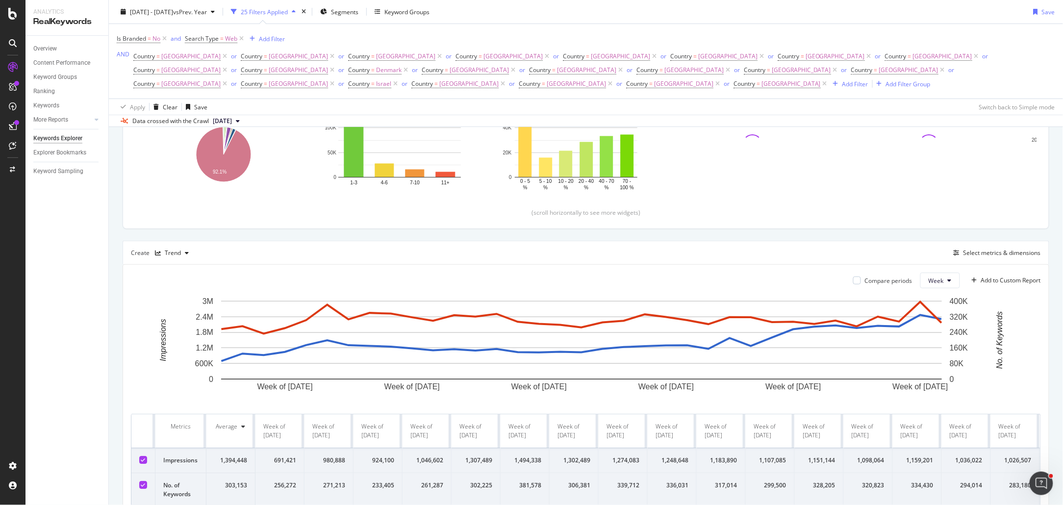
click at [867, 273] on div "Compare periods" at bounding box center [882, 281] width 59 height 16
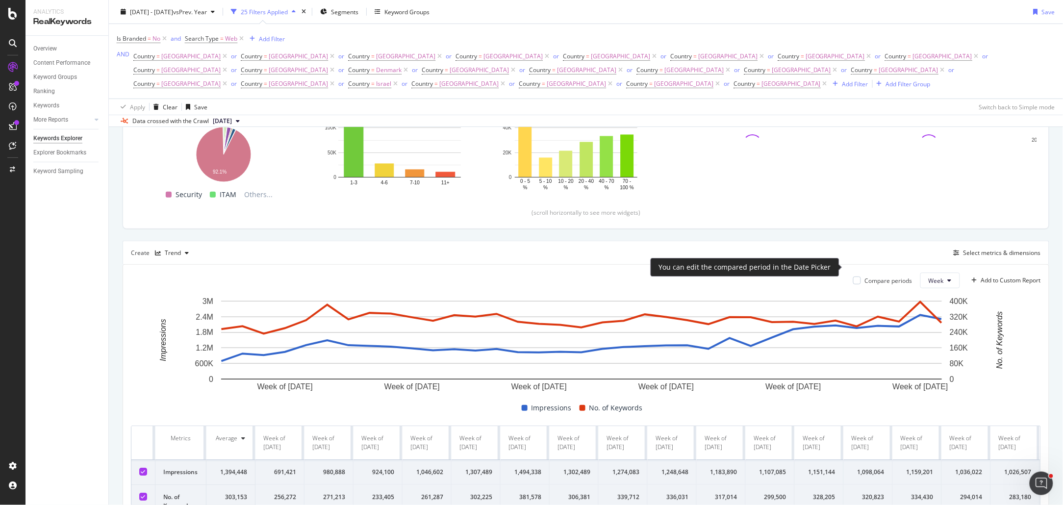
click at [869, 277] on div "Compare periods" at bounding box center [889, 281] width 48 height 8
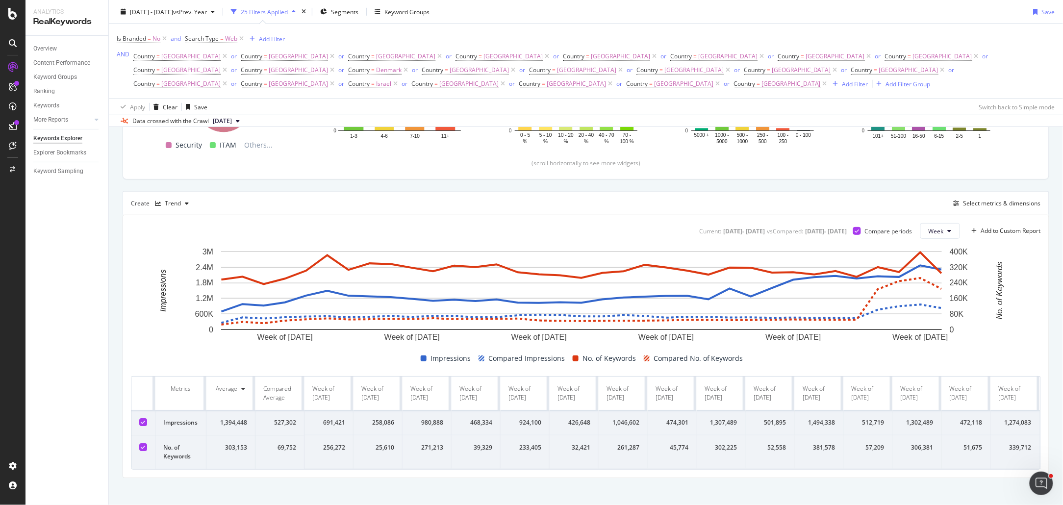
scroll to position [202, 0]
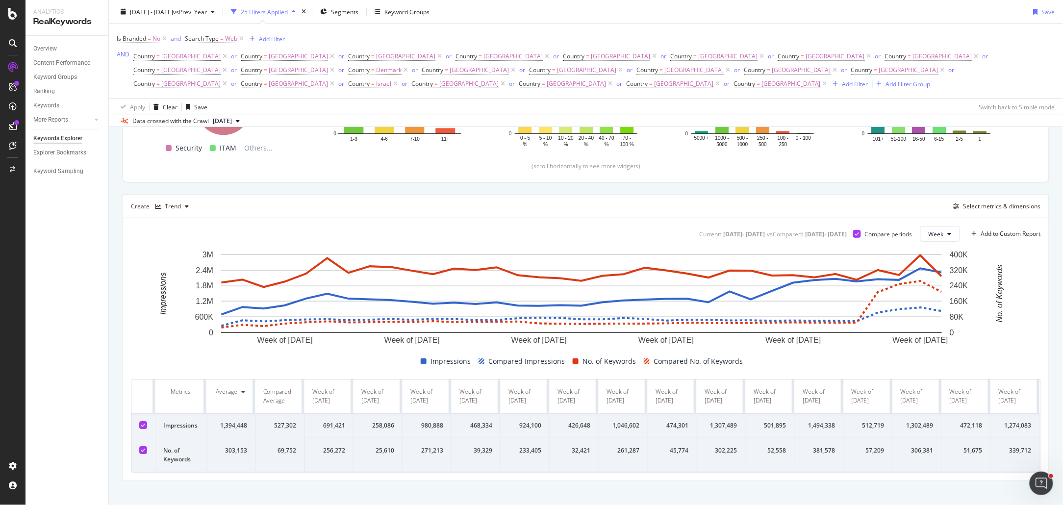
click at [244, 389] on icon at bounding box center [244, 392] width 4 height 6
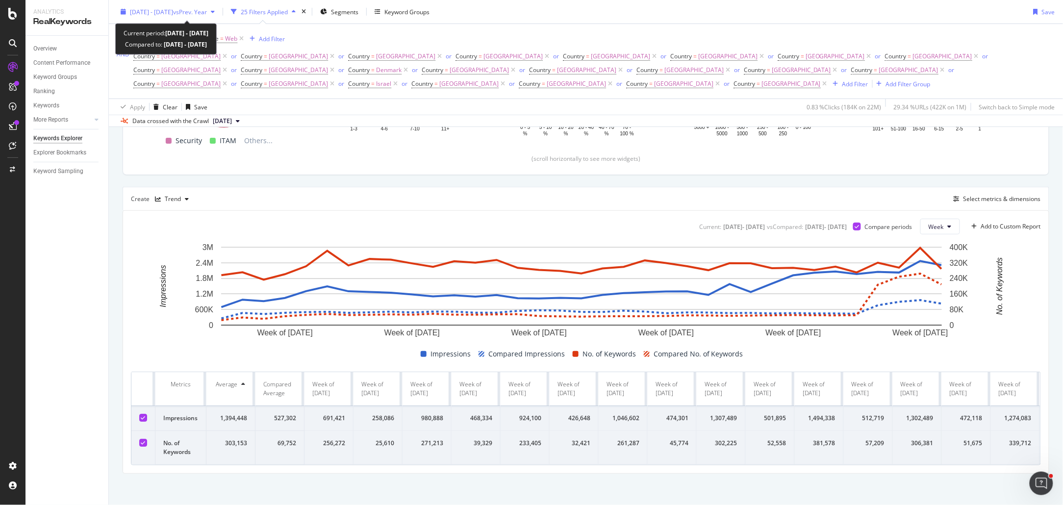
click at [207, 12] on span "vs Prev. Year" at bounding box center [190, 11] width 34 height 8
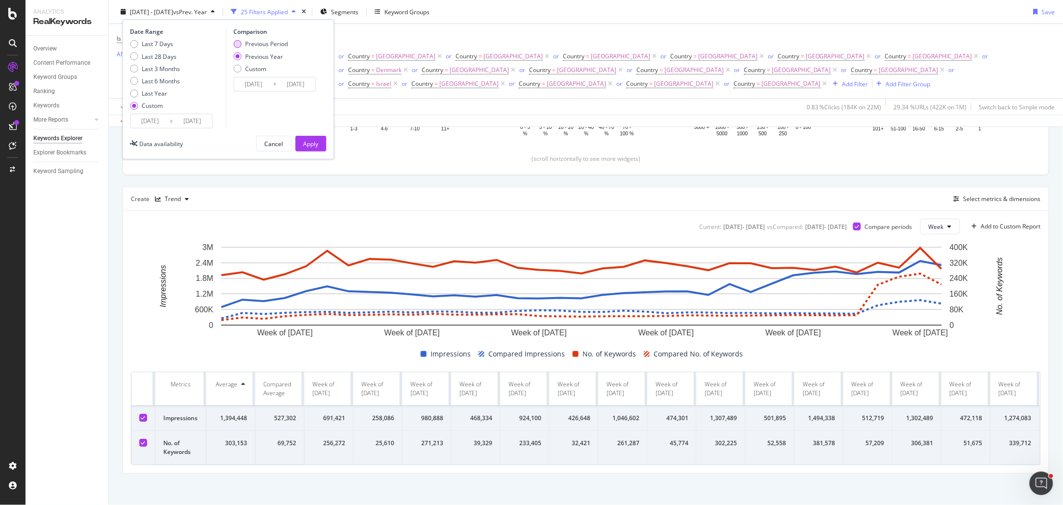
click at [273, 44] on div "Previous Period" at bounding box center [266, 44] width 43 height 8
type input "[DATE]"
drag, startPoint x: 311, startPoint y: 139, endPoint x: 349, endPoint y: 168, distance: 47.6
click at [311, 139] on div "Apply" at bounding box center [310, 143] width 15 height 8
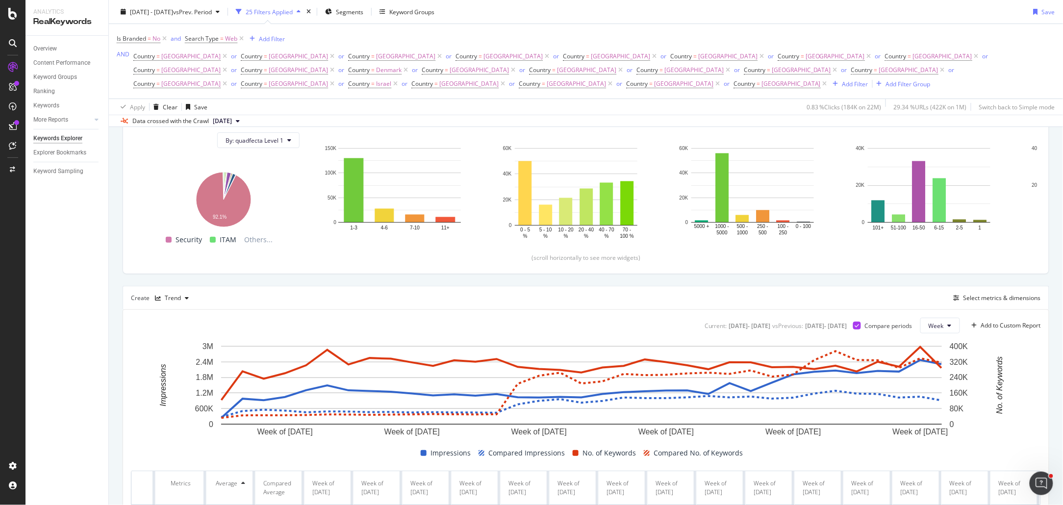
scroll to position [67, 0]
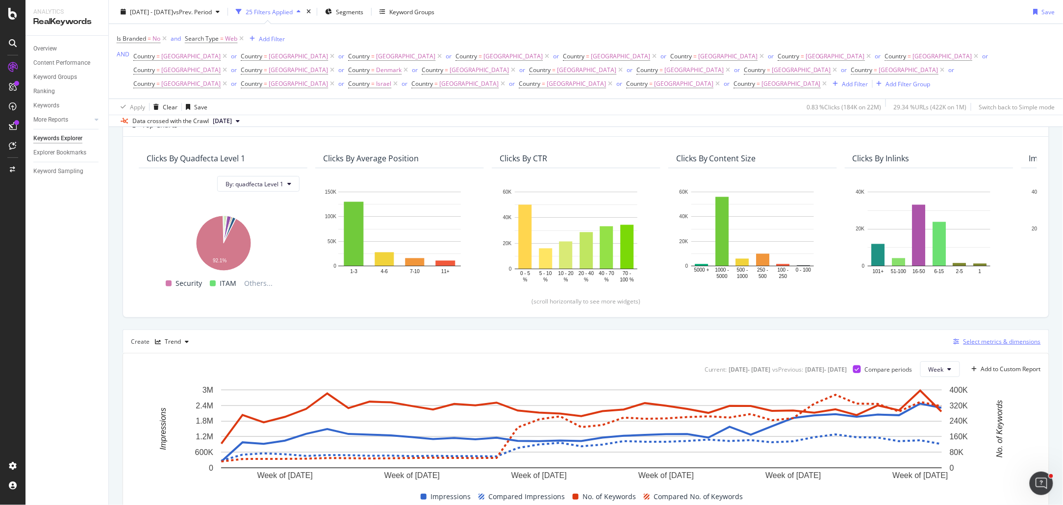
click at [964, 337] on div "Select metrics & dimensions" at bounding box center [1001, 341] width 77 height 8
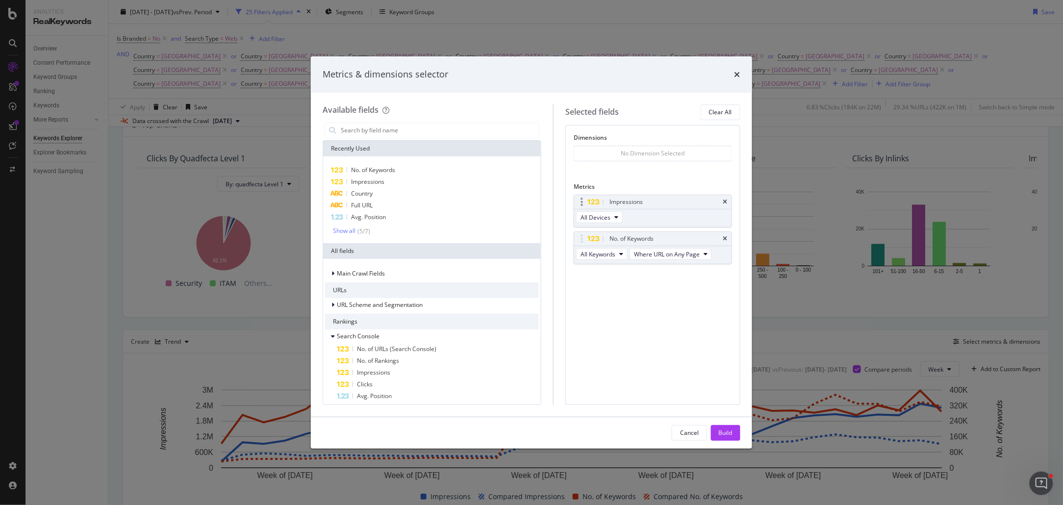
click at [607, 206] on div "modal" at bounding box center [597, 202] width 20 height 10
click at [736, 72] on icon "times" at bounding box center [737, 75] width 6 height 8
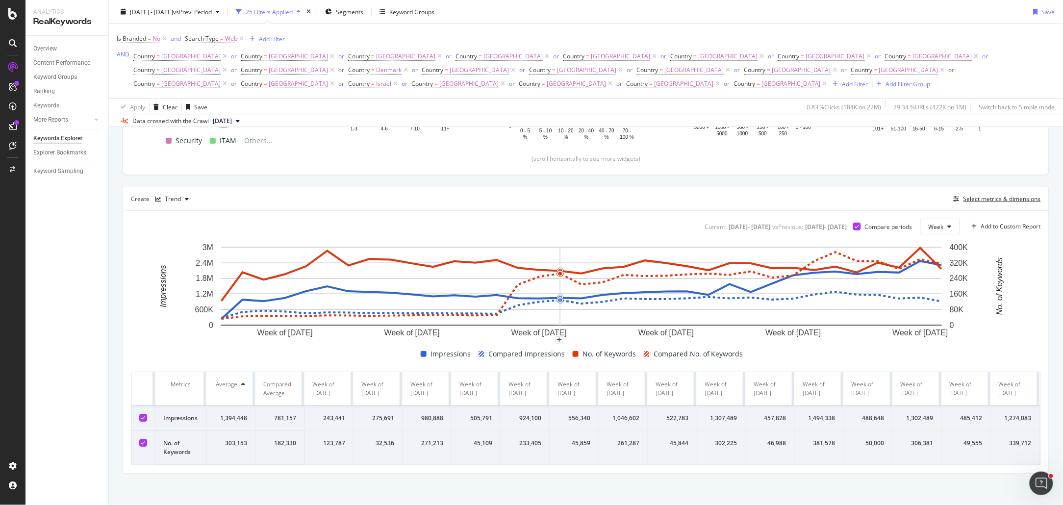
scroll to position [0, 0]
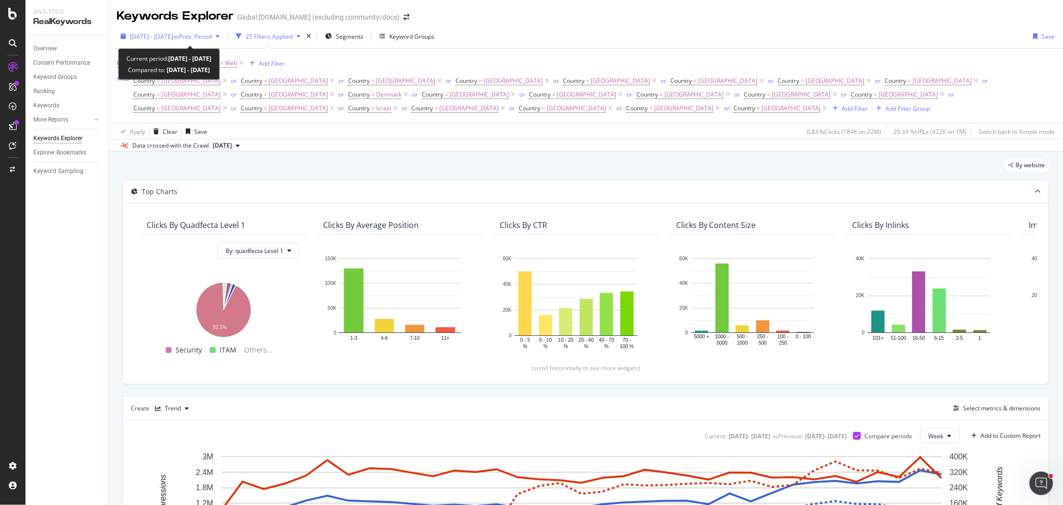
click at [173, 37] on span "[DATE] - [DATE]" at bounding box center [151, 36] width 43 height 8
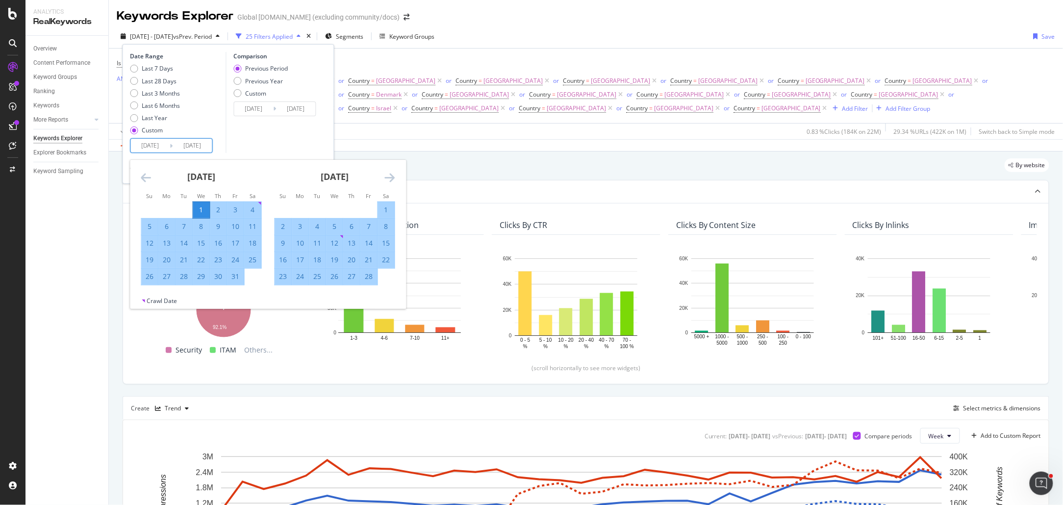
click at [155, 149] on input "[DATE]" at bounding box center [150, 146] width 39 height 14
click at [399, 178] on div "[DATE] 1 2 3 4 5 6 7 8 9 10 11 12 13 14 15 16 17 18 19 20 21 22 23 24 25 26 27 …" at bounding box center [334, 223] width 133 height 126
click at [395, 178] on icon "Move forward to switch to the next month." at bounding box center [390, 178] width 10 height 12
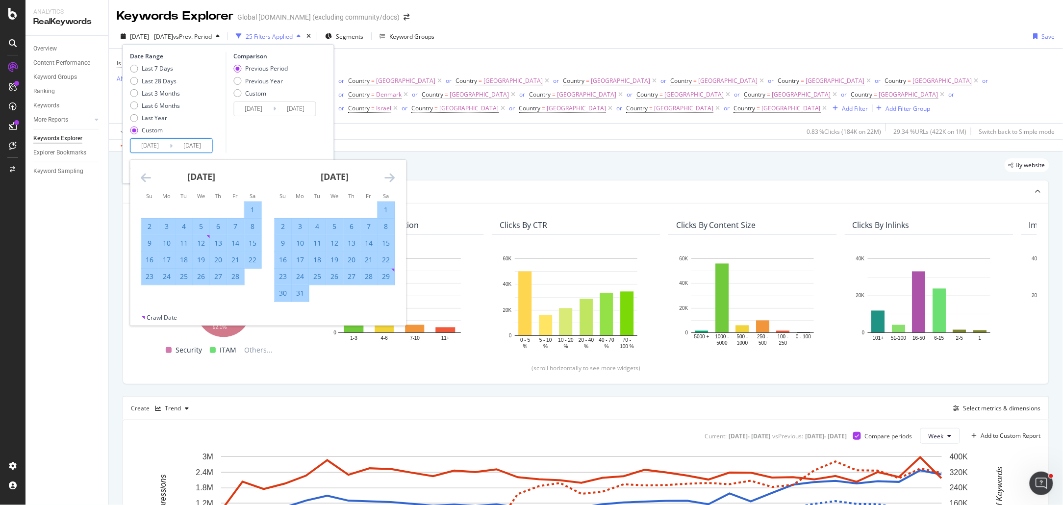
click at [395, 178] on icon "Move forward to switch to the next month." at bounding box center [390, 178] width 10 height 12
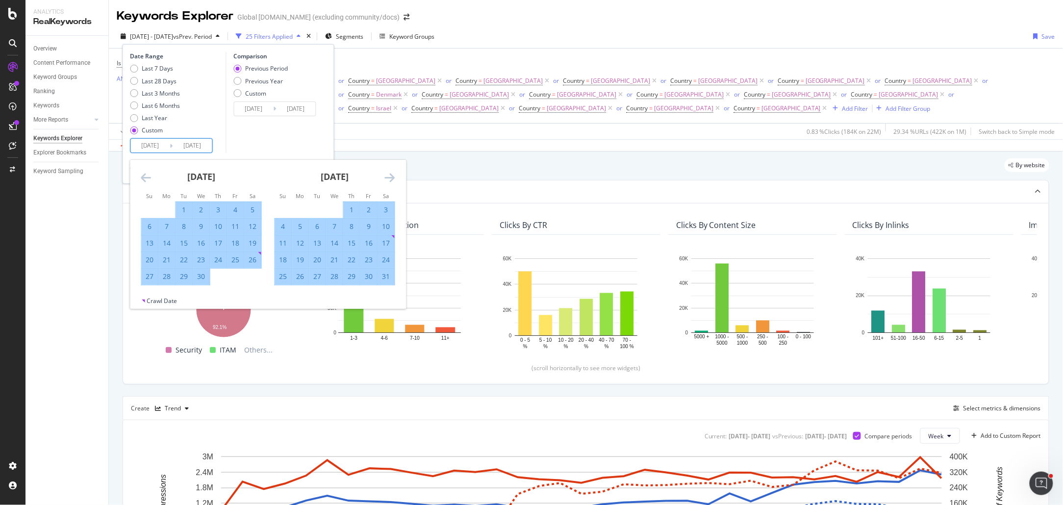
click at [395, 178] on icon "Move forward to switch to the next month." at bounding box center [390, 178] width 10 height 12
click at [281, 209] on div "1" at bounding box center [283, 210] width 17 height 10
type input "[DATE]"
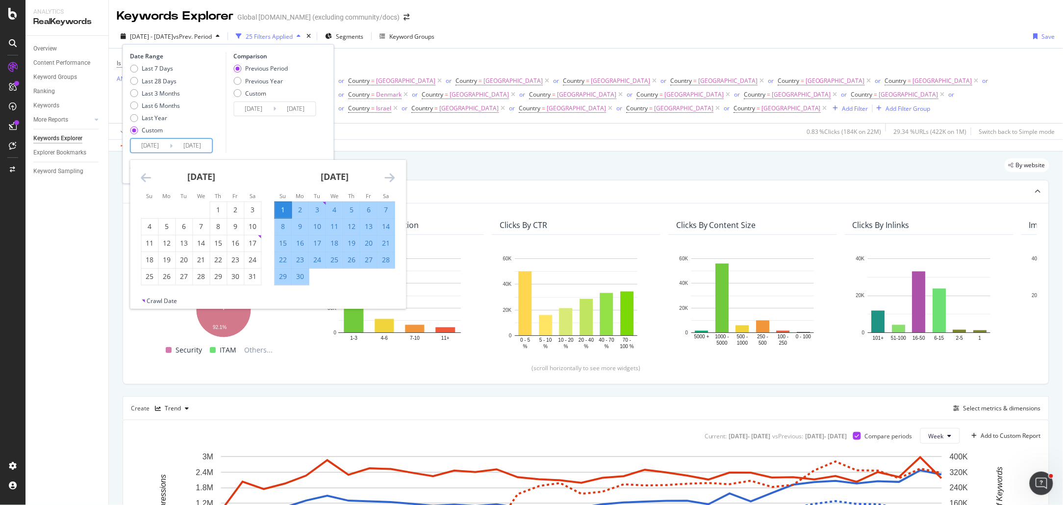
click at [387, 178] on icon "Move forward to switch to the next month." at bounding box center [390, 178] width 10 height 12
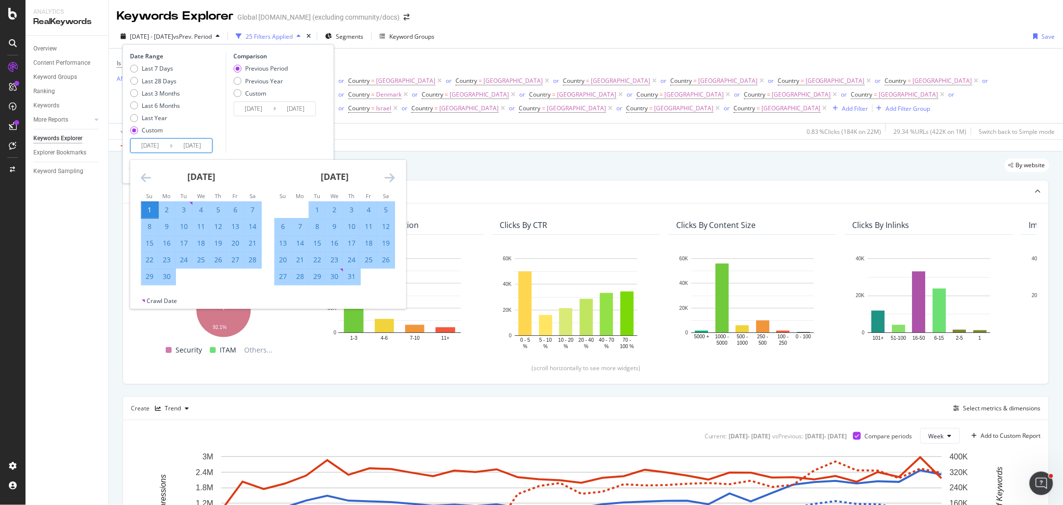
click at [387, 178] on icon "Move forward to switch to the next month." at bounding box center [390, 178] width 10 height 12
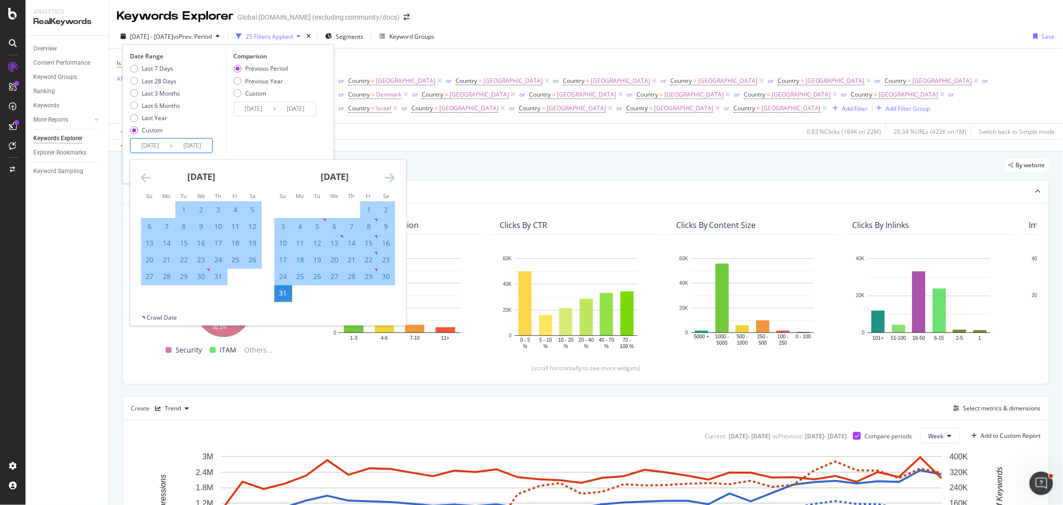
click at [283, 292] on div "31" at bounding box center [283, 293] width 17 height 10
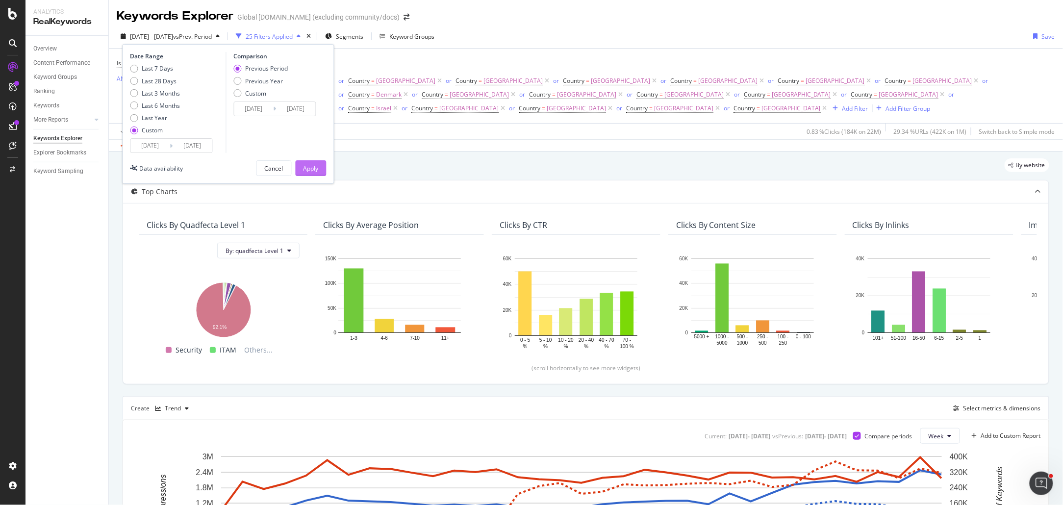
click at [309, 173] on div "Apply" at bounding box center [310, 168] width 15 height 8
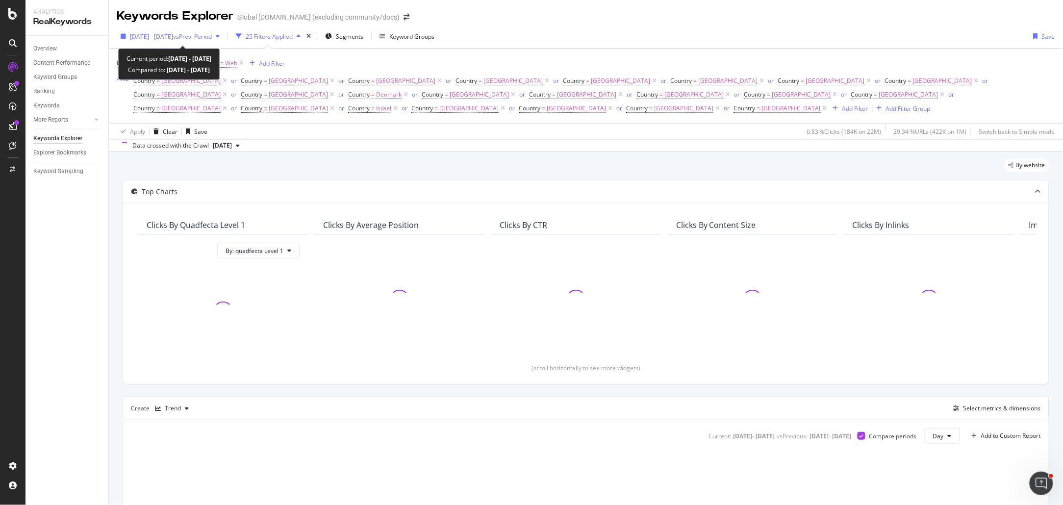
click at [173, 39] on span "2025 Jun. 1st - Aug. 31st" at bounding box center [151, 36] width 43 height 8
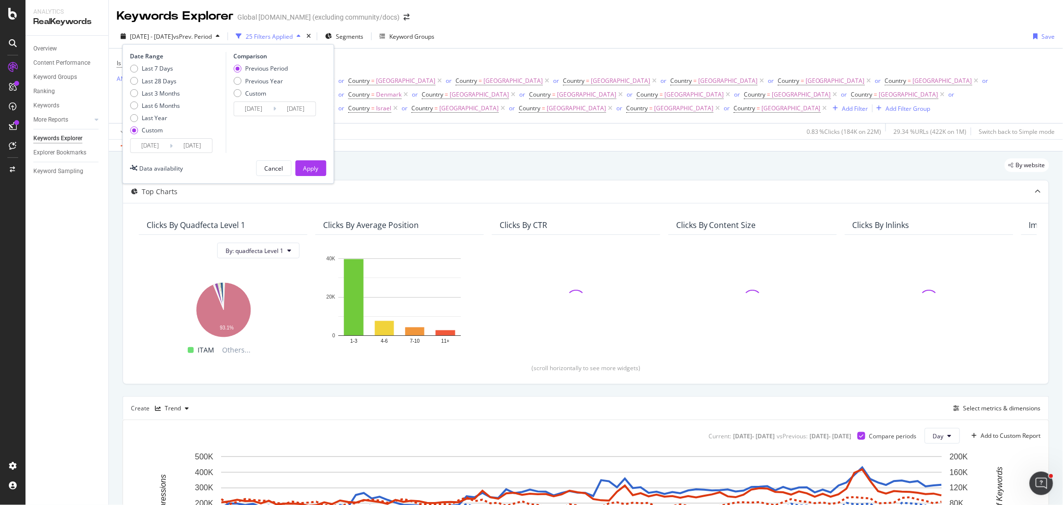
click at [159, 142] on input "2025/06/01" at bounding box center [150, 146] width 39 height 14
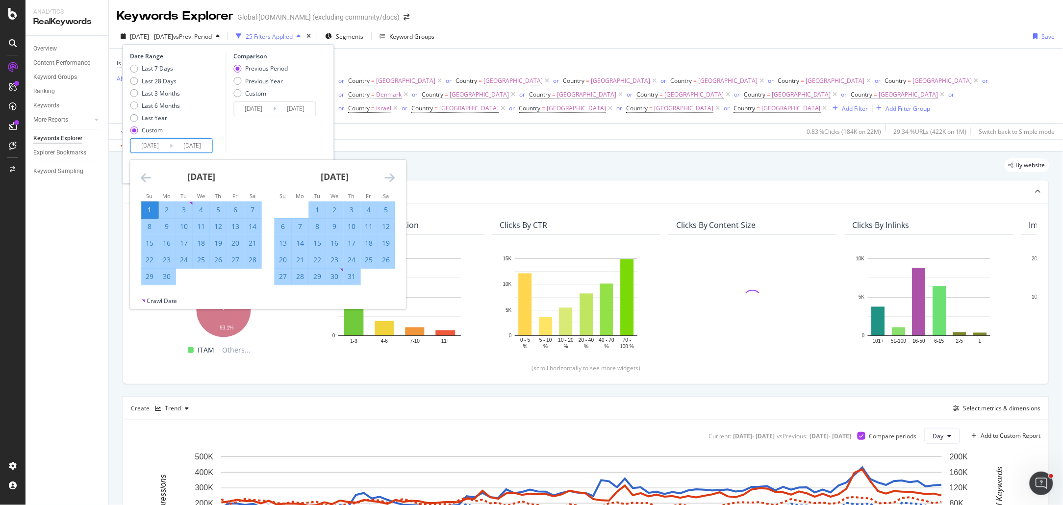
click at [314, 208] on div "1" at bounding box center [317, 210] width 17 height 10
type input "2025/07/01"
type input "2025/04/30"
type input "2025/06/30"
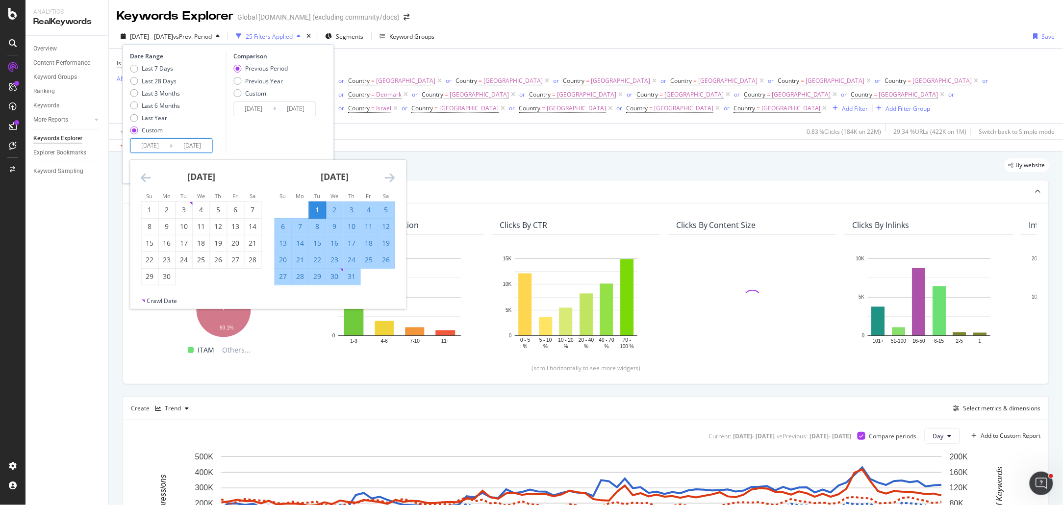
click at [394, 175] on icon "Move forward to switch to the next month." at bounding box center [390, 178] width 10 height 12
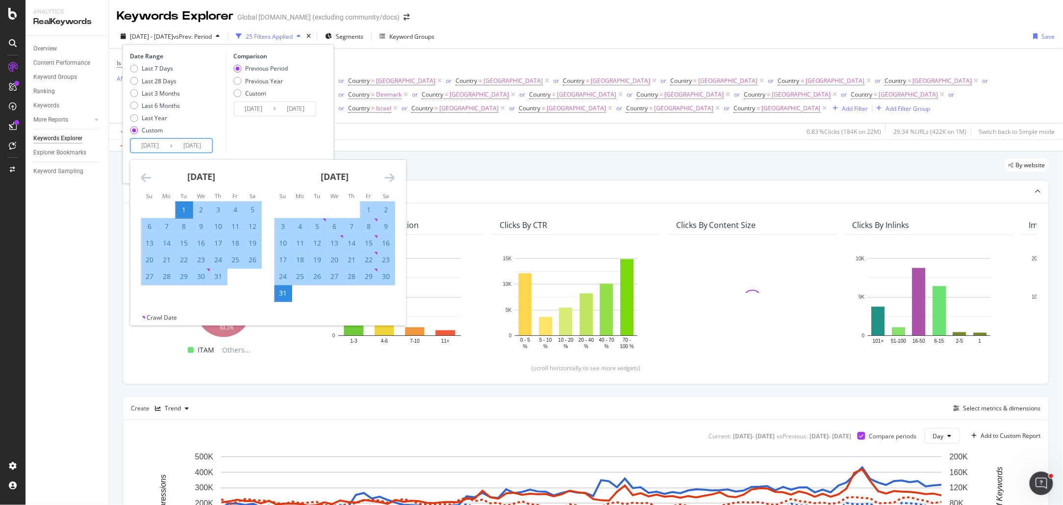
click at [394, 175] on icon "Move forward to switch to the next month." at bounding box center [390, 178] width 10 height 12
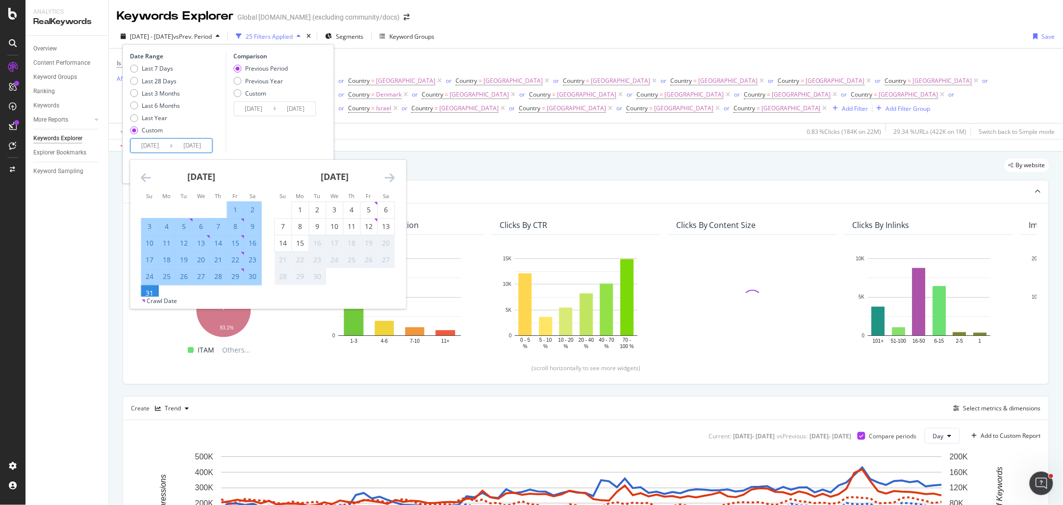
click at [147, 177] on icon "Move backward to switch to the previous month." at bounding box center [146, 178] width 10 height 12
click at [148, 177] on icon "Move backward to switch to the previous month." at bounding box center [146, 178] width 10 height 12
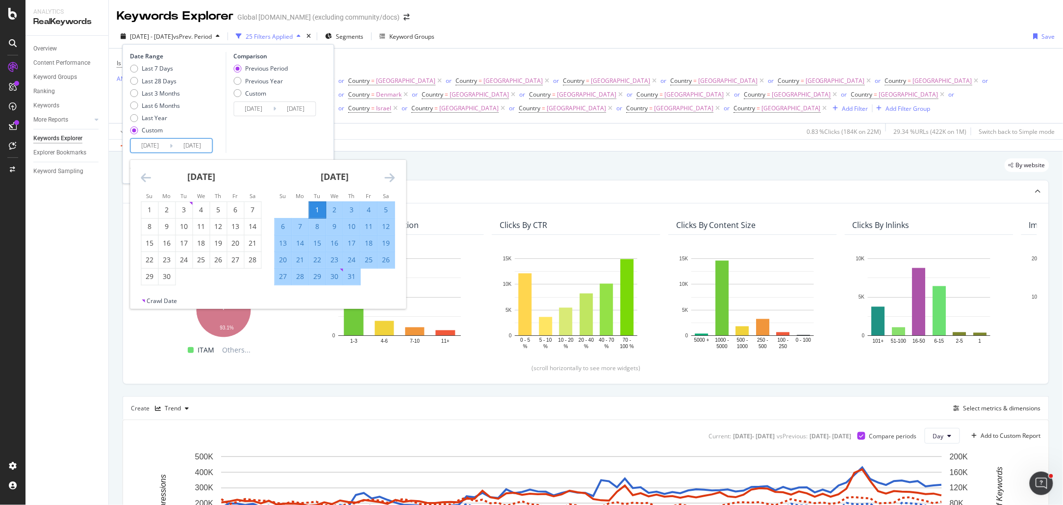
click at [399, 179] on div "July 2025 1 2 3 4 5 6 7 8 9 10 11 12 13 14 15 16 17 18 19 20 21 22 23 24 25 26 …" at bounding box center [334, 223] width 133 height 126
click at [395, 177] on div "[DATE]" at bounding box center [335, 181] width 121 height 42
click at [392, 177] on icon "Move forward to switch to the next month." at bounding box center [390, 178] width 10 height 12
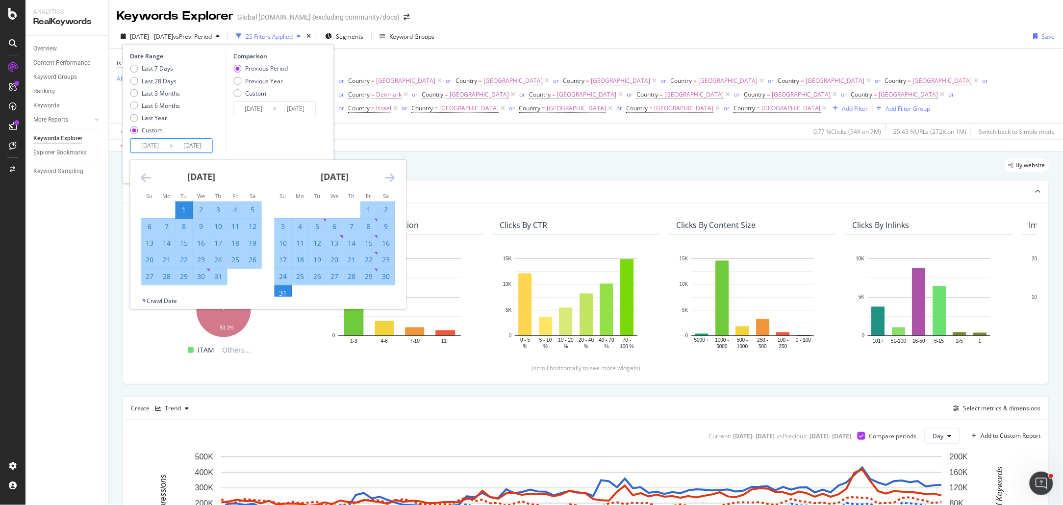
click at [143, 178] on icon "Move backward to switch to the previous month." at bounding box center [146, 178] width 10 height 12
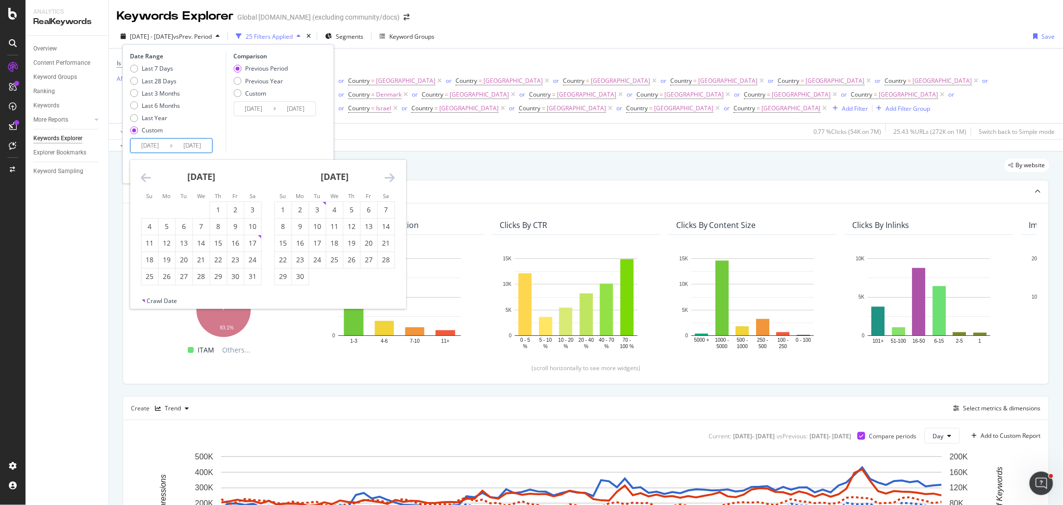
click at [385, 177] on icon "Move forward to switch to the next month." at bounding box center [390, 178] width 10 height 12
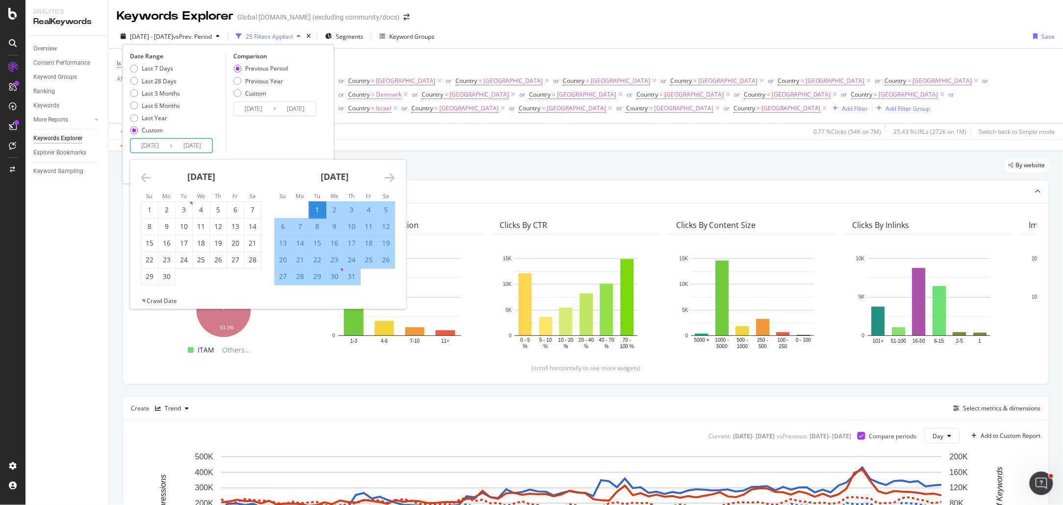
click at [143, 175] on icon "Move backward to switch to the previous month." at bounding box center [146, 178] width 10 height 12
click at [144, 175] on icon "Move backward to switch to the previous month." at bounding box center [146, 178] width 10 height 12
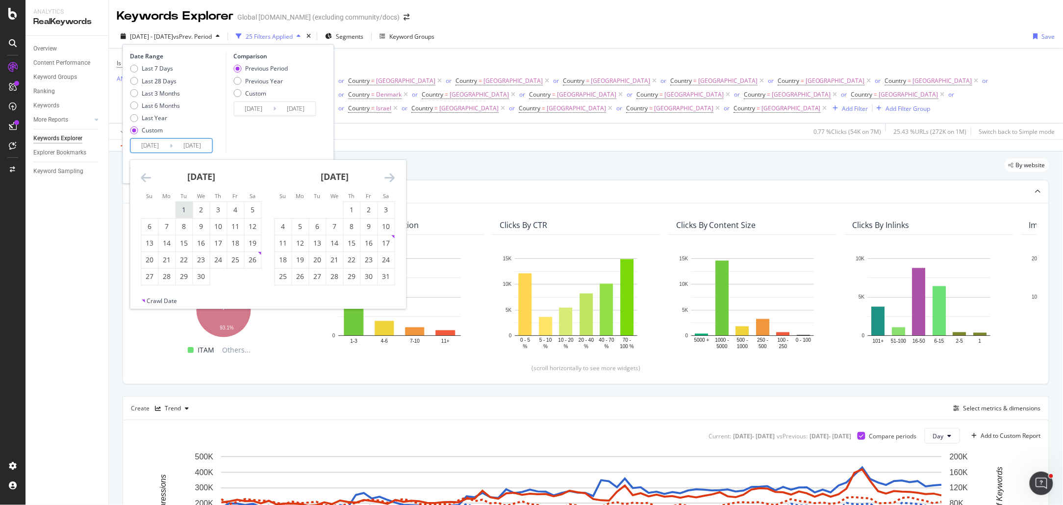
click at [182, 206] on div "1" at bounding box center [184, 210] width 17 height 10
type input "2025/04/01"
type input "2024/10/30"
type input "2025/03/31"
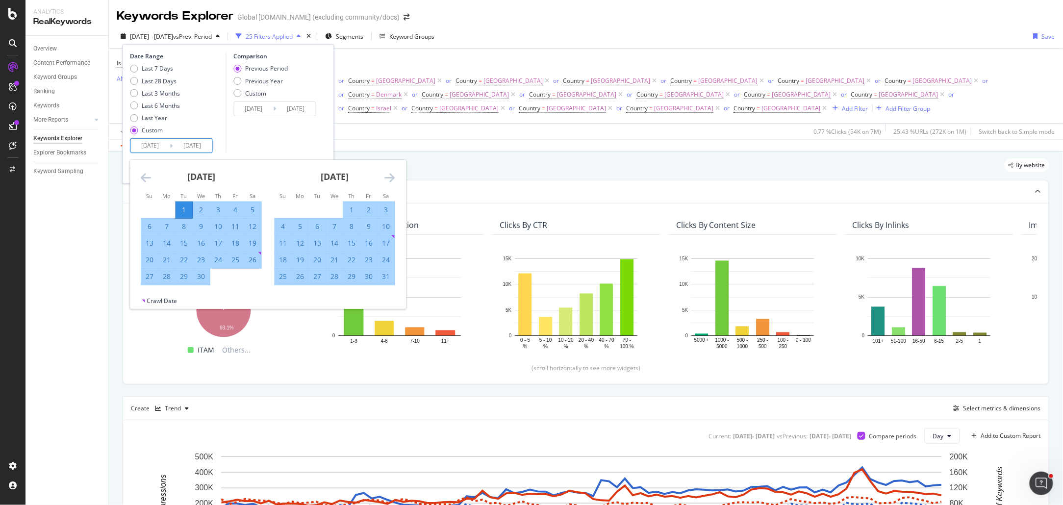
click at [388, 179] on icon "Move forward to switch to the next month." at bounding box center [390, 178] width 10 height 12
click at [301, 276] on div "30" at bounding box center [300, 277] width 17 height 10
type input "2025/06/30"
type input "[DATE]"
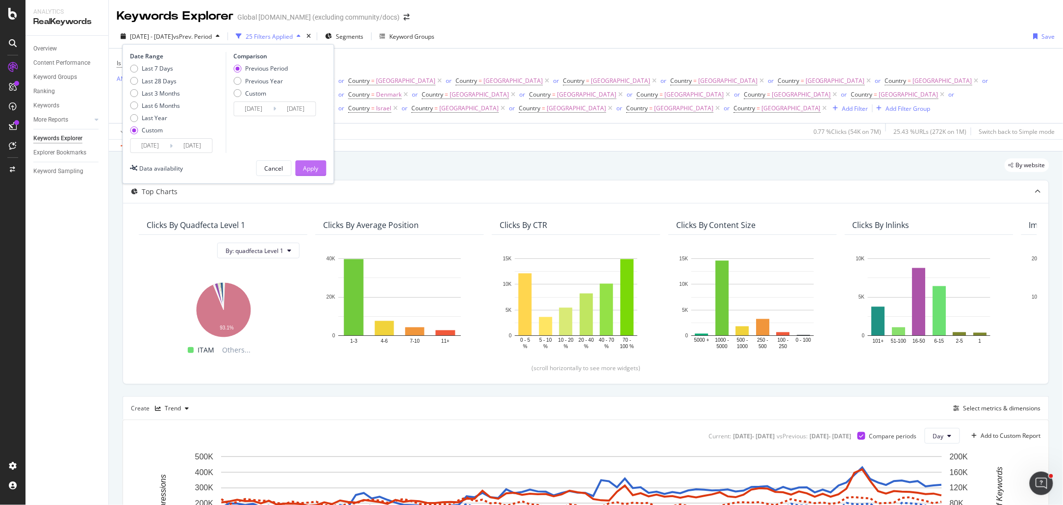
click at [316, 172] on div "Apply" at bounding box center [310, 168] width 15 height 8
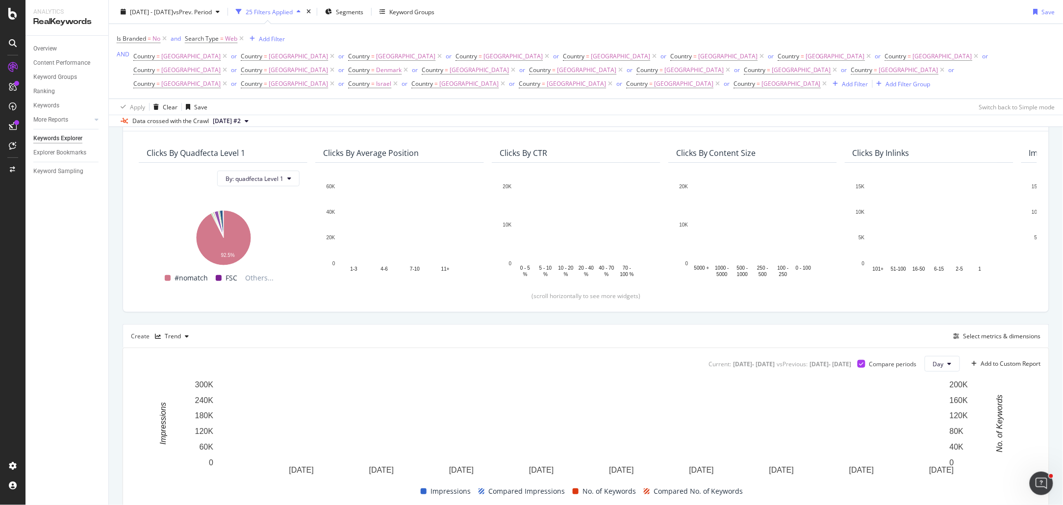
scroll to position [209, 0]
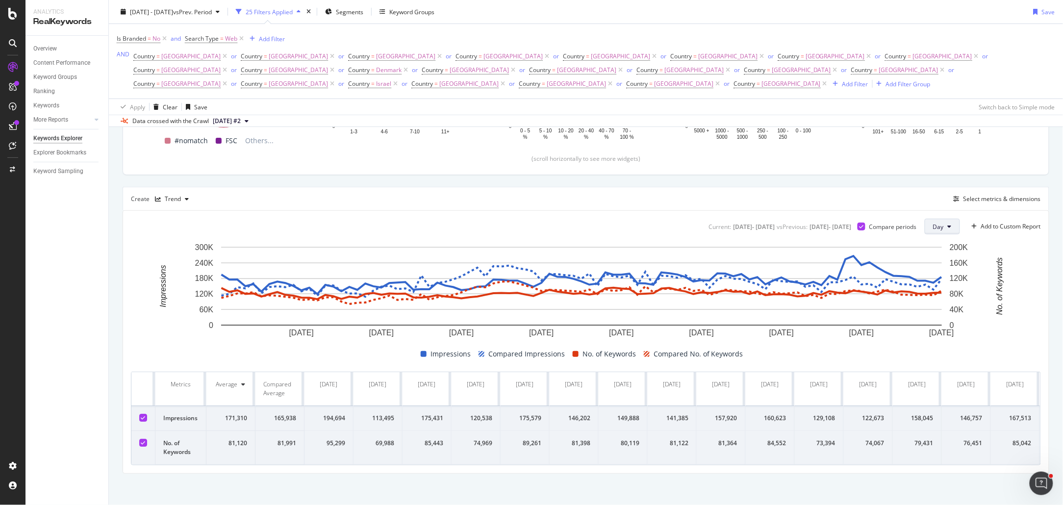
click at [933, 223] on span "Day" at bounding box center [938, 227] width 11 height 8
click at [931, 251] on span "Week" at bounding box center [932, 251] width 18 height 9
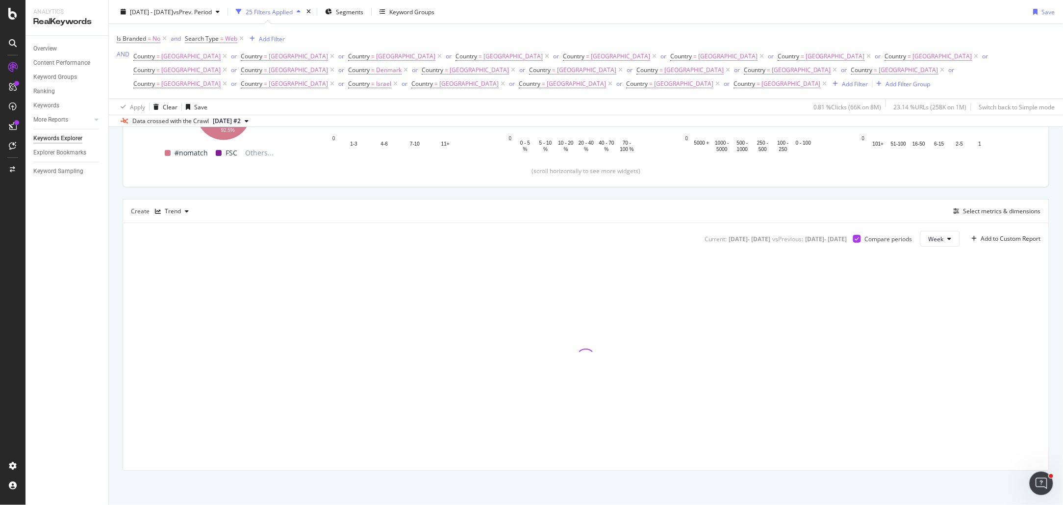
scroll to position [184, 0]
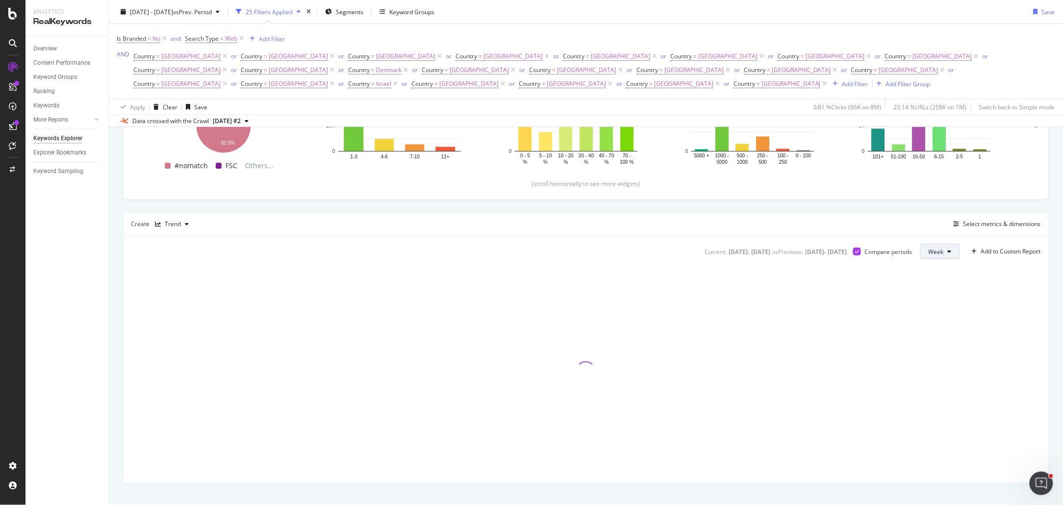
click at [934, 244] on button "Week" at bounding box center [940, 252] width 40 height 16
click at [929, 291] on span "Month" at bounding box center [928, 294] width 18 height 9
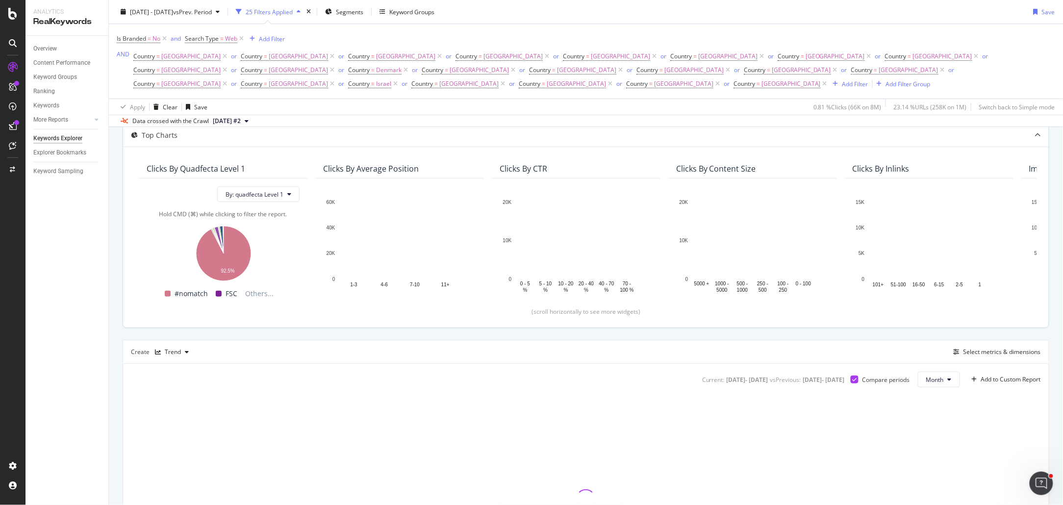
scroll to position [20, 0]
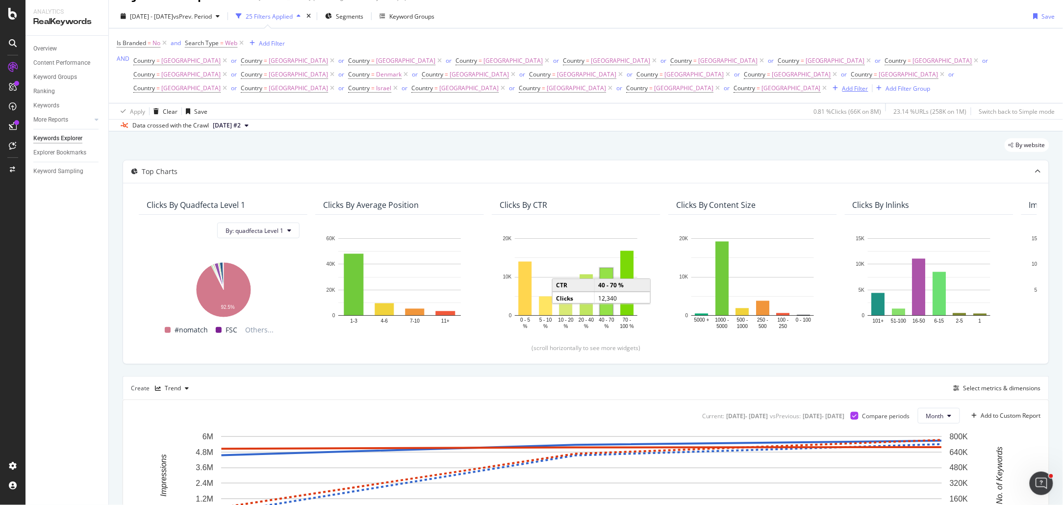
click at [868, 84] on div "Add Filter" at bounding box center [855, 88] width 26 height 8
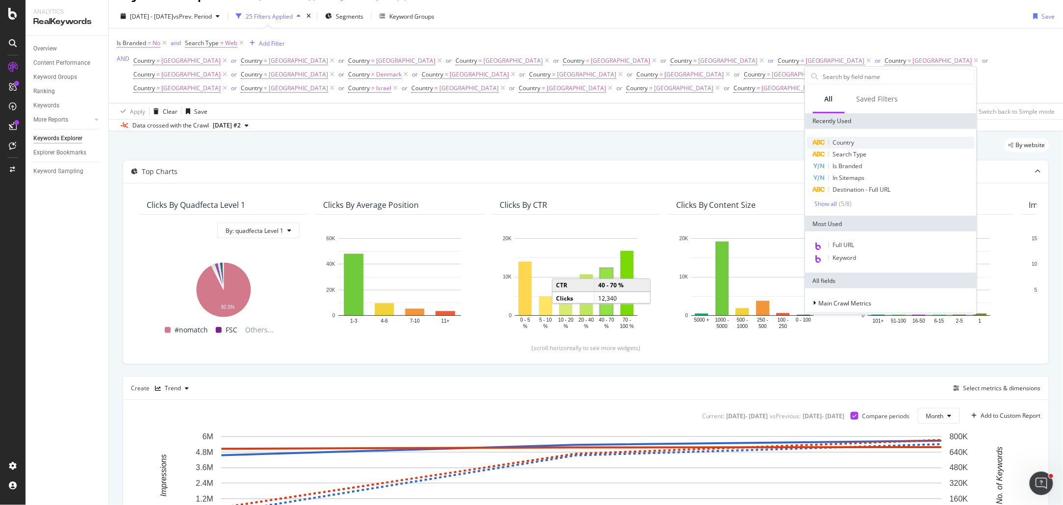
click at [844, 137] on div "Country" at bounding box center [891, 143] width 168 height 12
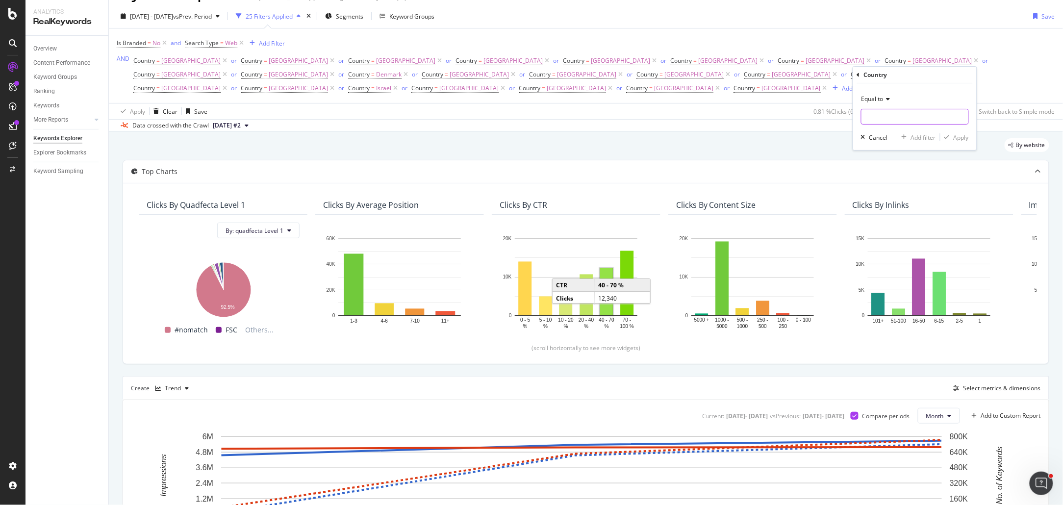
click at [898, 115] on input "text" at bounding box center [914, 117] width 107 height 16
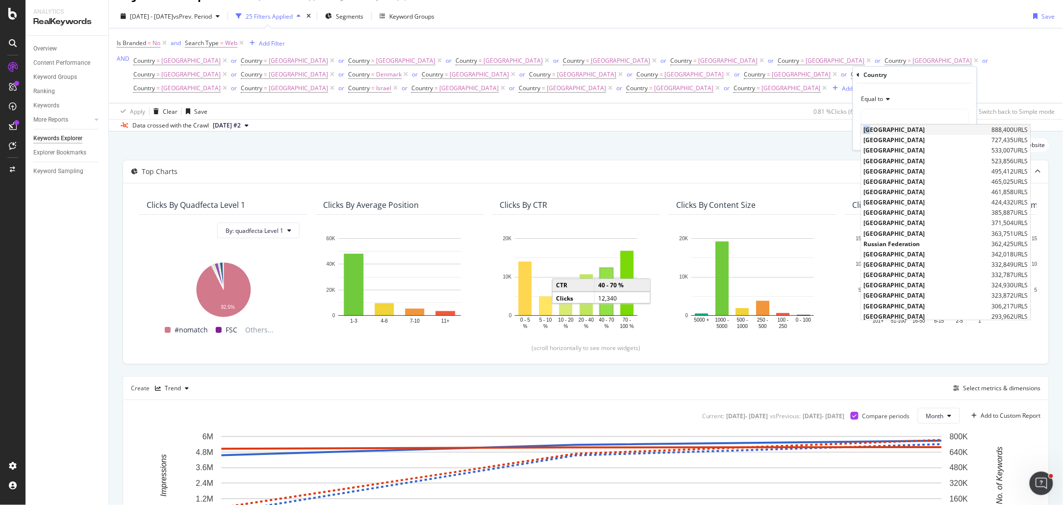
drag, startPoint x: 873, startPoint y: 130, endPoint x: 865, endPoint y: 128, distance: 7.5
click at [865, 128] on span "[GEOGRAPHIC_DATA]" at bounding box center [927, 130] width 126 height 8
type input "[GEOGRAPHIC_DATA]"
click at [868, 114] on input "[GEOGRAPHIC_DATA]" at bounding box center [907, 117] width 93 height 16
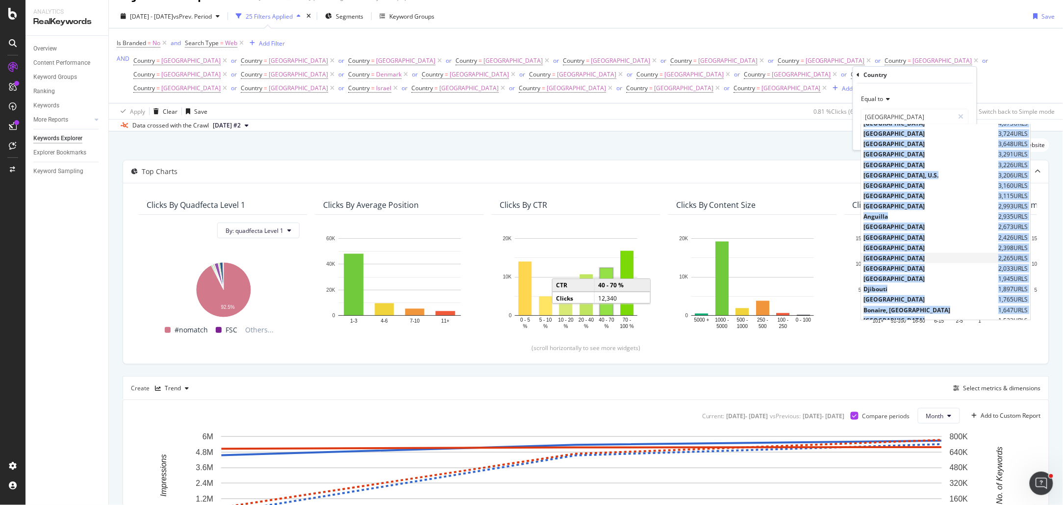
scroll to position [2330, 0]
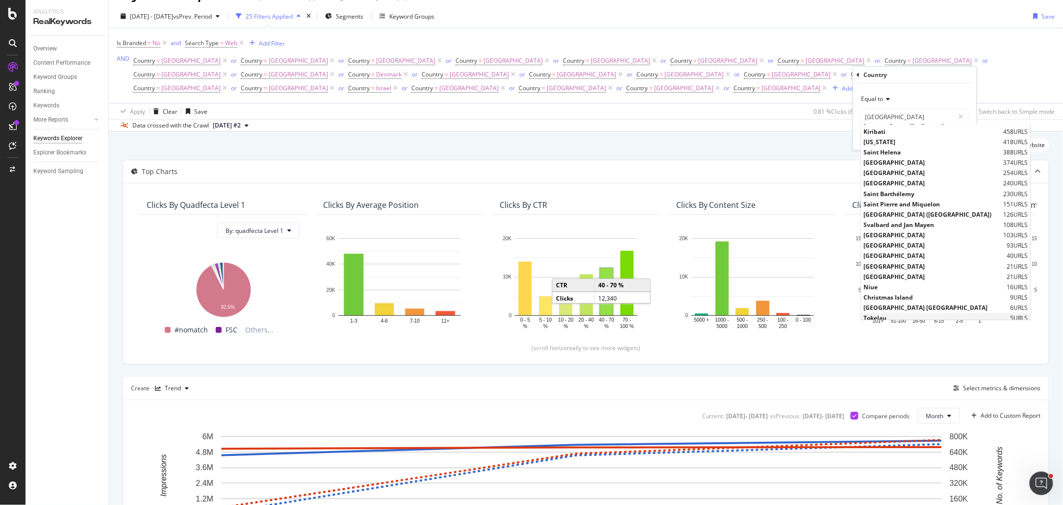
drag, startPoint x: 865, startPoint y: 127, endPoint x: 988, endPoint y: 314, distance: 224.1
click at [988, 314] on div "United States of America 888,400 URLS India 727,435 URLS United Kingdom 533,007…" at bounding box center [946, 222] width 170 height 196
copy div "United States of America 888,400 URLS India 727,435 URLS United Kingdom 533,007…"
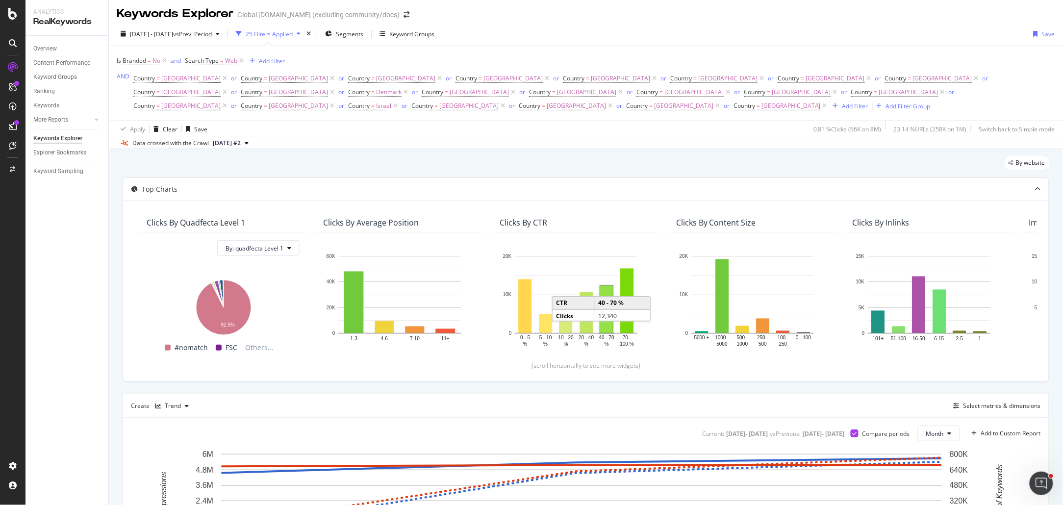
scroll to position [0, 0]
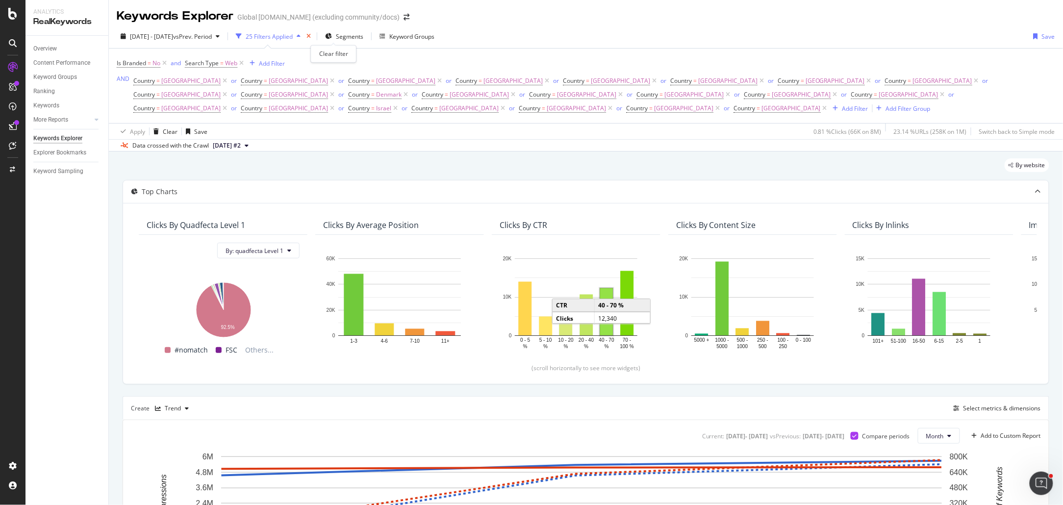
click at [311, 38] on icon "times" at bounding box center [308, 36] width 4 height 6
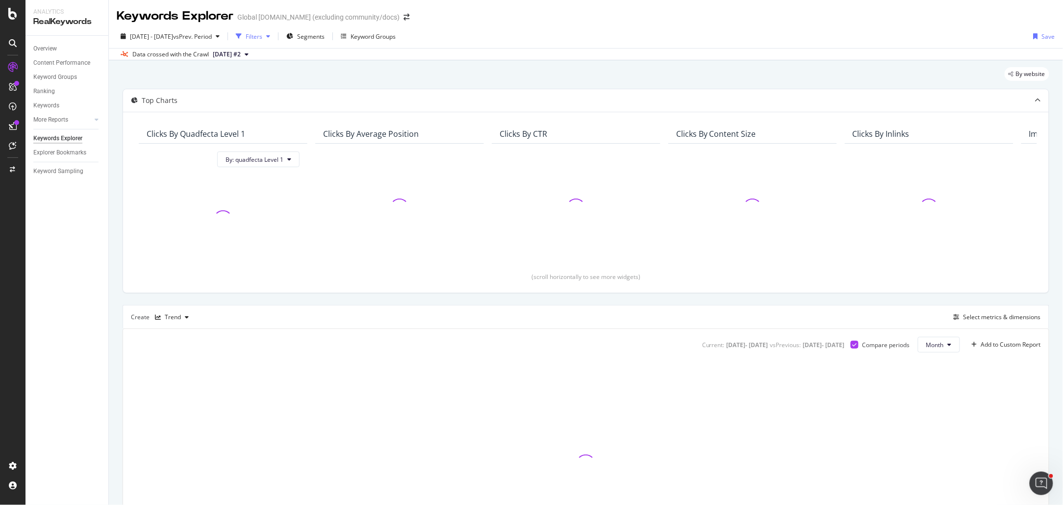
click at [262, 37] on div "Filters" at bounding box center [254, 36] width 17 height 8
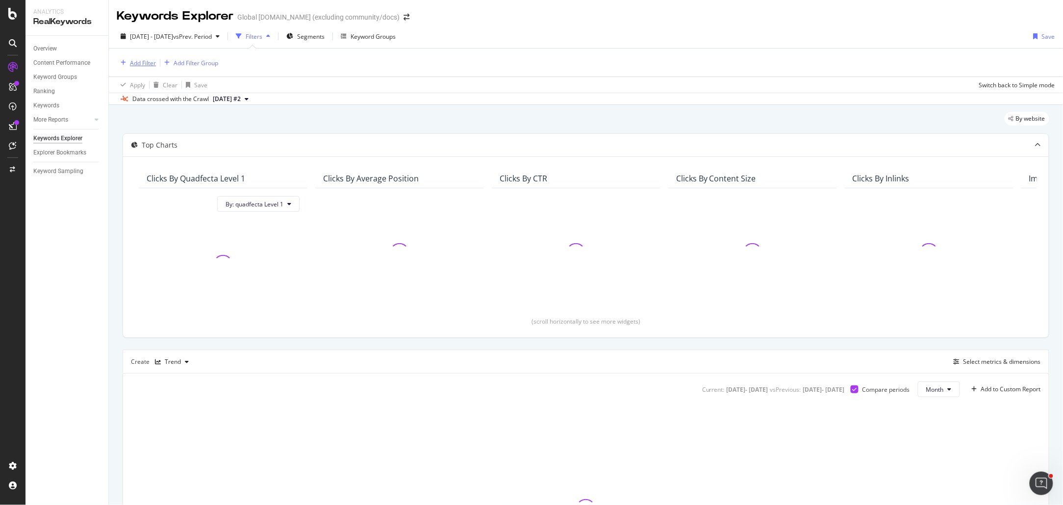
click at [137, 59] on div "Add Filter" at bounding box center [143, 63] width 26 height 8
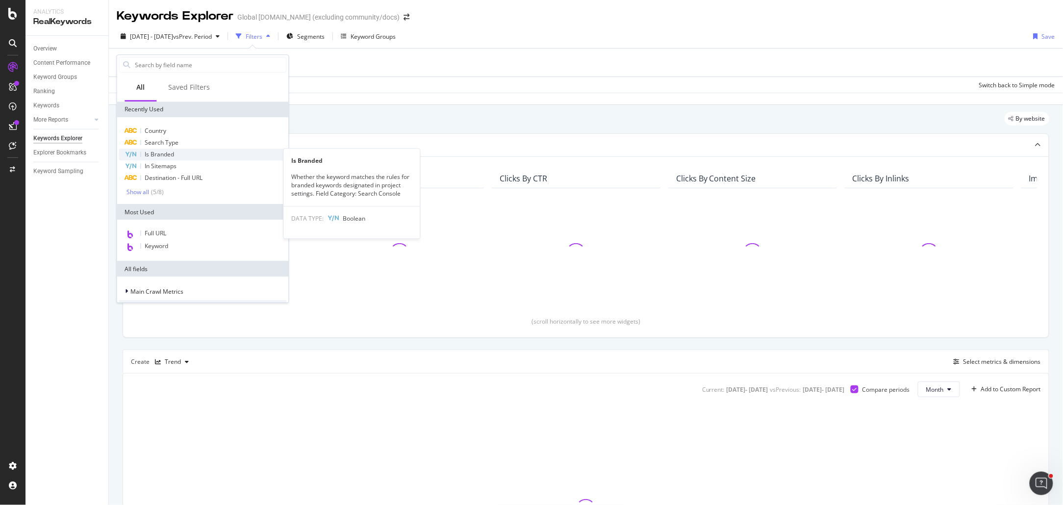
click at [173, 156] on span "Is Branded" at bounding box center [159, 154] width 29 height 8
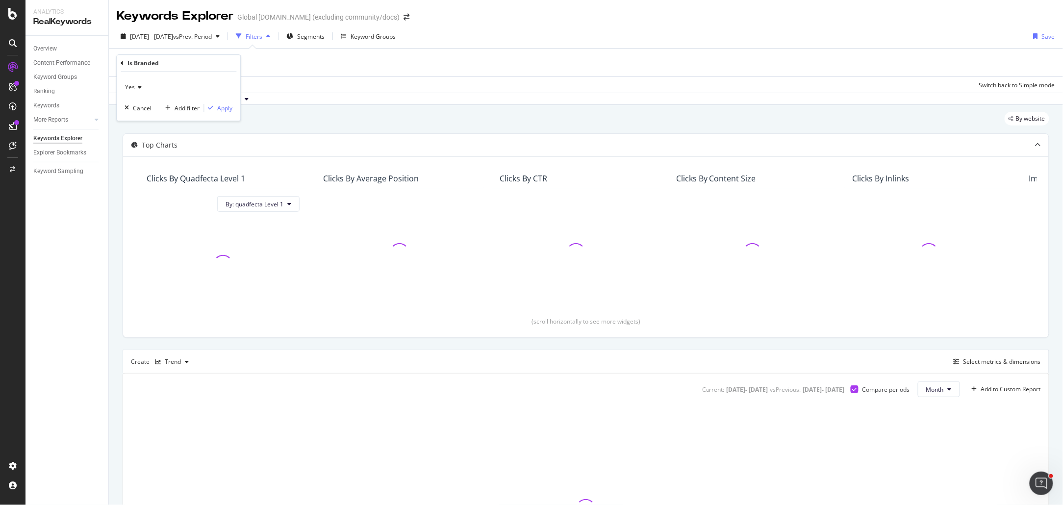
click at [136, 87] on icon at bounding box center [138, 87] width 7 height 6
click at [139, 118] on div "No" at bounding box center [179, 120] width 105 height 13
click at [192, 110] on div "Add filter" at bounding box center [187, 108] width 25 height 8
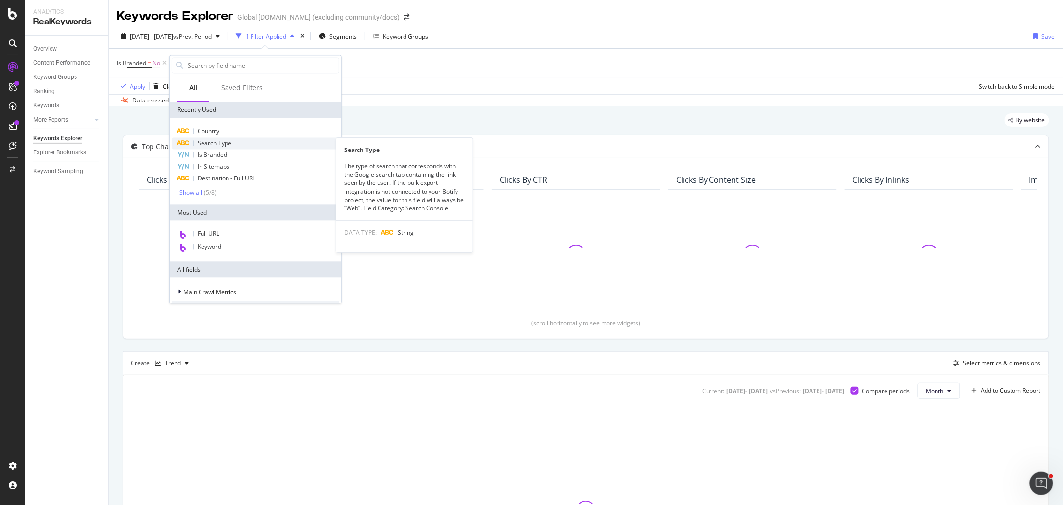
click at [237, 139] on div "Search Type" at bounding box center [256, 144] width 168 height 12
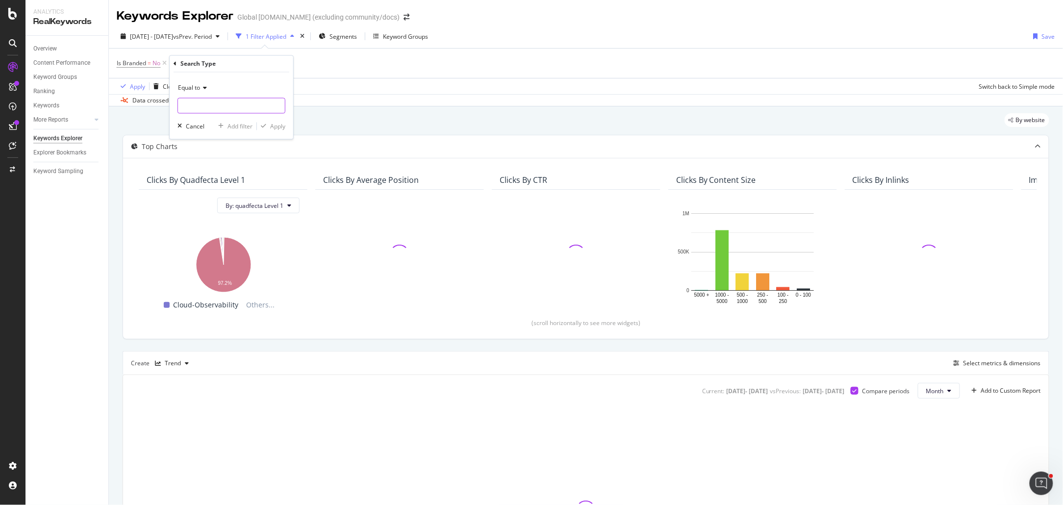
click at [206, 106] on input "text" at bounding box center [231, 106] width 107 height 16
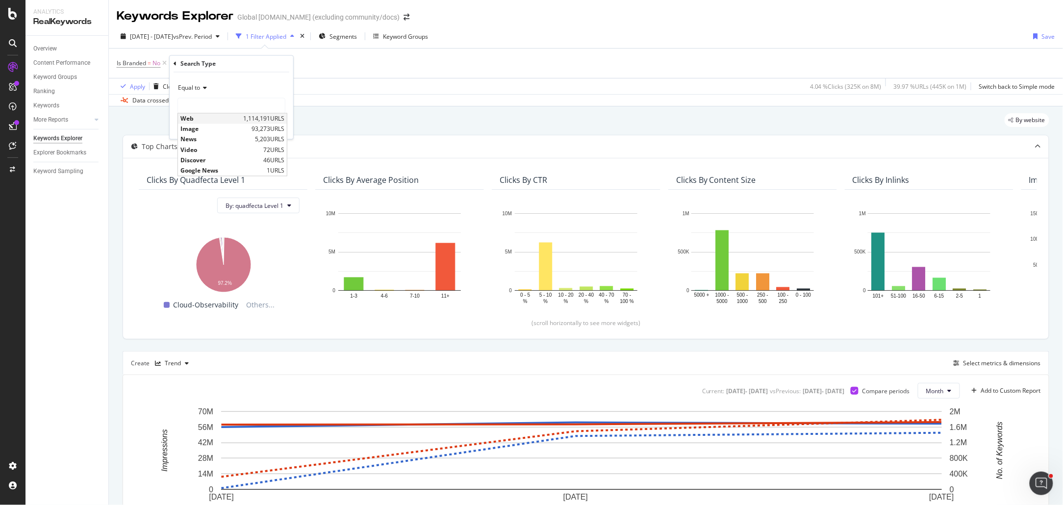
click at [199, 119] on span "Web" at bounding box center [210, 119] width 60 height 8
type input "Web"
click at [247, 128] on div "Add filter" at bounding box center [239, 126] width 25 height 8
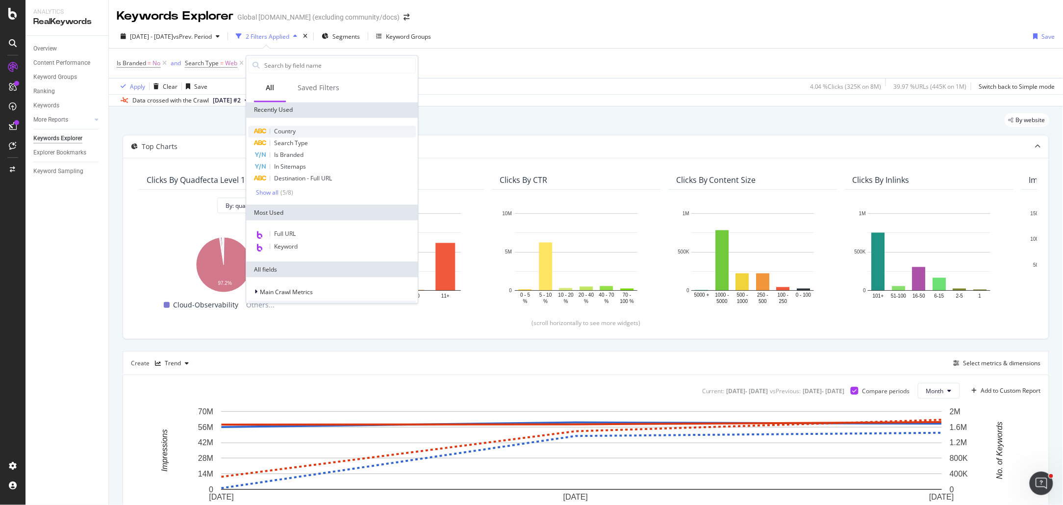
click at [298, 132] on div "Country" at bounding box center [332, 132] width 168 height 12
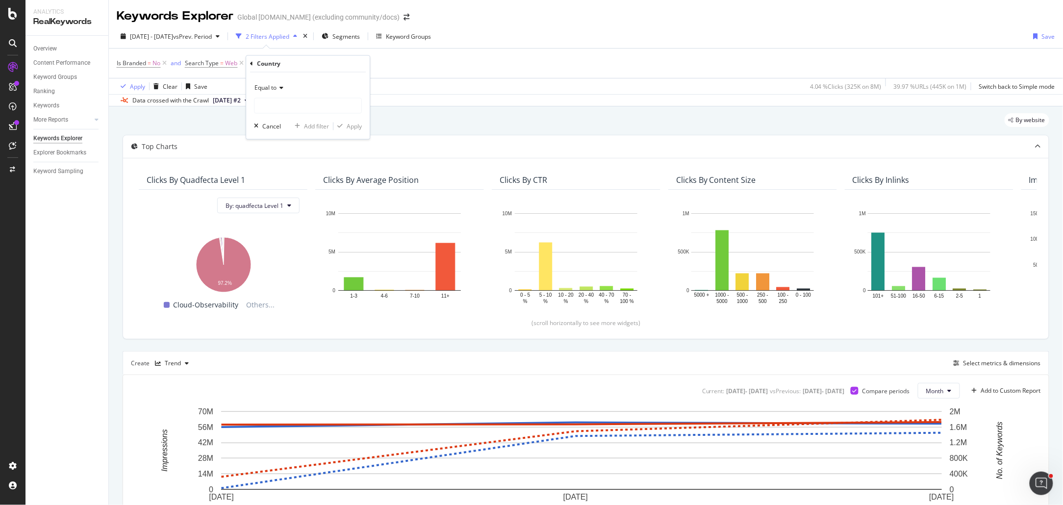
click at [270, 83] on div "Equal to" at bounding box center [308, 88] width 108 height 16
click at [291, 211] on span "Matches regex" at bounding box center [279, 210] width 41 height 8
click at [280, 110] on input "text" at bounding box center [307, 106] width 107 height 16
paste input "(Albania| Algeria| Andorra| Angola| Austria| Bahrain| Belarus| Belgium| Benin| …"
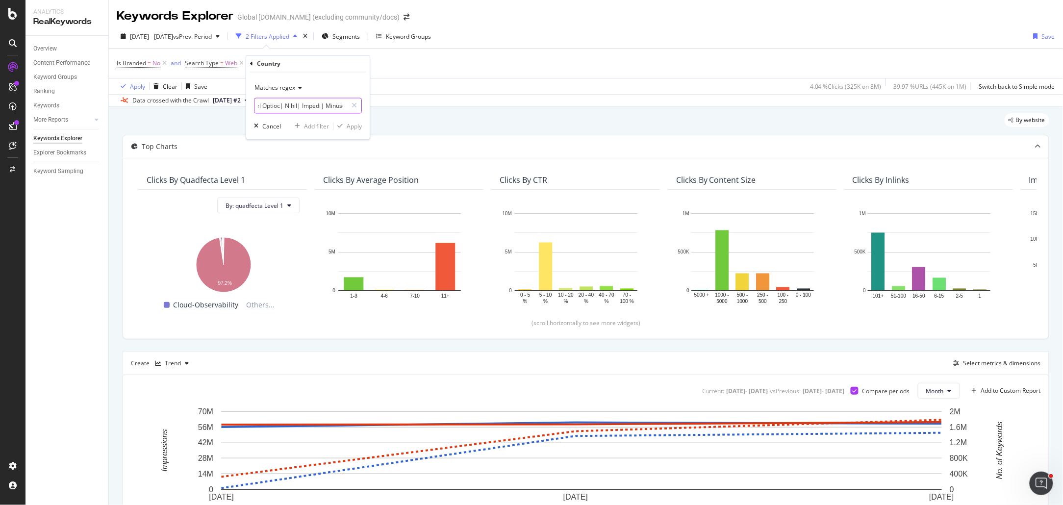
type input "(Albania| Algeria| Andorra| Angola| Austria| Bahrain| Belarus| Belgium| Benin| …"
drag, startPoint x: 322, startPoint y: 105, endPoint x: 459, endPoint y: 107, distance: 137.3
click at [459, 107] on body "Analytics RealKeywords Overview Content Performance Keyword Groups Ranking Keyw…" at bounding box center [531, 252] width 1063 height 505
click at [485, 112] on div "By website Top Charts Clicks By quadfecta Level 1 By: quadfecta Level 1 Hold CM…" at bounding box center [586, 381] width 954 height 551
click at [300, 62] on div "missing value" at bounding box center [316, 63] width 37 height 8
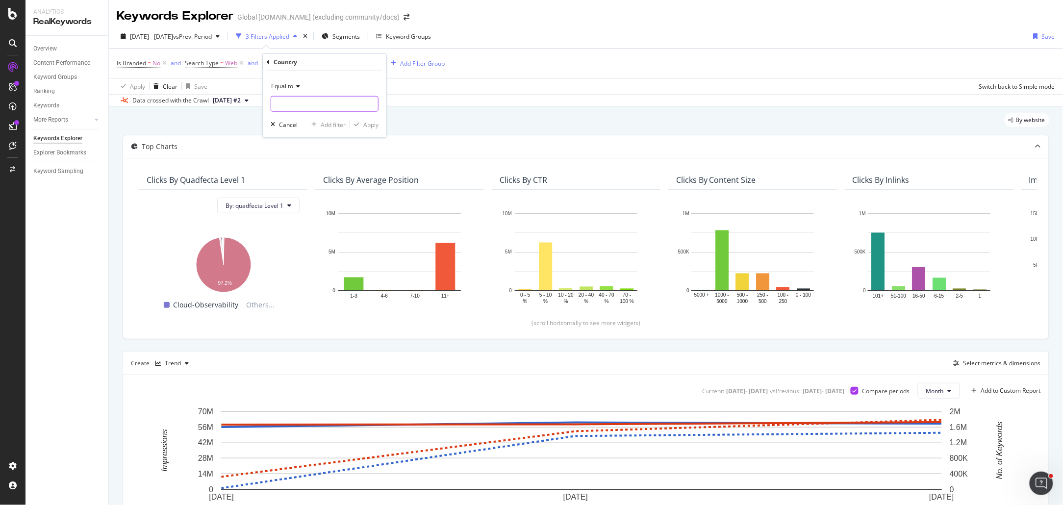
click at [297, 108] on input "text" at bounding box center [324, 104] width 107 height 16
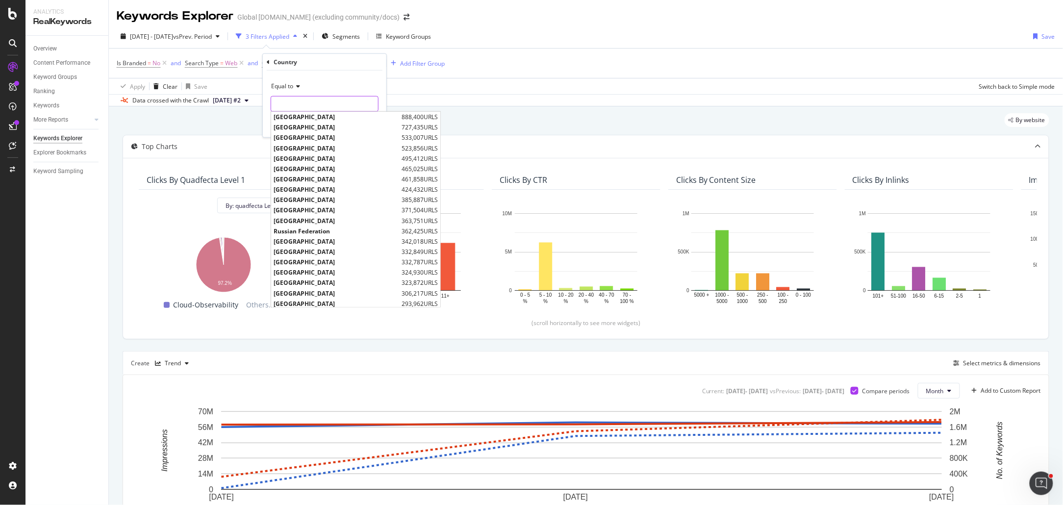
paste input "(Albania| Algeria| Andorra| Angola| Austria| Bahrain| Belarus| Belgium| Benin| …"
type input "(Albania| Algeria| Andorra| Angola| Austria| Bahrain| Belarus| Belgium| Benin| …"
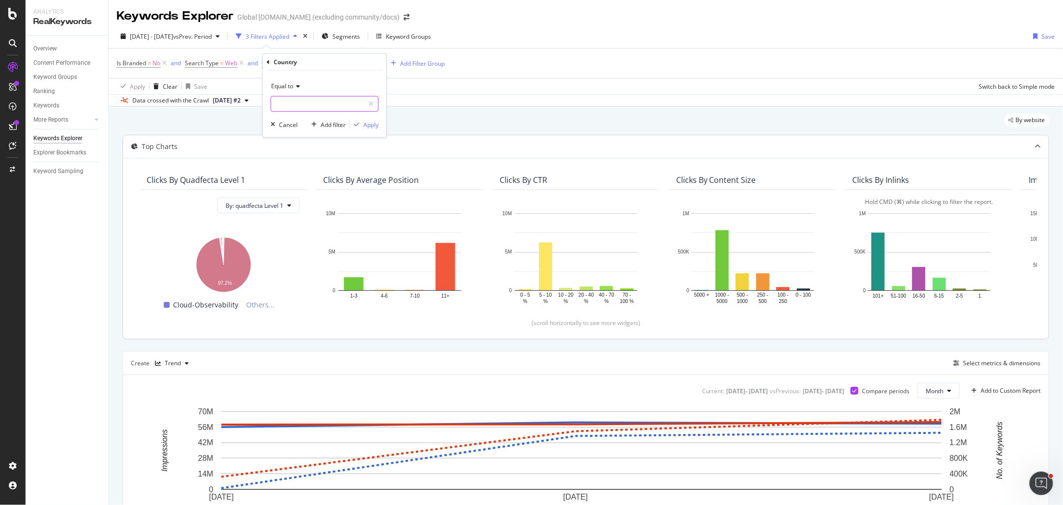
scroll to position [0, 0]
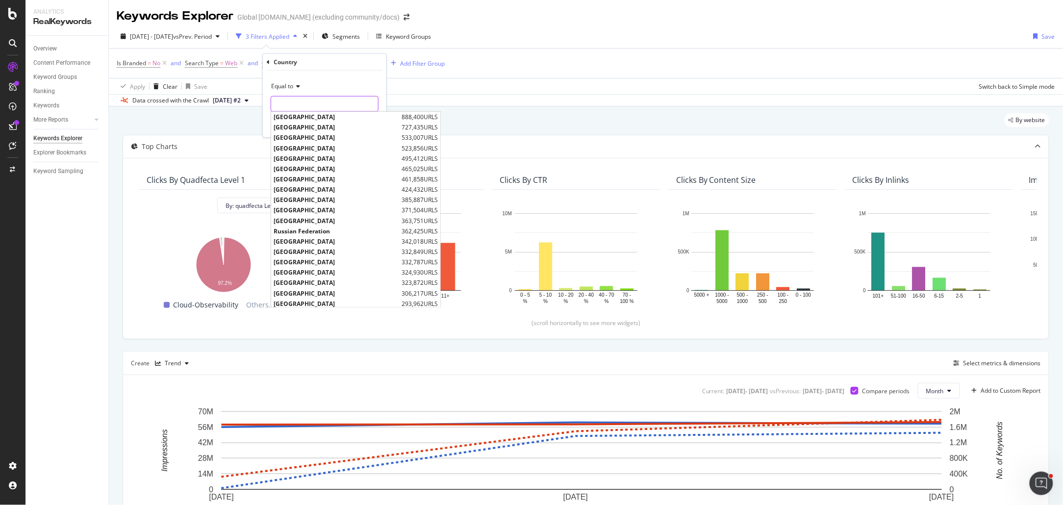
paste input "(Albania| Algeria| Andorra| Angola| Austria| Bahrain| Belarus| Belgium| Benin| …"
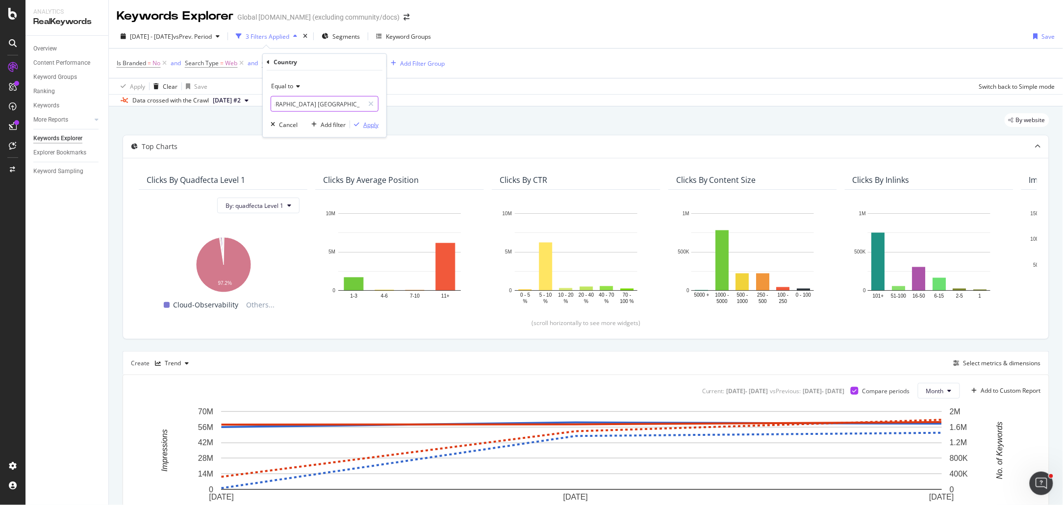
type input "(Albania| Algeria| Andorra| Angola| Austria| Bahrain| Belarus| Belgium| Benin| …"
click at [370, 126] on div "Apply" at bounding box center [370, 124] width 15 height 8
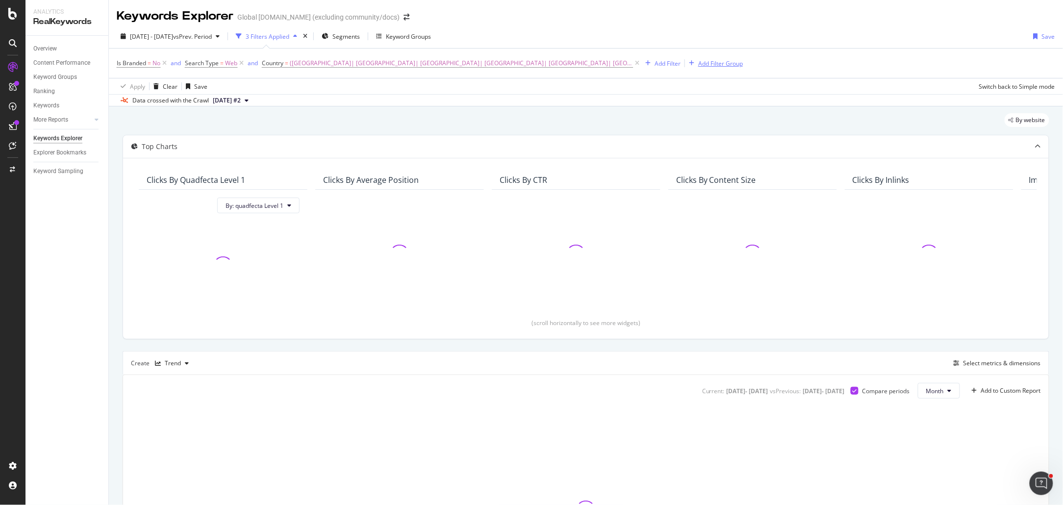
click at [717, 64] on div "Add Filter Group" at bounding box center [720, 63] width 45 height 8
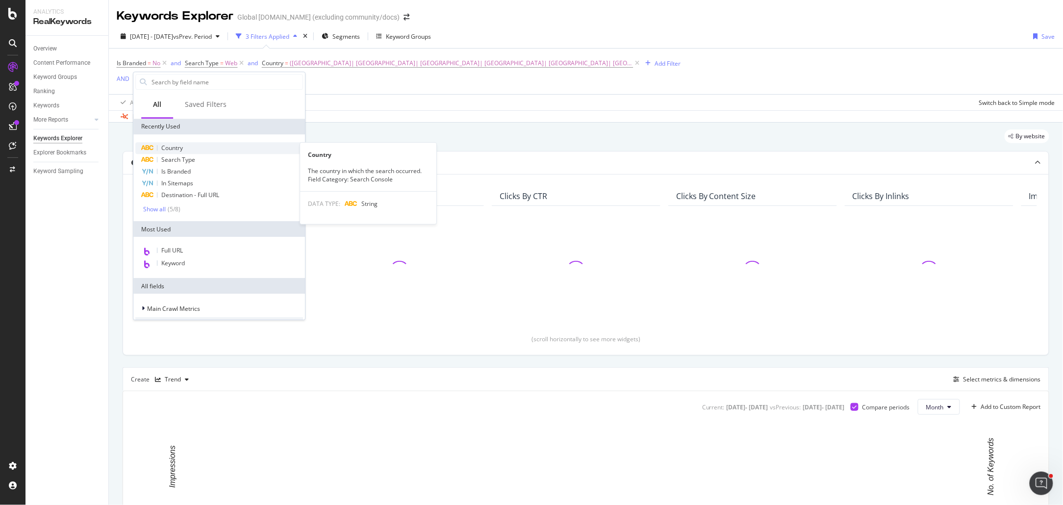
click at [175, 146] on span "Country" at bounding box center [172, 148] width 22 height 8
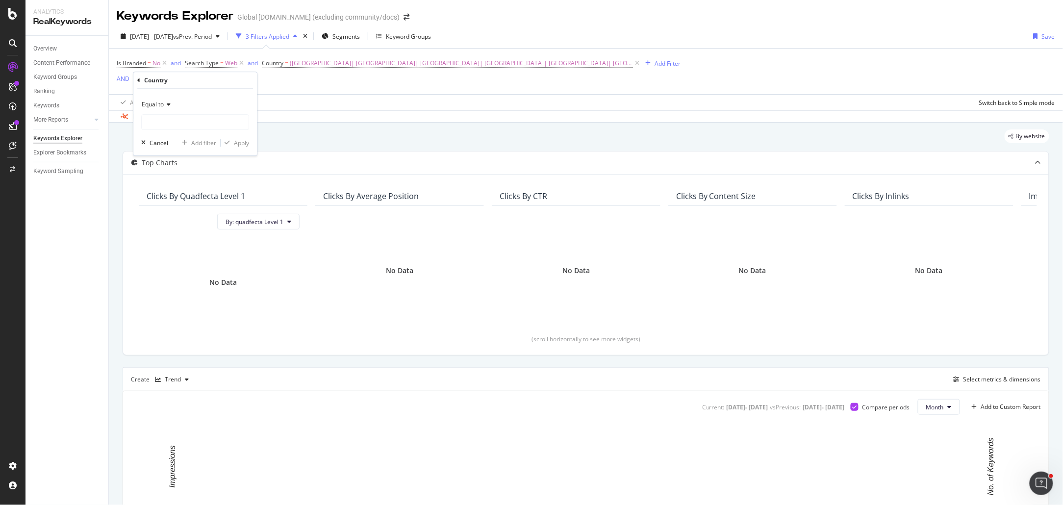
click at [156, 106] on span "Equal to" at bounding box center [153, 104] width 22 height 8
click at [186, 225] on div "Matches regex" at bounding box center [196, 226] width 105 height 13
click at [191, 126] on input "text" at bounding box center [195, 122] width 107 height 16
paste input "(Albania| Algeria| Andorra| Angola| Austria| Bahrain| Belarus| Belgium| Benin| …"
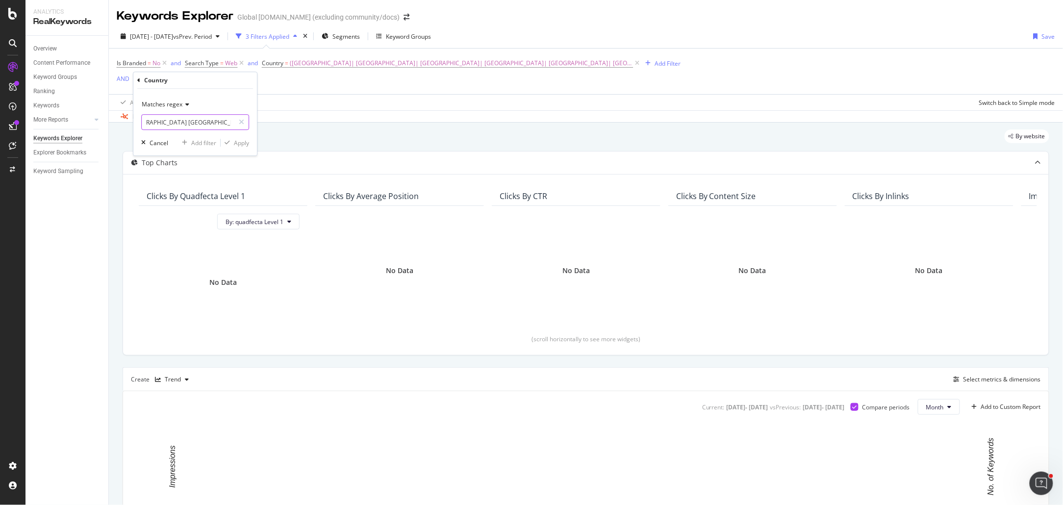
type input "(Albania| Algeria| Andorra| Angola| Austria| Bahrain| Belarus| Belgium| Benin| …"
click at [168, 125] on div "Matches regex (Albania| Algeria| Andorra| Angola| Austria| Bahrain| Belarus| Be…" at bounding box center [195, 122] width 124 height 67
click at [148, 122] on input "(Albania| Algeria| Andorra| Angola| Austria| Bahrain| Belarus| Belgium| Benin| …" at bounding box center [188, 122] width 93 height 16
drag, startPoint x: 154, startPoint y: 124, endPoint x: 170, endPoint y: 125, distance: 15.8
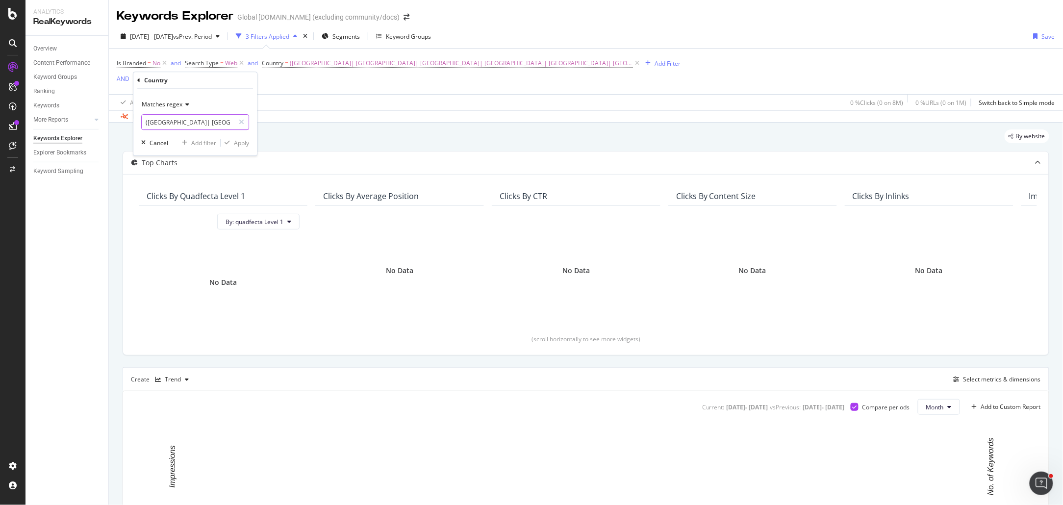
click at [154, 124] on input "(Albania| Algeria| Andorra| Angola| Austria| Bahrain| Belarus| Belgium| Benin| …" at bounding box center [188, 122] width 93 height 16
drag, startPoint x: 150, startPoint y: 124, endPoint x: 395, endPoint y: 122, distance: 245.6
click at [395, 122] on body "Analytics RealKeywords Overview Content Performance Keyword Groups Ranking Keyw…" at bounding box center [531, 252] width 1063 height 505
click at [310, 81] on div "Is Branded = No and Search Type = Web and Country = (Albania| Algeria| Andorra|…" at bounding box center [399, 71] width 564 height 31
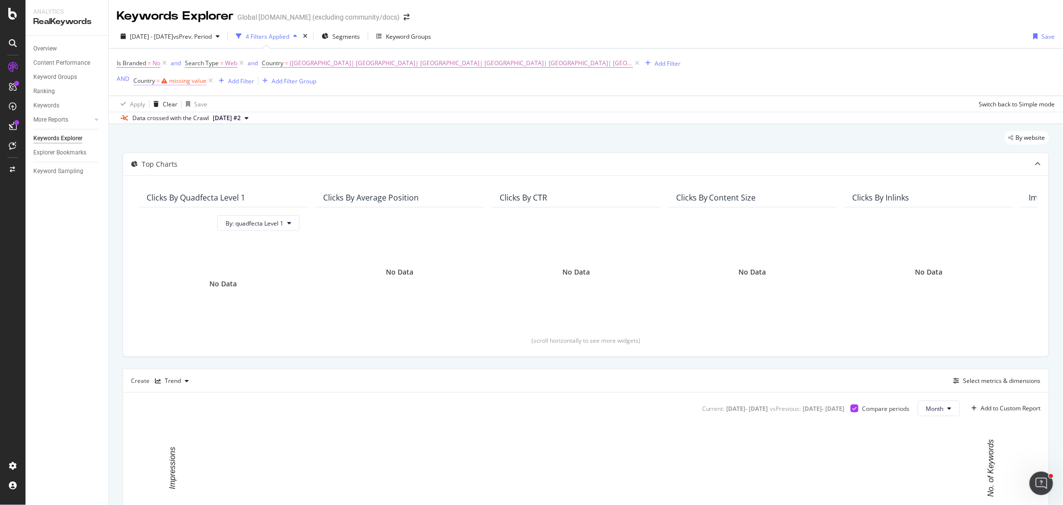
click at [191, 82] on div "missing value" at bounding box center [187, 80] width 37 height 8
click at [159, 106] on span "Equal to" at bounding box center [153, 104] width 22 height 8
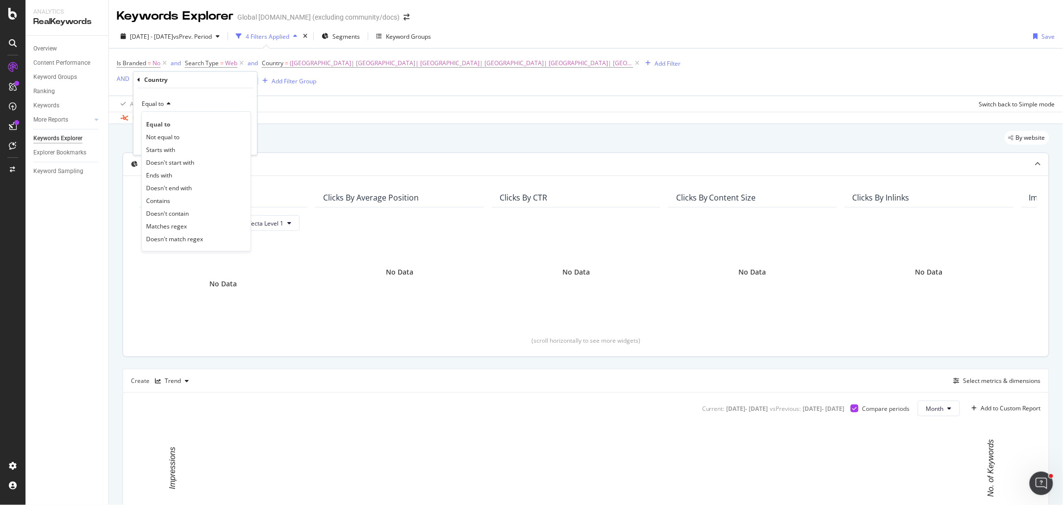
drag, startPoint x: 170, startPoint y: 226, endPoint x: 171, endPoint y: 220, distance: 6.0
click at [170, 226] on span "Matches regex" at bounding box center [166, 226] width 41 height 8
click at [170, 120] on input "text" at bounding box center [195, 122] width 107 height 16
paste input "(Albania| Algeria| Andorra| Angola| Austria| Bahrain| Belarus| Belgium| Benin| …"
type input "(Albania| Algeria| Andorra| Angola| Austria| Bahrain| Belarus| Belgium| Benin| …"
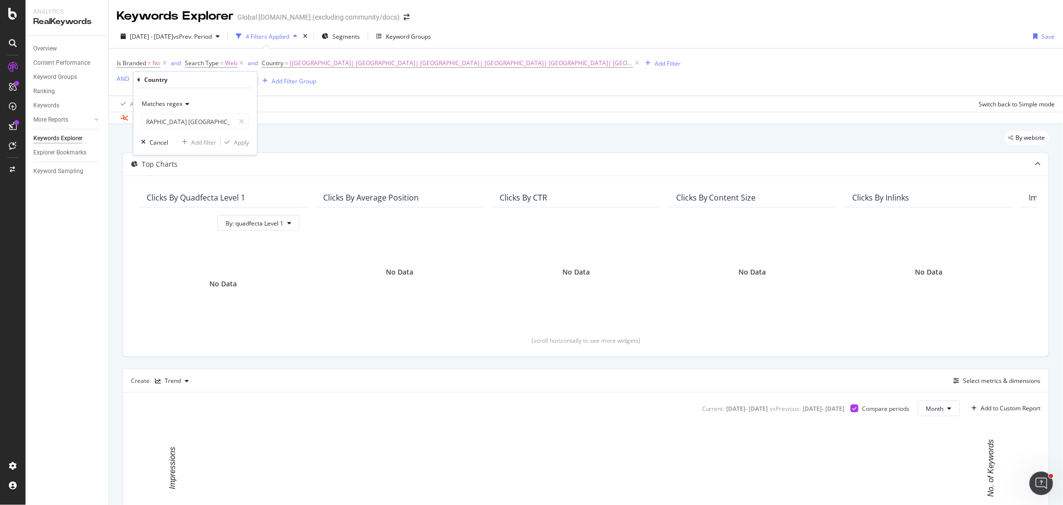
scroll to position [0, 0]
click at [155, 143] on div "Cancel" at bounding box center [159, 142] width 19 height 8
click at [208, 80] on icon at bounding box center [210, 81] width 8 height 10
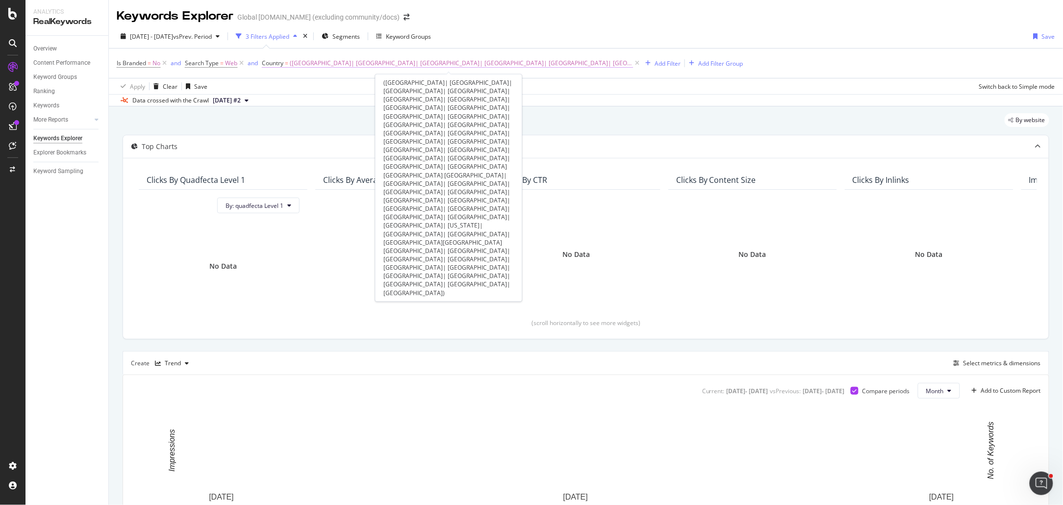
click at [396, 65] on span "(Albania| Algeria| Andorra| Angola| Austria| Bahrain| Belarus| Belgium| Benin| …" at bounding box center [461, 63] width 343 height 14
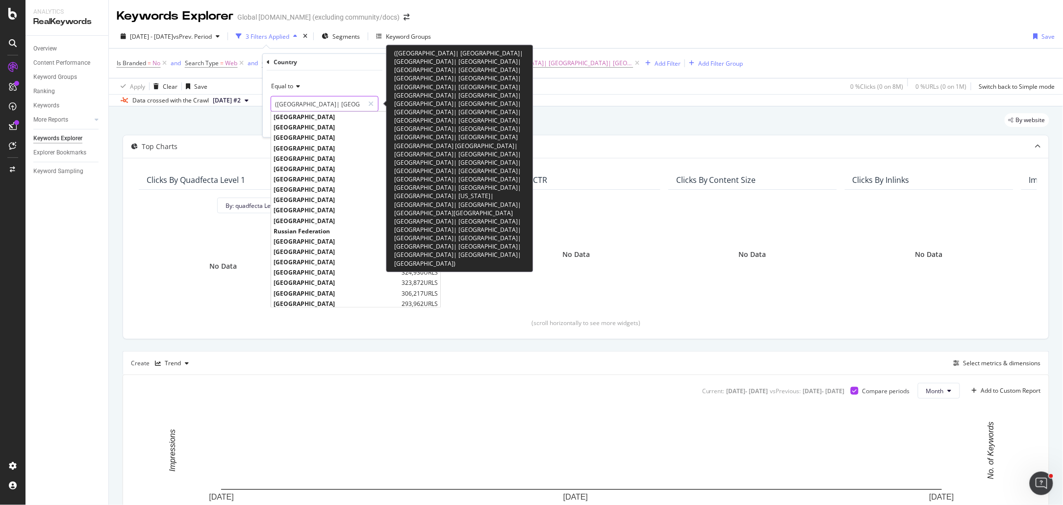
click at [303, 104] on input "(Albania| Algeria| Andorra| Angola| Austria| Bahrain| Belarus| Belgium| Benin| …" at bounding box center [317, 104] width 93 height 16
type input "(Albania|Algeria| Andorra| Angola| Austria| Bahrain| Belarus| Belgium| Benin| B…"
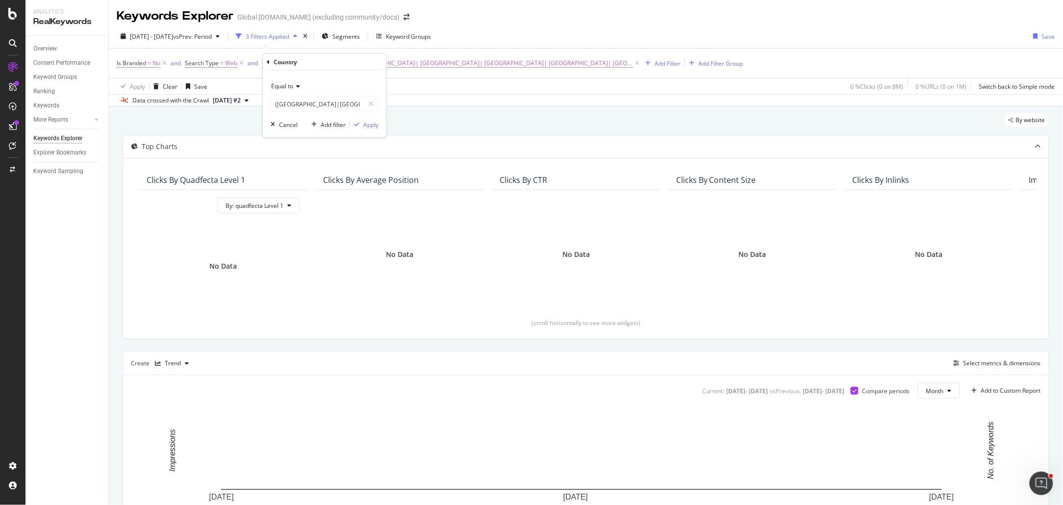
click at [544, 114] on div "By website" at bounding box center [586, 124] width 927 height 22
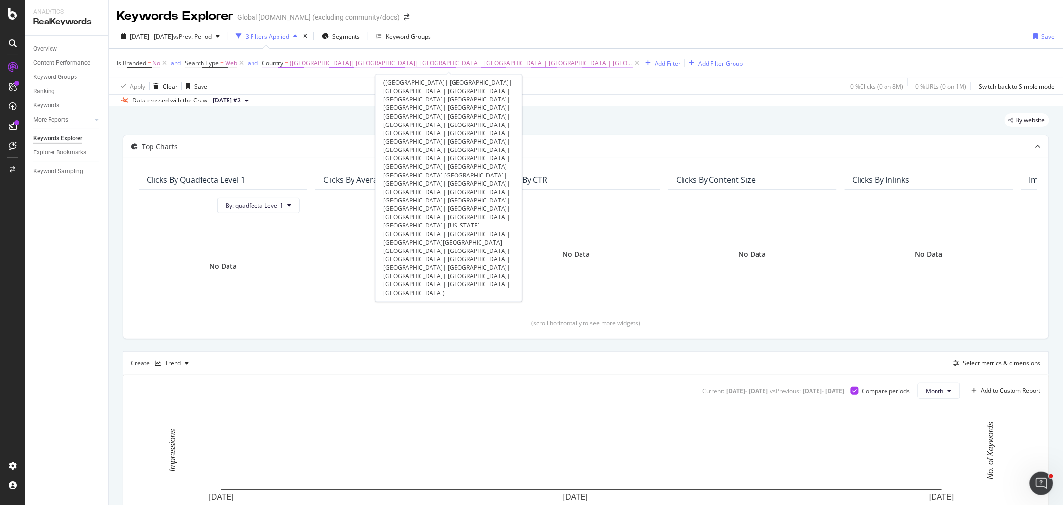
click at [614, 62] on span "(Albania| Algeria| Andorra| Angola| Austria| Bahrain| Belarus| Belgium| Benin| …" at bounding box center [461, 63] width 343 height 14
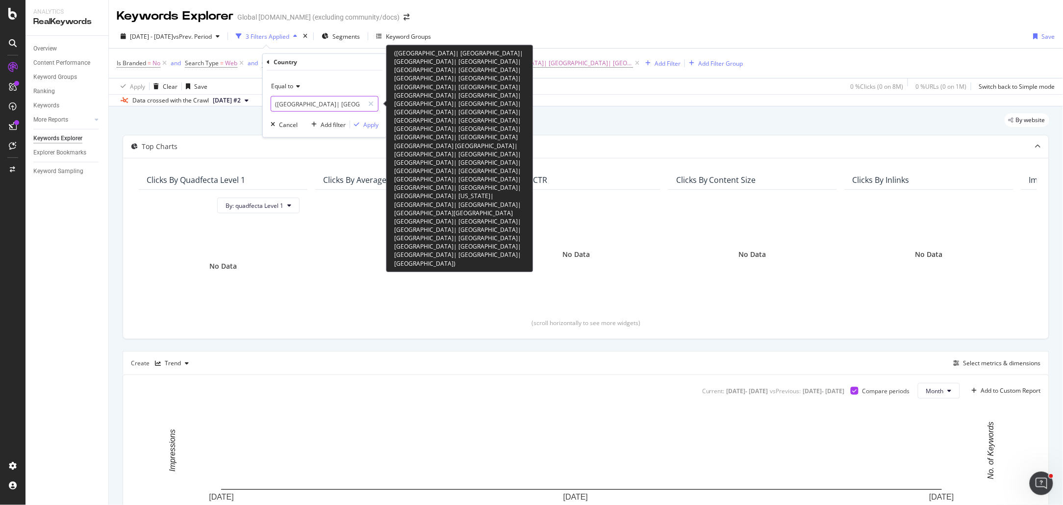
click at [313, 103] on input "(Albania| Algeria| Andorra| Angola| Austria| Bahrain| Belarus| Belgium| Benin| …" at bounding box center [317, 104] width 93 height 16
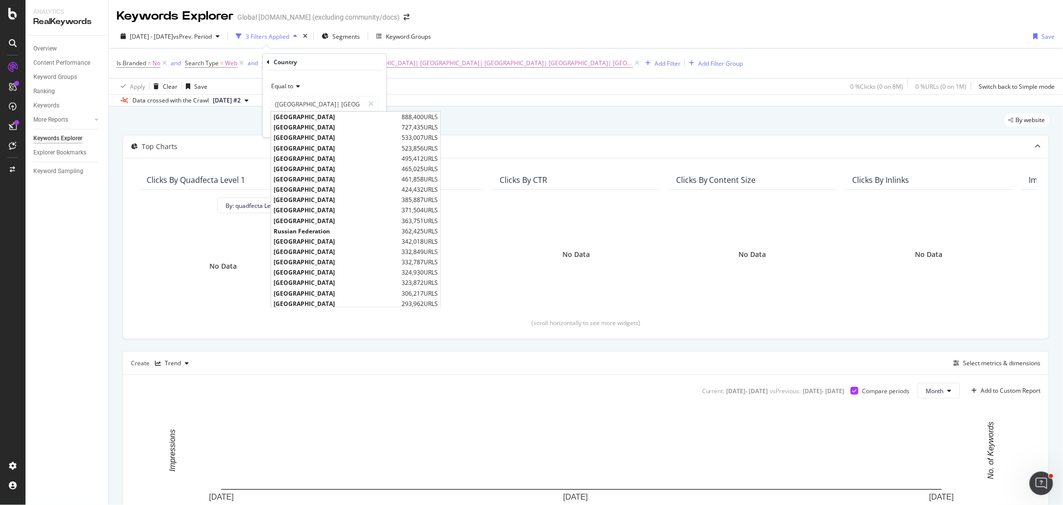
click at [323, 71] on div "Equal to (Albania| Algeria| Andorra| Angola| Austria| Bahrain| Belarus| Belgium…" at bounding box center [325, 104] width 124 height 67
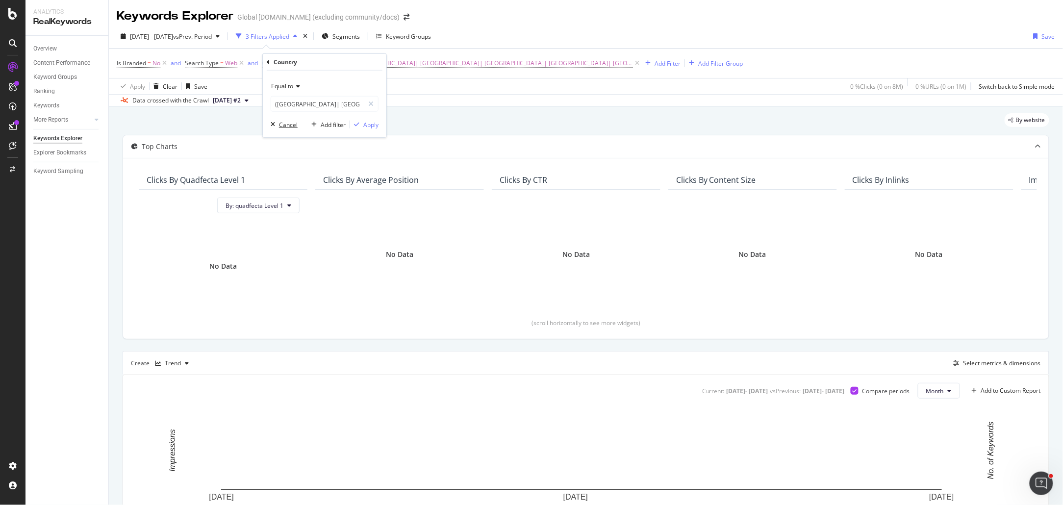
click at [292, 125] on div "Cancel" at bounding box center [288, 124] width 19 height 8
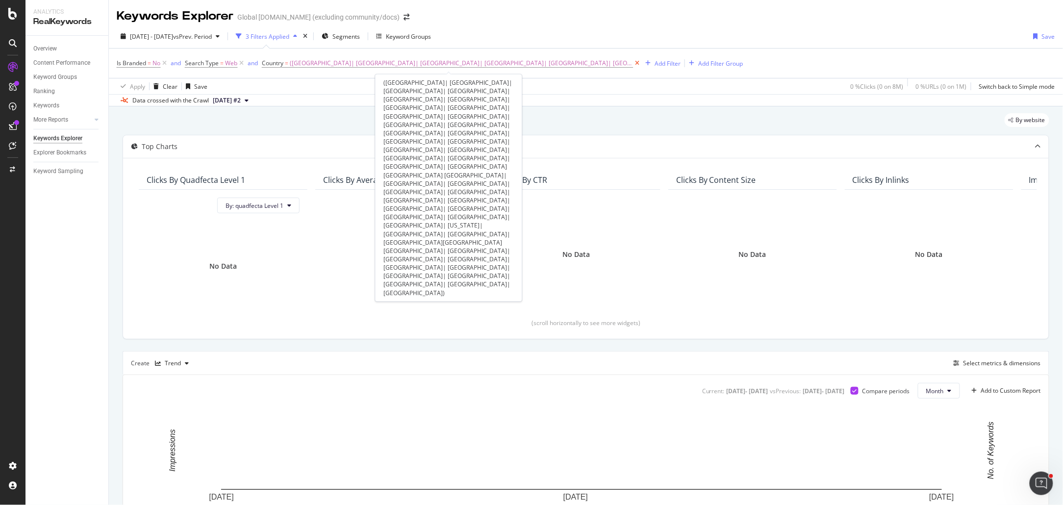
click at [633, 62] on icon at bounding box center [637, 63] width 8 height 10
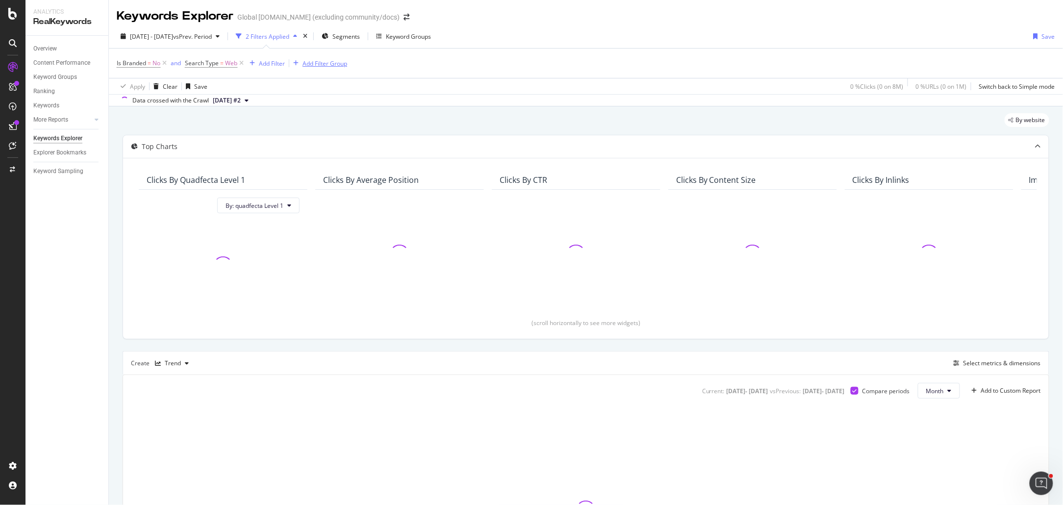
click at [322, 67] on div "Add Filter Group" at bounding box center [325, 63] width 45 height 8
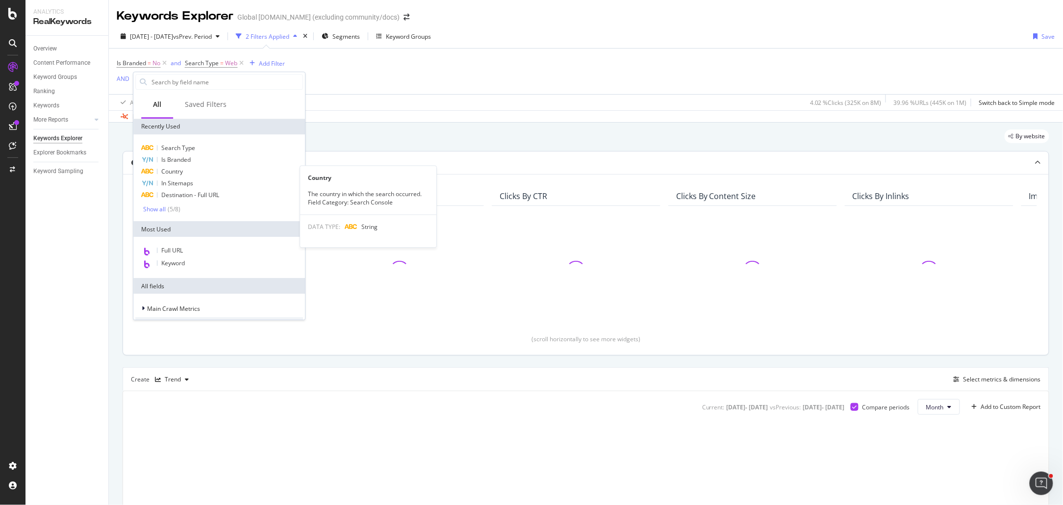
click at [183, 171] on span "Country" at bounding box center [172, 171] width 22 height 8
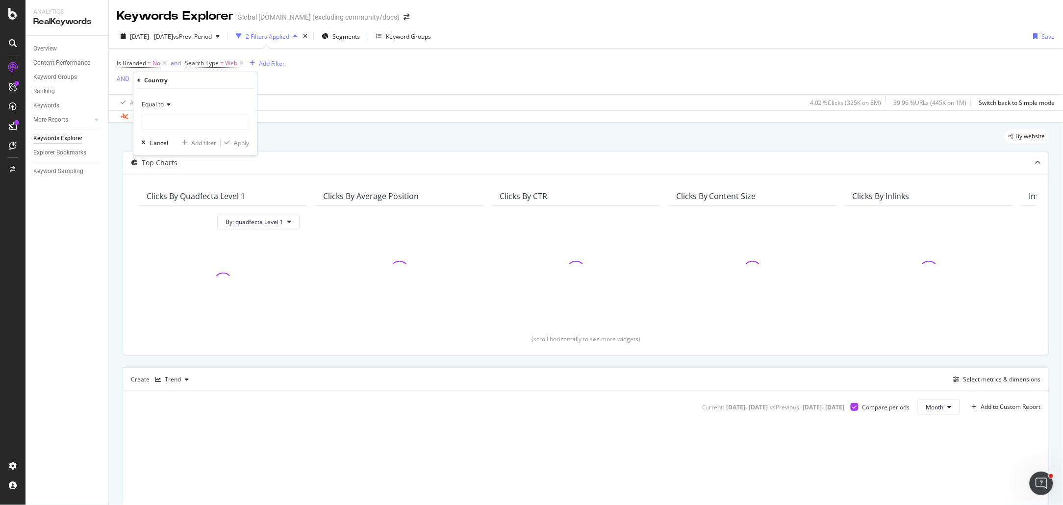
click at [159, 106] on span "Equal to" at bounding box center [153, 104] width 22 height 8
click at [190, 227] on div "Matches regex" at bounding box center [196, 226] width 105 height 13
click at [172, 123] on input "text" at bounding box center [195, 122] width 107 height 16
paste input ""(Albania|Algeria| Andorra| Angola| Austria| Bahrain| Belarus| Belgium| Benin| …"
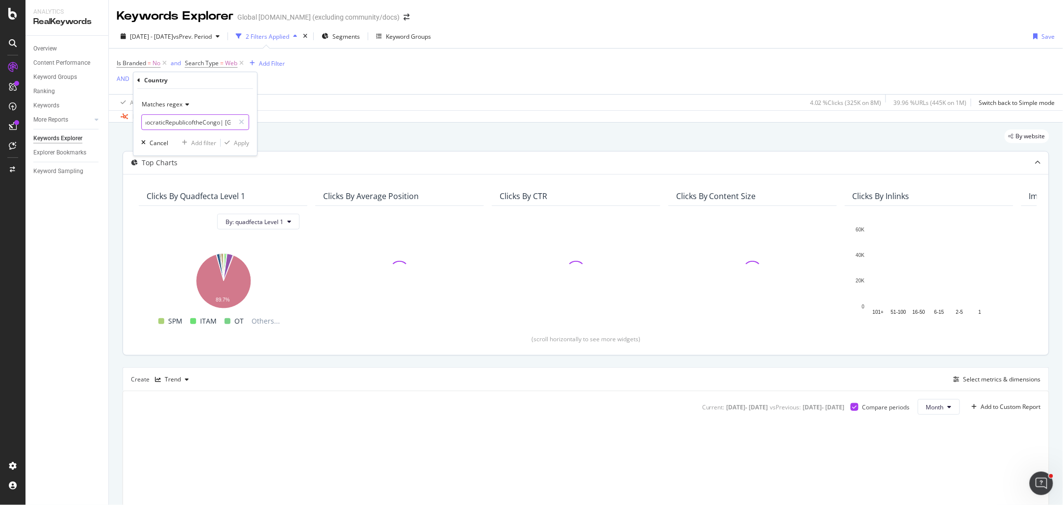
scroll to position [0, 1406]
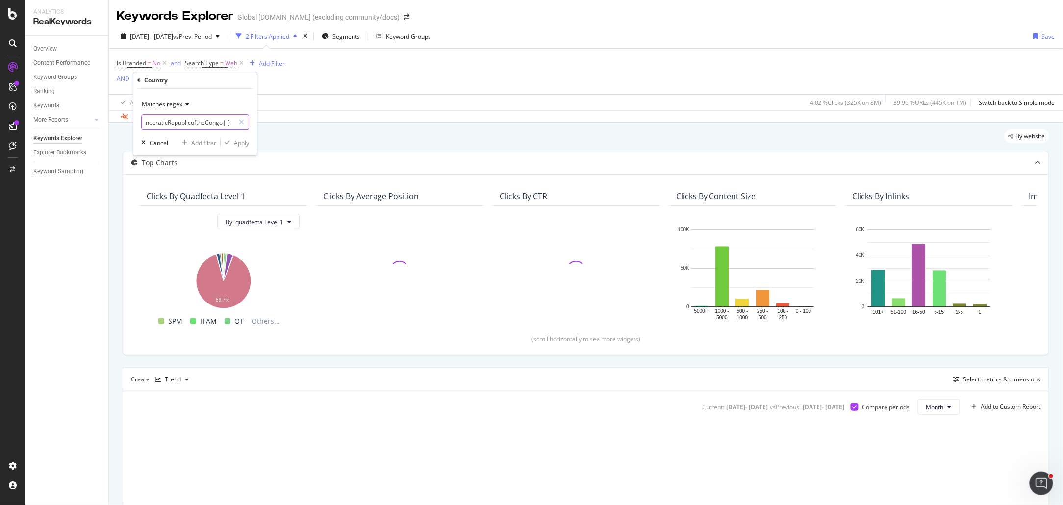
click at [216, 122] on input ""(Albania|Algeria| Andorra| Angola| Austria| Bahrain| Belarus| Belgium| Benin| …" at bounding box center [188, 122] width 93 height 16
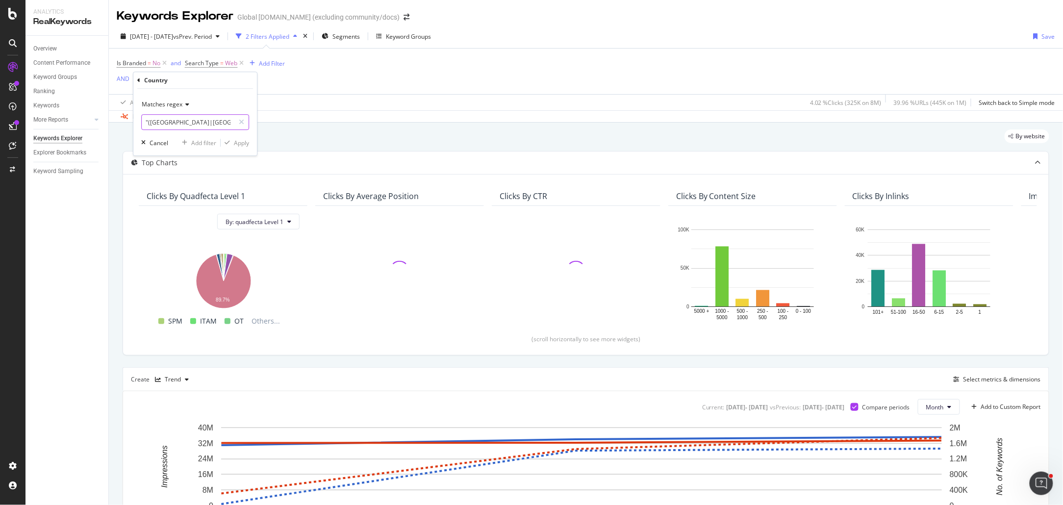
drag, startPoint x: 220, startPoint y: 123, endPoint x: -2, endPoint y: 120, distance: 222.6
click at [0, 120] on html "Analytics RealKeywords Overview Content Performance Keyword Groups Ranking Keyw…" at bounding box center [531, 252] width 1063 height 505
click at [149, 119] on input ""(Albania|Algeria| Andorra| Angola| Austria| Bahrain| Belarus| Belgium| Benin| …" at bounding box center [188, 122] width 93 height 16
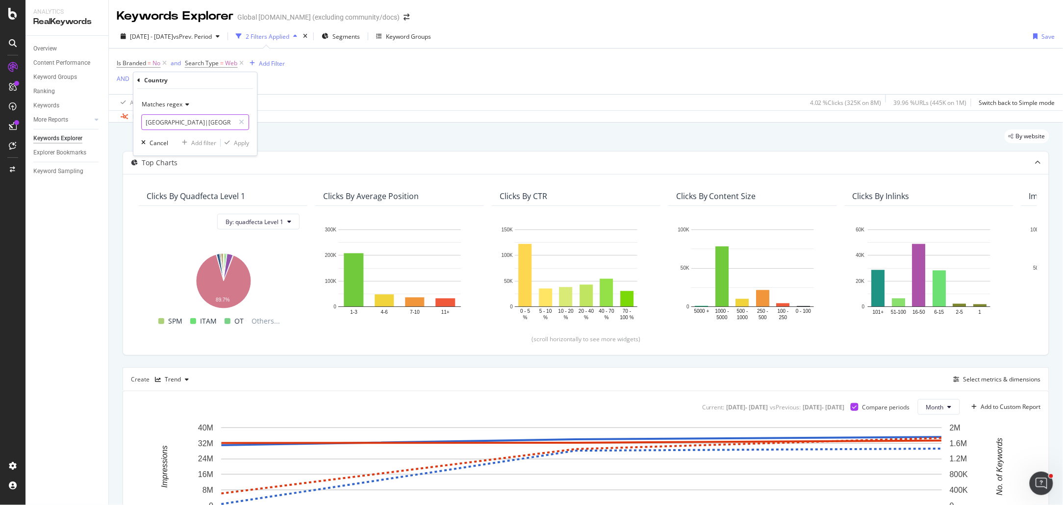
paste input "(Albania|Algeria|Andorra|Angola|Austria|Bahrain|Belarus|Belgium|Benin|Bosniaand…"
click at [177, 122] on input "(Albania|Algeria|Andorra|Angola|Austria|Bahrain|Belarus|Belgium|Benin|Bosniaand…" at bounding box center [188, 122] width 93 height 16
drag, startPoint x: 222, startPoint y: 123, endPoint x: 46, endPoint y: 114, distance: 175.7
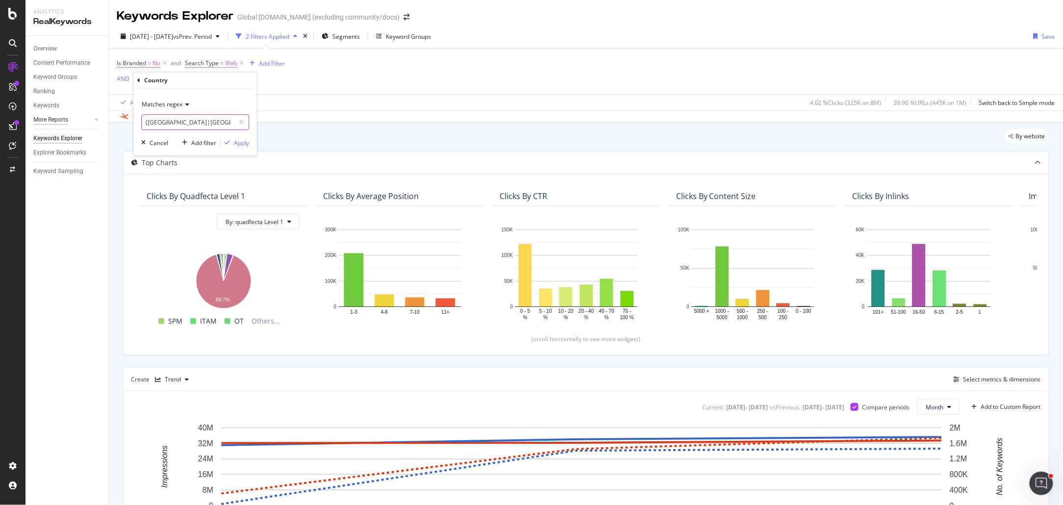
click at [46, 114] on body "Analytics RealKeywords Overview Content Performance Keyword Groups Ranking Keyw…" at bounding box center [531, 252] width 1063 height 505
click at [187, 122] on input "(Albania|Algeria|Andorra|Angola|Austria|Bahrain|Belarus|Belgium|Benin|Bosniaand…" at bounding box center [188, 122] width 93 height 16
drag, startPoint x: 187, startPoint y: 122, endPoint x: 227, endPoint y: 125, distance: 40.3
click at [227, 125] on input "(Albania|Algeria|Andorra|Angola|Austria|Bahrain|Belarus|Belgium|Benin|Bosniaand…" at bounding box center [188, 122] width 93 height 16
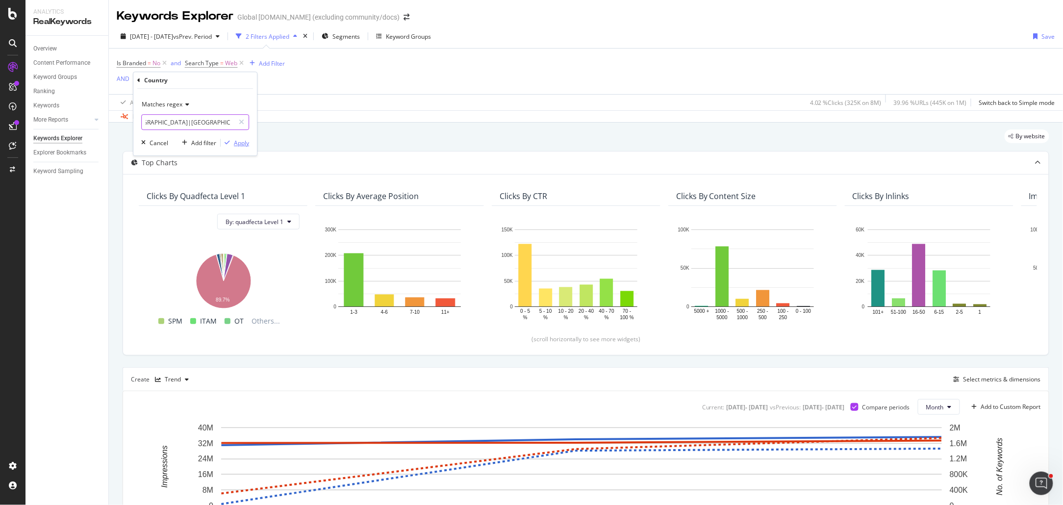
type input "(Albania|Algeria|Andorra|Angola|Austria|Bahrain|Belarus|Belgium|Benin|Bosniaand…"
click at [239, 143] on div "Apply" at bounding box center [241, 143] width 15 height 8
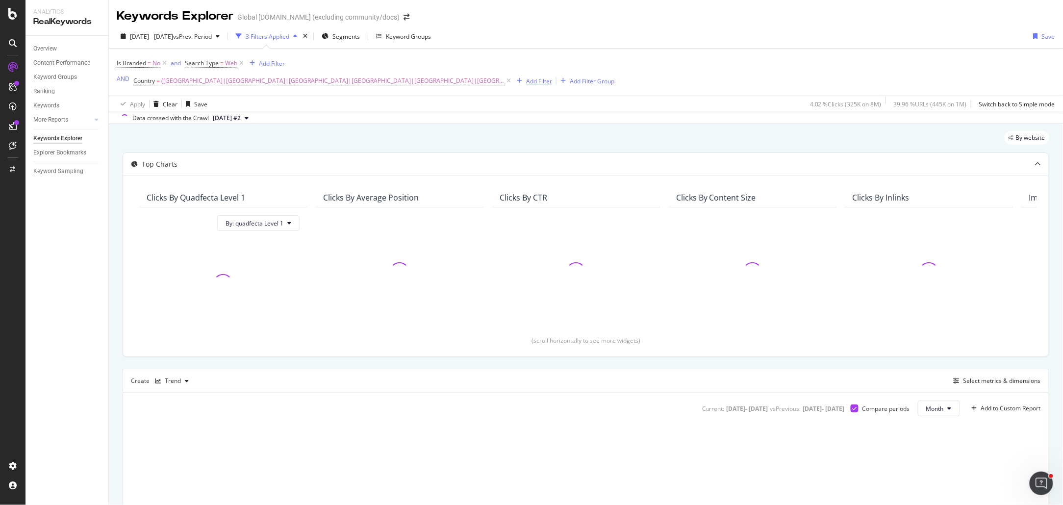
click at [530, 79] on div "Add Filter" at bounding box center [539, 81] width 26 height 8
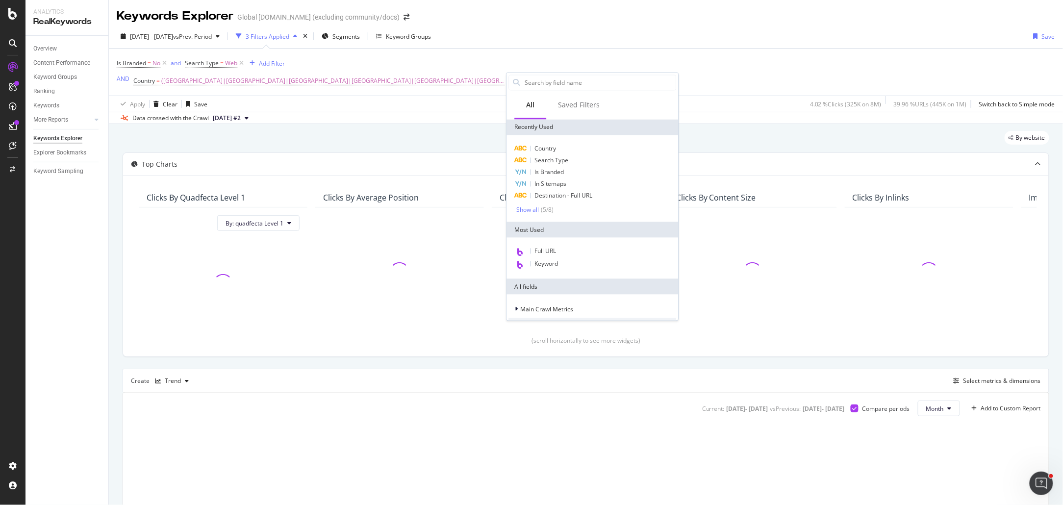
click at [426, 118] on div "Data crossed with the Crawl 2025 Jun. 3rd #2" at bounding box center [586, 118] width 954 height 12
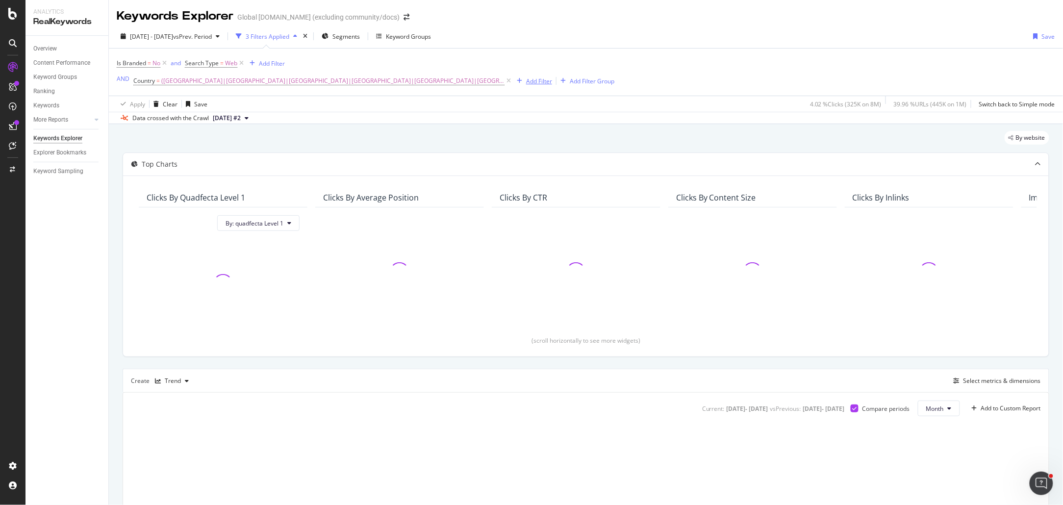
click at [526, 78] on div "Add Filter" at bounding box center [539, 81] width 26 height 8
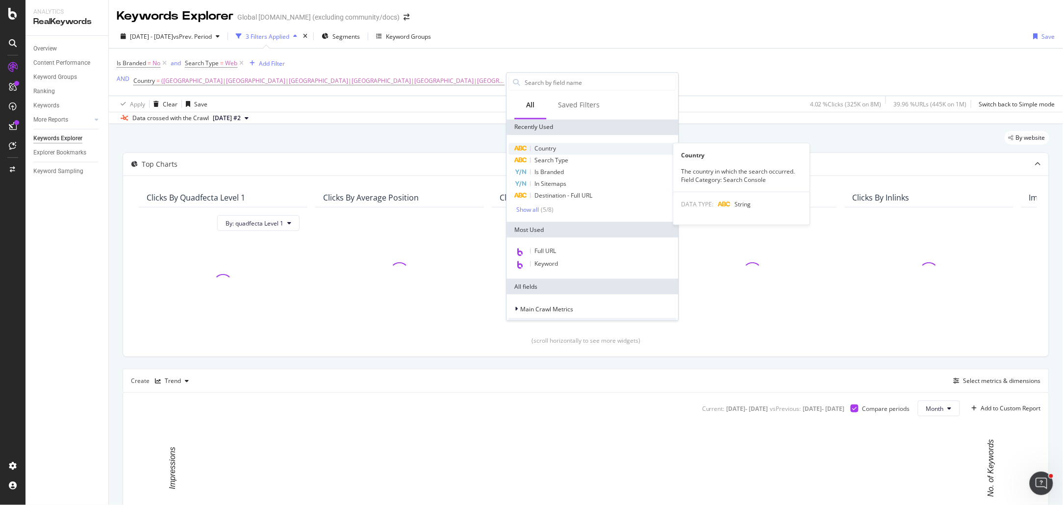
click at [551, 149] on span "Country" at bounding box center [546, 149] width 22 height 8
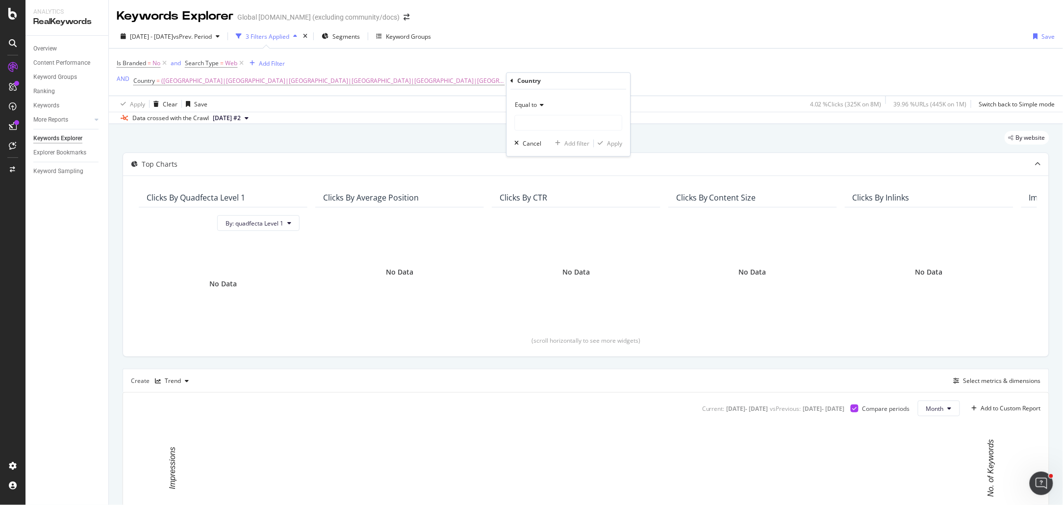
click at [531, 103] on span "Equal to" at bounding box center [526, 105] width 22 height 8
click at [556, 226] on span "Matches regex" at bounding box center [540, 227] width 41 height 8
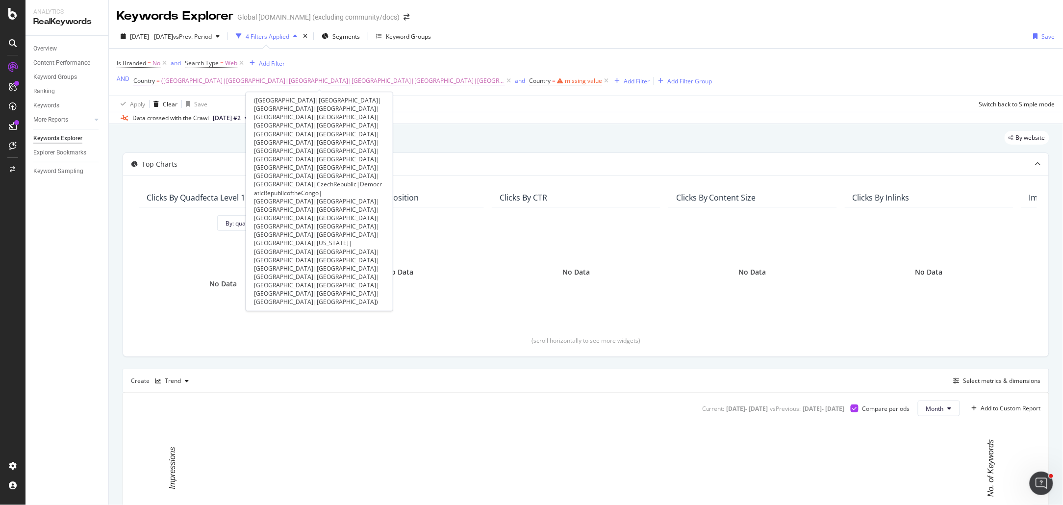
click at [333, 76] on span "(Albania|Algeria|Andorra|Angola|Austria|Bahrain|Belarus|Belgium|Benin|Bosniaand…" at bounding box center [332, 81] width 343 height 14
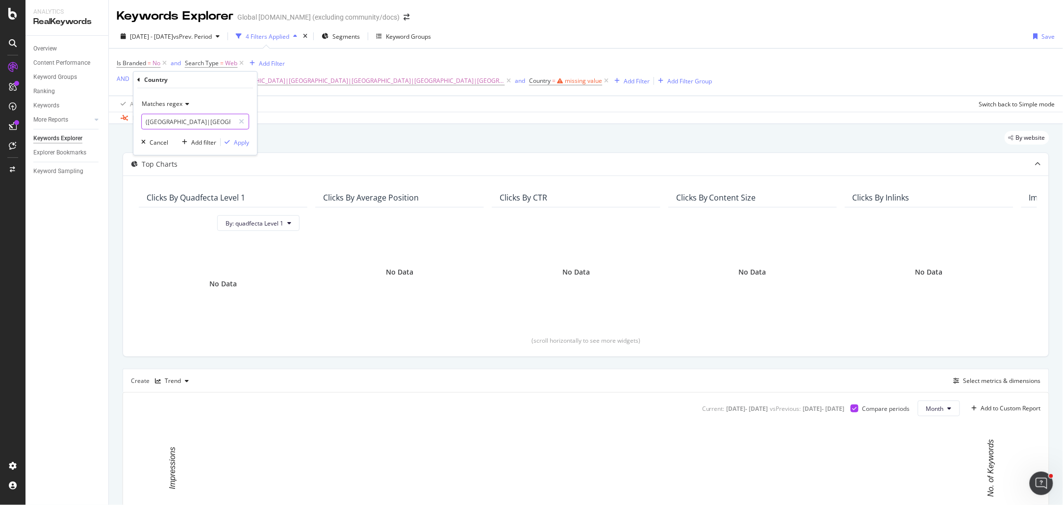
click at [182, 122] on input "(Albania|Algeria|Andorra|Angola|Austria|Bahrain|Belarus|Belgium|Benin|Bosniaand…" at bounding box center [188, 122] width 93 height 16
paste input "Albania|Algeria|Andorra|Angola|Austria|Bahrain|Belarus|Belgium|Benin|Bosnia and…"
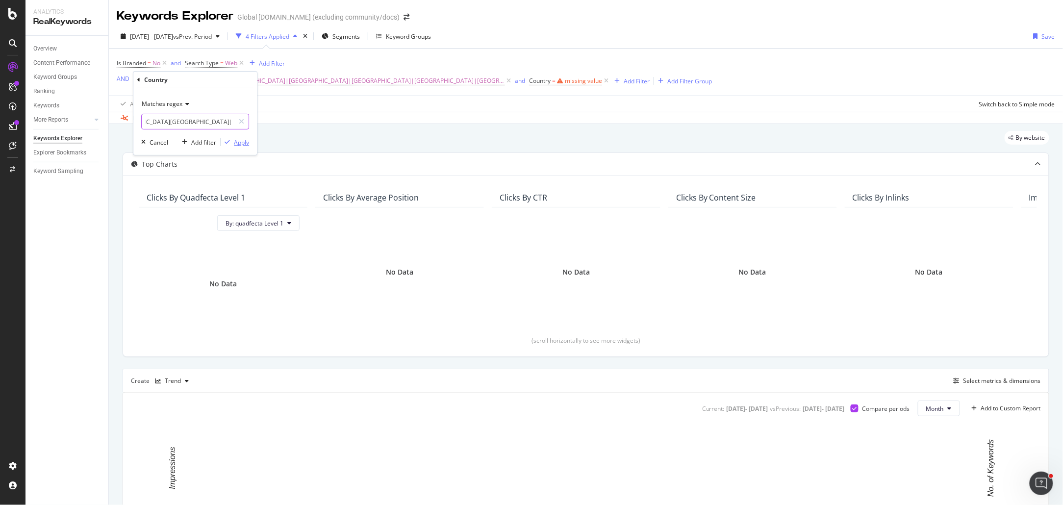
type input "(Albania|Algeria|Andorra|Angola|Austria|Bahrain|Belarus|Belgium|Benin|Bosnia an…"
click at [246, 144] on div "Apply" at bounding box center [241, 142] width 15 height 8
click at [567, 82] on div "missing value" at bounding box center [583, 80] width 37 height 8
click at [571, 54] on div "Is Branded = No and Search Type = Web Add Filter AND Country = (Albania|Algeria…" at bounding box center [586, 72] width 938 height 47
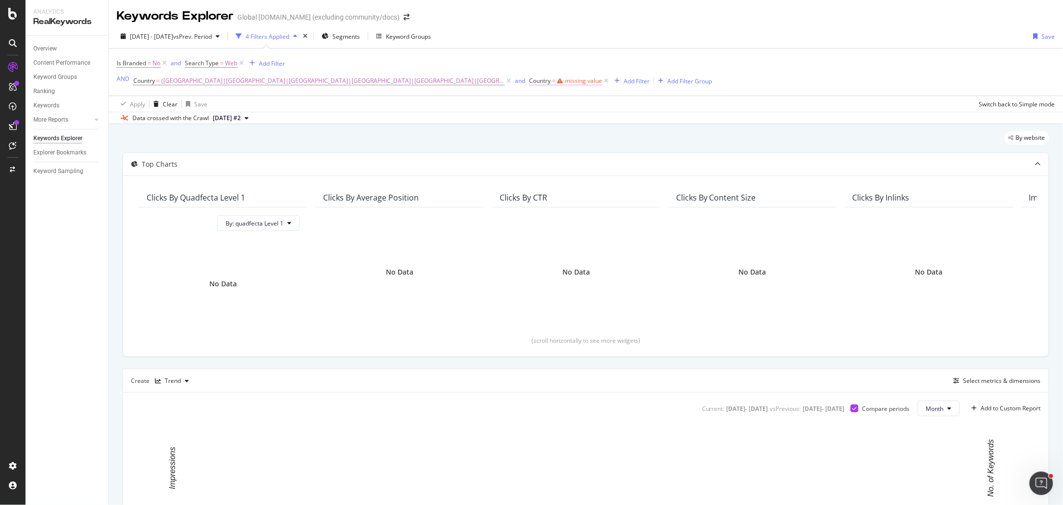
click at [594, 79] on div "missing value" at bounding box center [583, 80] width 37 height 8
drag, startPoint x: 602, startPoint y: 57, endPoint x: 603, endPoint y: 64, distance: 7.0
click at [602, 59] on div "Is Branded = No and Search Type = Web Add Filter AND Country = (Albania|Algeria…" at bounding box center [414, 71] width 595 height 31
click at [602, 82] on icon at bounding box center [606, 81] width 8 height 10
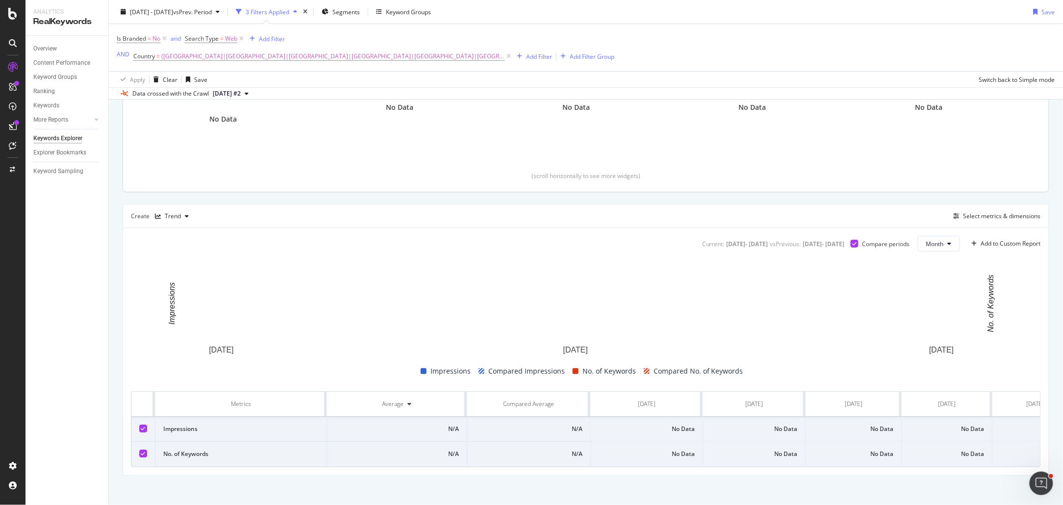
scroll to position [177, 0]
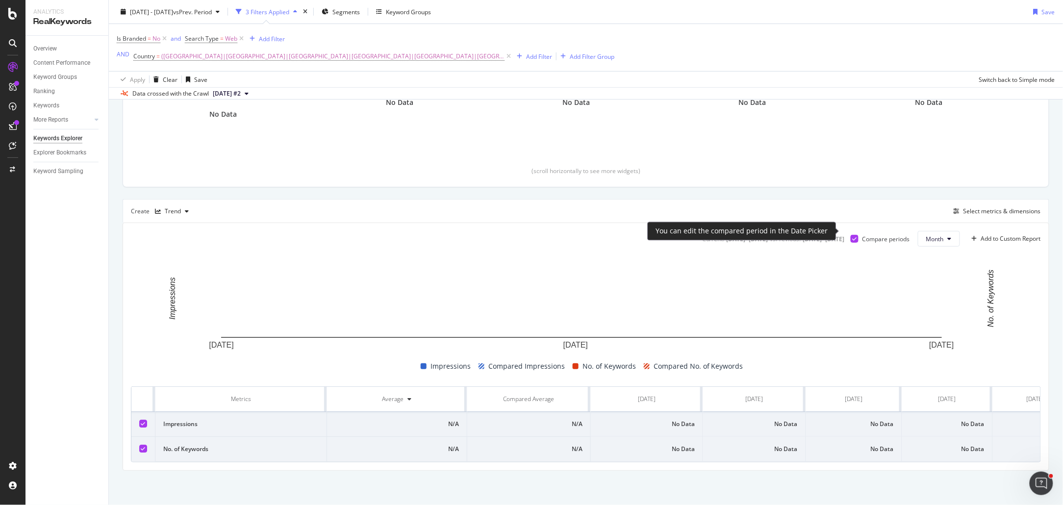
click at [853, 236] on icon at bounding box center [855, 238] width 4 height 5
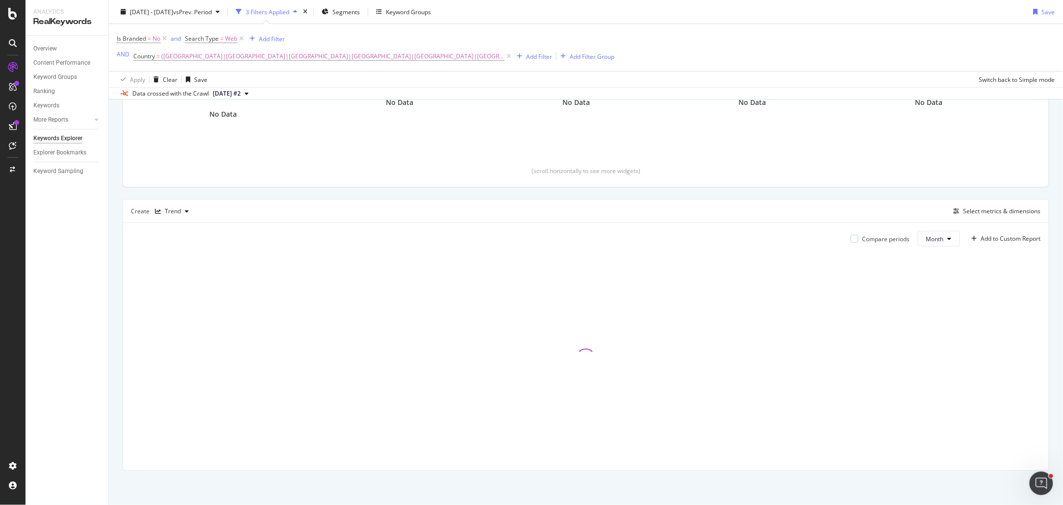
scroll to position [177, 0]
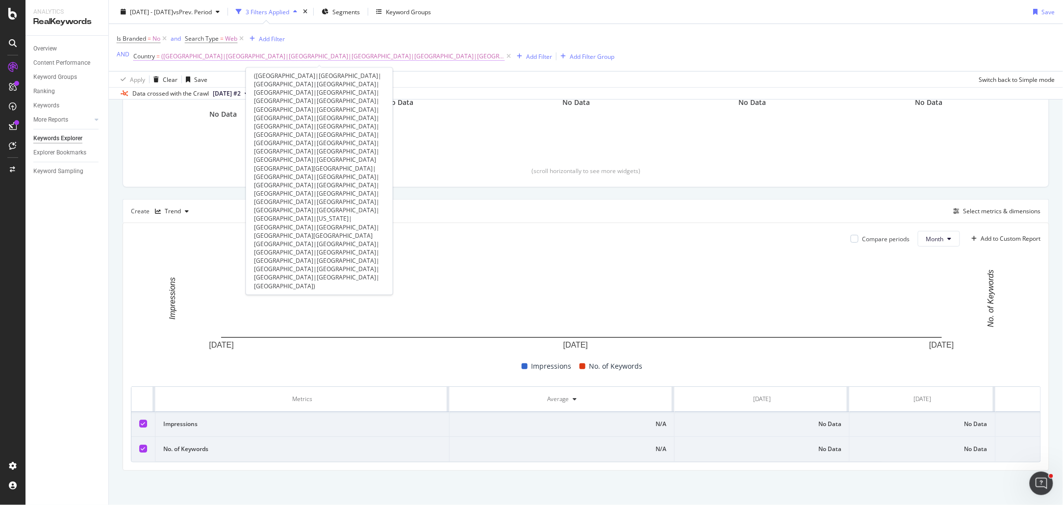
click at [332, 53] on span "(Albania|Algeria|Andorra|Angola|Austria|Bahrain|Belarus|Belgium|Benin|Bosnia an…" at bounding box center [332, 57] width 343 height 14
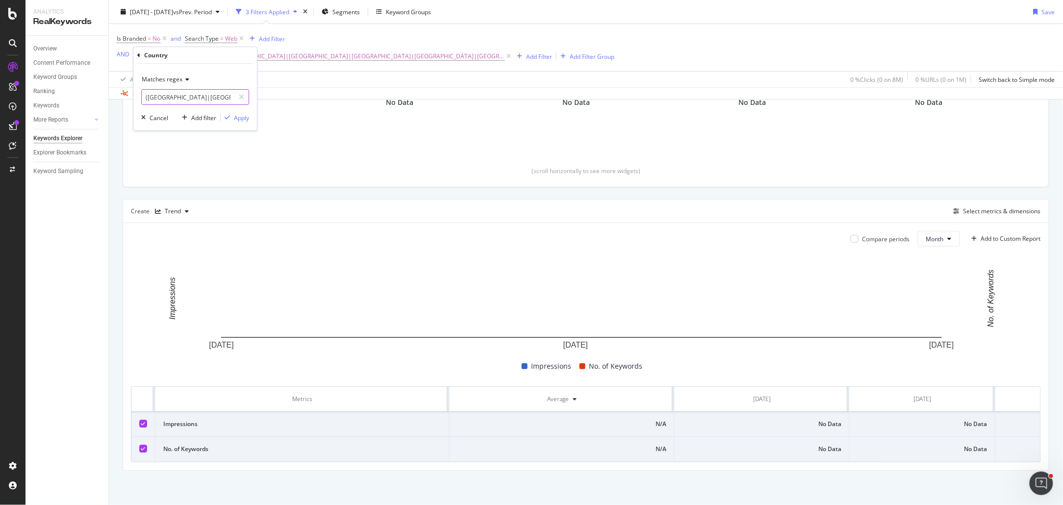
click at [163, 96] on input "(Albania|Algeria|Andorra|Angola|Austria|Bahrain|Belarus|Belgium|Benin|Bosnia an…" at bounding box center [188, 97] width 93 height 16
click at [151, 97] on input "(Albania|Algeria|Andorra|Angola|Austria|Bahrain|Belarus|Belgium|Benin|Bosnia an…" at bounding box center [188, 97] width 93 height 16
drag, startPoint x: 145, startPoint y: 98, endPoint x: 431, endPoint y: 98, distance: 286.3
click at [431, 98] on body "Analytics RealKeywords Overview Content Performance Keyword Groups Ranking Keyw…" at bounding box center [531, 252] width 1063 height 505
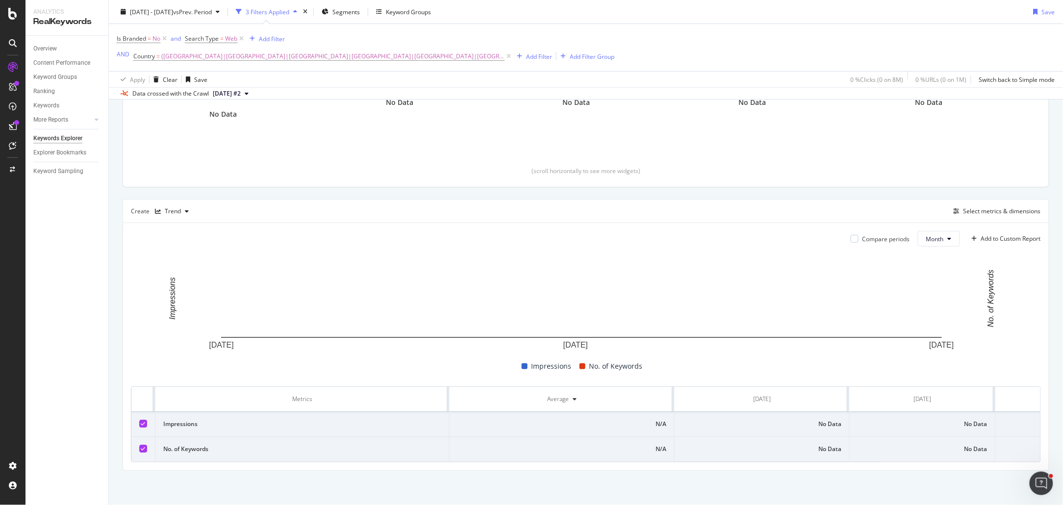
click at [431, 98] on div "Data crossed with the Crawl 2025 Jun. 3rd #2" at bounding box center [586, 93] width 954 height 12
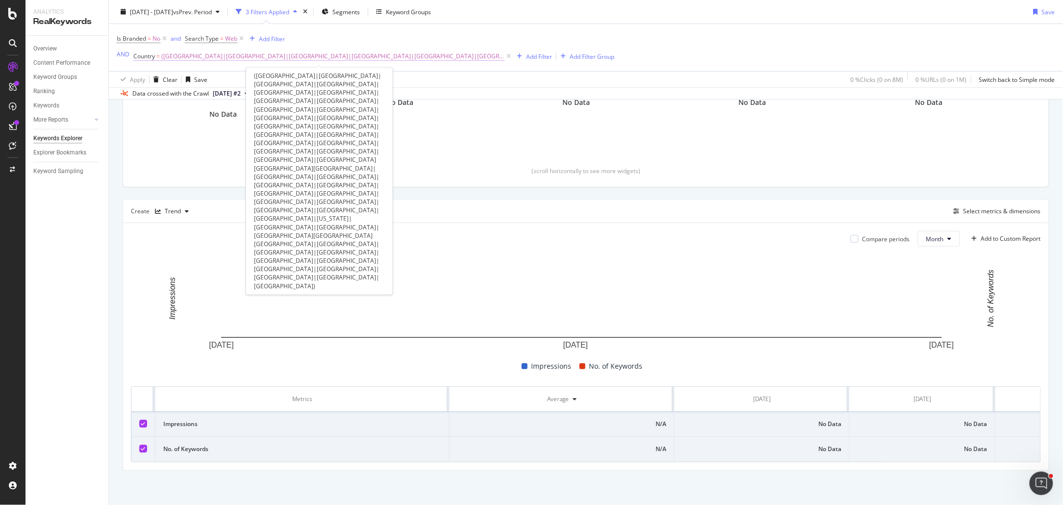
click at [198, 52] on span "(Albania|Algeria|Andorra|Angola|Austria|Bahrain|Belarus|Belgium|Benin|Bosnia an…" at bounding box center [332, 57] width 343 height 14
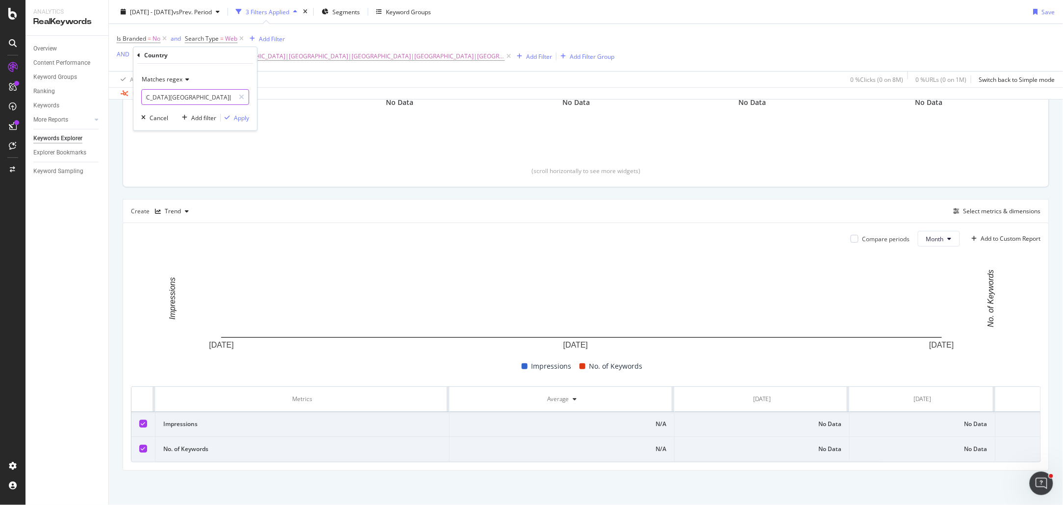
drag, startPoint x: 192, startPoint y: 100, endPoint x: 426, endPoint y: 103, distance: 233.9
click at [426, 103] on body "Analytics RealKeywords Overview Content Performance Keyword Groups Ranking Keyw…" at bounding box center [531, 252] width 1063 height 505
click at [524, 119] on div "No Data" at bounding box center [576, 102] width 153 height 113
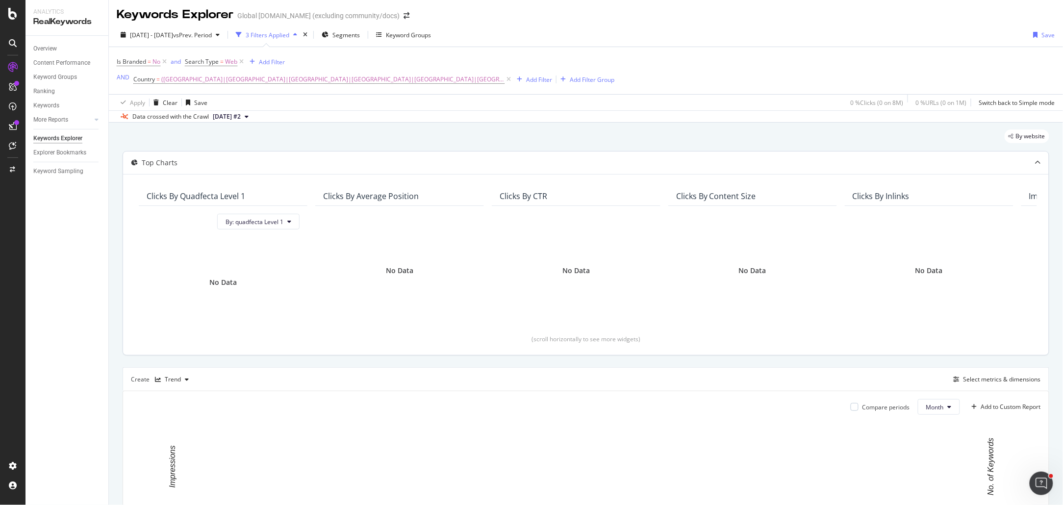
scroll to position [0, 0]
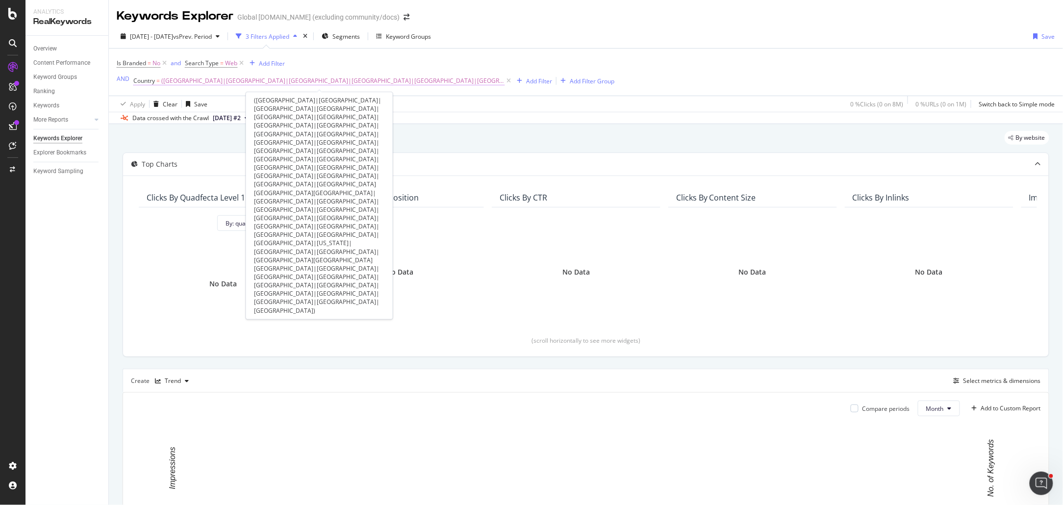
click at [227, 80] on span "(Albania|Algeria|Andorra|Angola|Austria|Bahrain|Belarus|Belgium|Benin|Bosnia an…" at bounding box center [332, 81] width 343 height 14
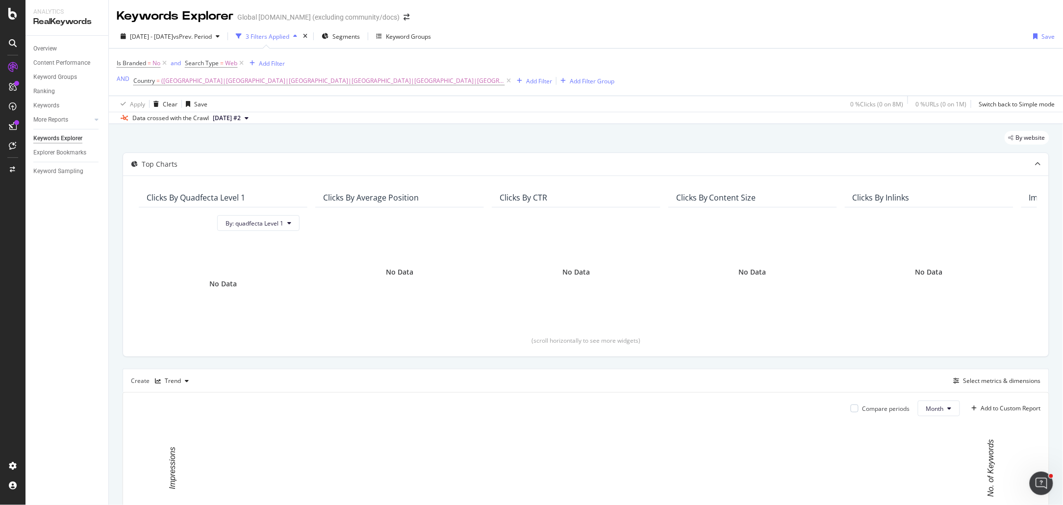
click at [320, 129] on div "By website Top Charts Clicks By quadfecta Level 1 By: quadfecta Level 1 No Data…" at bounding box center [586, 399] width 954 height 551
click at [526, 80] on div "Add Filter" at bounding box center [539, 81] width 26 height 8
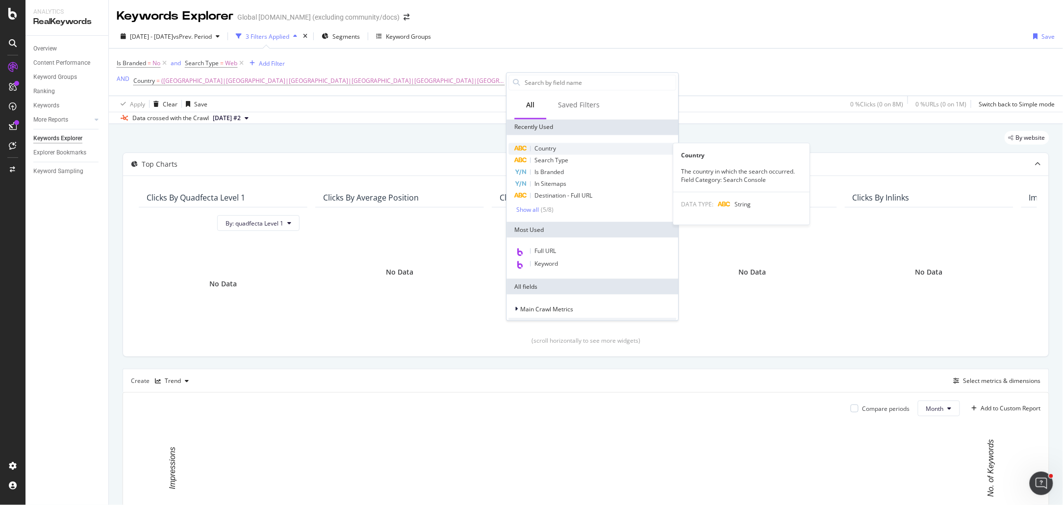
click at [559, 148] on div "Country" at bounding box center [593, 149] width 168 height 12
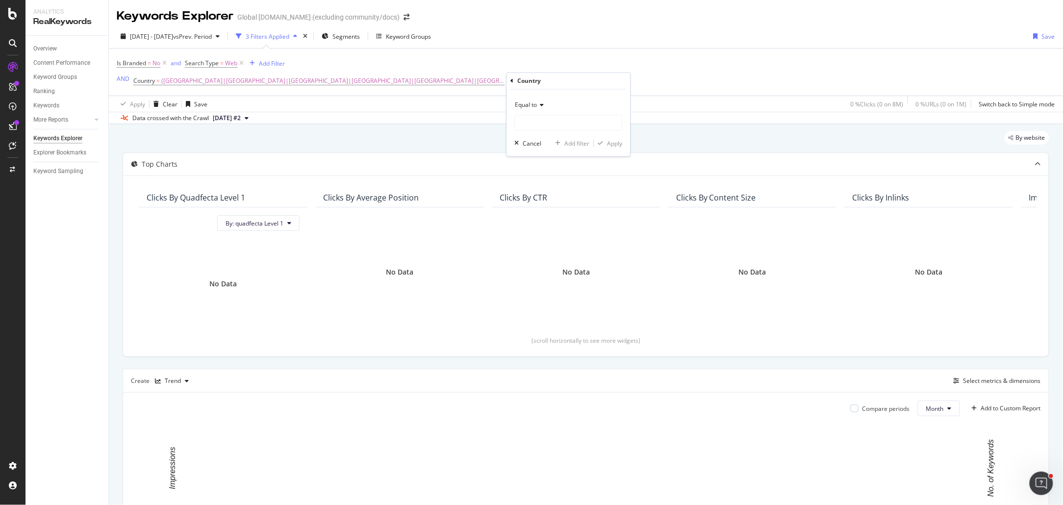
click at [530, 102] on span "Equal to" at bounding box center [526, 105] width 22 height 8
click at [560, 222] on div "Matches regex" at bounding box center [569, 227] width 105 height 13
click at [542, 127] on input "text" at bounding box center [568, 123] width 107 height 16
paste input "Jersey|Jordan|Kenya|Kuwait|Latvia|Lebanon|Lesotho|Liberia|Libya|Liechtenstein|L…"
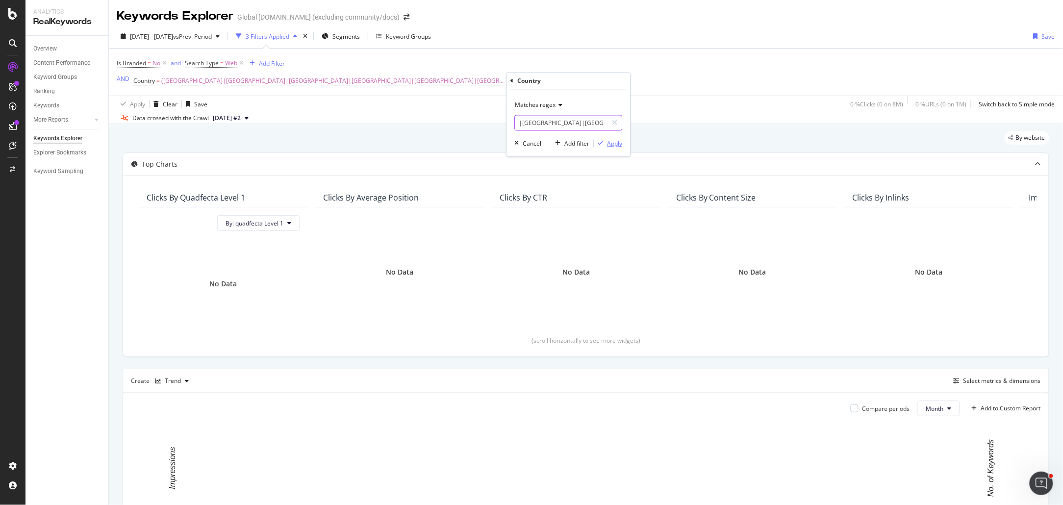
type input "(Jersey|Jordan|Kenya|Kuwait|Latvia|Lebanon|Lesotho|Liberia|Libya|Liechtenstein|…"
click at [608, 143] on div "Apply" at bounding box center [614, 143] width 15 height 8
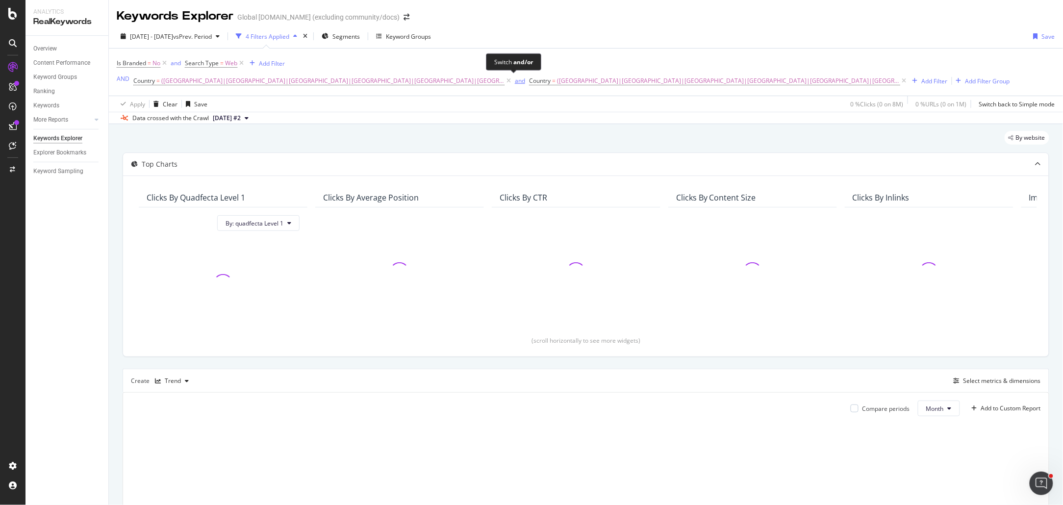
click at [515, 81] on div "and" at bounding box center [520, 80] width 10 height 8
click at [165, 63] on icon at bounding box center [164, 63] width 8 height 10
click at [172, 63] on icon at bounding box center [173, 63] width 8 height 10
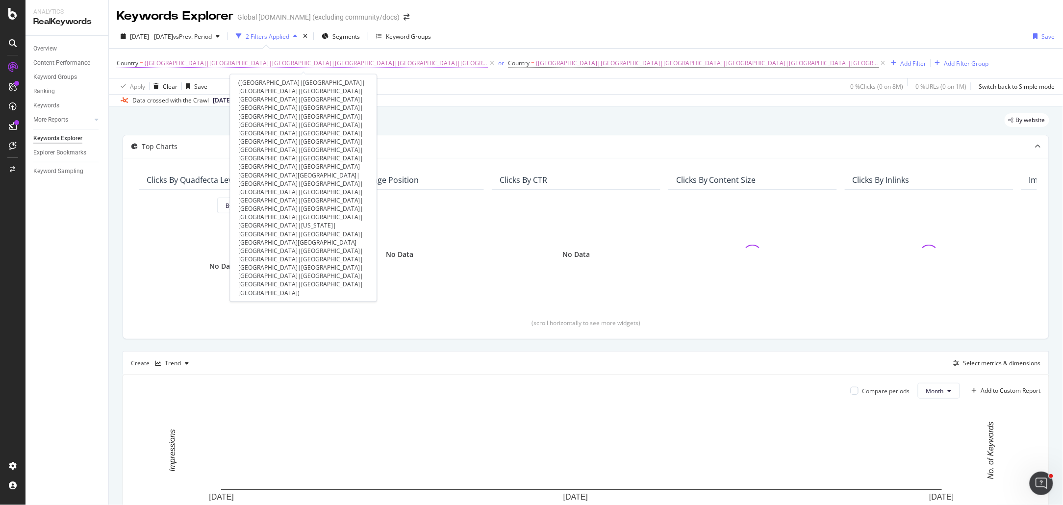
click at [194, 65] on span "(Albania|Algeria|Andorra|Angola|Austria|Bahrain|Belarus|Belgium|Benin|Bosnia an…" at bounding box center [316, 63] width 343 height 14
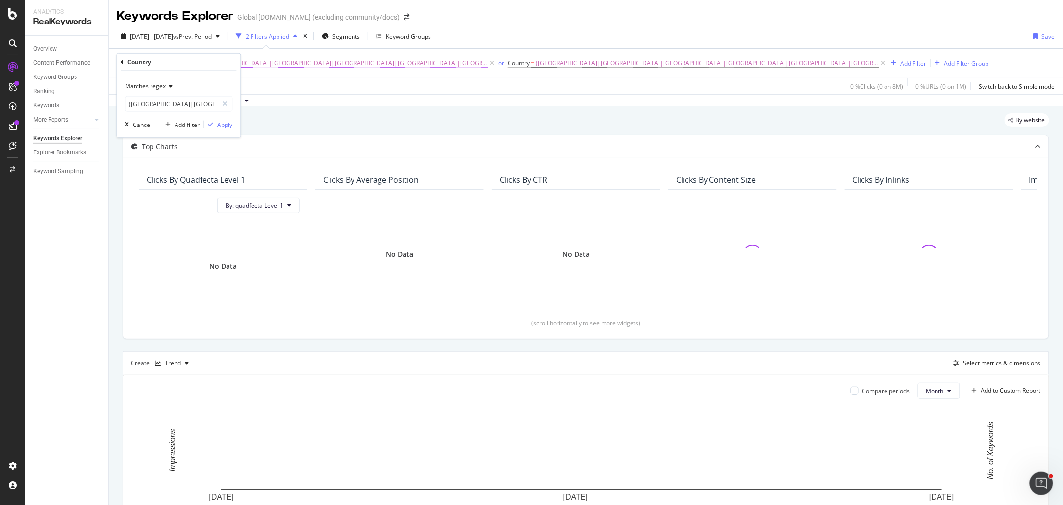
click at [194, 65] on div "Country" at bounding box center [179, 62] width 116 height 17
click at [121, 62] on icon at bounding box center [122, 62] width 3 height 6
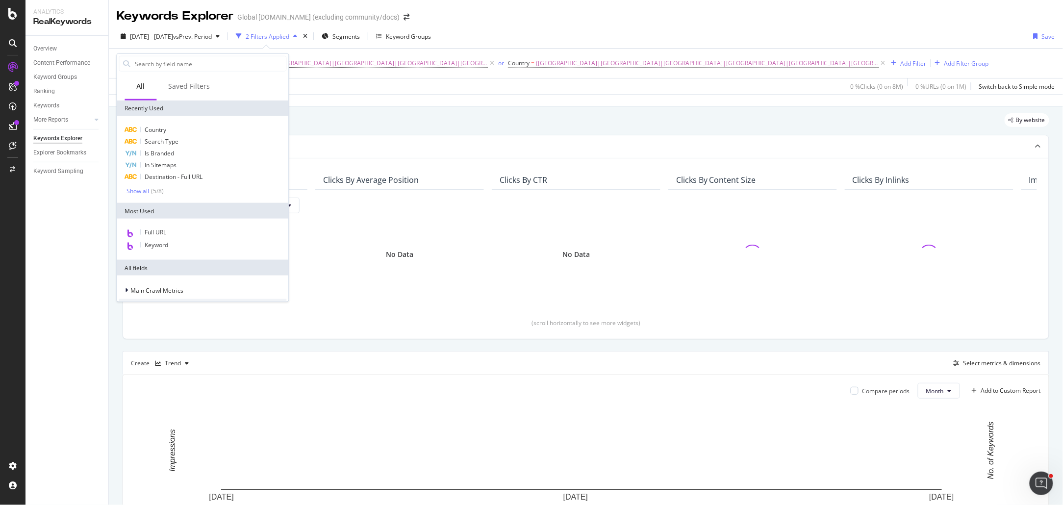
click at [543, 91] on div "Apply Clear Save 0 % Clicks ( 0 on 8M ) 0 % URLs ( 0 on 1M ) Switch back to Sim…" at bounding box center [586, 86] width 954 height 16
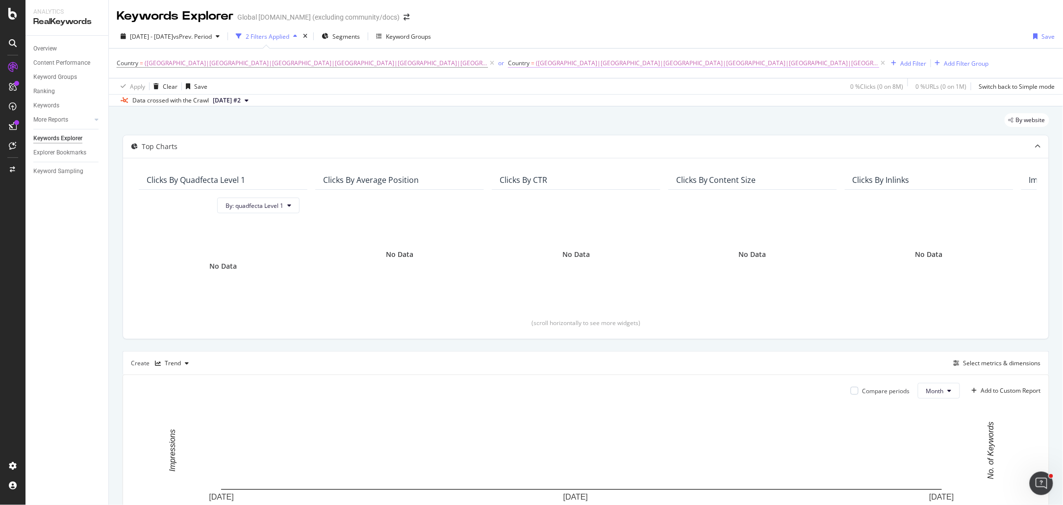
click at [625, 70] on span "(Jersey|Jordan|Kenya|Kuwait|Latvia|Lebanon|Lesotho|Liberia|Libya|Liechtenstein|…" at bounding box center [707, 63] width 343 height 14
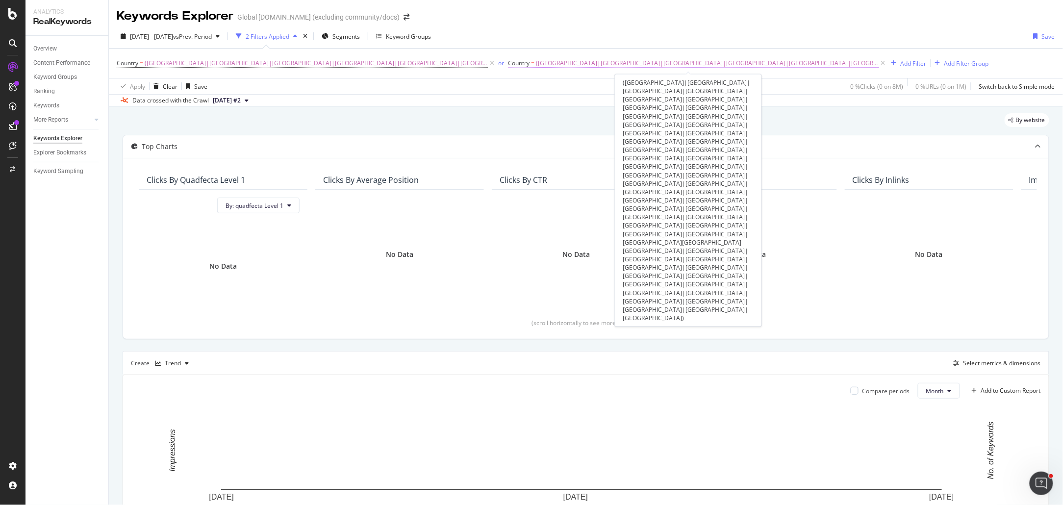
click at [671, 60] on span "(Jersey|Jordan|Kenya|Kuwait|Latvia|Lebanon|Lesotho|Liberia|Libya|Liechtenstein|…" at bounding box center [707, 63] width 343 height 14
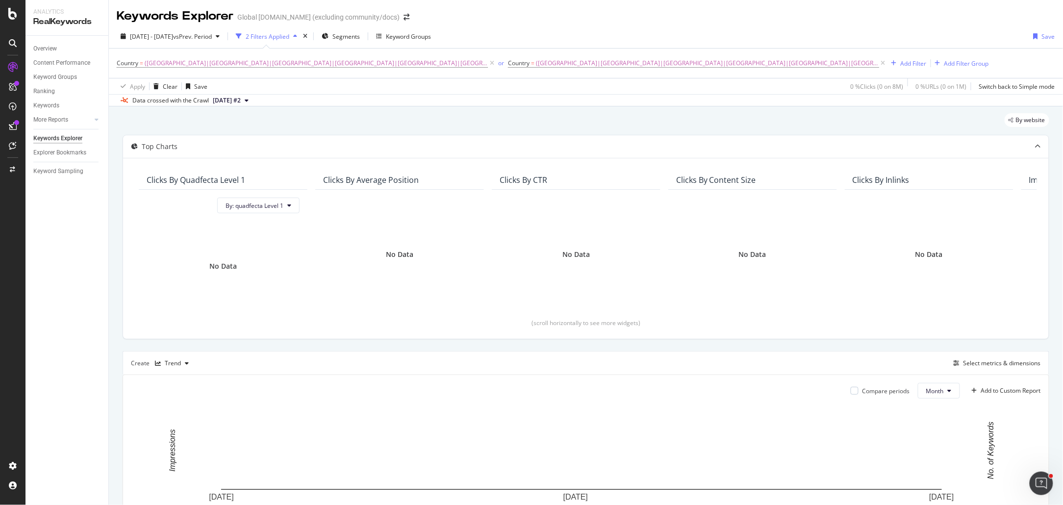
click at [663, 45] on div "2025 Apr. 1st - Jun. 30th vs Prev. Period 2 Filters Applied Segments Keyword Gr…" at bounding box center [586, 38] width 954 height 20
click at [511, 119] on div "By website" at bounding box center [586, 124] width 927 height 22
click at [307, 35] on icon "times" at bounding box center [305, 36] width 4 height 6
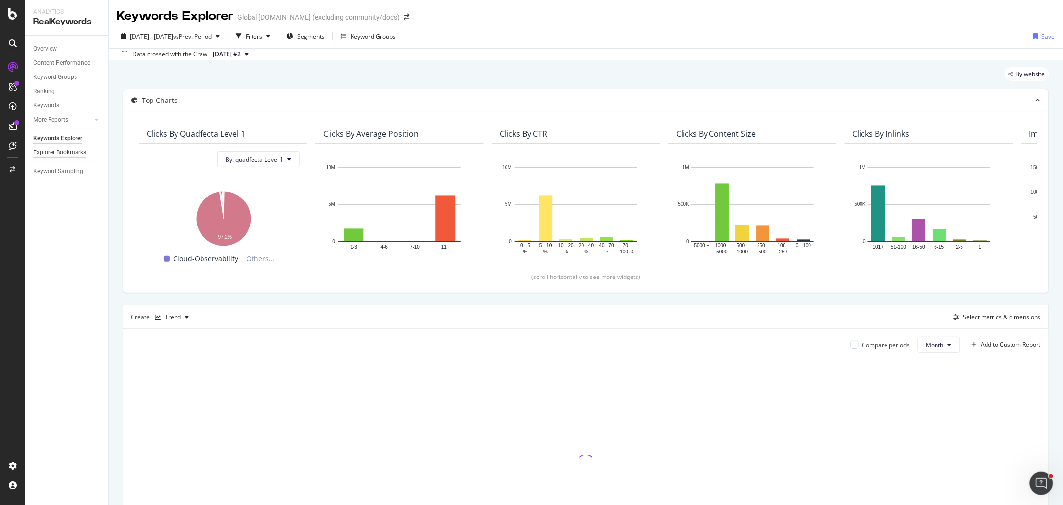
click at [59, 150] on div "Explorer Bookmarks" at bounding box center [59, 153] width 53 height 10
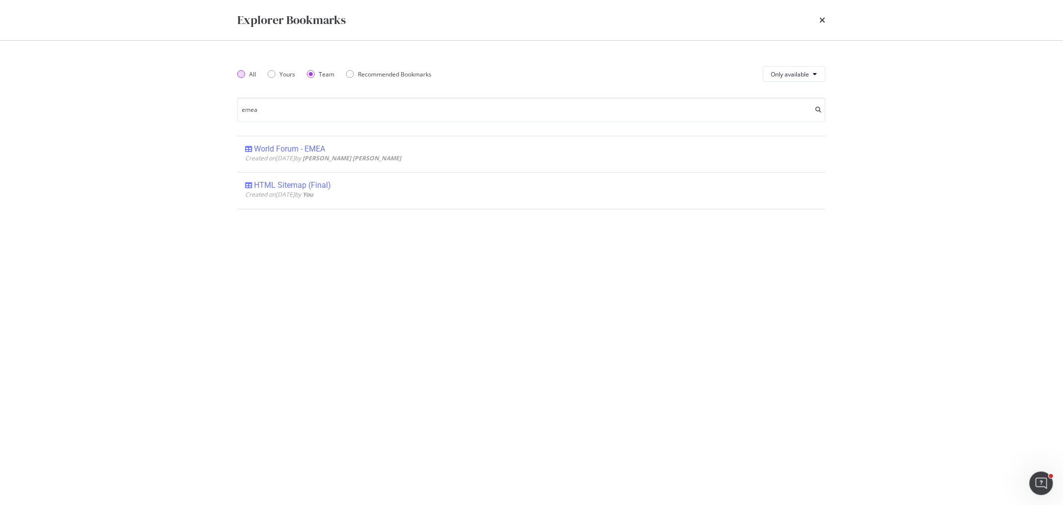
type input "emea"
click at [244, 73] on div "All" at bounding box center [241, 74] width 8 height 8
click at [362, 74] on div "Recommended Bookmarks" at bounding box center [395, 74] width 74 height 8
click at [240, 72] on div "All" at bounding box center [241, 74] width 8 height 8
click at [305, 70] on div "All Yours Team Recommended Bookmarks" at bounding box center [340, 73] width 206 height 27
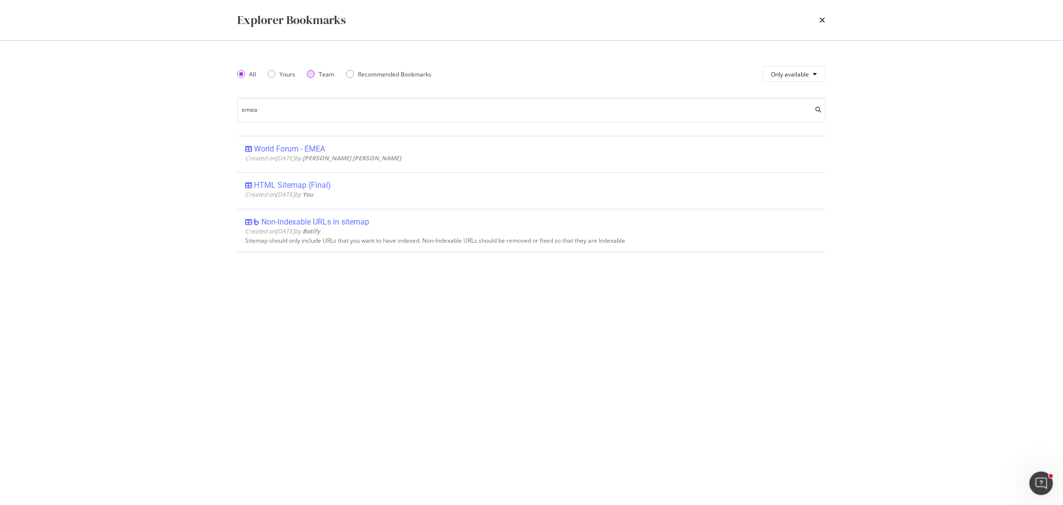
click at [312, 72] on div "Team" at bounding box center [311, 74] width 8 height 8
click at [245, 73] on div "All" at bounding box center [241, 74] width 8 height 8
click at [292, 112] on input "emea" at bounding box center [531, 110] width 588 height 25
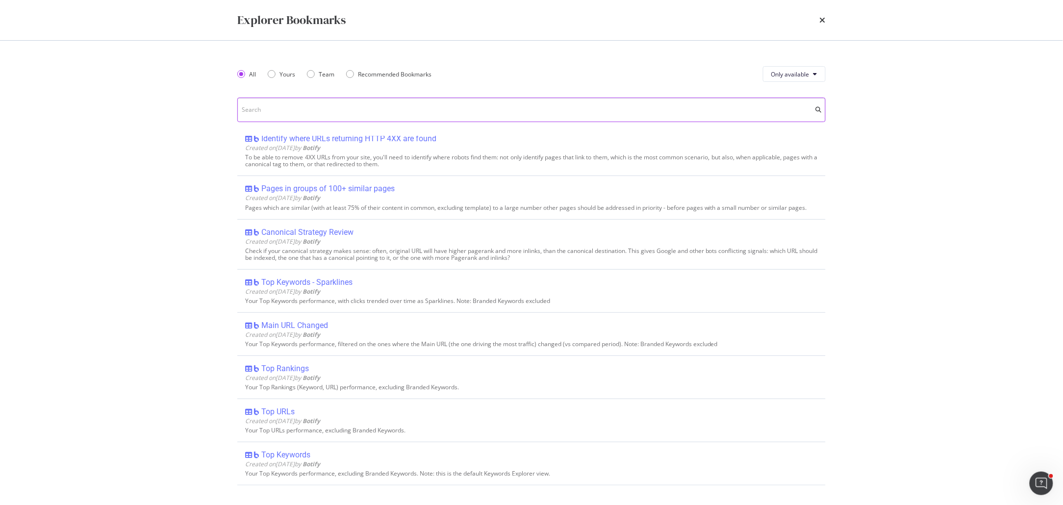
scroll to position [6232, 0]
click at [823, 20] on icon "times" at bounding box center [823, 20] width 6 height 8
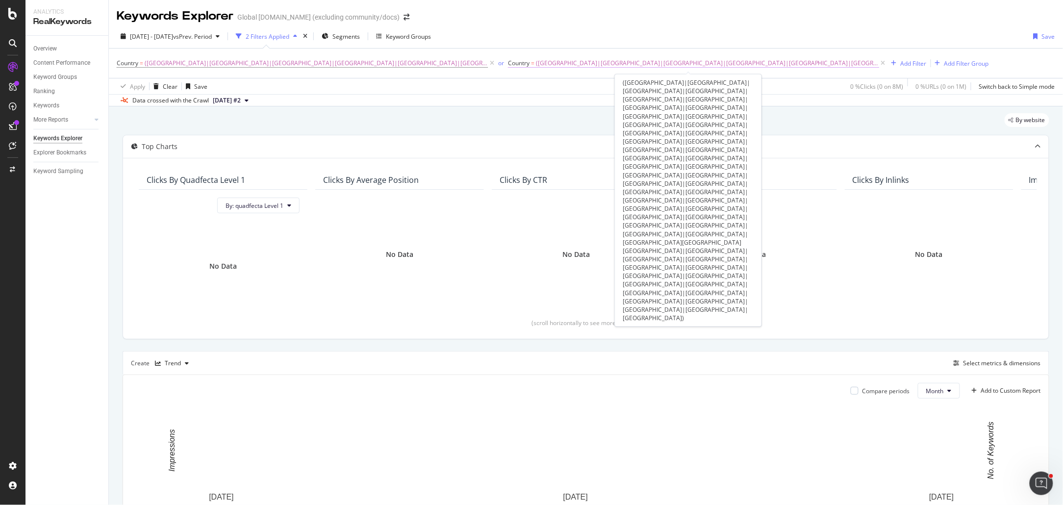
click at [676, 59] on span "(Jersey|Jordan|Kenya|Kuwait|Latvia|Lebanon|Lesotho|Liberia|Libya|Liechtenstein|…" at bounding box center [707, 63] width 343 height 14
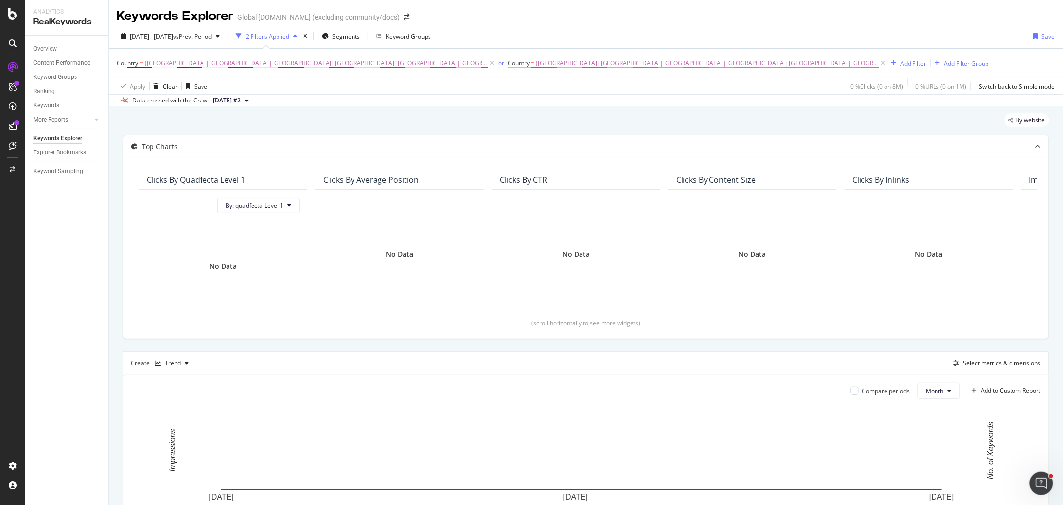
click at [663, 42] on div "2025 Apr. 1st - Jun. 30th vs Prev. Period 2 Filters Applied Segments Keyword Gr…" at bounding box center [586, 38] width 954 height 20
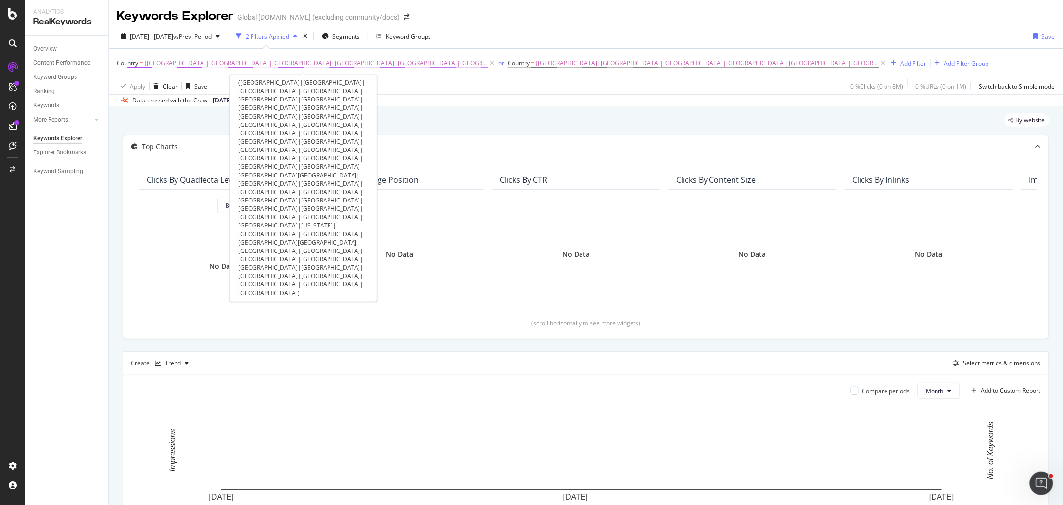
click at [389, 65] on span "(Albania|Algeria|Andorra|Angola|Austria|Bahrain|Belarus|Belgium|Benin|Bosnia an…" at bounding box center [316, 63] width 343 height 14
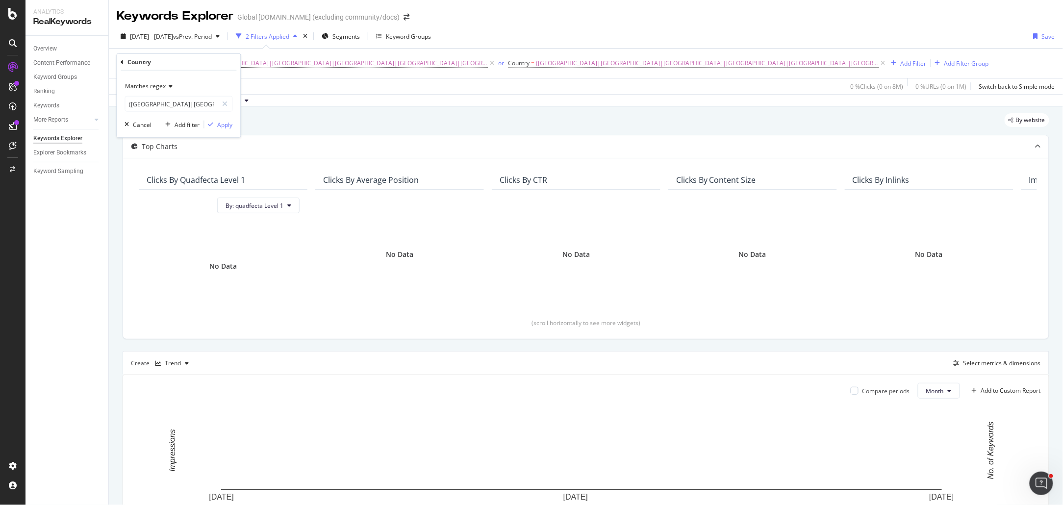
click at [451, 90] on div "Apply Clear Save 0 % Clicks ( 0 on 8M ) 0 % URLs ( 0 on 1M ) Switch back to Sim…" at bounding box center [586, 86] width 954 height 16
click at [51, 48] on div "Overview" at bounding box center [45, 49] width 24 height 10
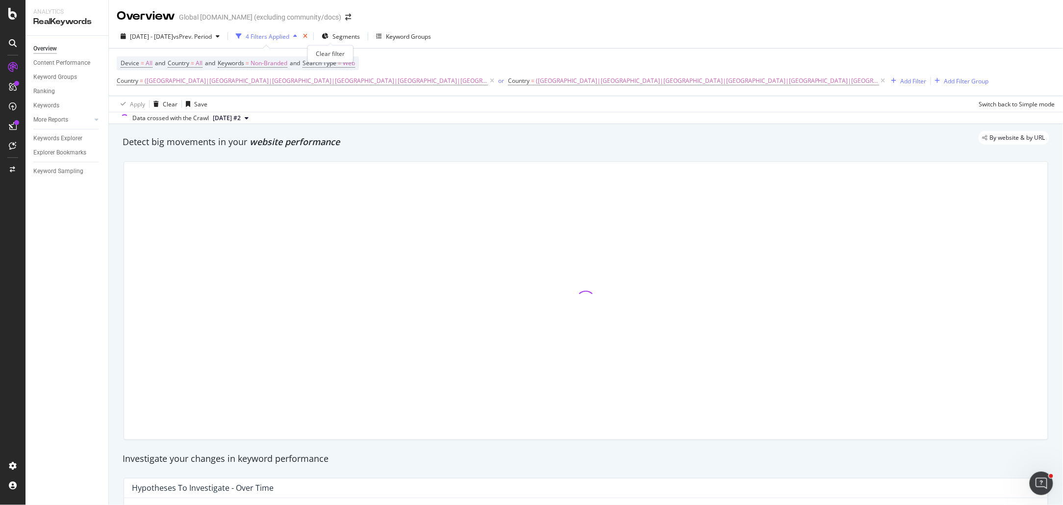
click at [307, 36] on icon "times" at bounding box center [305, 36] width 4 height 6
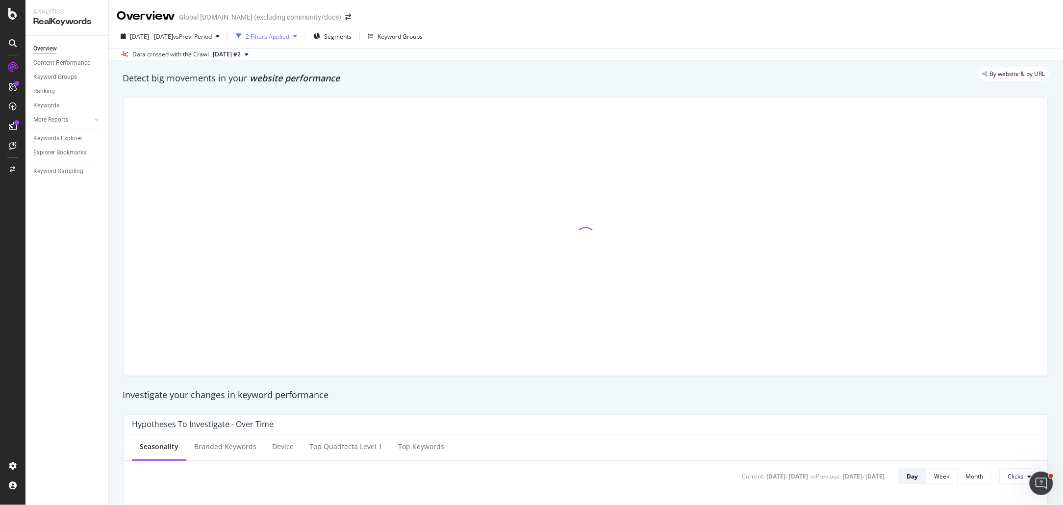
click at [285, 37] on div "2 Filters Applied" at bounding box center [268, 36] width 44 height 8
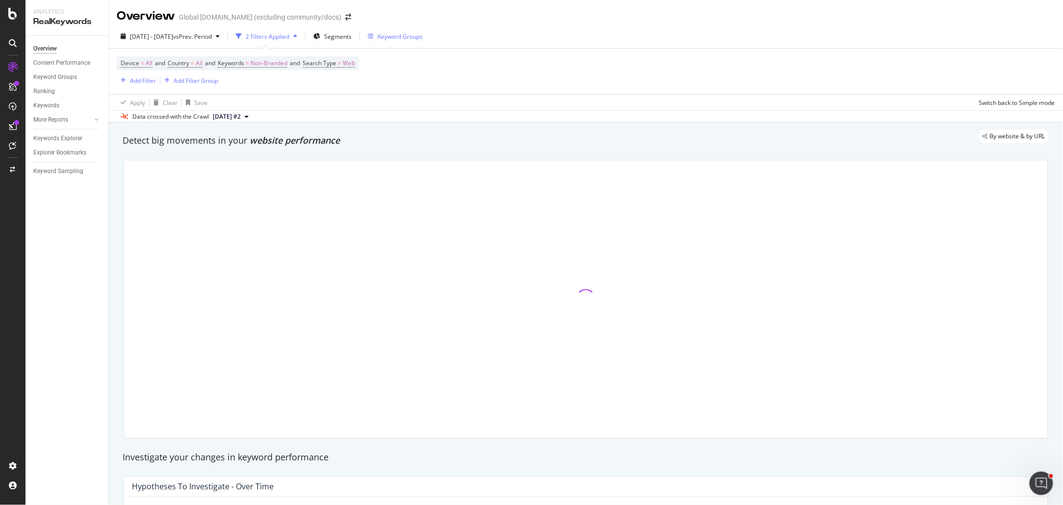
click at [417, 37] on div "Keyword Groups" at bounding box center [400, 36] width 45 height 8
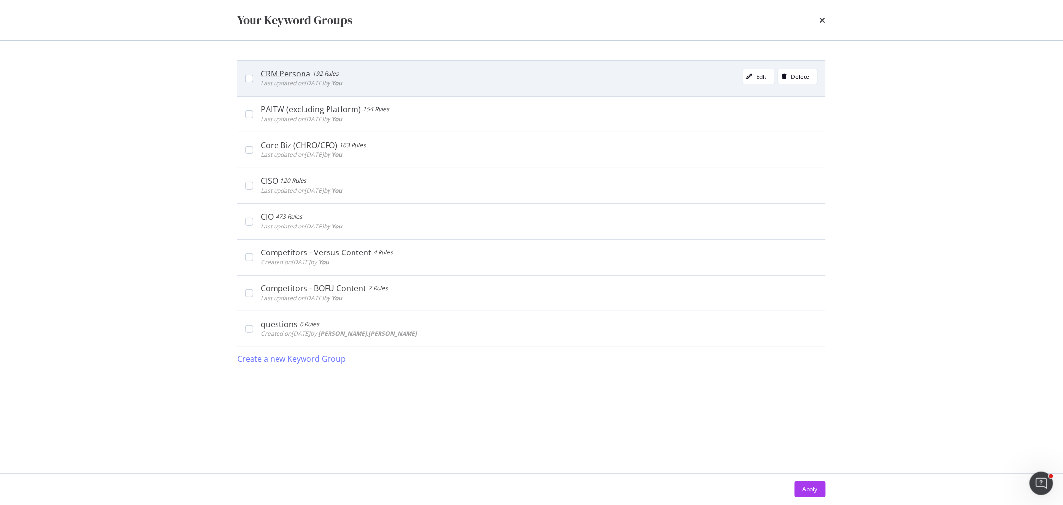
click at [483, 80] on div "CRM Persona 192 Rules Last updated on 2025 Aug 21st by You Edit Delete" at bounding box center [539, 79] width 557 height 20
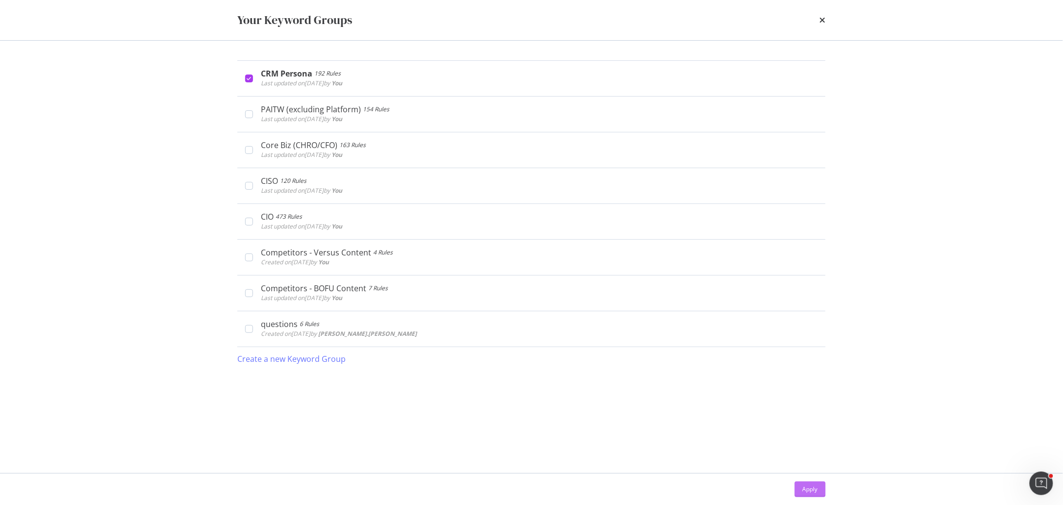
click at [811, 489] on div "Apply" at bounding box center [810, 489] width 15 height 8
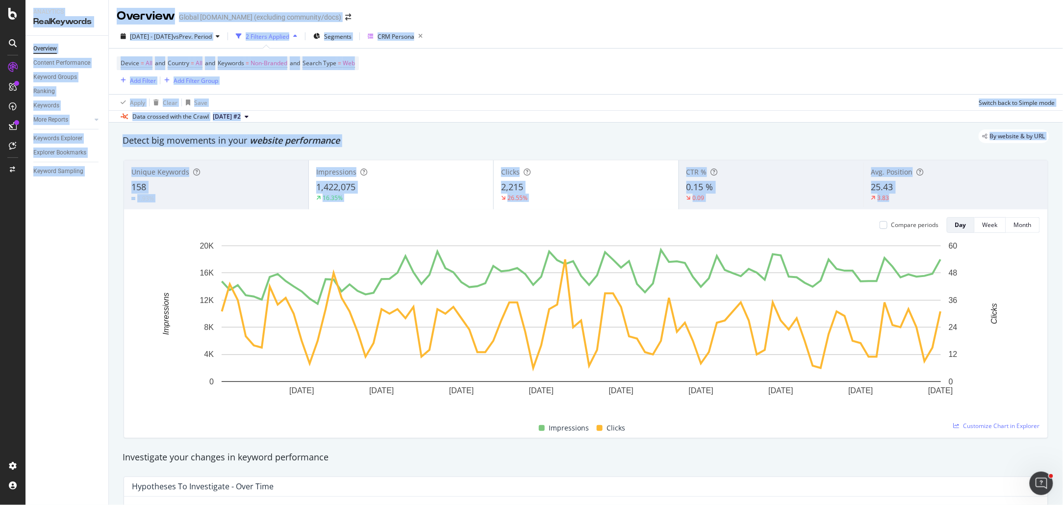
drag, startPoint x: 361, startPoint y: 217, endPoint x: 400, endPoint y: 228, distance: 40.0
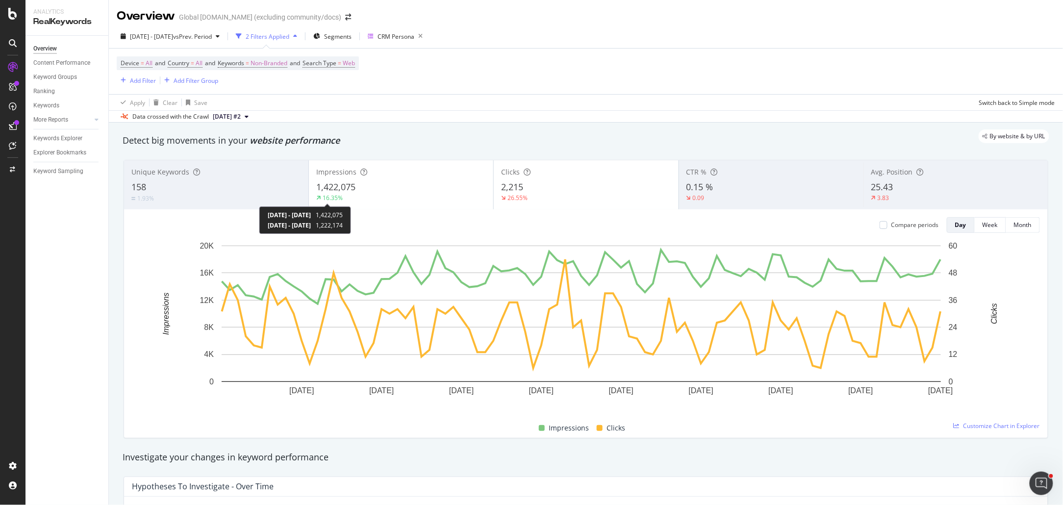
drag, startPoint x: 269, startPoint y: 216, endPoint x: 378, endPoint y: 221, distance: 108.9
click at [343, 221] on div "2025 Apr. 1st - 2025 Jun. 30th 1,422,075 2024 Dec. 31st - 2025 Mar. 31st 1,222,…" at bounding box center [305, 220] width 75 height 19
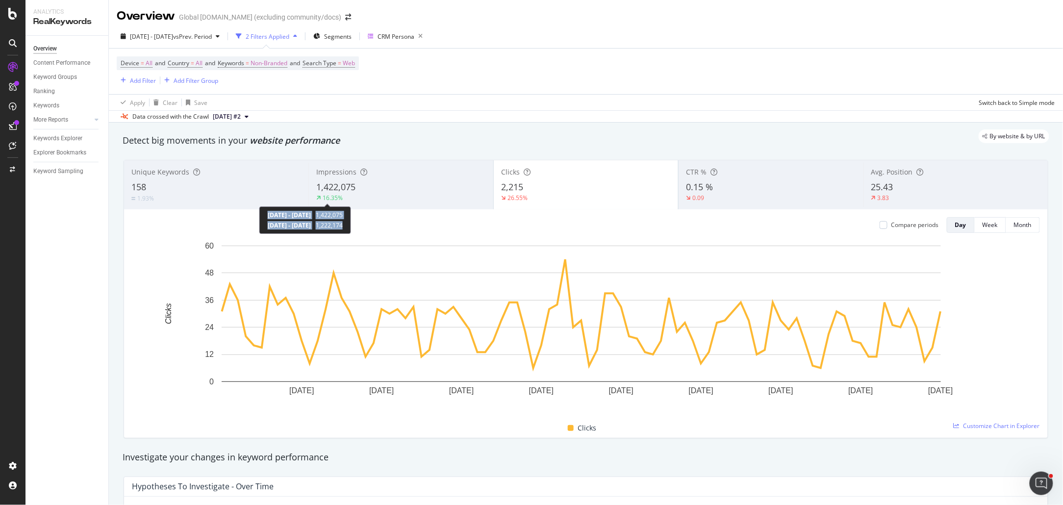
copy div "2025 Apr. 1st - 2025 Jun. 30th 1,422,075 2024 Dec. 31st - 2025 Mar. 31st 1,222,…"
drag, startPoint x: 268, startPoint y: 213, endPoint x: 391, endPoint y: 227, distance: 124.3
click at [351, 227] on div "2025 Apr. 1st - 2025 Jun. 30th 1,422,075 2024 Dec. 31st - 2025 Mar. 31st 1,222,…" at bounding box center [305, 219] width 92 height 27
